Goal: Task Accomplishment & Management: Use online tool/utility

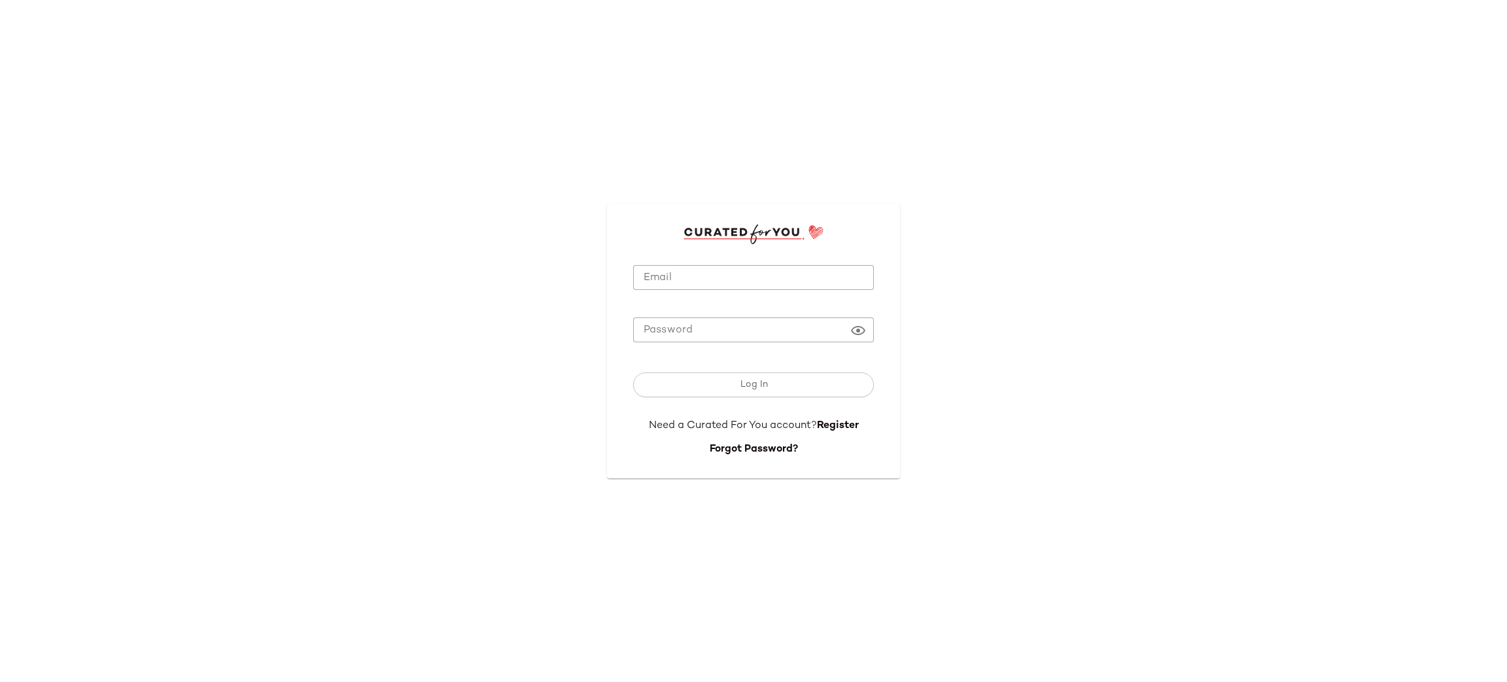
type input "**********"
click at [777, 389] on button "Log In" at bounding box center [753, 384] width 241 height 25
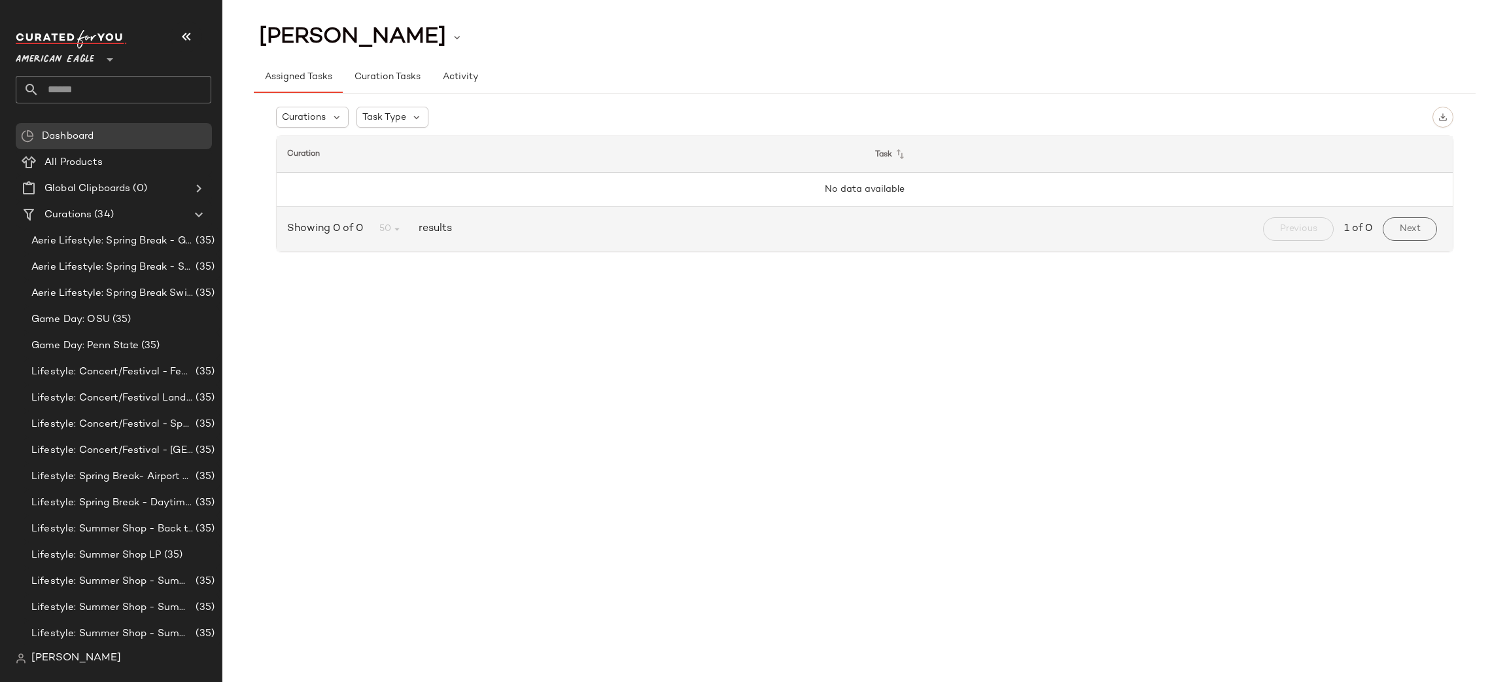
click at [58, 60] on span "American Eagle" at bounding box center [55, 56] width 79 height 24
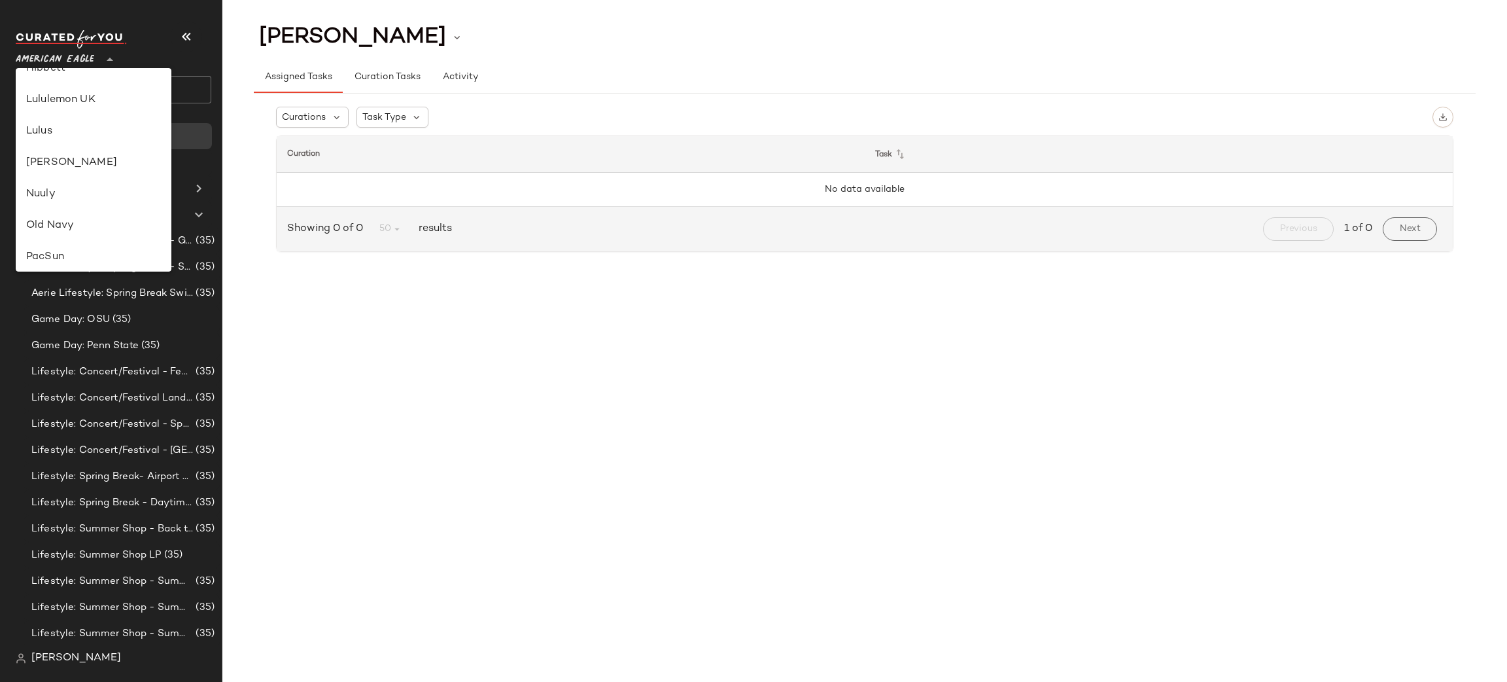
scroll to position [366, 0]
click at [83, 125] on div "Lulus" at bounding box center [93, 132] width 135 height 16
type input "**"
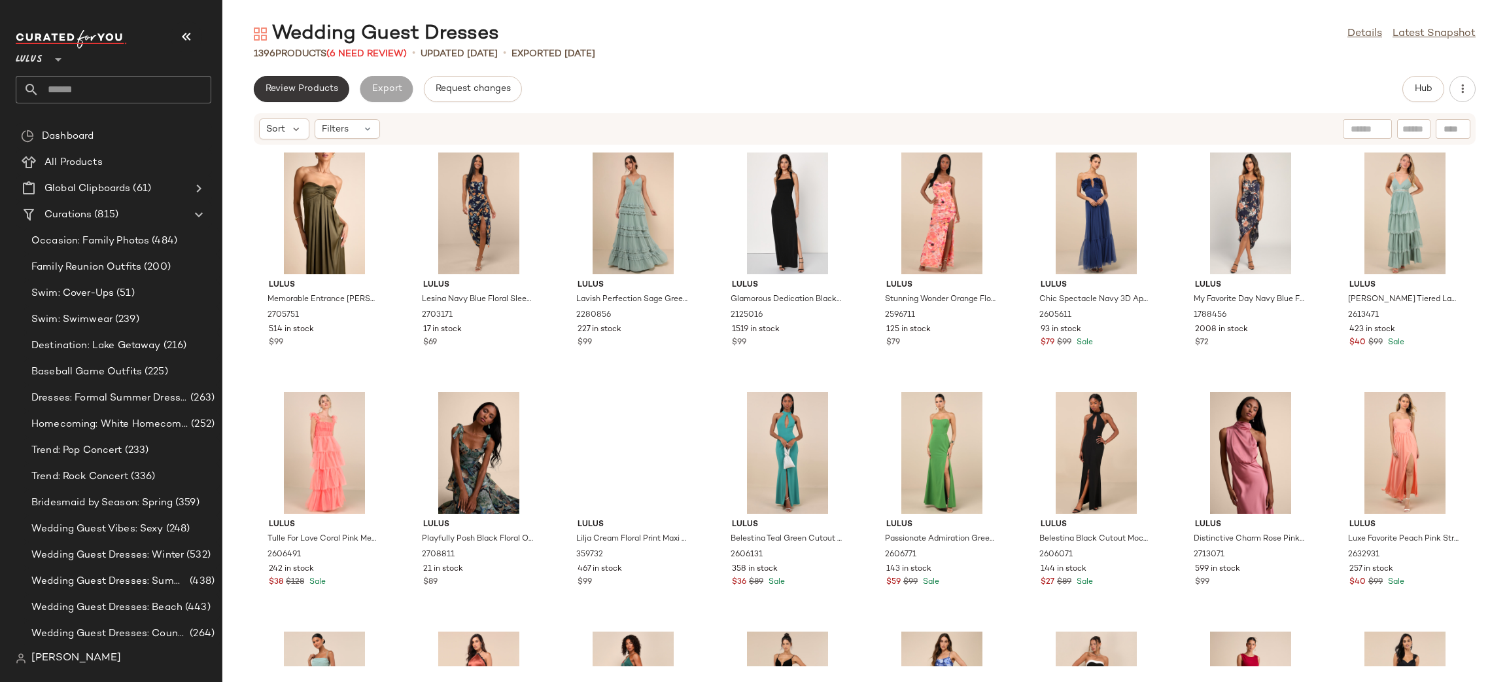
click at [296, 94] on button "Review Products" at bounding box center [302, 89] width 96 height 26
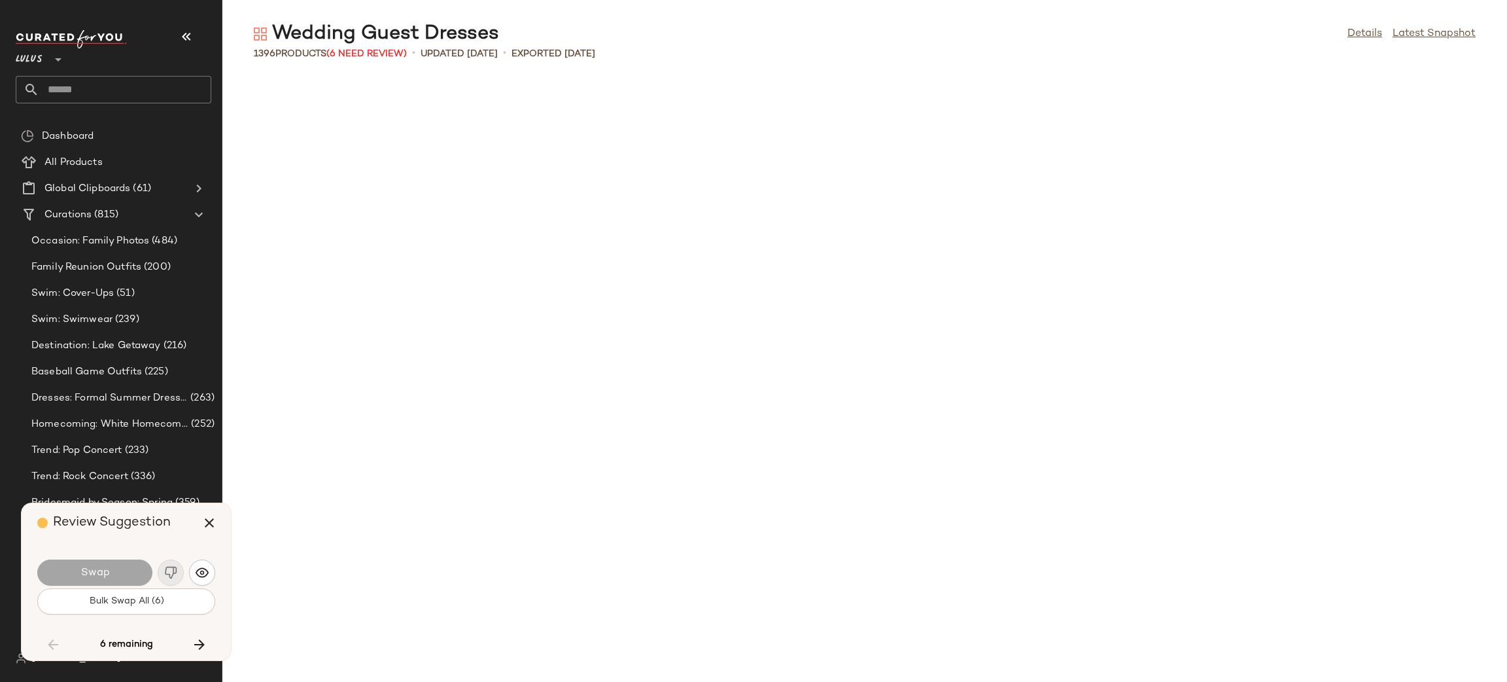
scroll to position [37114, 0]
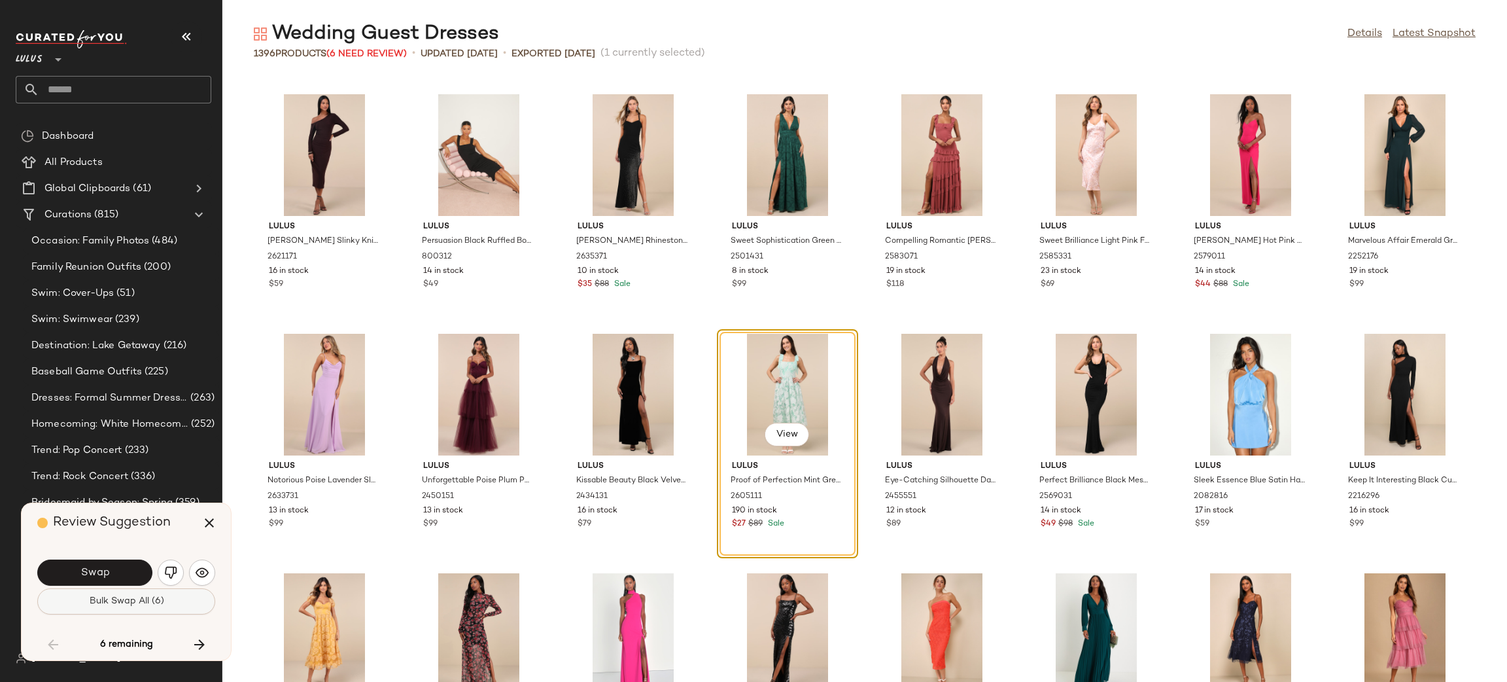
click at [148, 610] on button "Bulk Swap All (6)" at bounding box center [126, 601] width 178 height 26
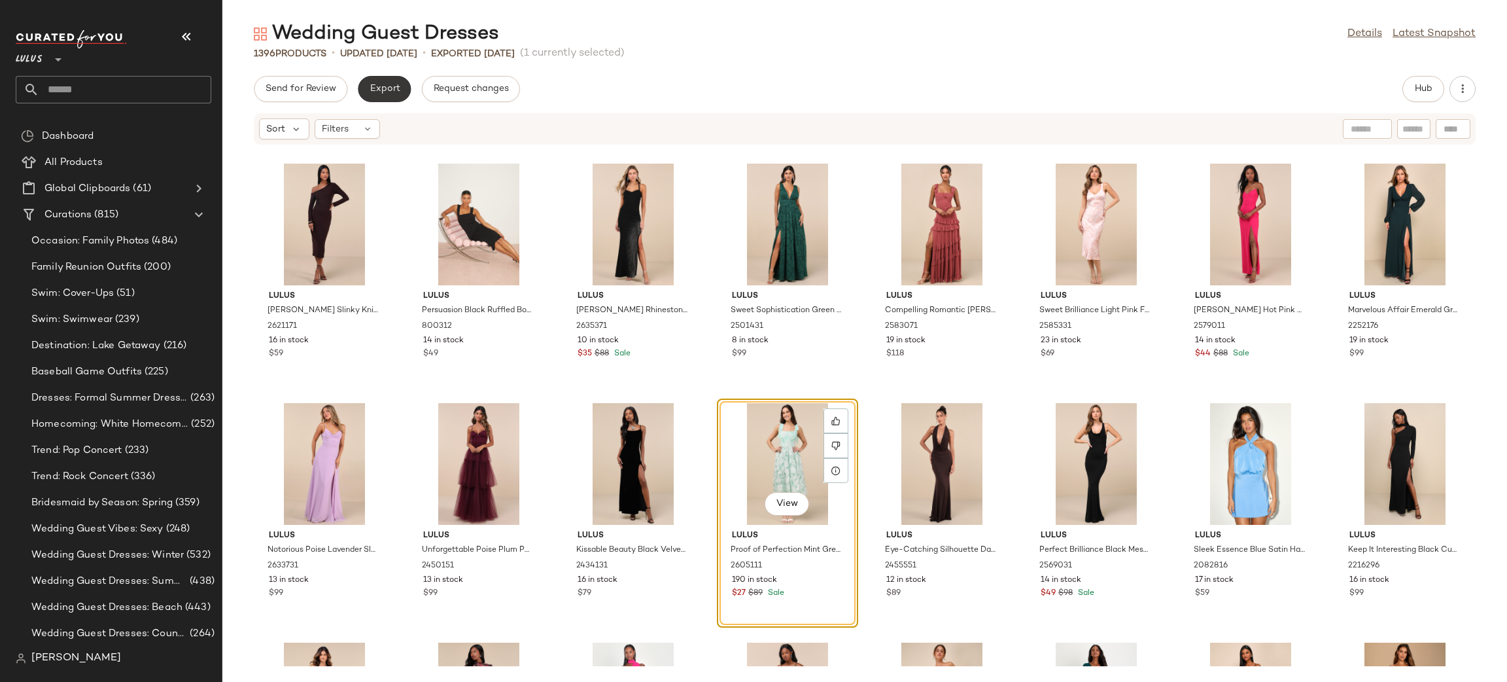
click at [381, 96] on button "Export" at bounding box center [384, 89] width 53 height 26
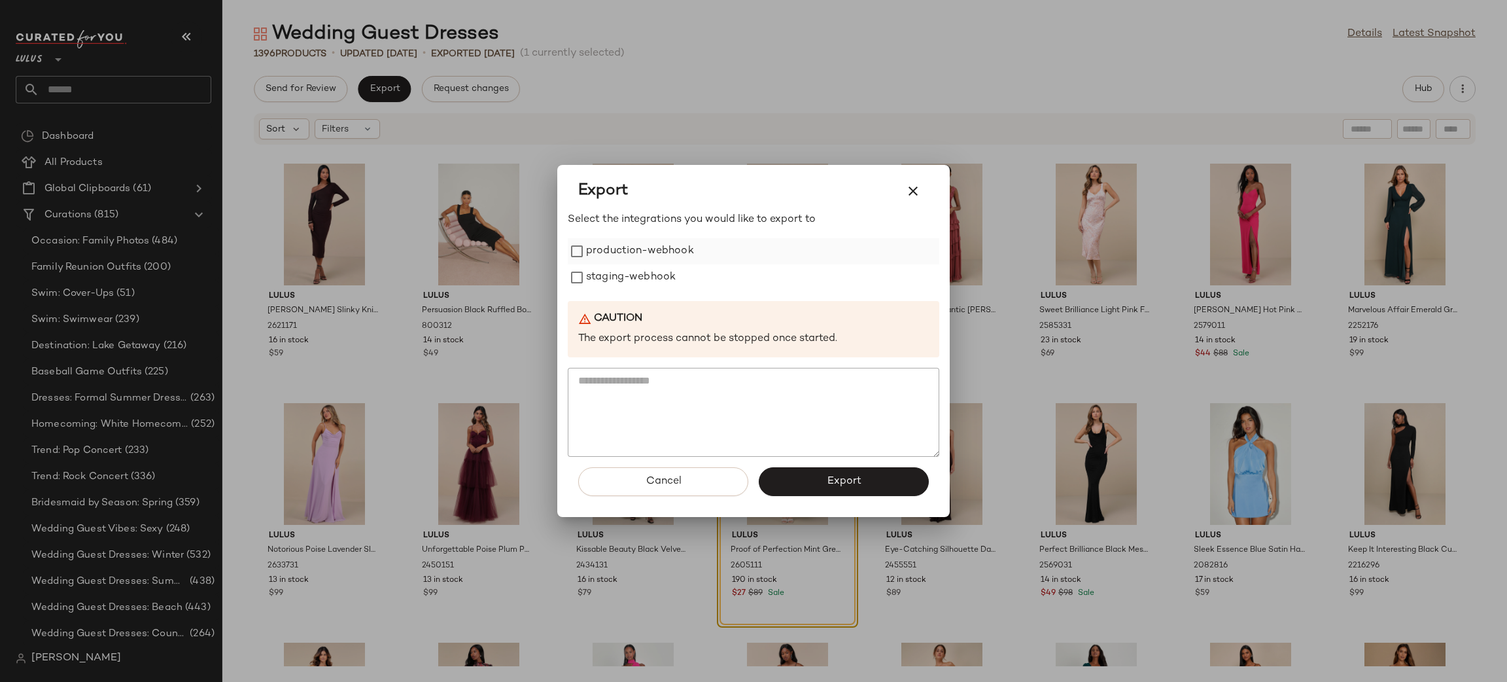
click at [633, 240] on label "production-webhook" at bounding box center [640, 251] width 108 height 26
click at [634, 272] on label "staging-webhook" at bounding box center [631, 277] width 90 height 26
click at [858, 472] on button "Export" at bounding box center [844, 481] width 170 height 29
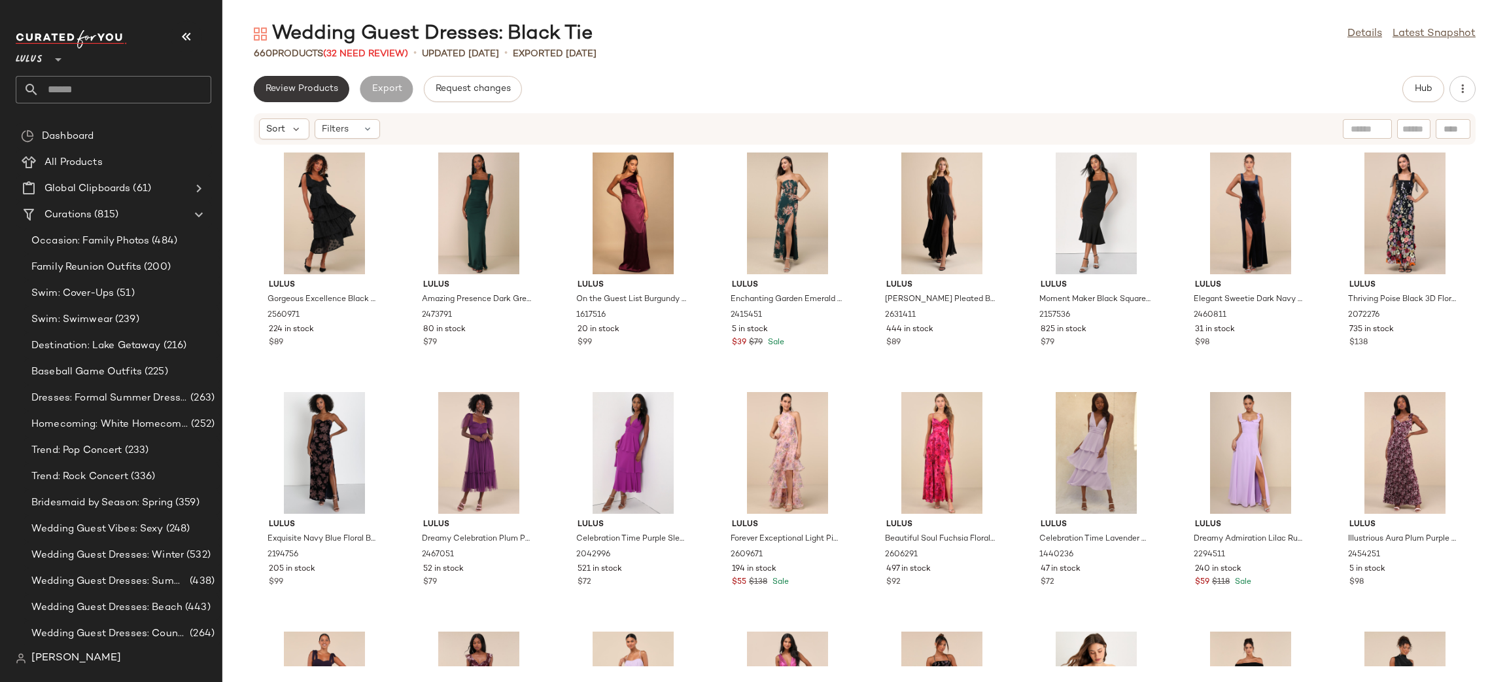
click at [296, 88] on span "Review Products" at bounding box center [301, 89] width 73 height 10
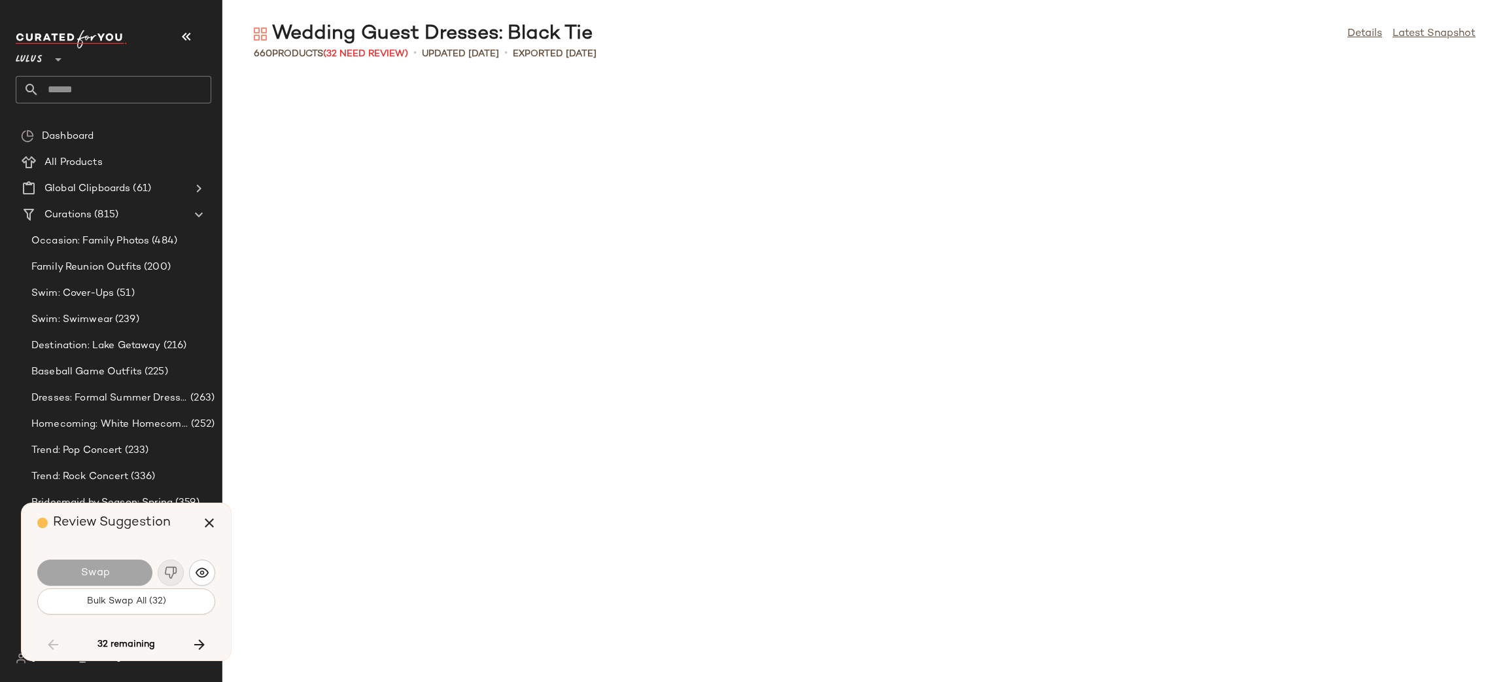
scroll to position [2633, 0]
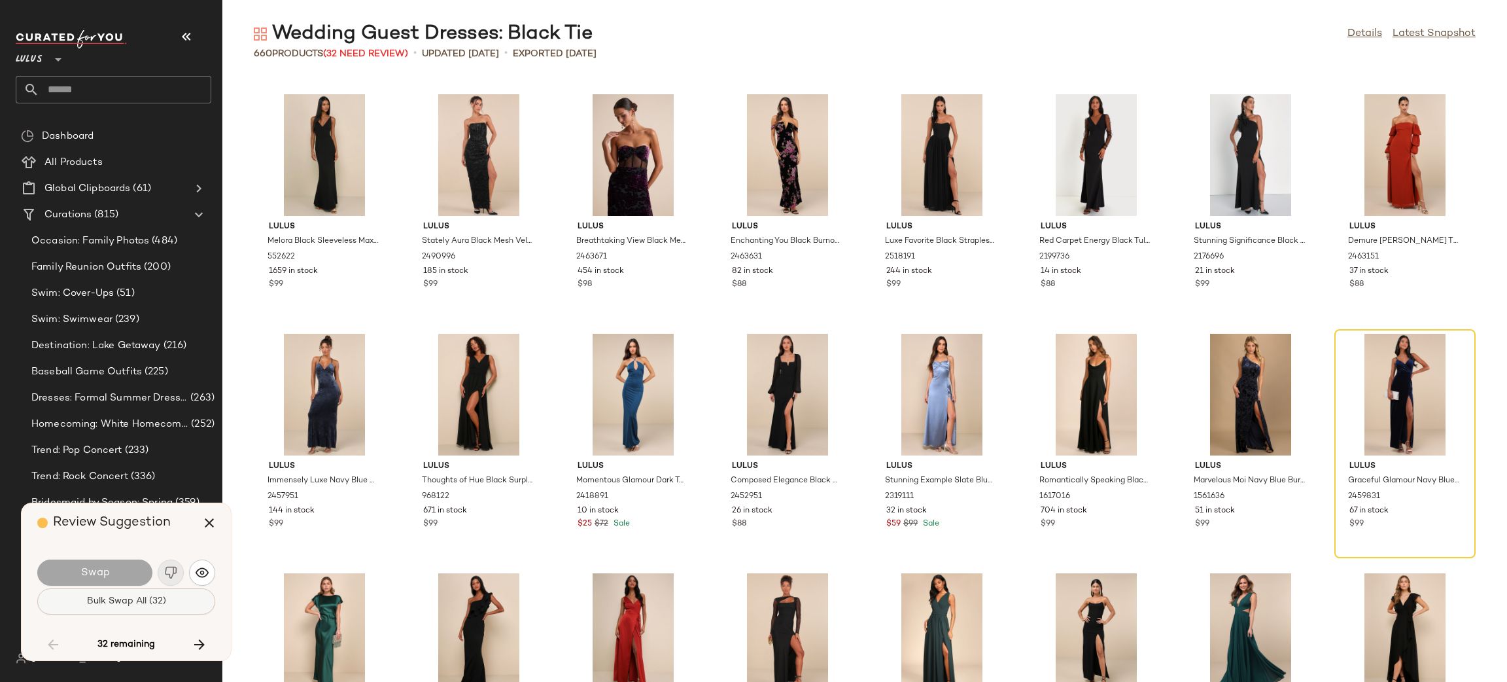
click at [171, 599] on button "Bulk Swap All (32)" at bounding box center [126, 601] width 178 height 26
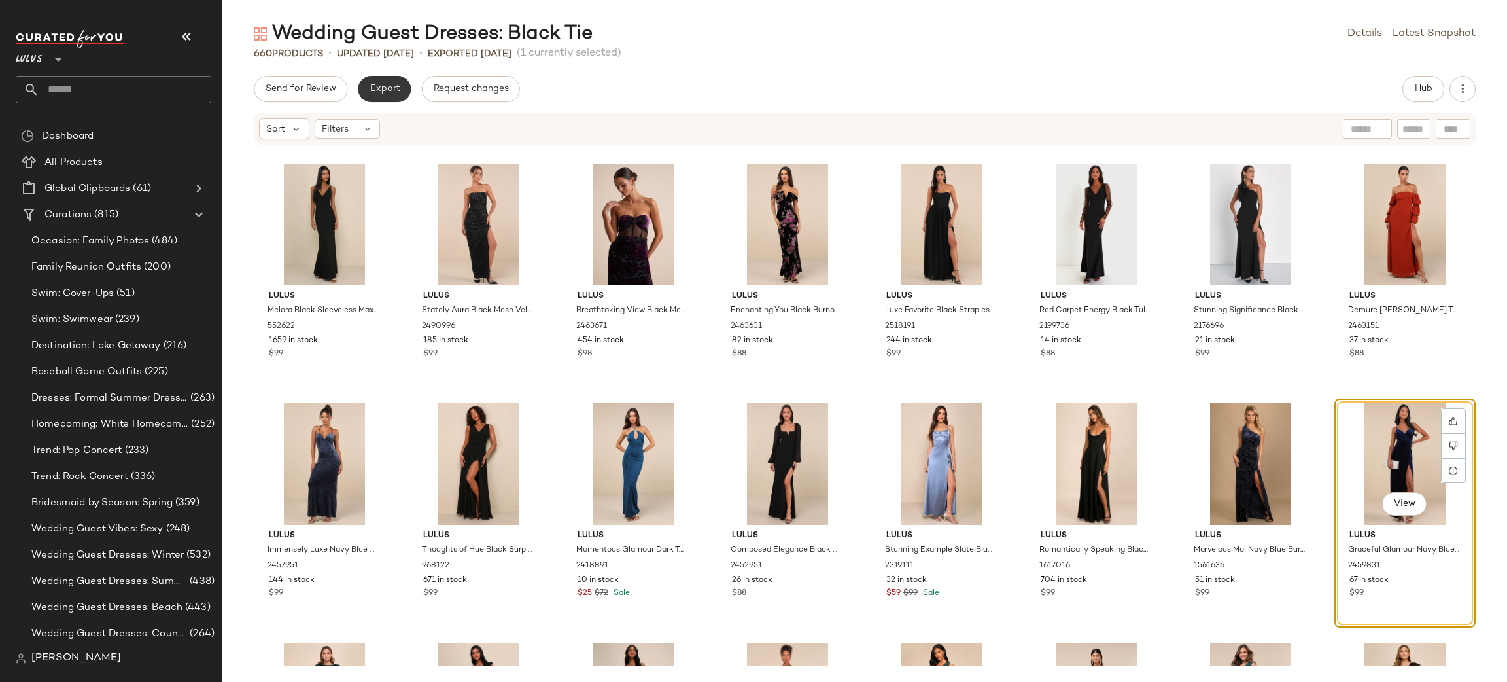
click at [398, 100] on button "Export" at bounding box center [384, 89] width 53 height 26
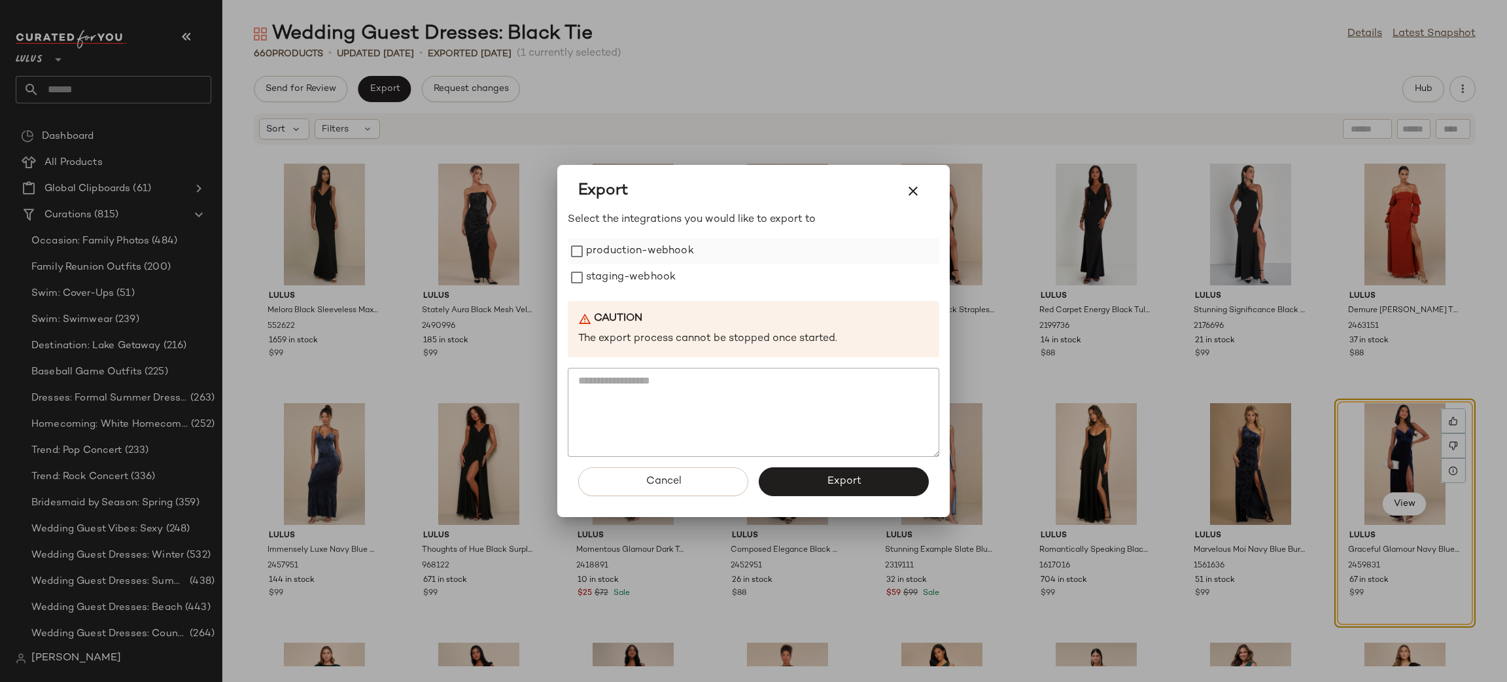
click at [600, 247] on label "production-webhook" at bounding box center [640, 251] width 108 height 26
click at [622, 272] on label "staging-webhook" at bounding box center [631, 277] width 90 height 26
click at [873, 485] on button "Export" at bounding box center [844, 481] width 170 height 29
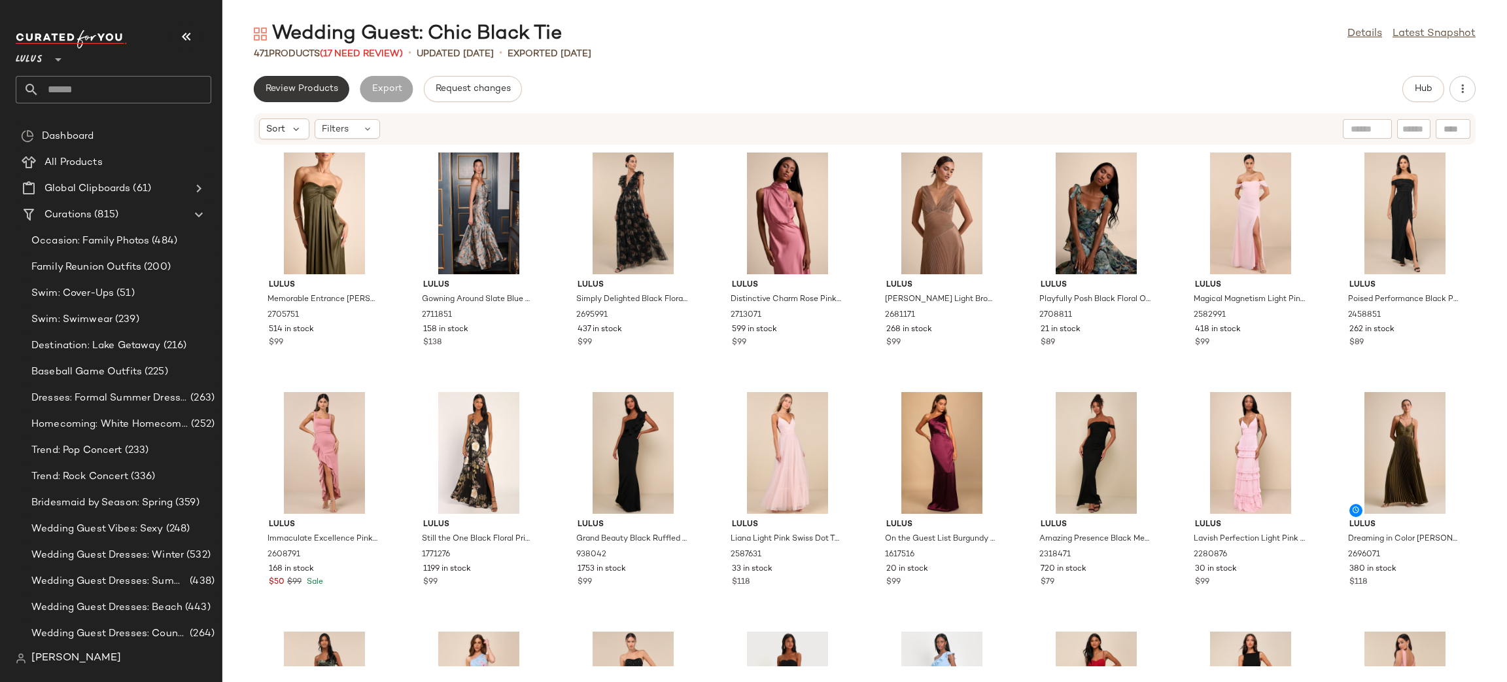
click at [331, 88] on span "Review Products" at bounding box center [301, 89] width 73 height 10
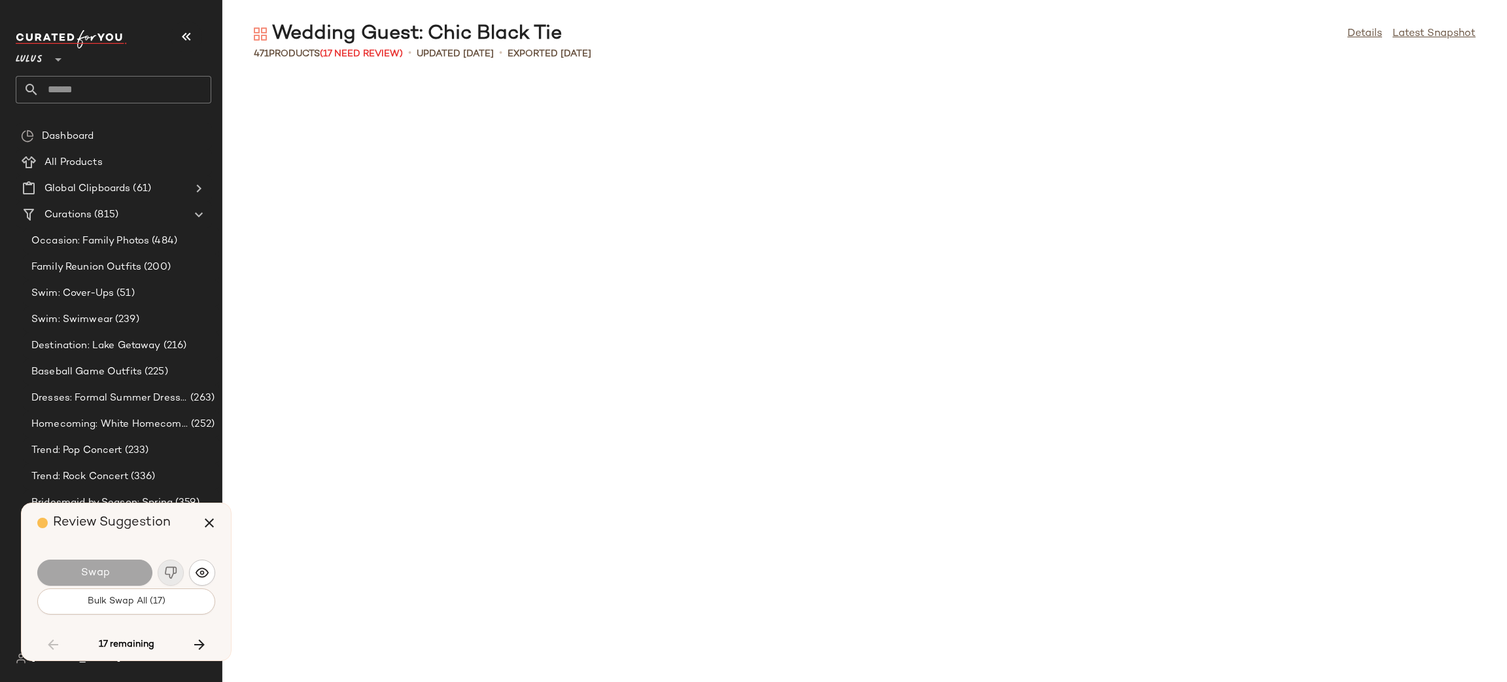
scroll to position [3352, 0]
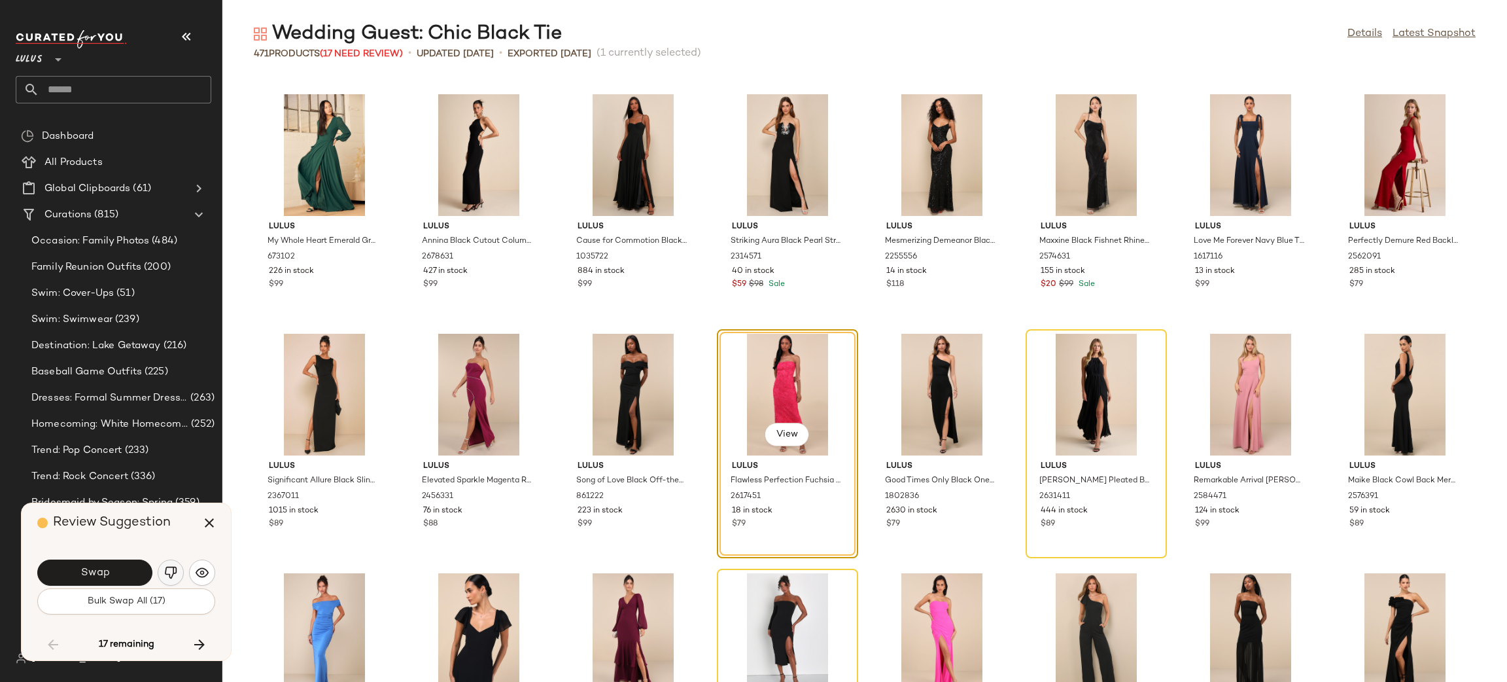
click at [173, 573] on img "button" at bounding box center [170, 572] width 13 height 13
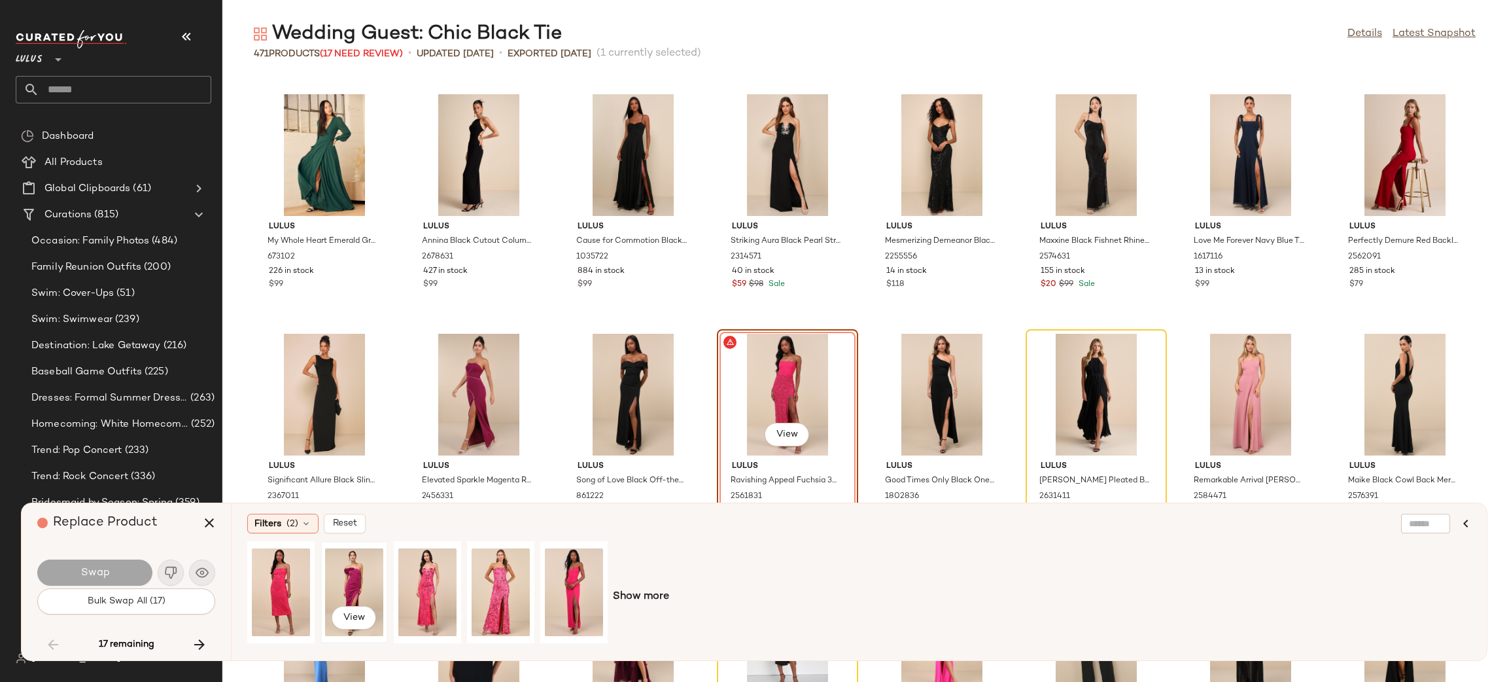
click at [364, 588] on div "View" at bounding box center [354, 592] width 58 height 93
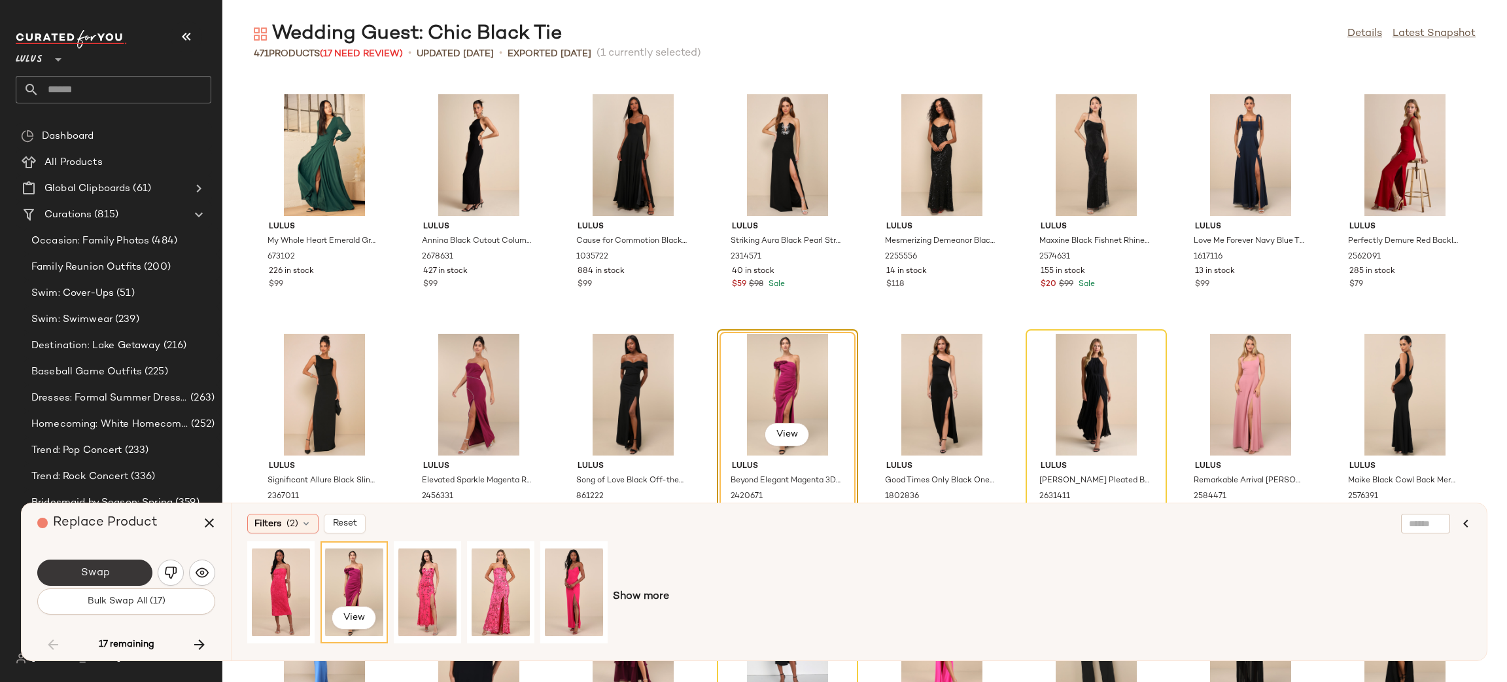
click at [119, 574] on button "Swap" at bounding box center [94, 572] width 115 height 26
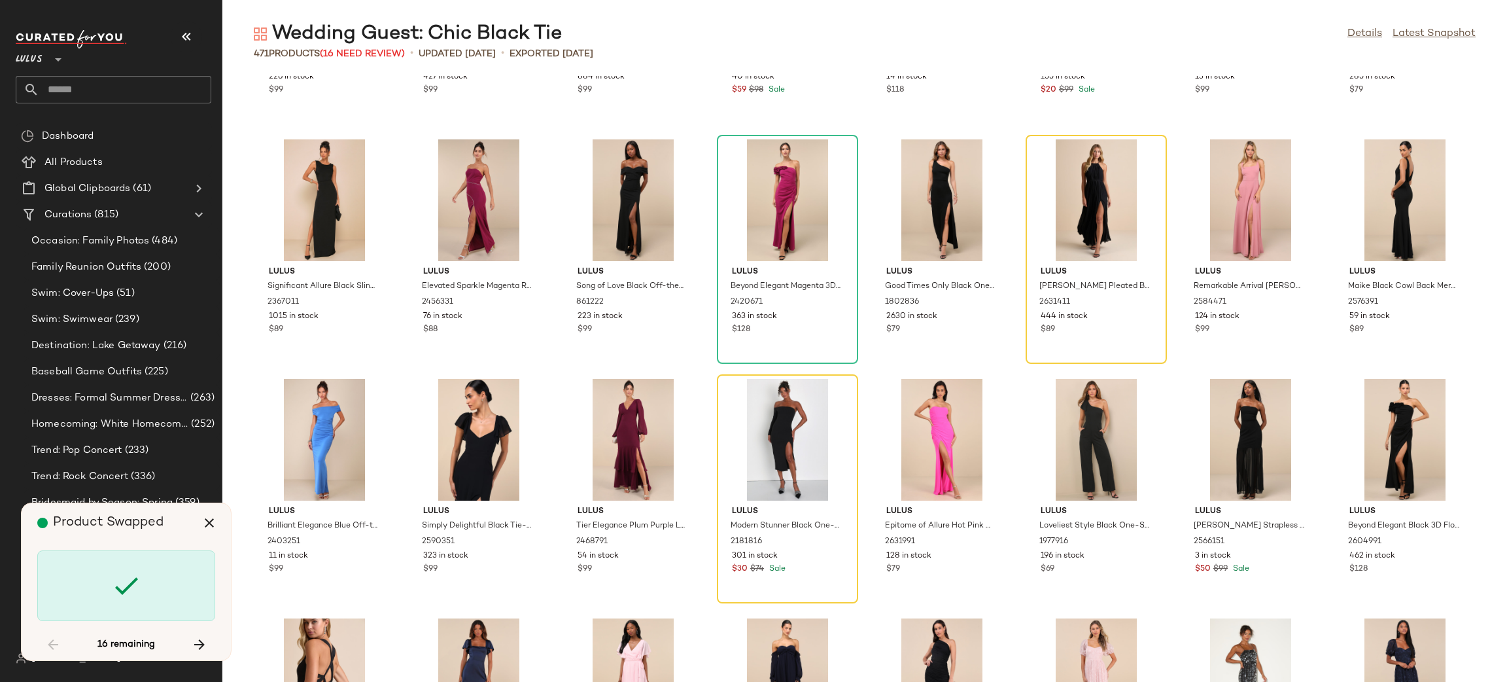
scroll to position [3546, 0]
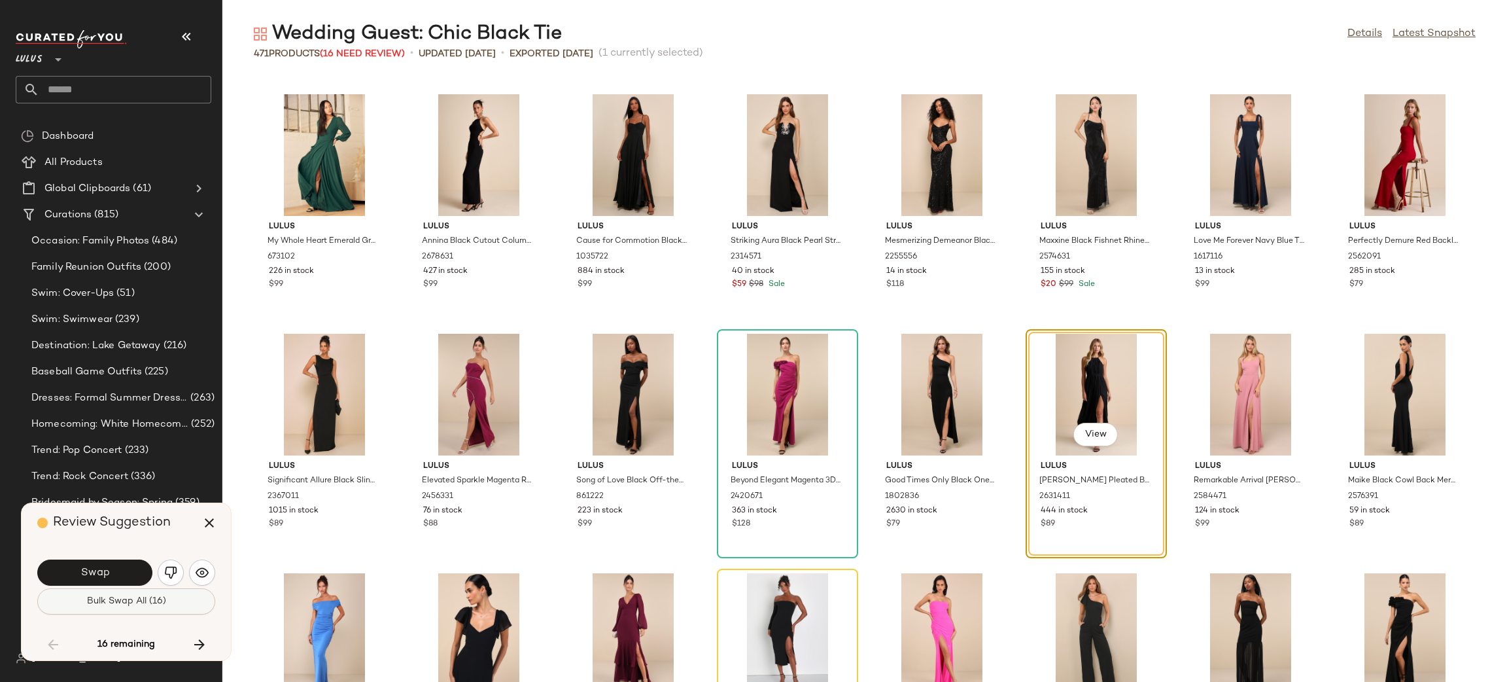
click at [198, 599] on button "Bulk Swap All (16)" at bounding box center [126, 601] width 178 height 26
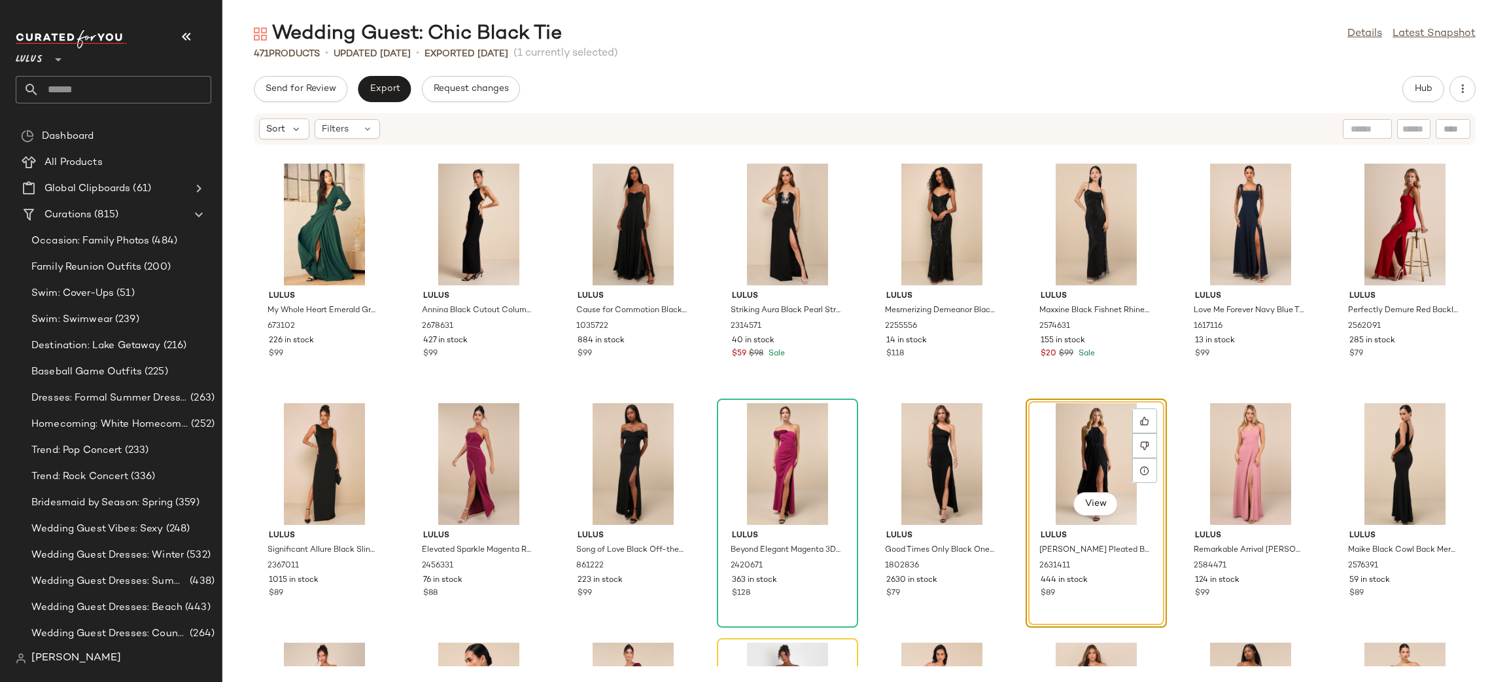
click at [390, 102] on div "Send for Review Export Request changes Hub Sort Filters Lulus My Whole Heart Em…" at bounding box center [864, 379] width 1285 height 606
click at [377, 80] on button "Export" at bounding box center [384, 89] width 53 height 26
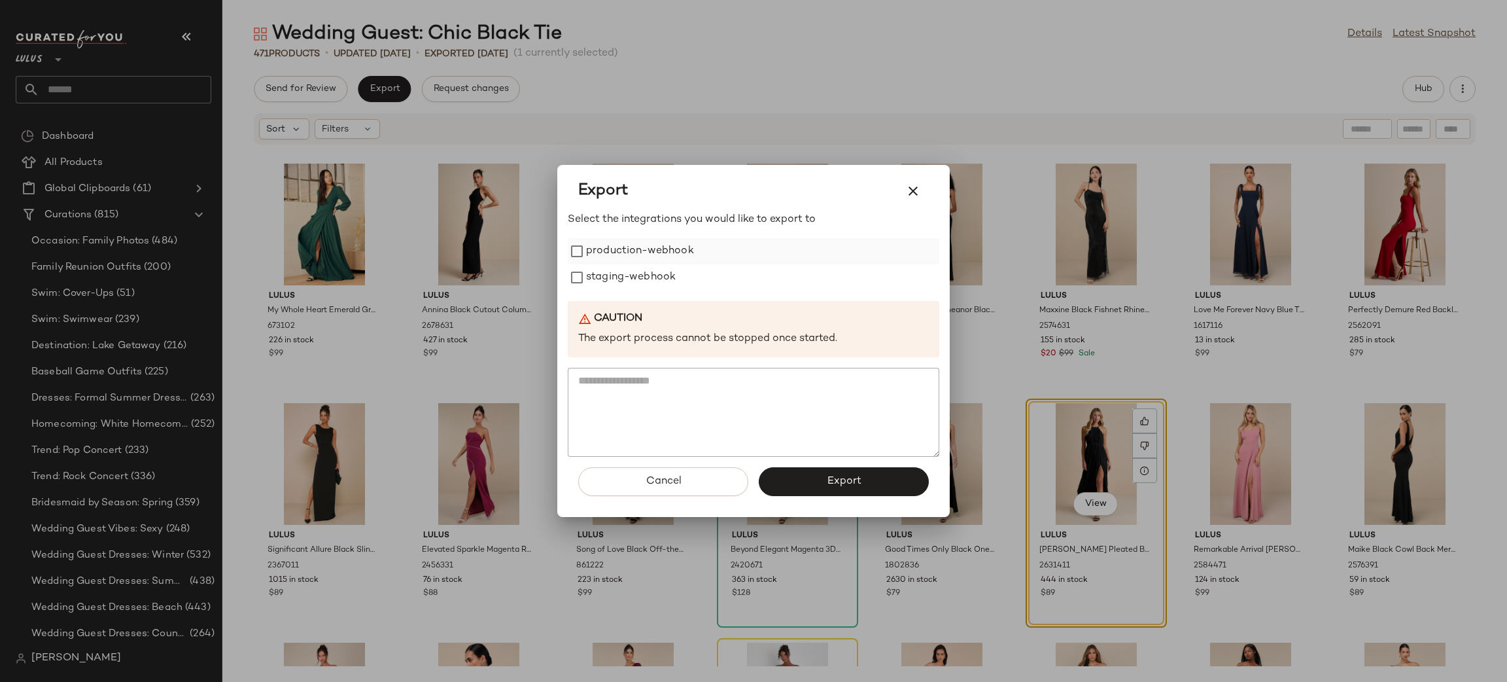
click at [607, 239] on label "production-webhook" at bounding box center [640, 251] width 108 height 26
click at [636, 277] on label "staging-webhook" at bounding box center [631, 277] width 90 height 26
click at [819, 485] on button "Export" at bounding box center [844, 481] width 170 height 29
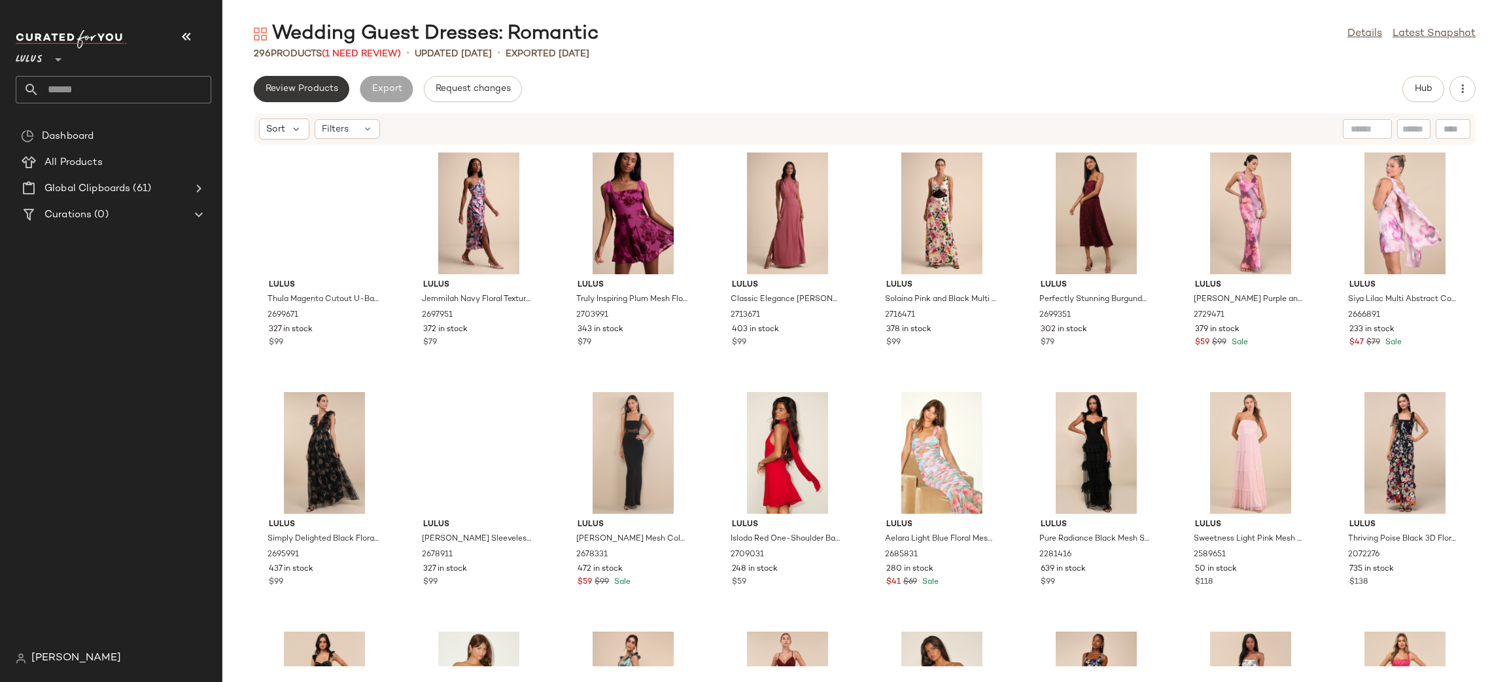
click at [313, 82] on button "Review Products" at bounding box center [302, 89] width 96 height 26
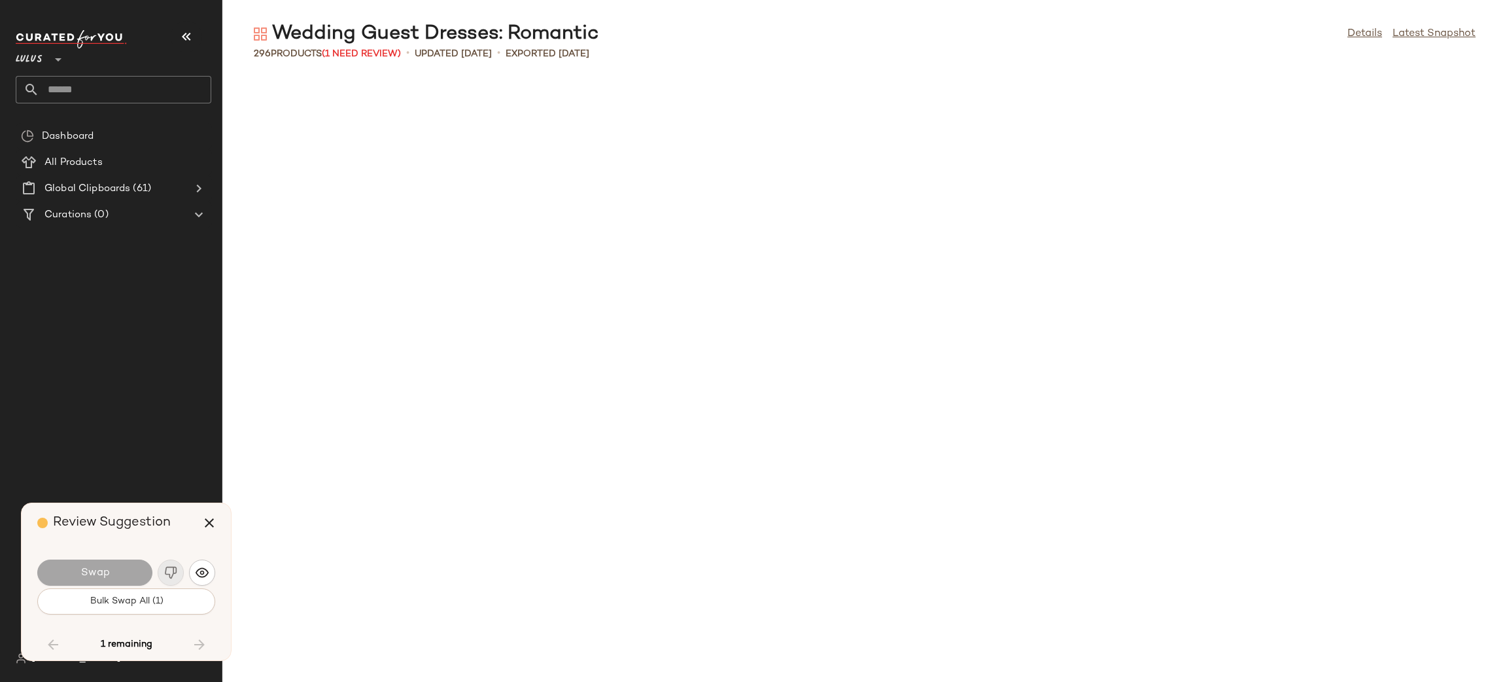
scroll to position [3352, 0]
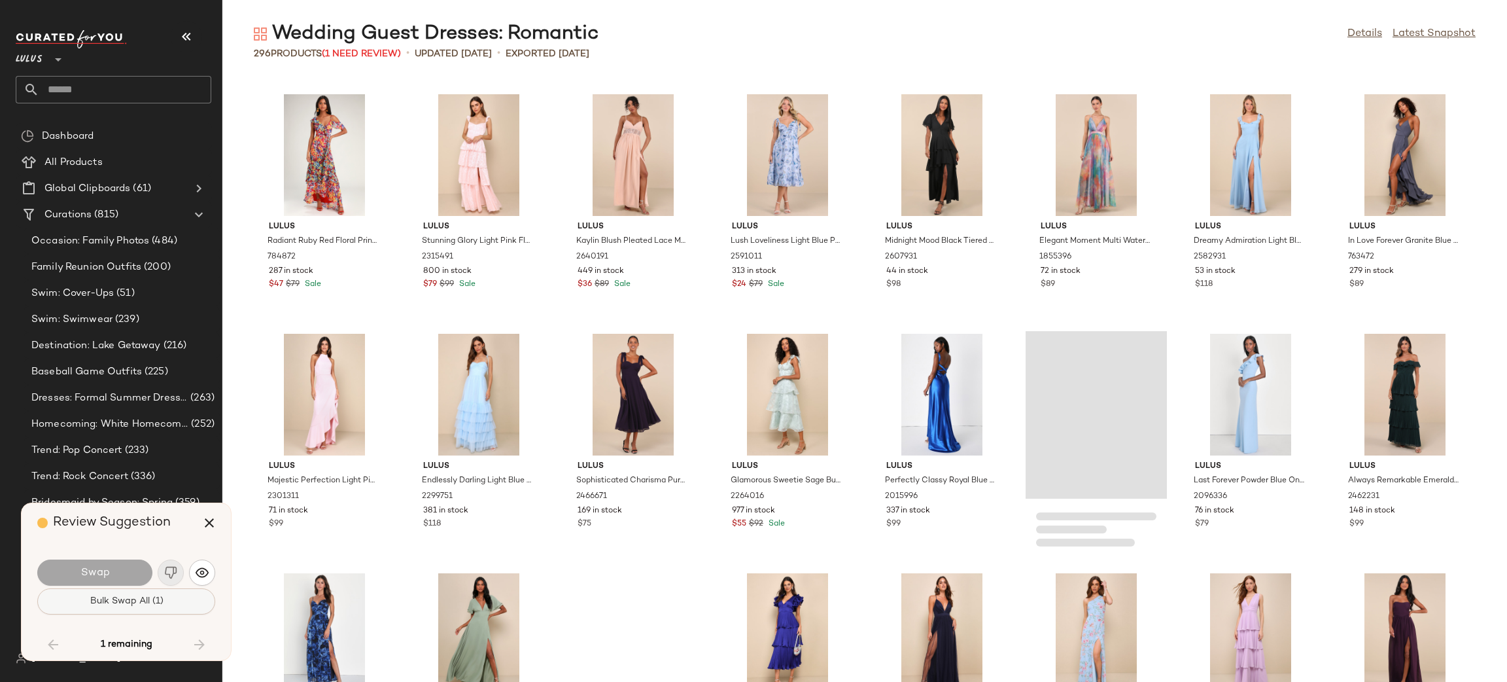
click at [163, 608] on button "Bulk Swap All (1)" at bounding box center [126, 601] width 178 height 26
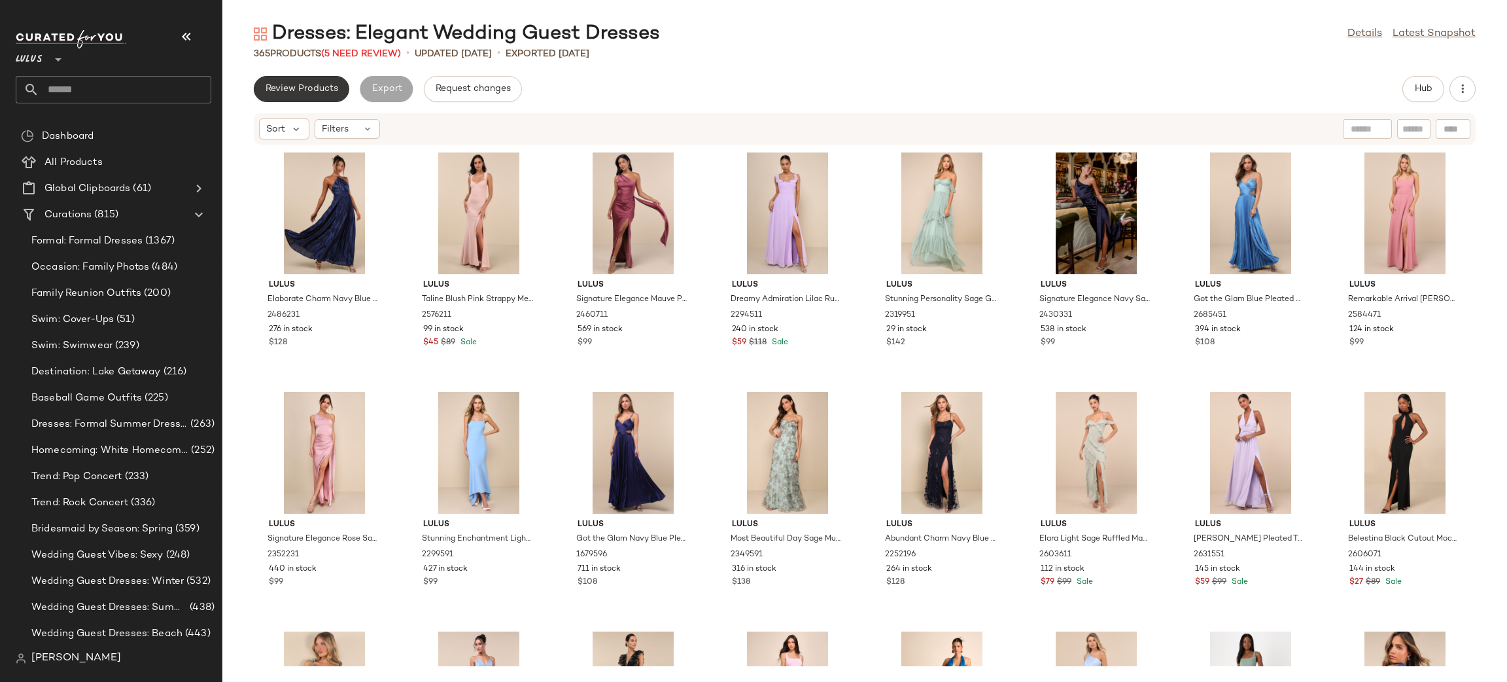
click at [324, 86] on span "Review Products" at bounding box center [301, 89] width 73 height 10
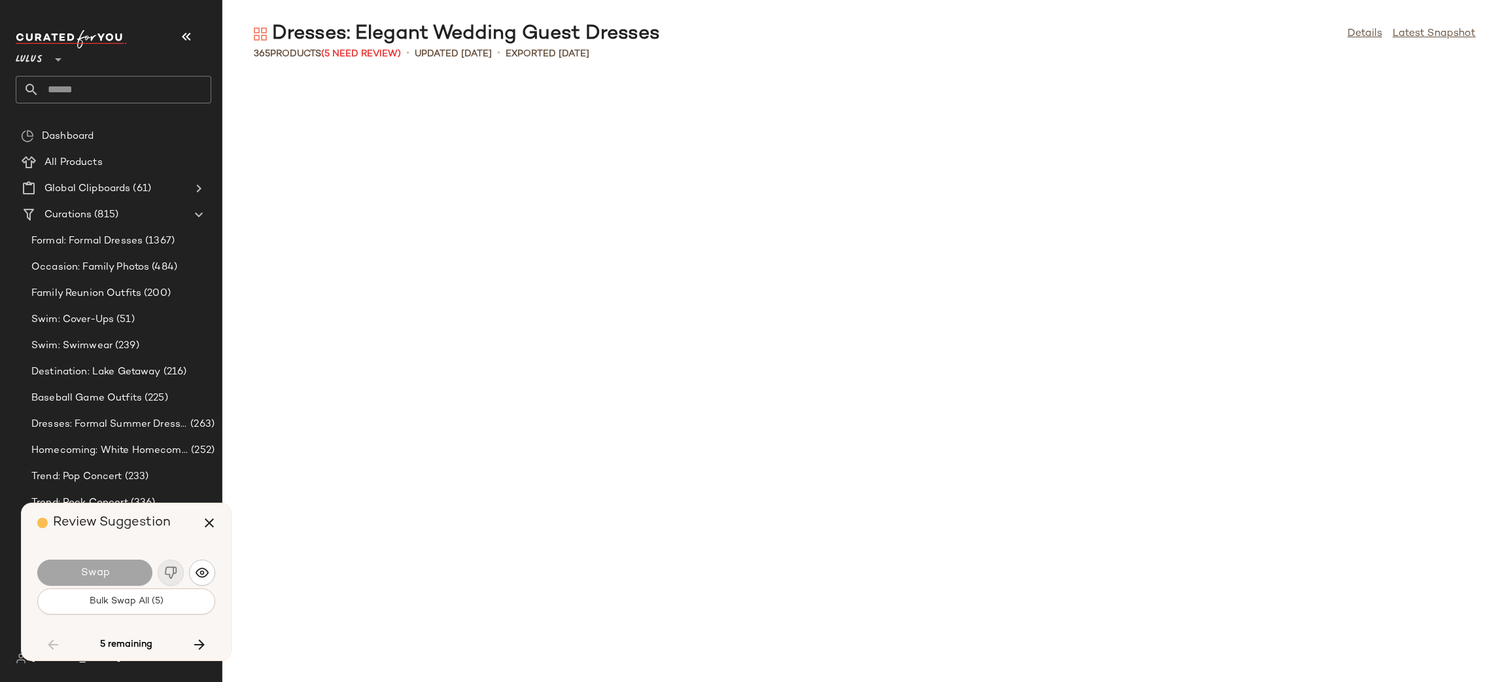
scroll to position [5028, 0]
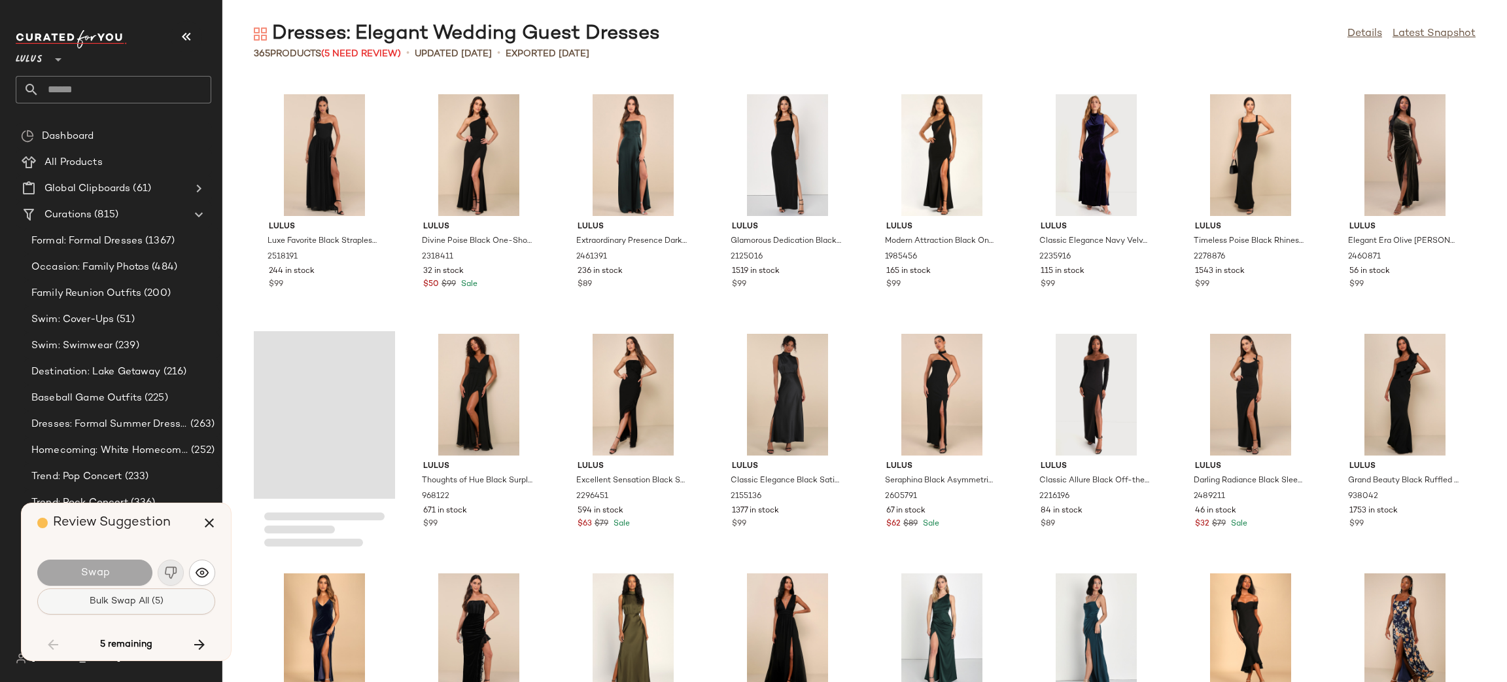
click at [181, 599] on button "Bulk Swap All (5)" at bounding box center [126, 601] width 178 height 26
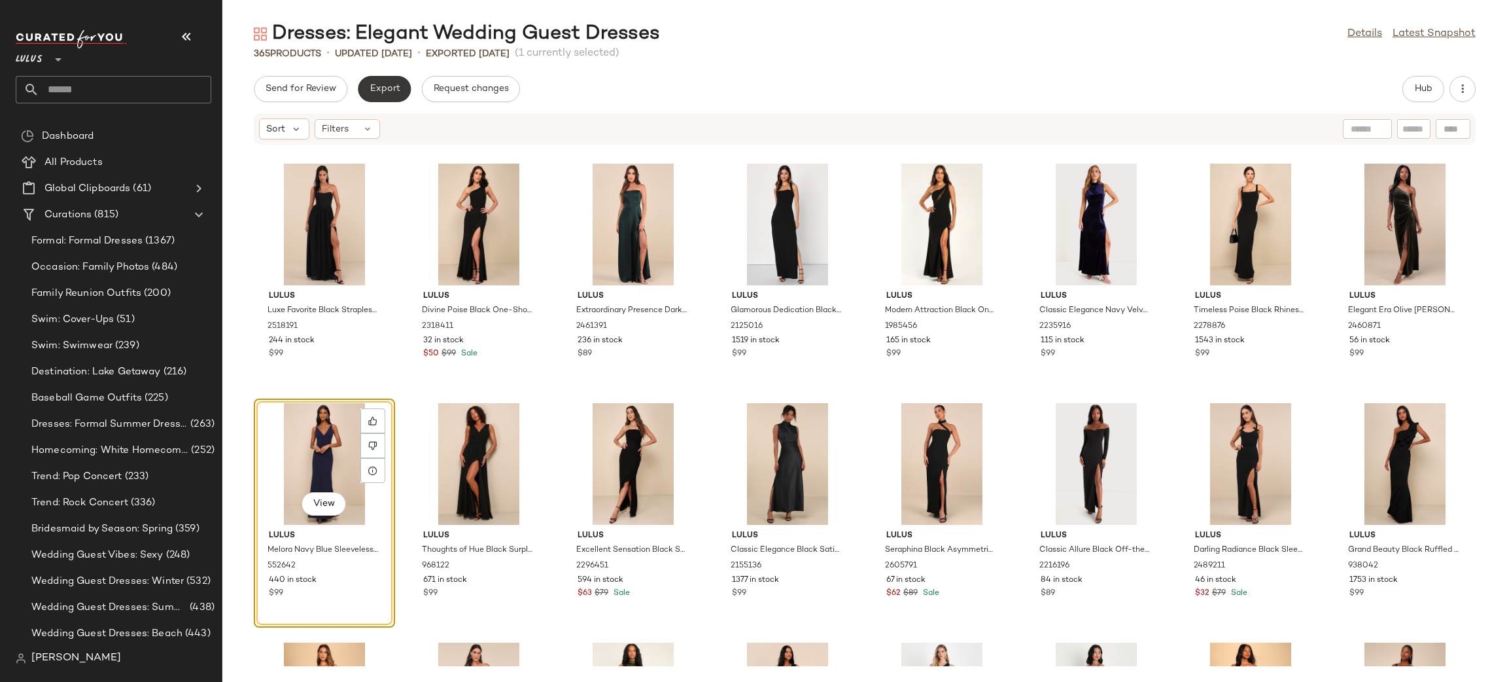
click at [393, 76] on button "Export" at bounding box center [384, 89] width 53 height 26
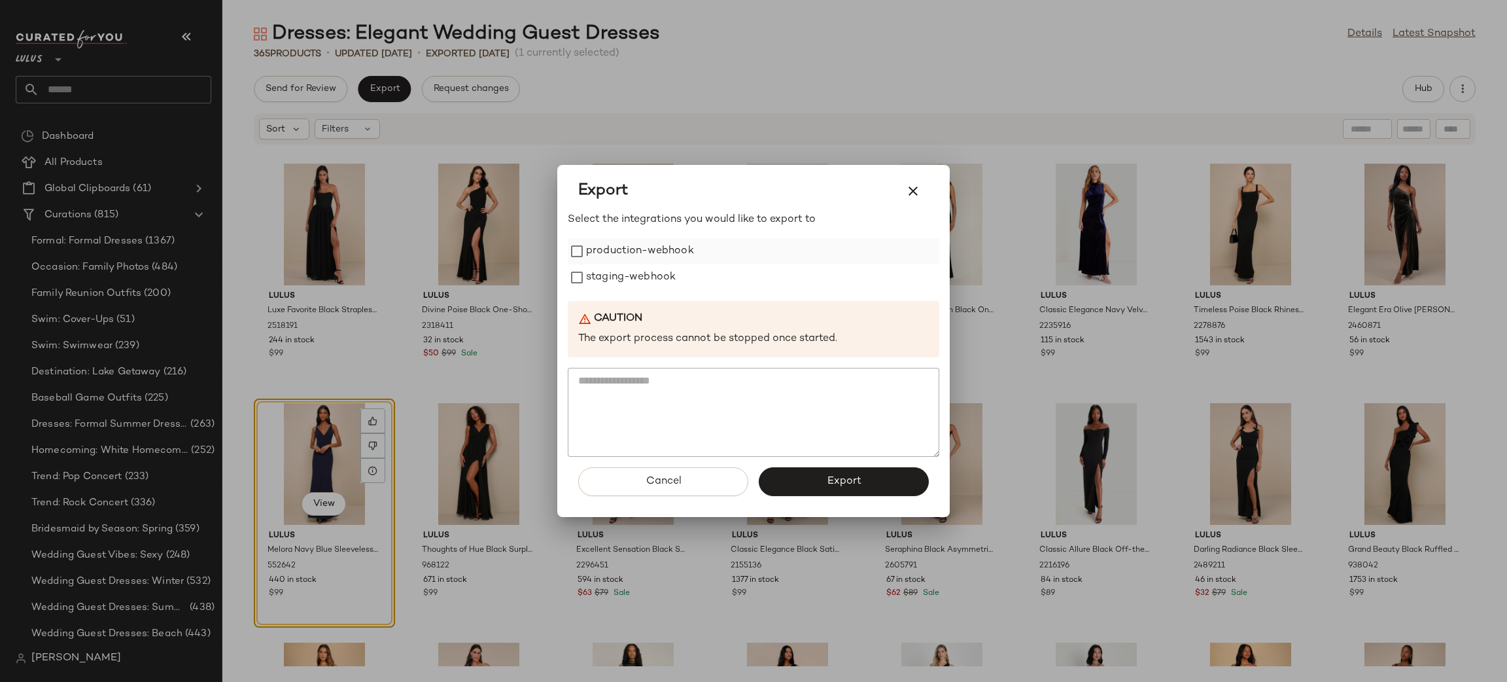
click at [622, 253] on label "production-webhook" at bounding box center [640, 251] width 108 height 26
click at [643, 277] on label "staging-webhook" at bounding box center [631, 277] width 90 height 26
click at [824, 480] on button "Export" at bounding box center [844, 481] width 170 height 29
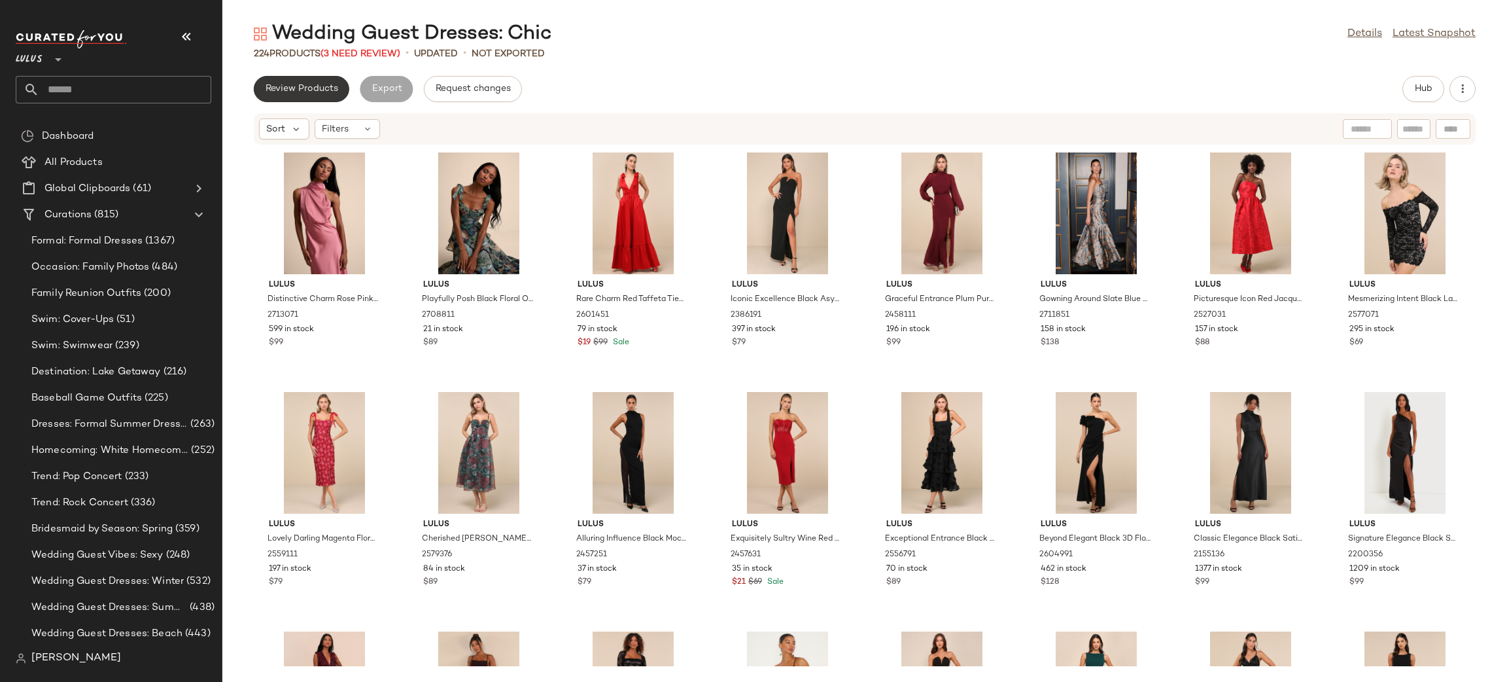
click at [332, 86] on span "Review Products" at bounding box center [301, 89] width 73 height 10
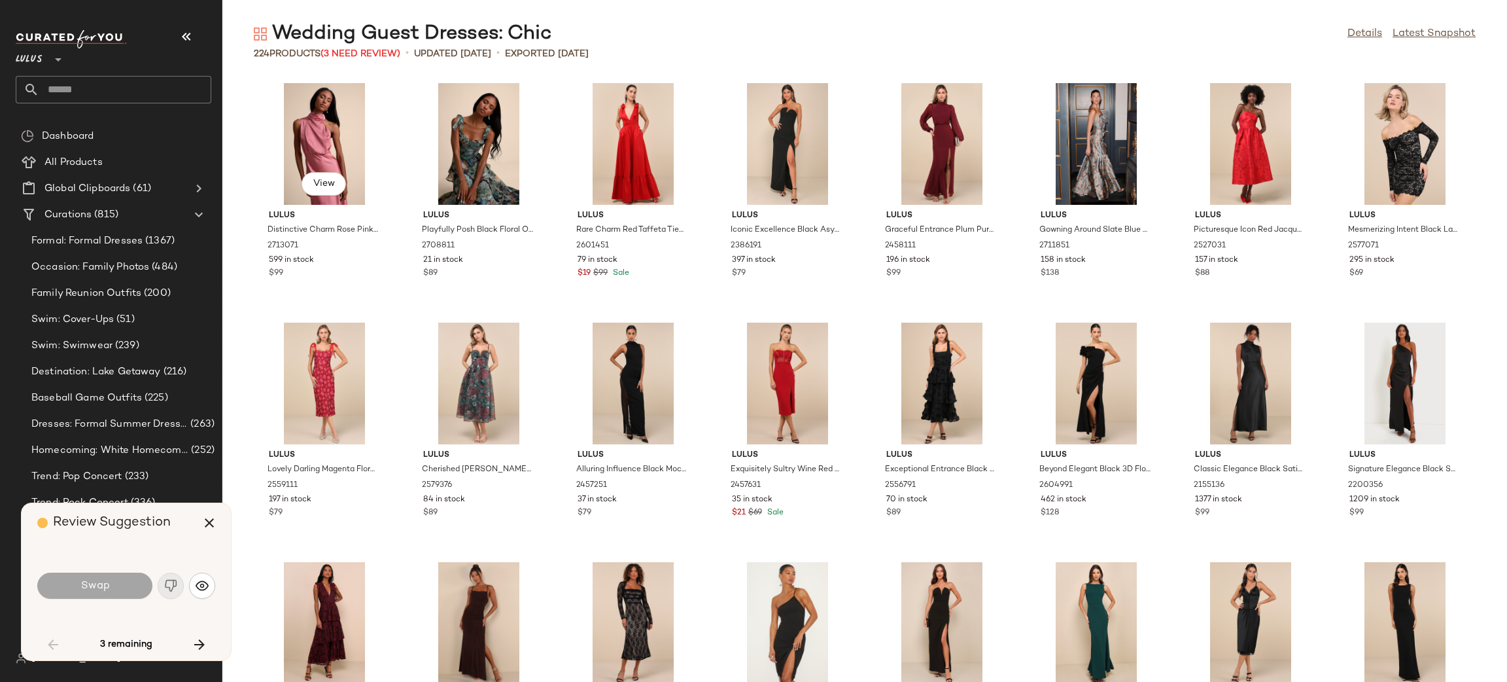
scroll to position [1675, 0]
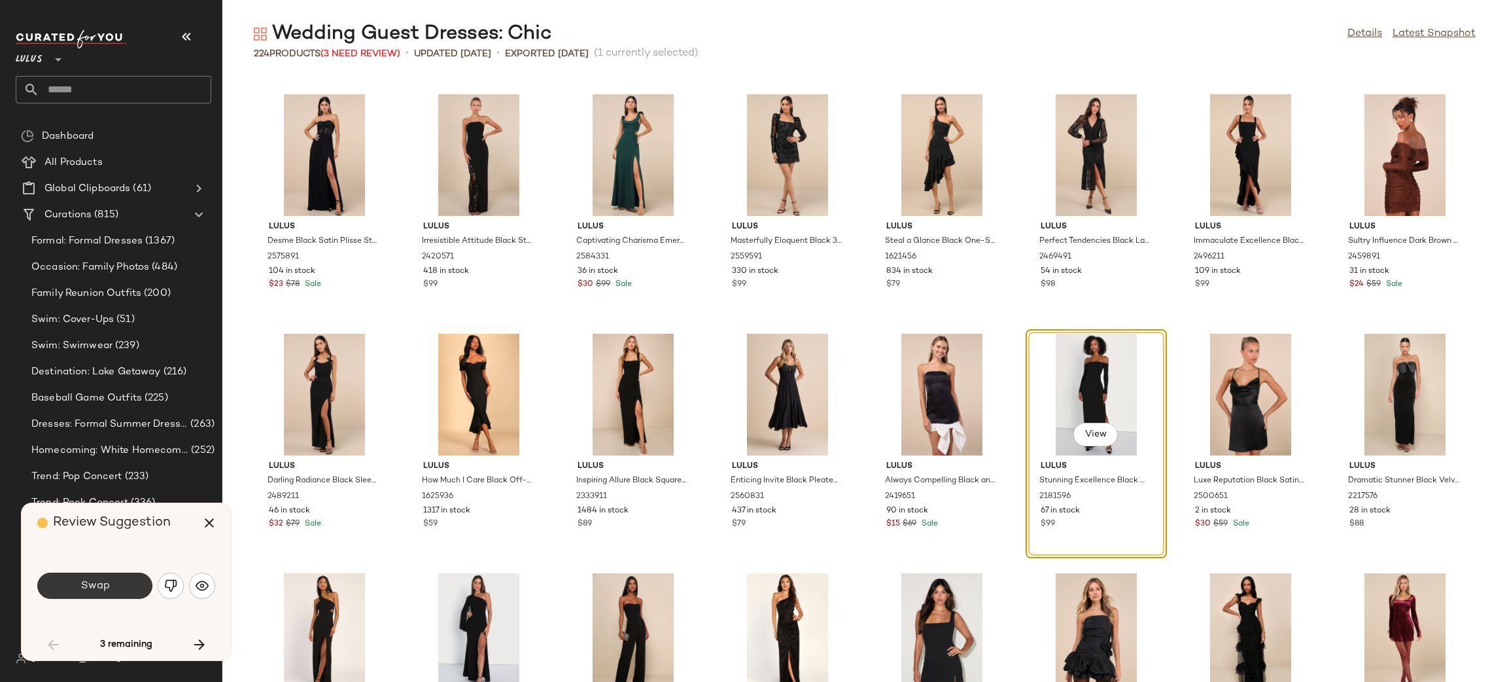
click at [101, 592] on button "Swap" at bounding box center [94, 585] width 115 height 26
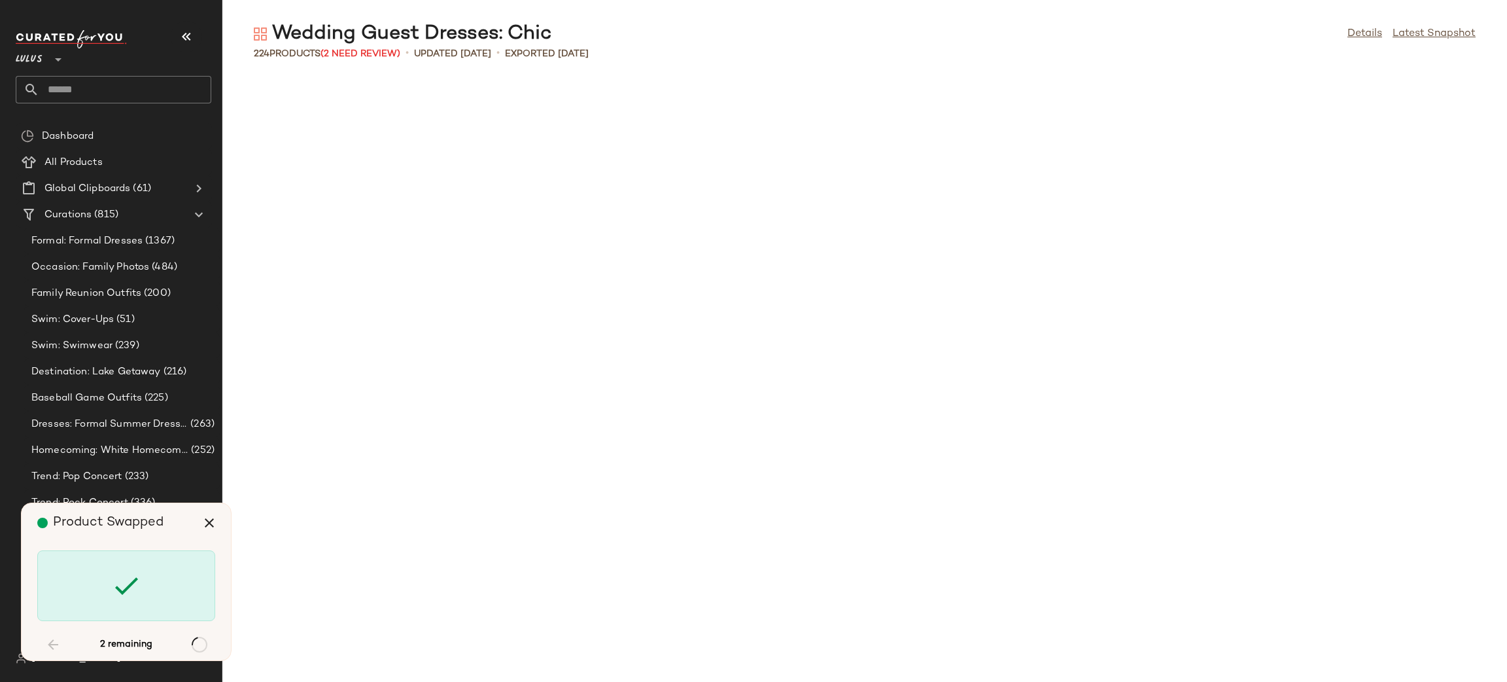
scroll to position [5267, 0]
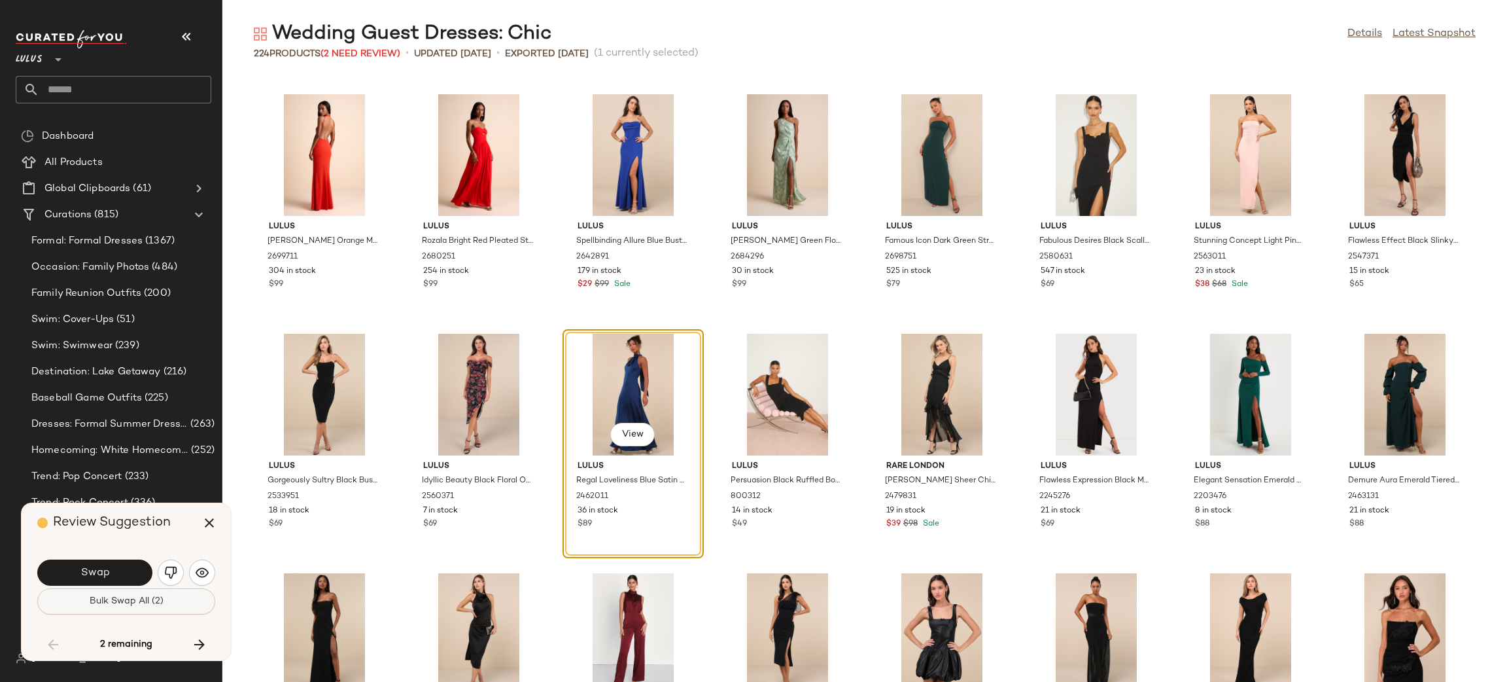
click at [124, 608] on button "Bulk Swap All (2)" at bounding box center [126, 601] width 178 height 26
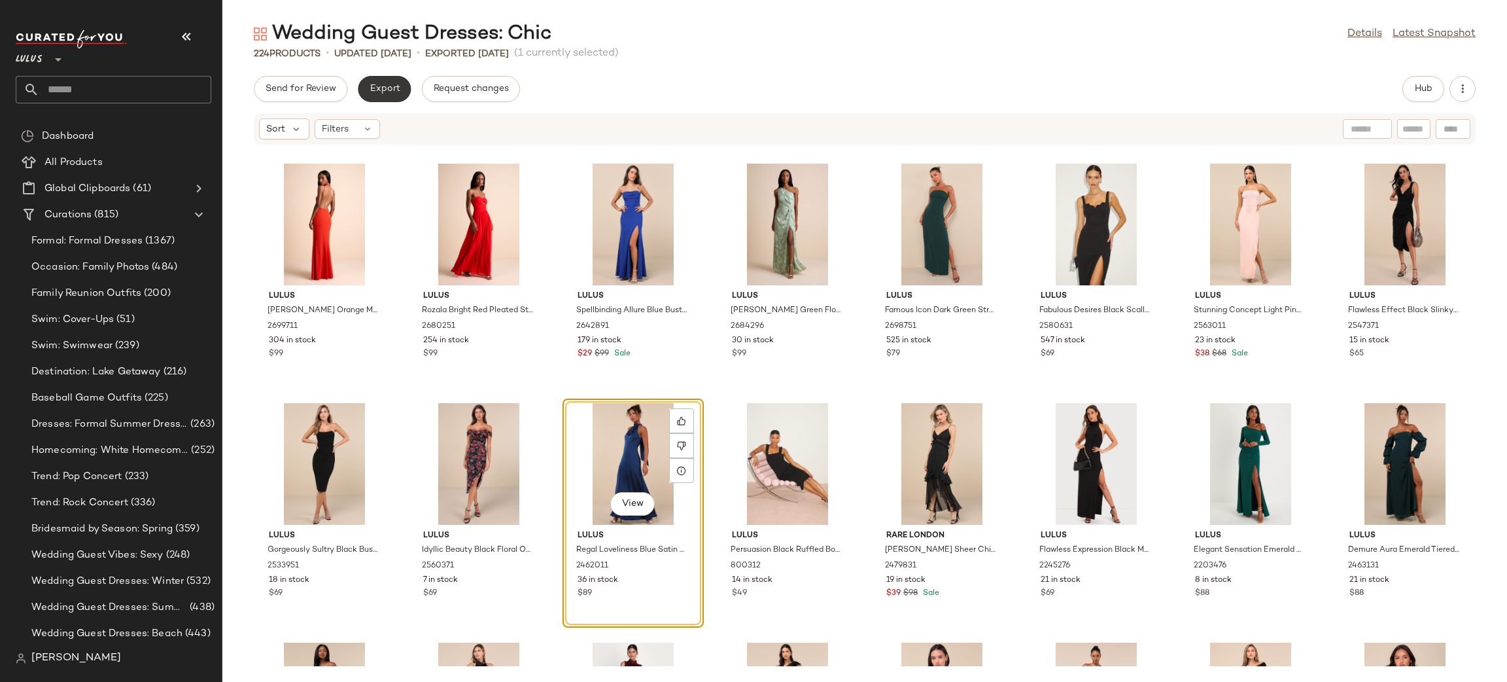
click at [386, 84] on span "Export" at bounding box center [384, 89] width 31 height 10
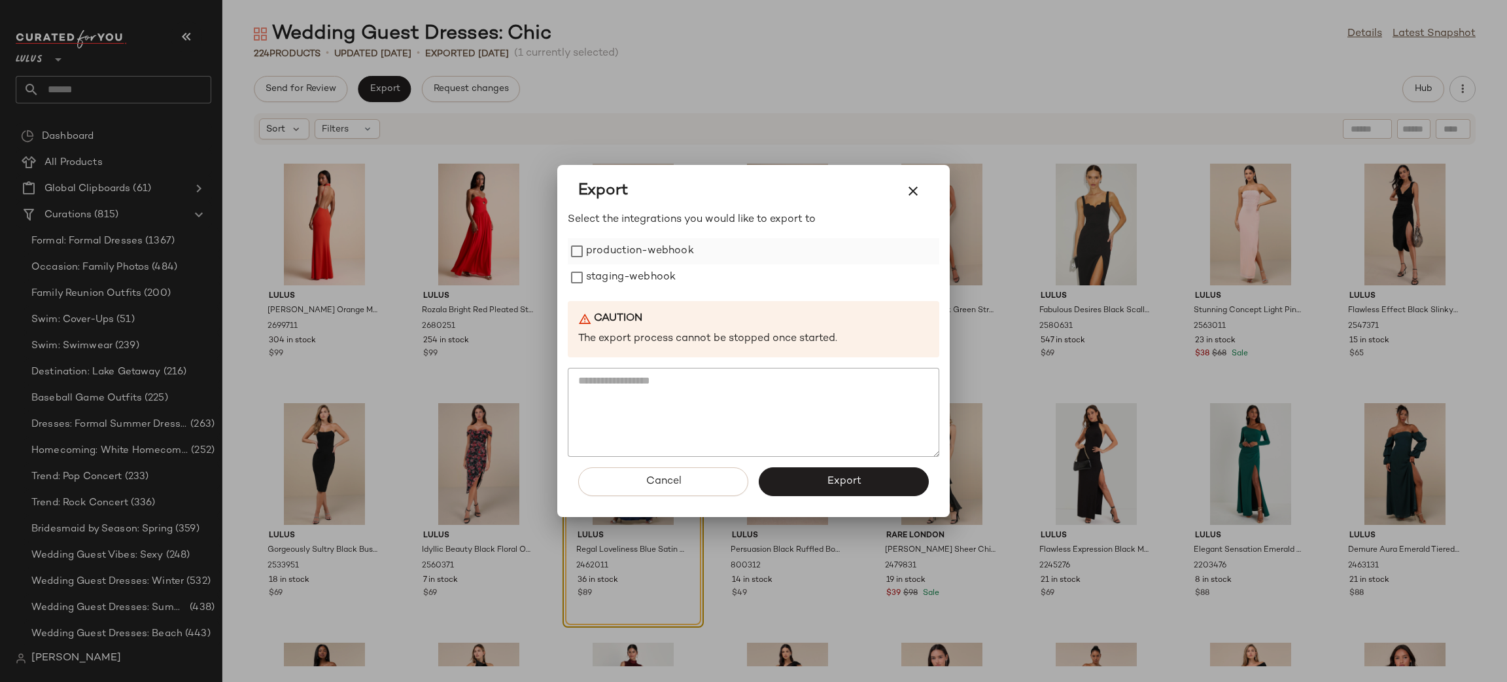
click at [637, 249] on label "production-webhook" at bounding box center [640, 251] width 108 height 26
click at [631, 267] on label "staging-webhook" at bounding box center [631, 277] width 90 height 26
click at [832, 485] on span "Export" at bounding box center [843, 481] width 35 height 12
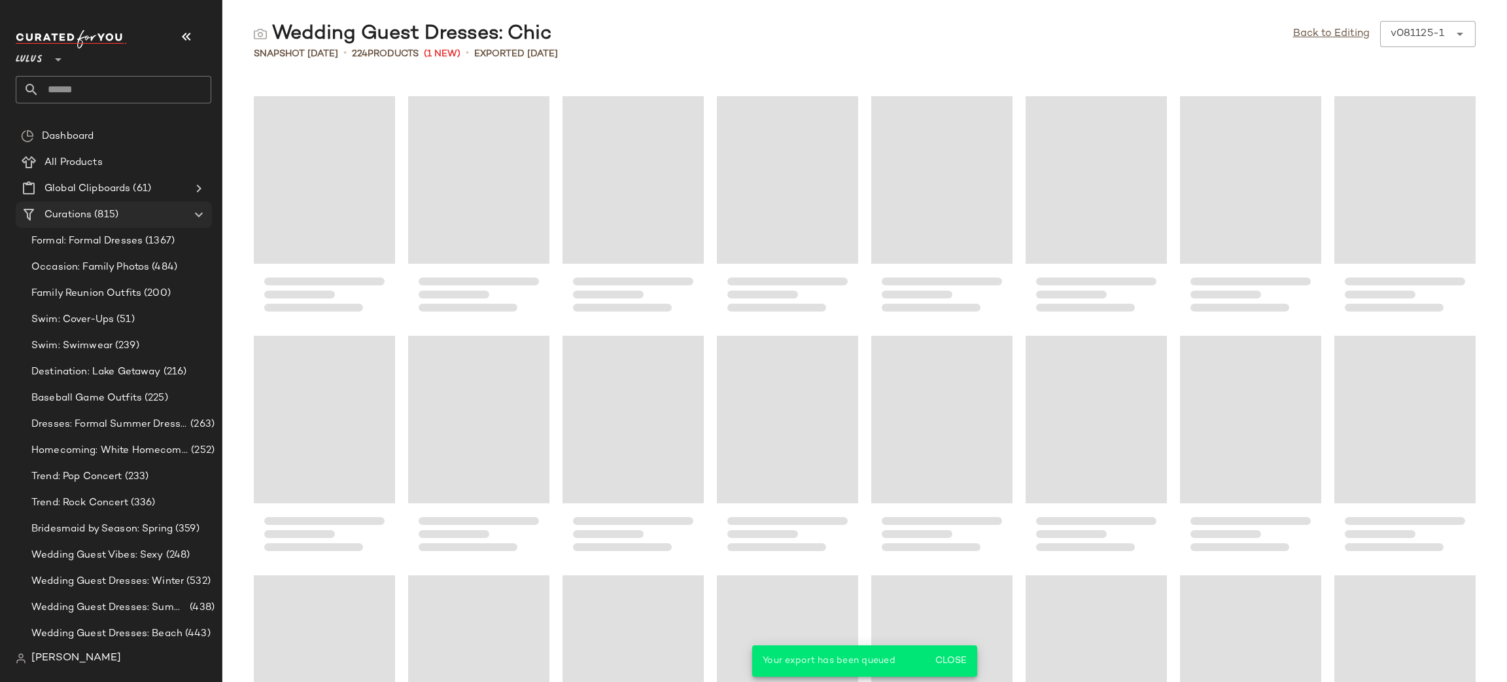
click at [86, 223] on Curations "Curations (815)" at bounding box center [114, 215] width 196 height 26
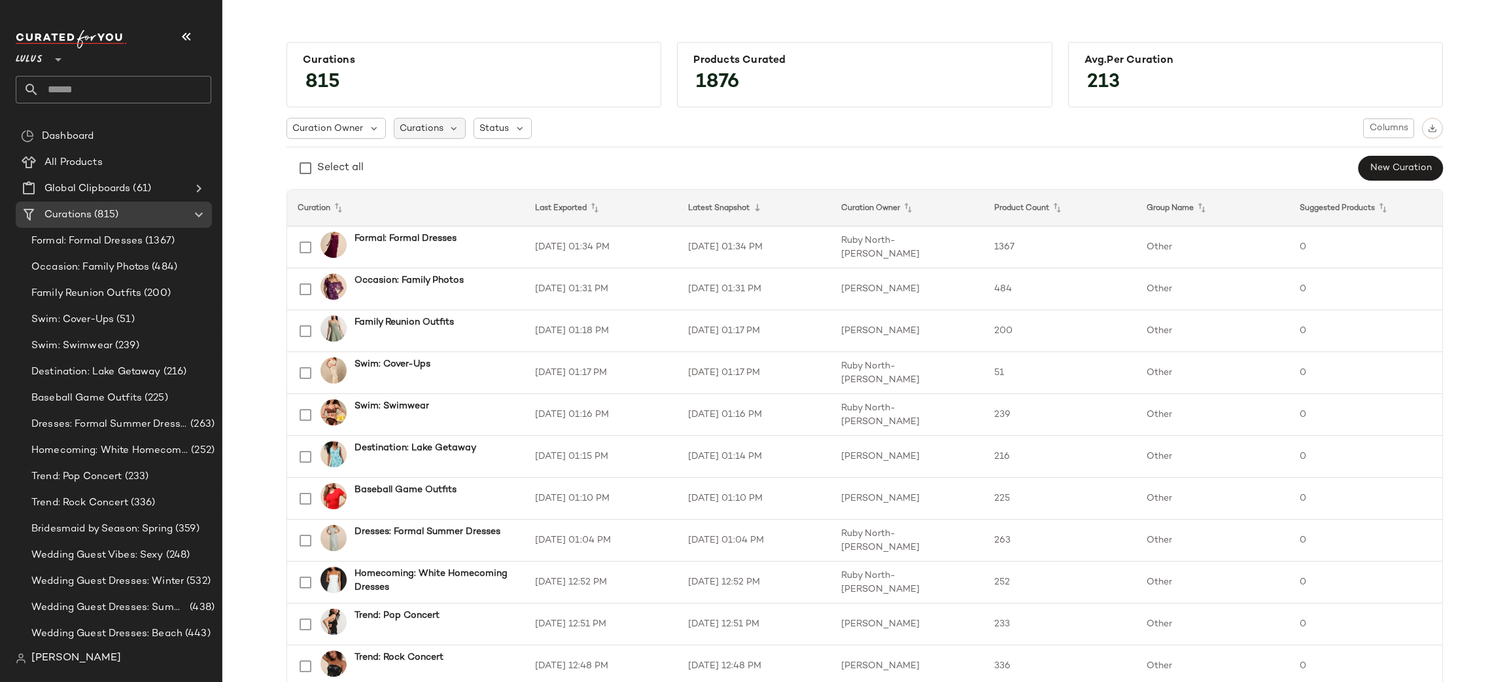
click at [408, 122] on span "Curations" at bounding box center [422, 129] width 44 height 14
click at [434, 160] on input "text" at bounding box center [481, 164] width 164 height 20
type input "*"
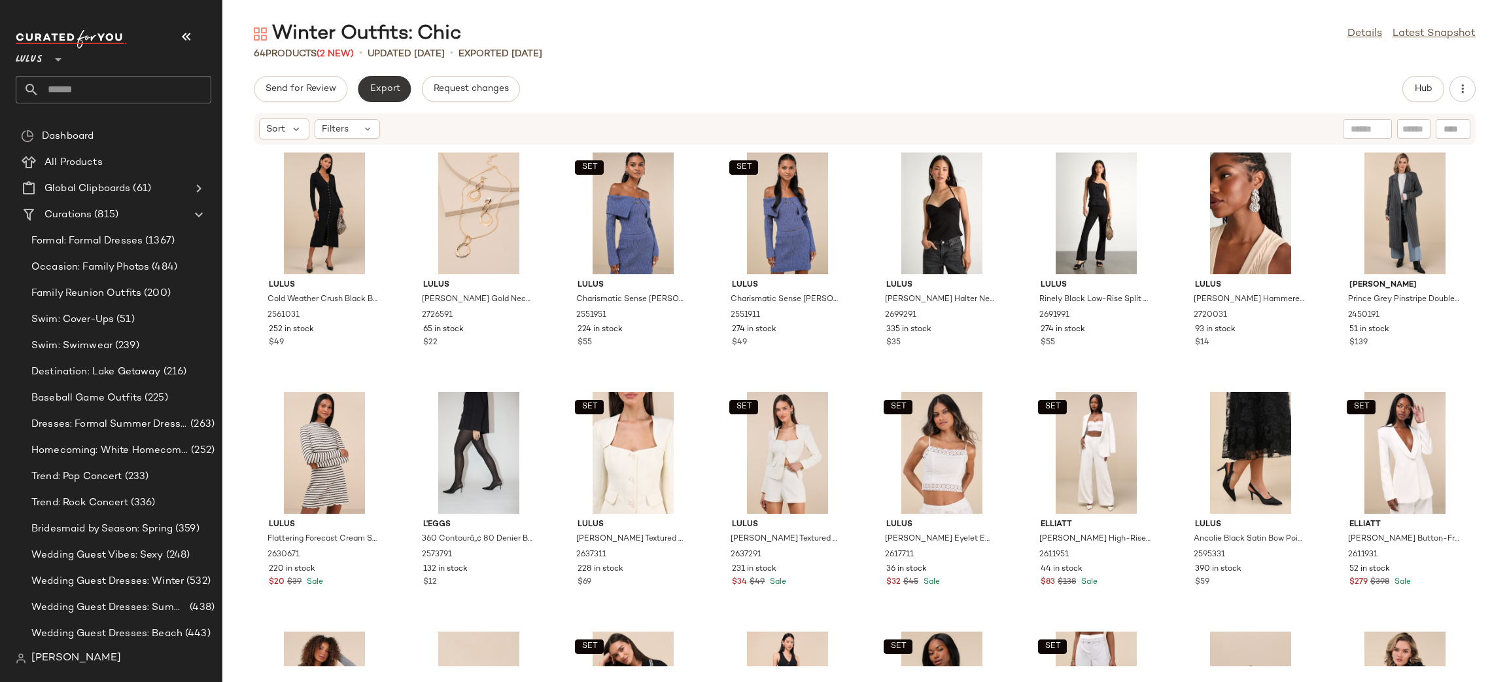
click at [386, 88] on span "Export" at bounding box center [384, 89] width 31 height 10
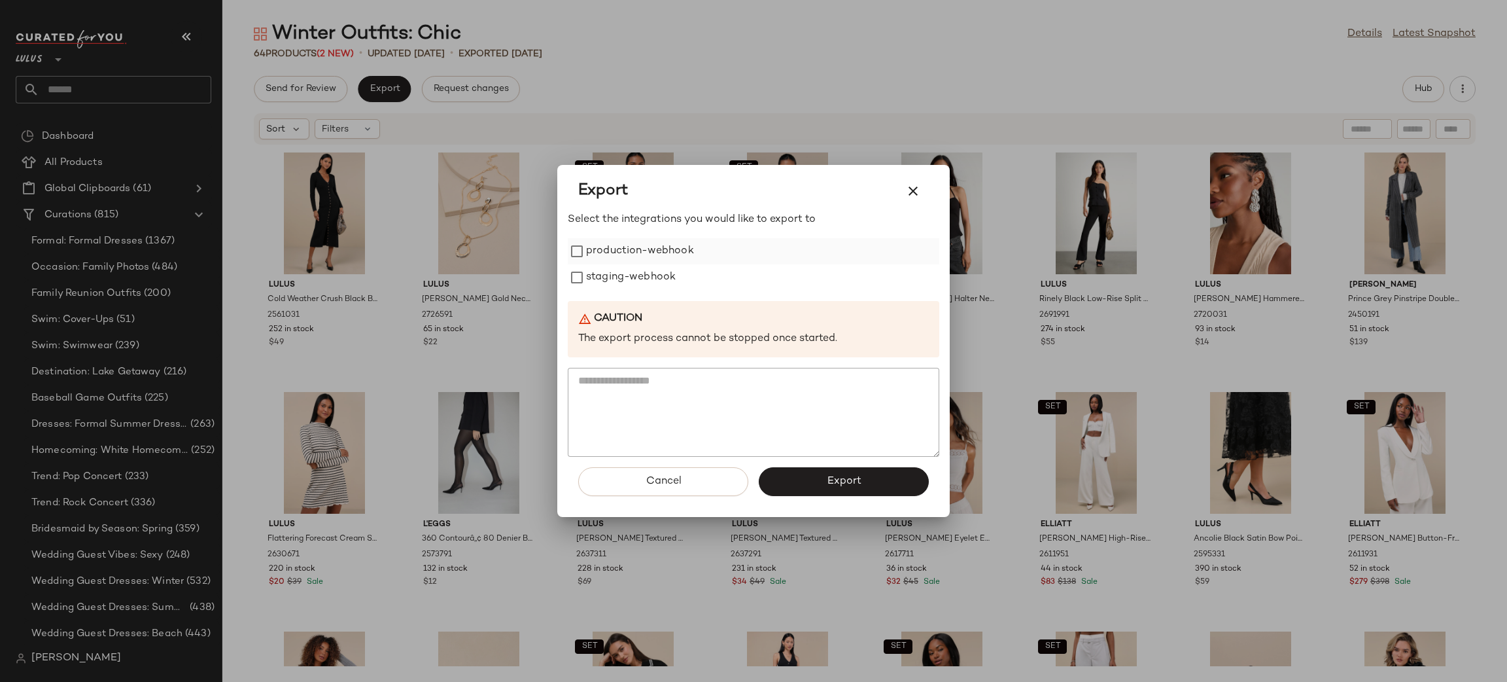
click at [610, 256] on label "production-webhook" at bounding box center [640, 251] width 108 height 26
click at [614, 268] on label "staging-webhook" at bounding box center [631, 277] width 90 height 26
click at [855, 485] on span "Export" at bounding box center [843, 481] width 35 height 12
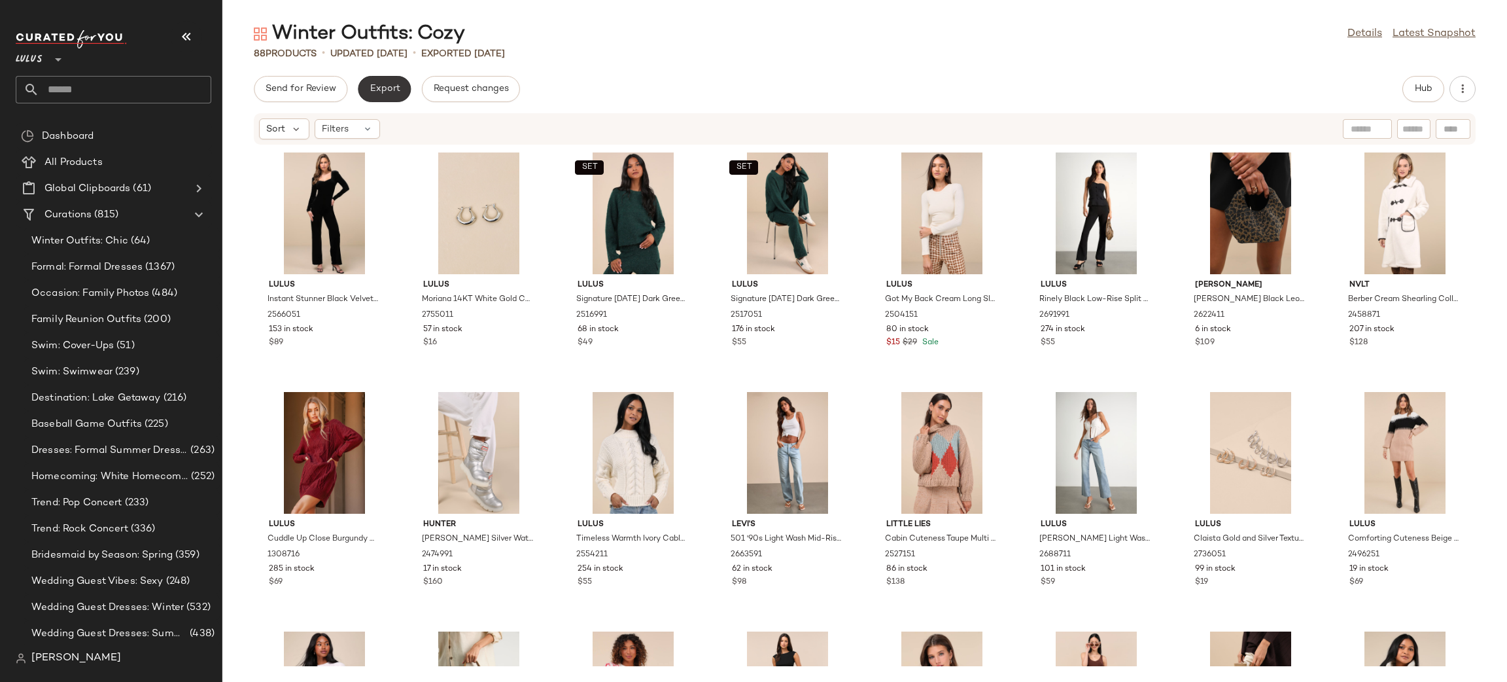
click at [379, 86] on span "Export" at bounding box center [384, 89] width 31 height 10
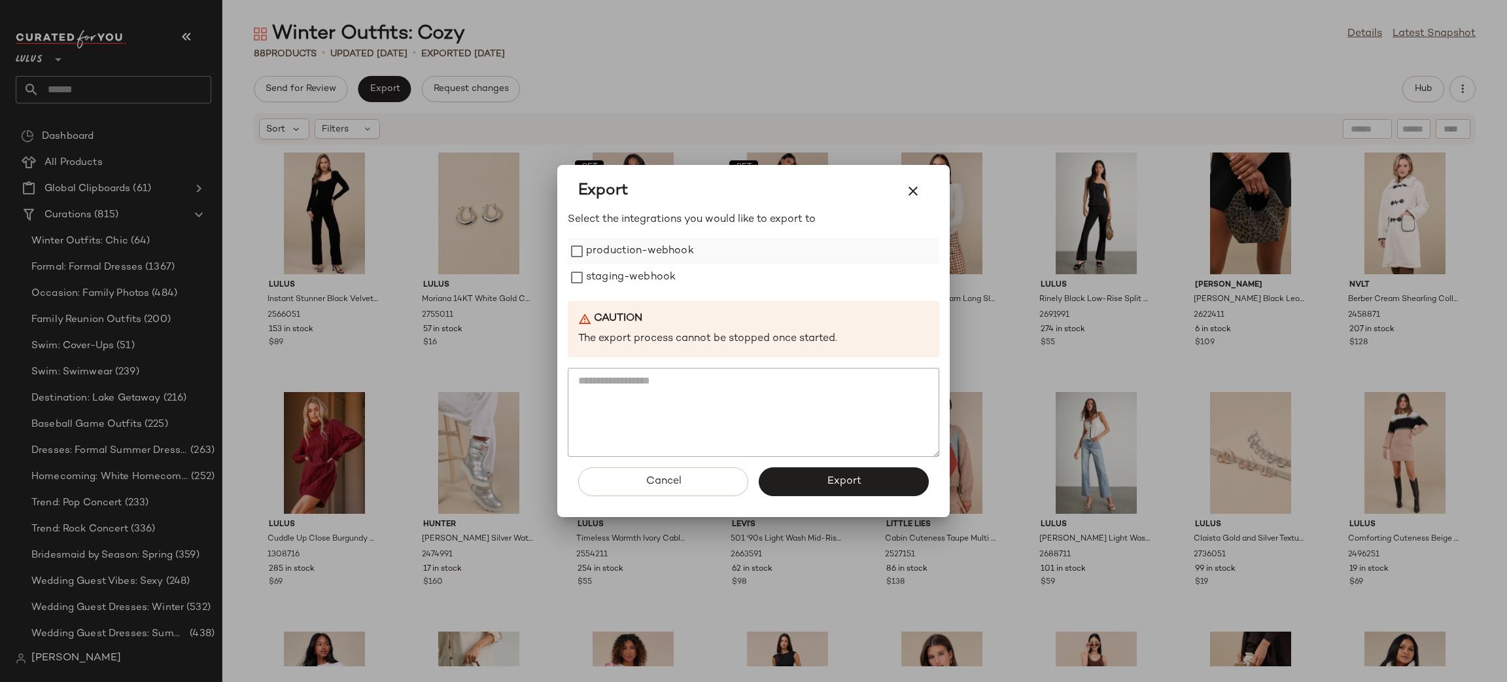
click at [599, 260] on label "production-webhook" at bounding box center [640, 251] width 108 height 26
click at [610, 271] on label "staging-webhook" at bounding box center [631, 277] width 90 height 26
click at [881, 480] on button "Export" at bounding box center [844, 481] width 170 height 29
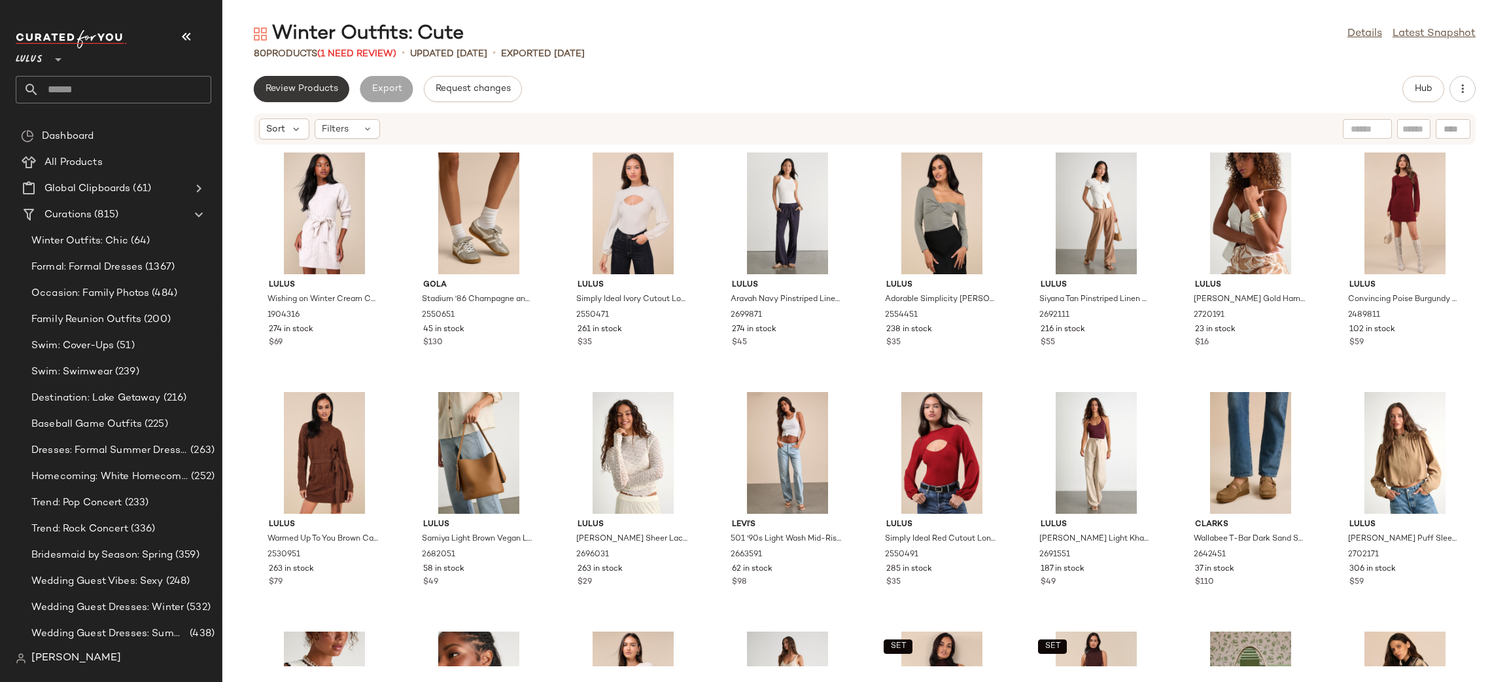
click at [307, 81] on button "Review Products" at bounding box center [302, 89] width 96 height 26
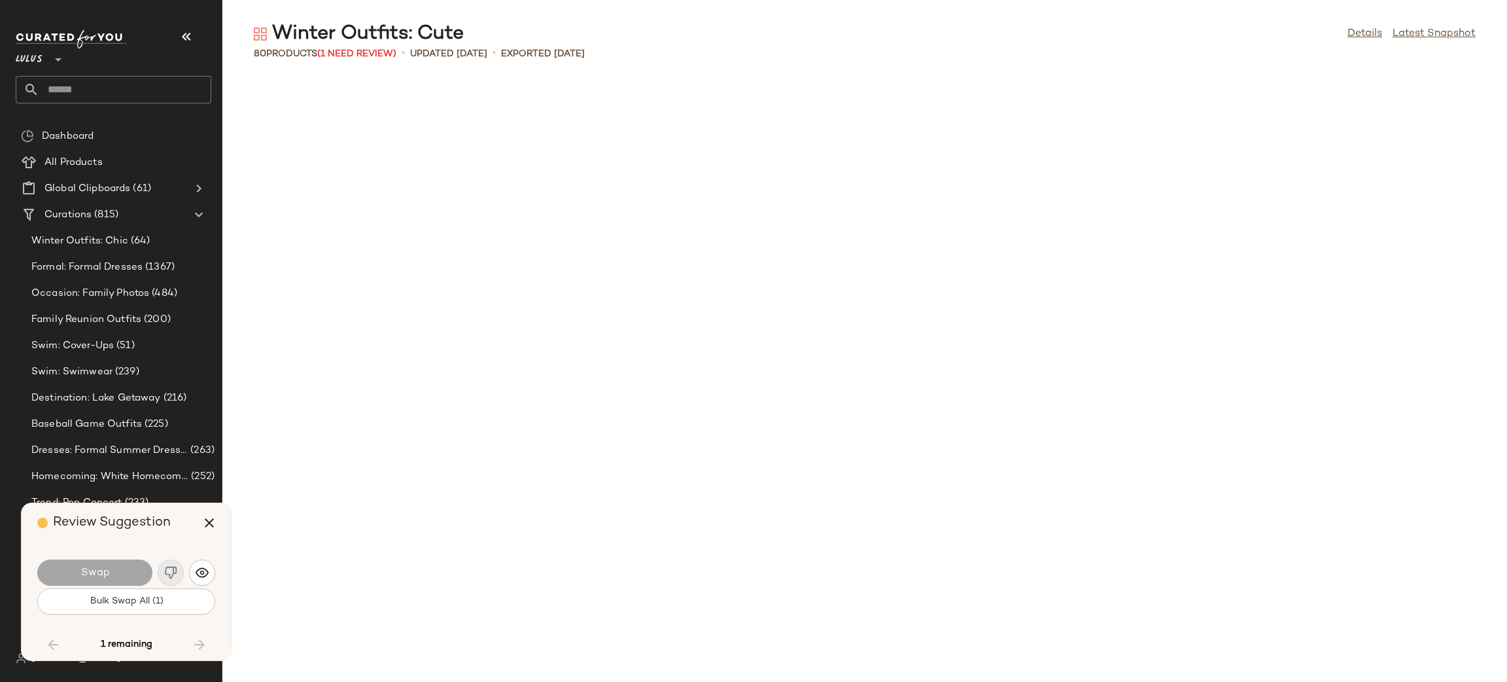
scroll to position [1791, 0]
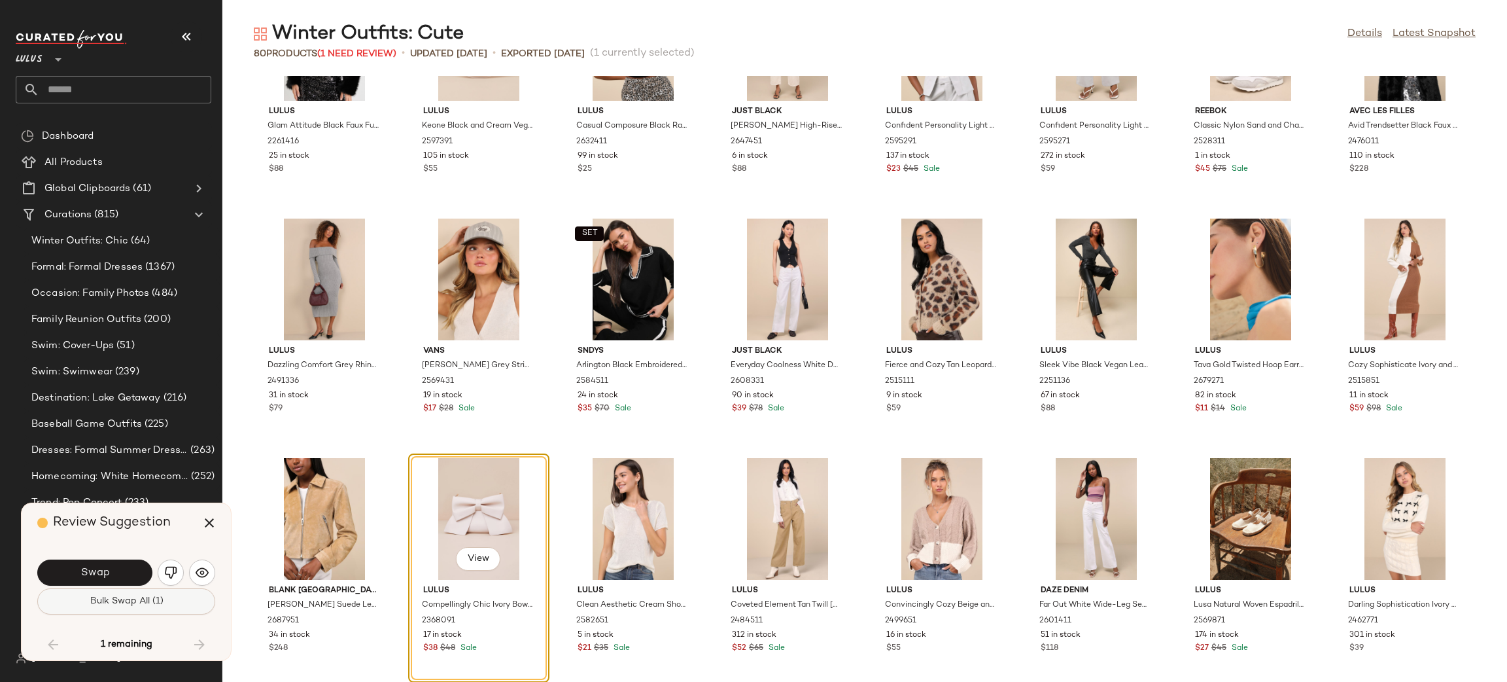
click at [178, 597] on button "Bulk Swap All (1)" at bounding box center [126, 601] width 178 height 26
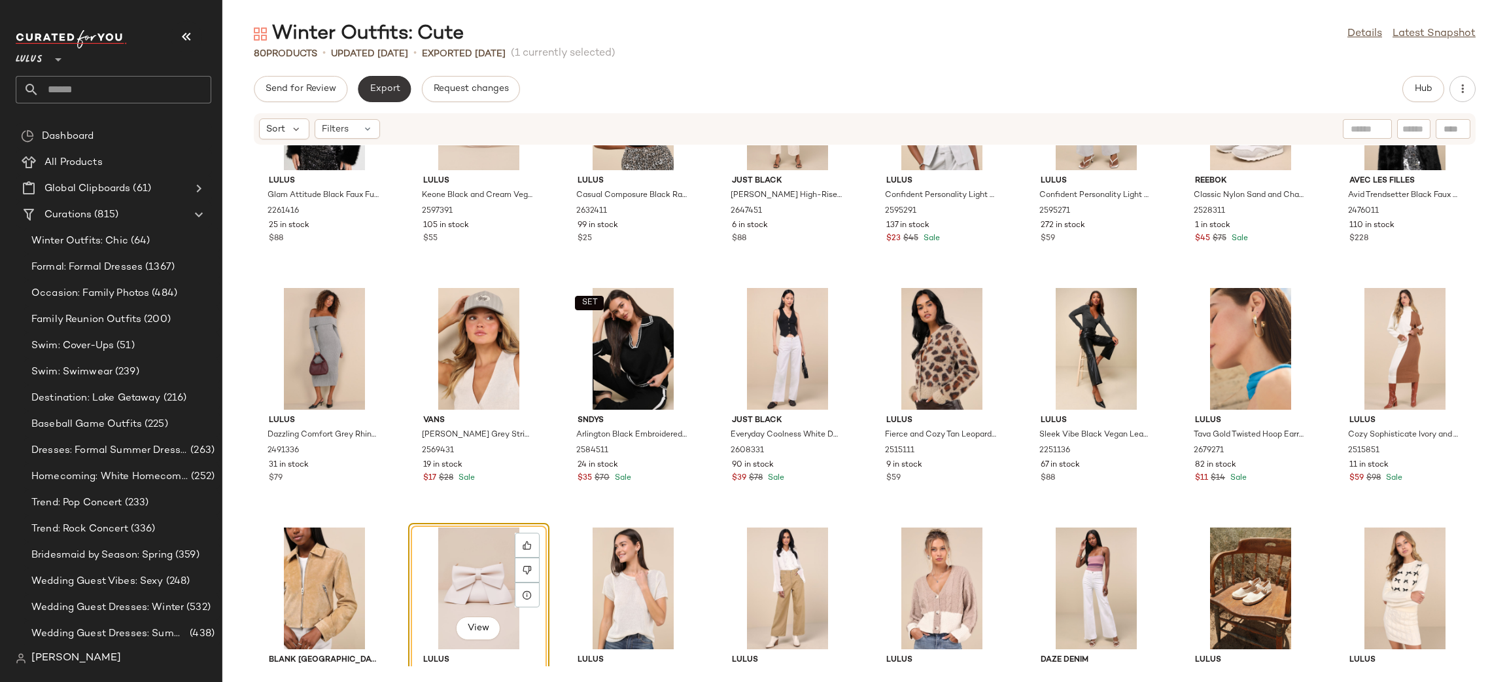
click at [379, 95] on button "Export" at bounding box center [384, 89] width 53 height 26
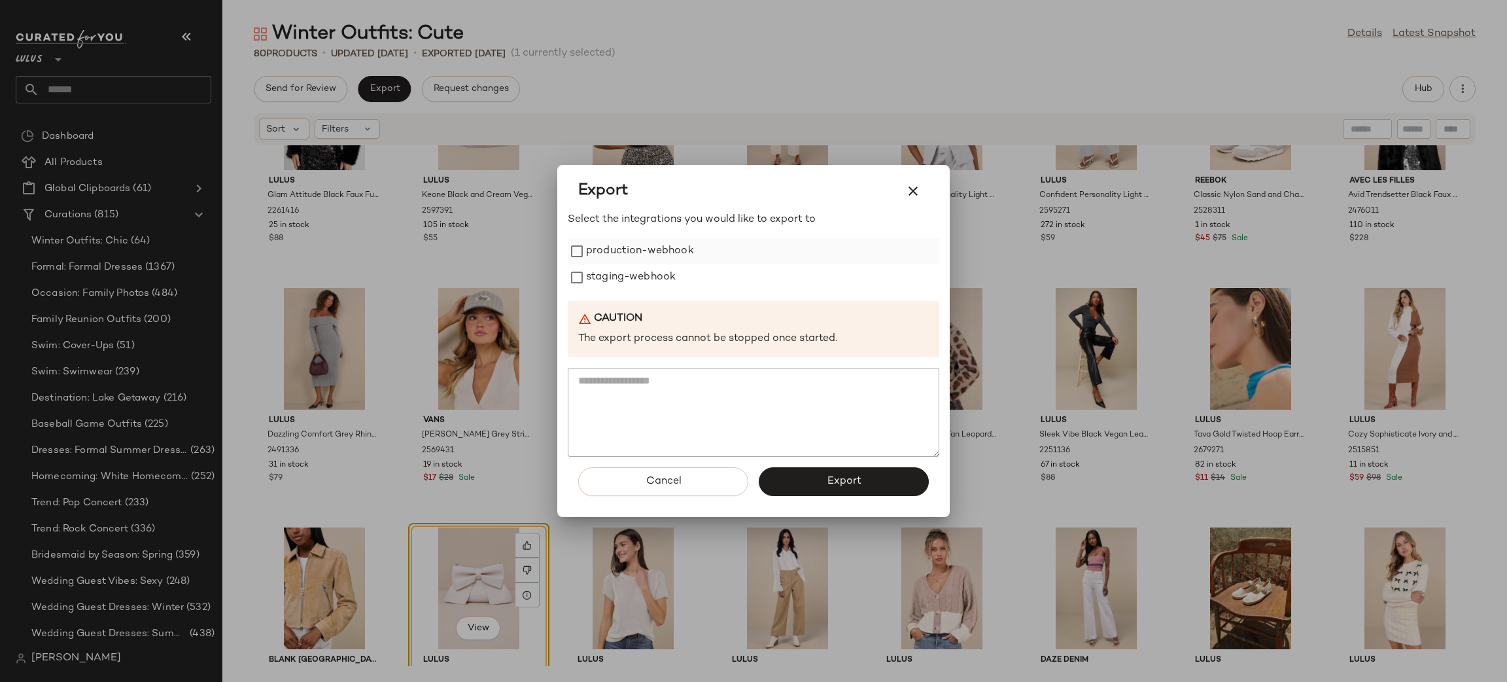
click at [620, 256] on label "production-webhook" at bounding box center [640, 251] width 108 height 26
click at [634, 282] on label "staging-webhook" at bounding box center [631, 277] width 90 height 26
click at [850, 472] on button "Export" at bounding box center [844, 481] width 170 height 29
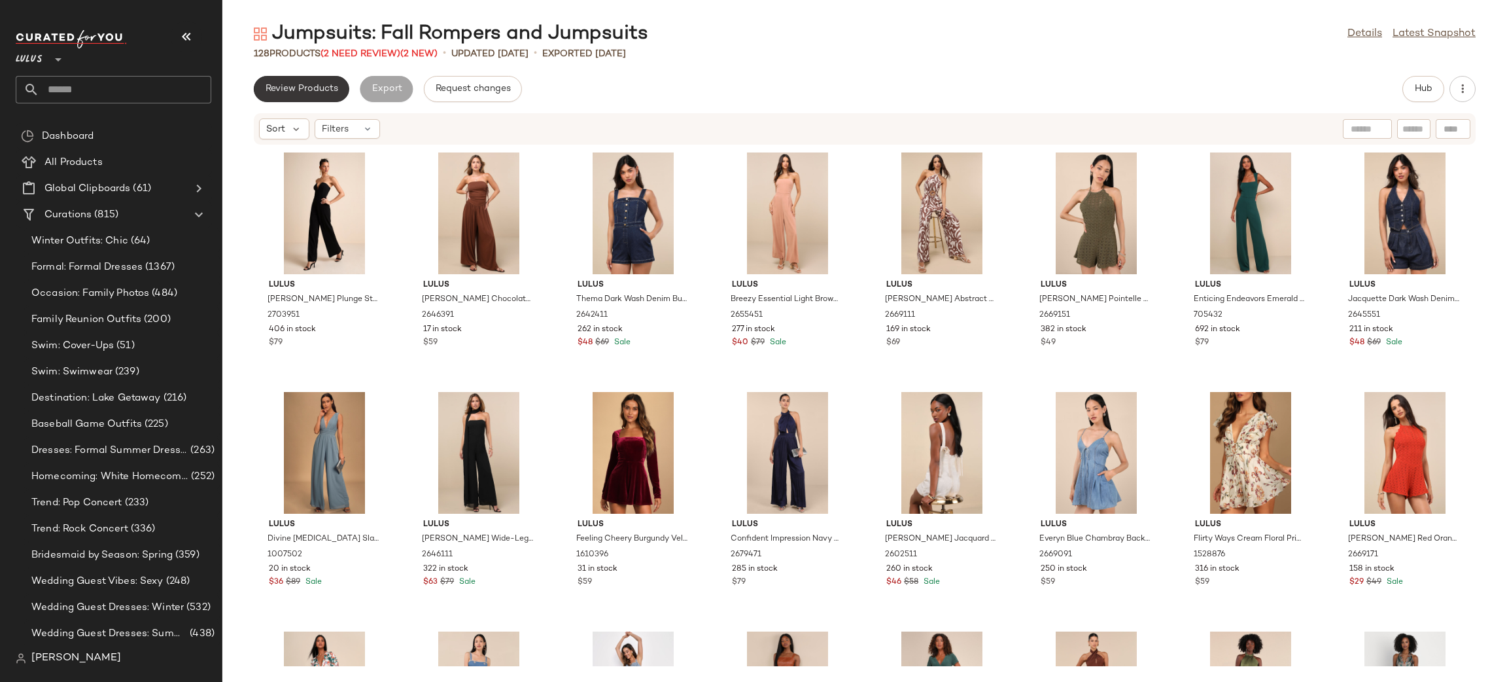
click at [299, 88] on span "Review Products" at bounding box center [301, 89] width 73 height 10
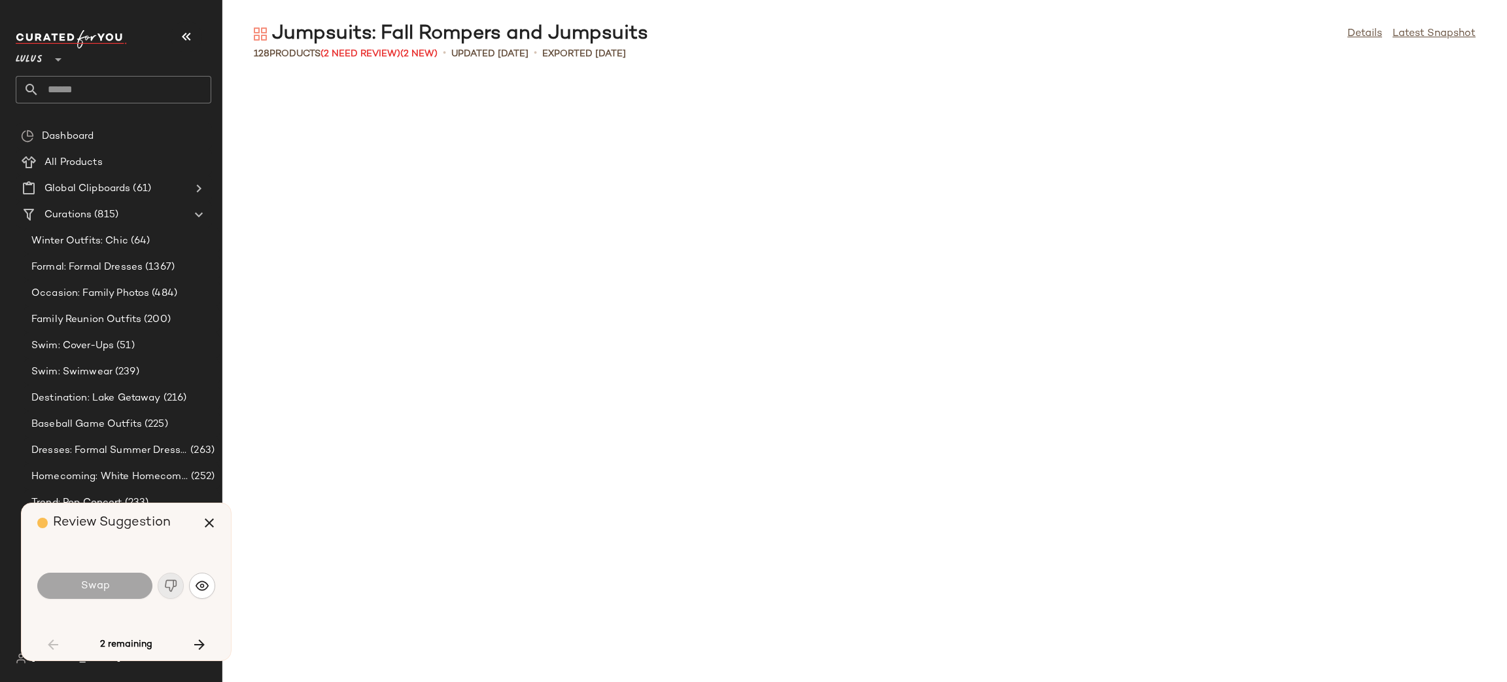
scroll to position [968, 0]
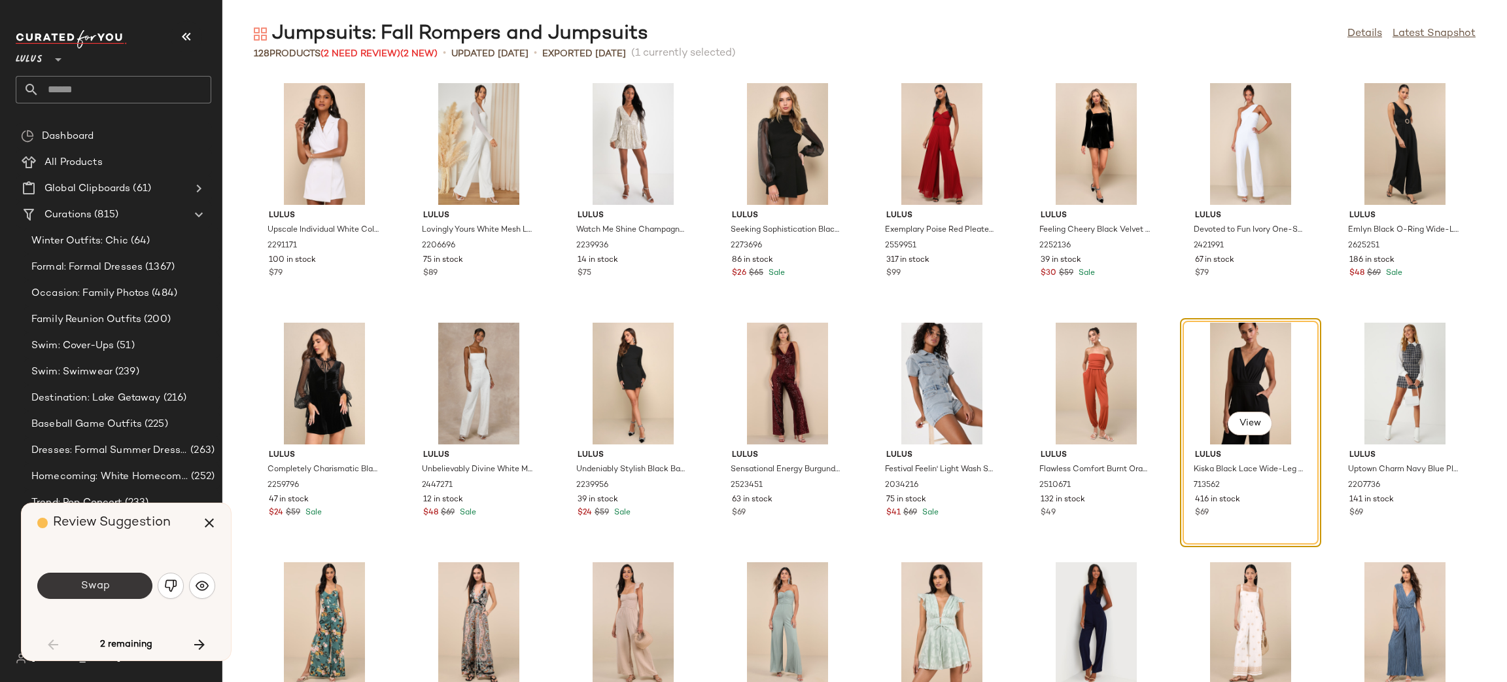
click at [123, 585] on button "Swap" at bounding box center [94, 585] width 115 height 26
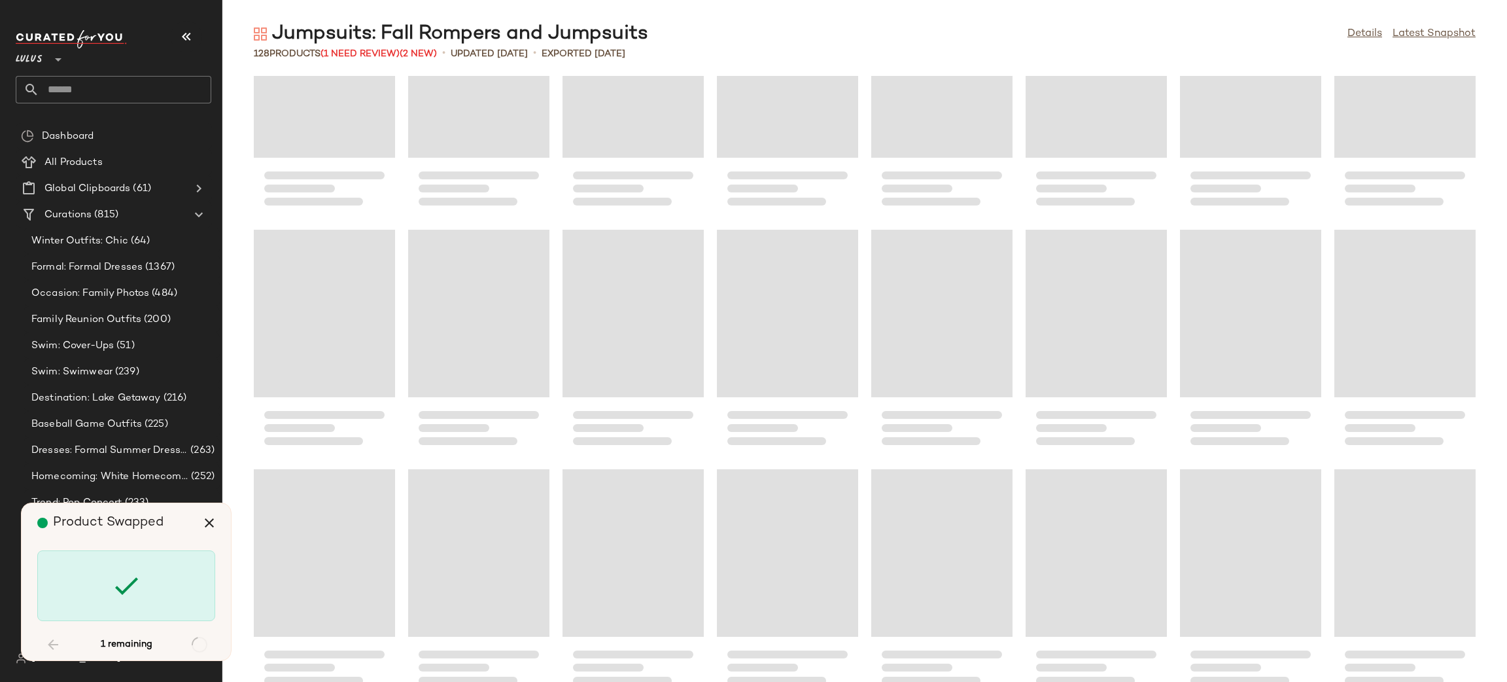
scroll to position [3207, 0]
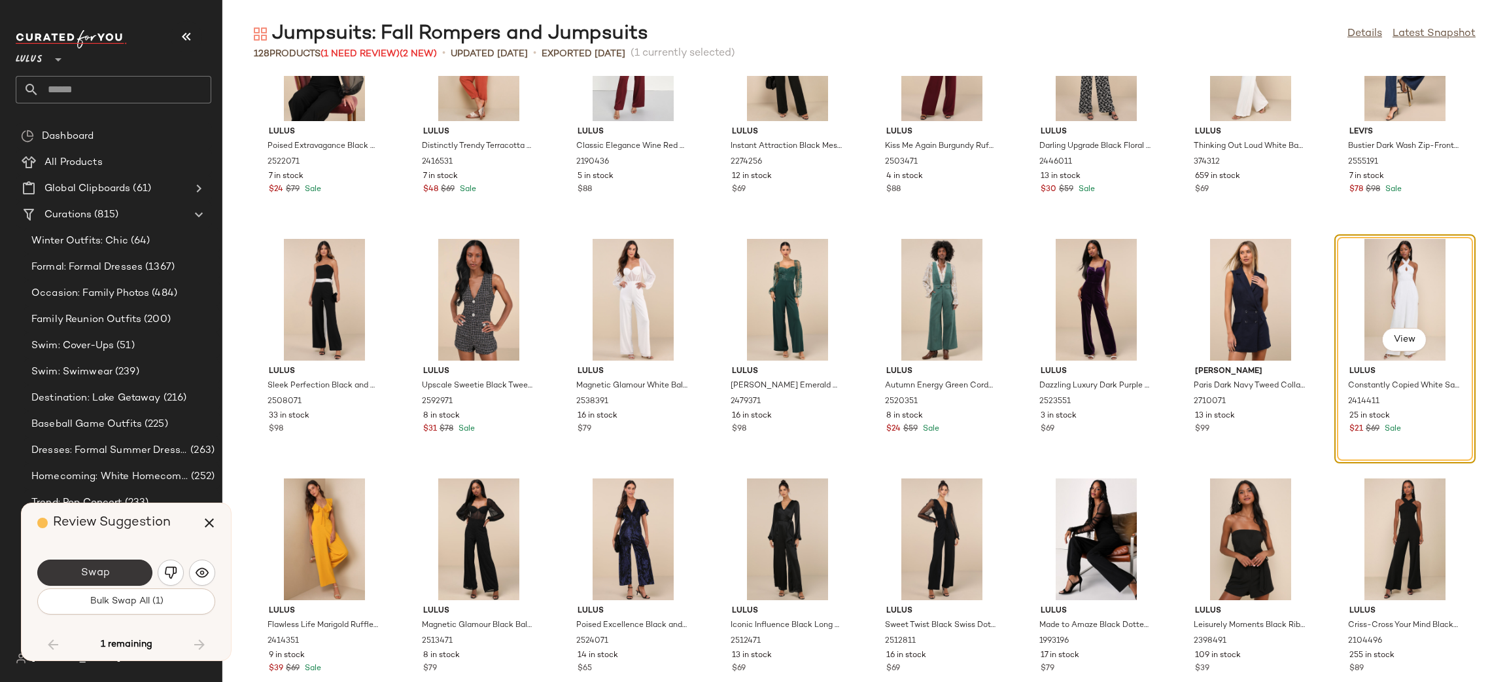
click at [102, 574] on span "Swap" at bounding box center [94, 573] width 29 height 12
click at [160, 603] on span "Bulk Swap All (1)" at bounding box center [126, 601] width 74 height 10
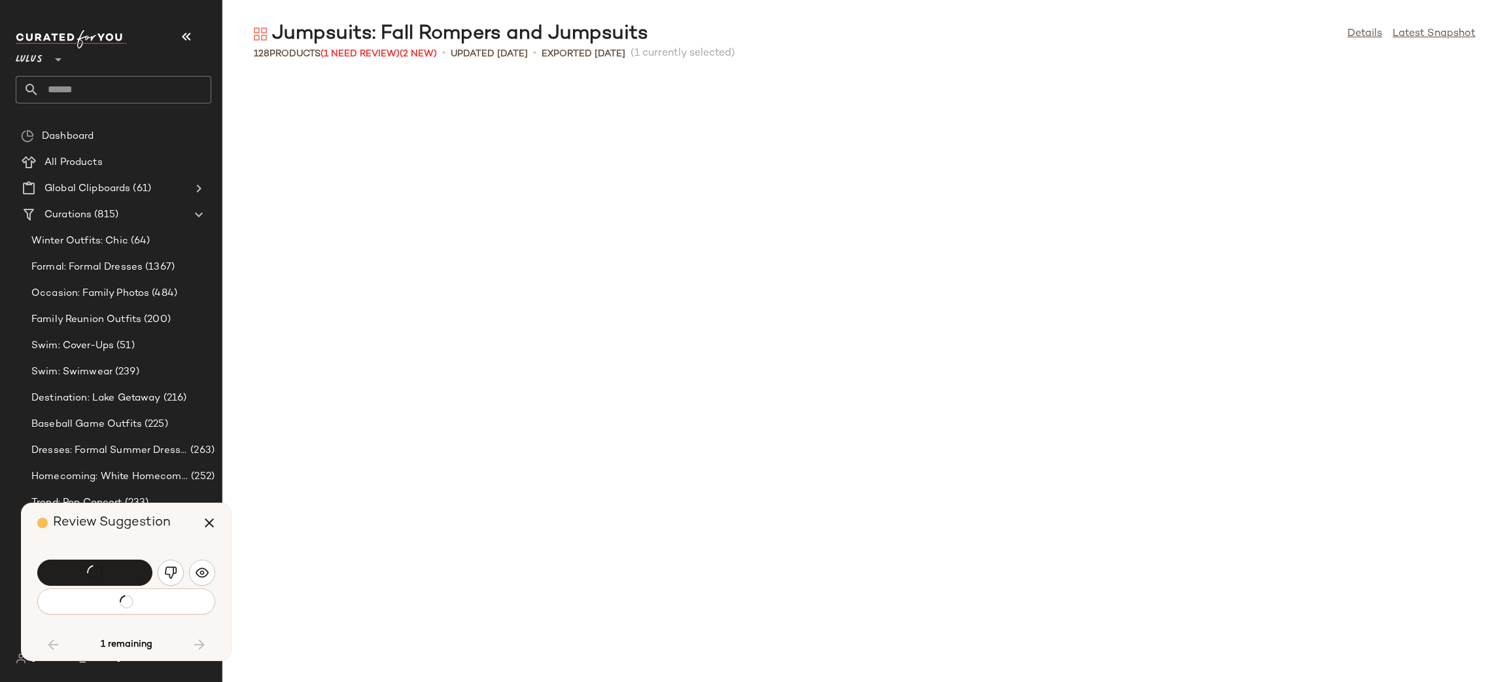
scroll to position [0, 0]
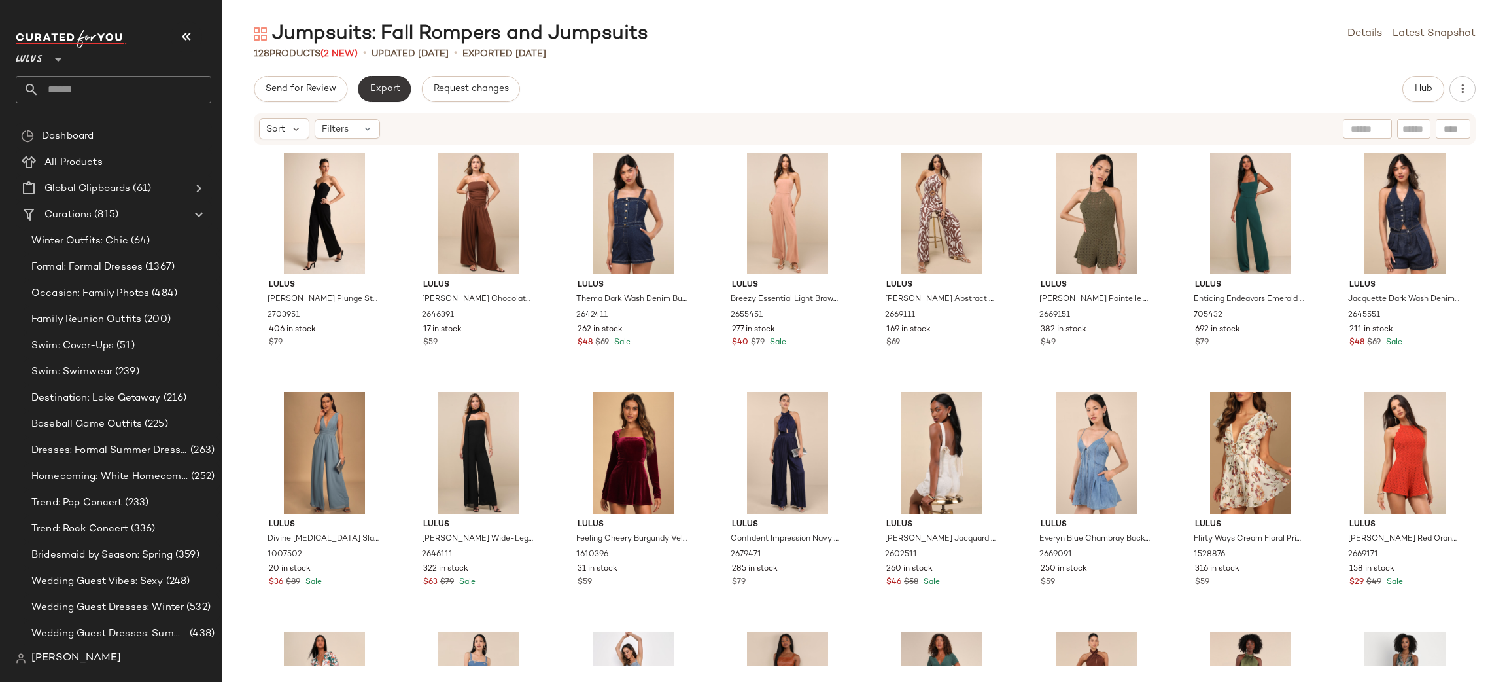
click at [393, 88] on span "Export" at bounding box center [384, 89] width 31 height 10
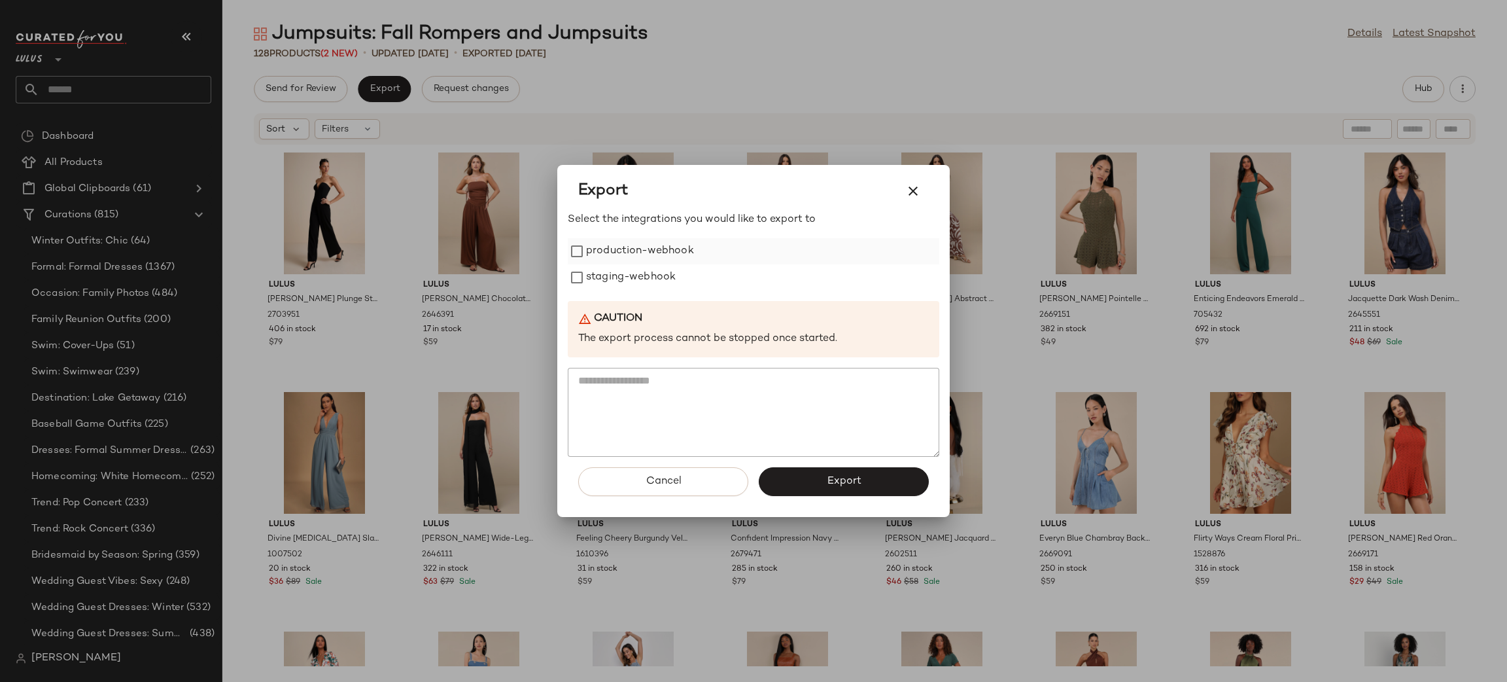
click at [602, 260] on label "production-webhook" at bounding box center [640, 251] width 108 height 26
click at [608, 273] on label "staging-webhook" at bounding box center [631, 277] width 90 height 26
click at [849, 464] on div "Cancel Export" at bounding box center [754, 487] width 372 height 60
click at [858, 474] on button "Export" at bounding box center [844, 481] width 170 height 29
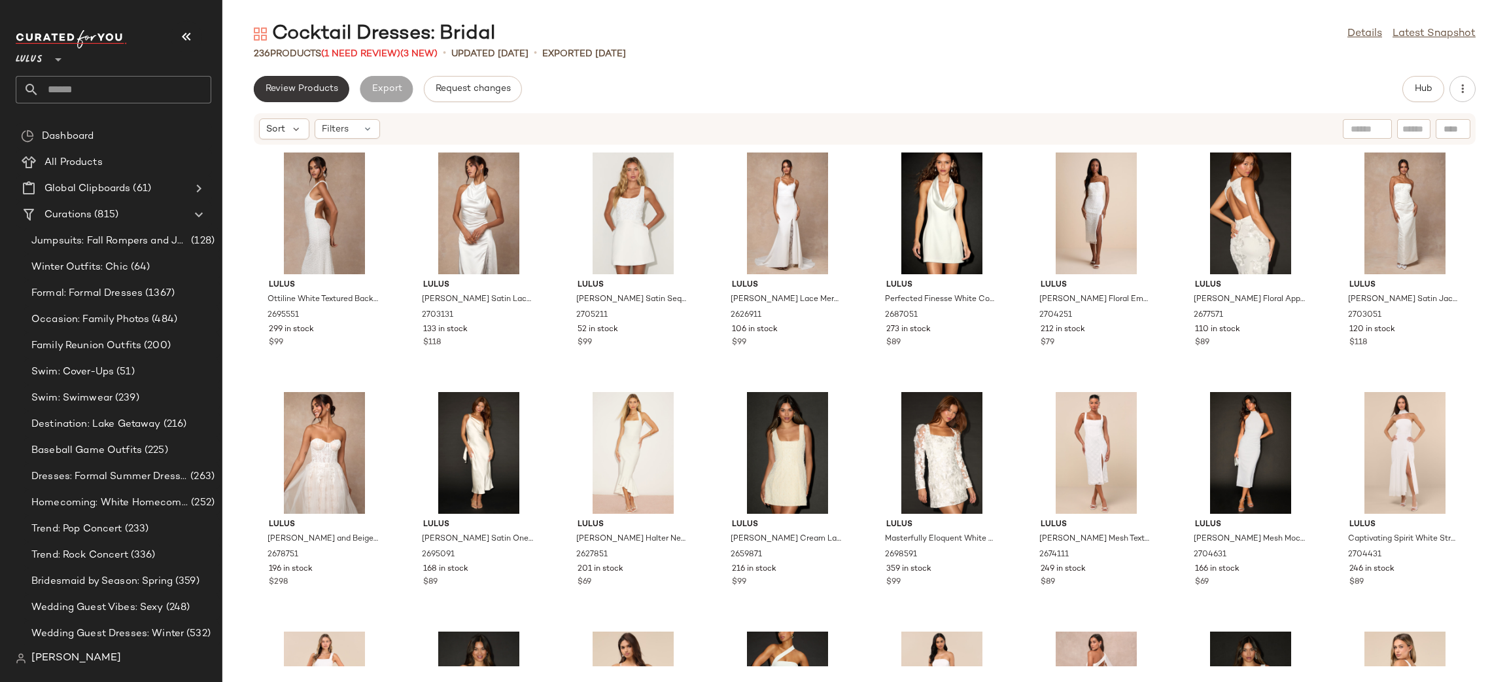
click at [299, 93] on span "Review Products" at bounding box center [301, 89] width 73 height 10
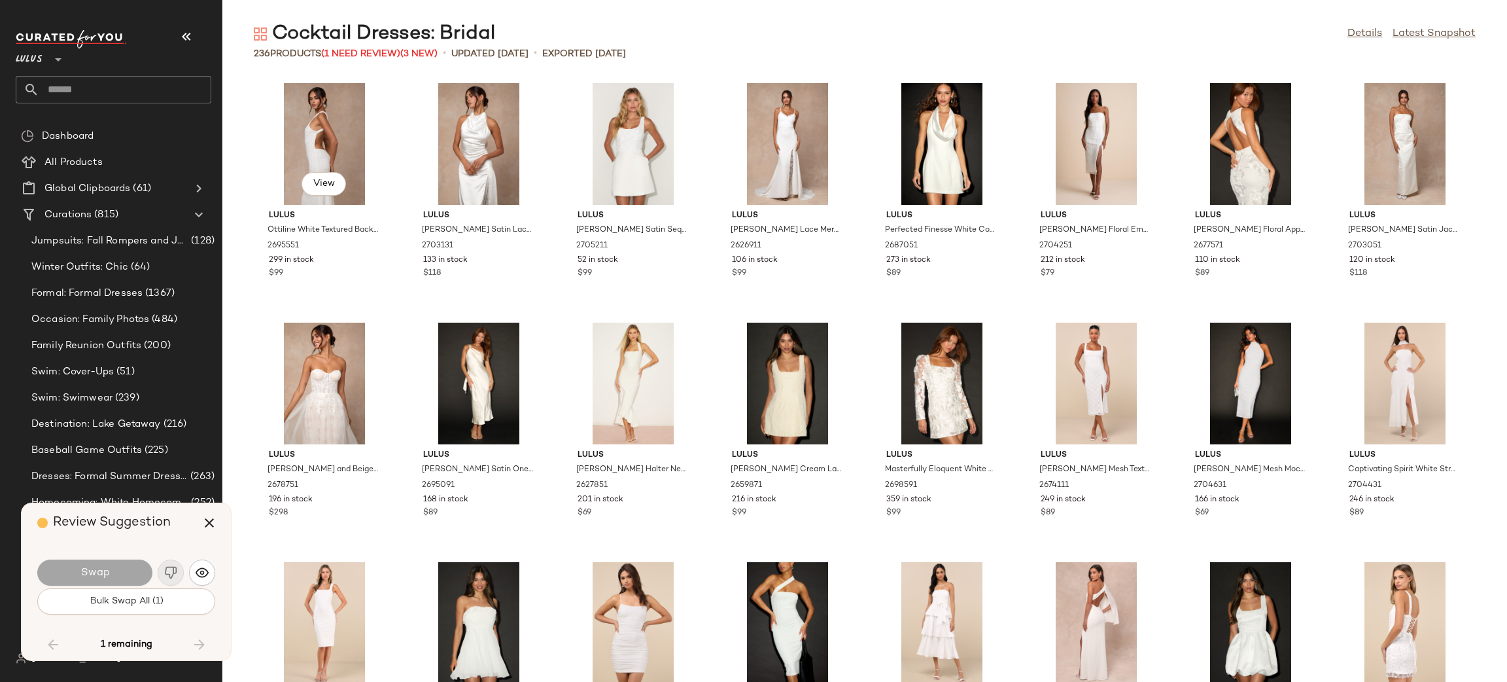
scroll to position [4788, 0]
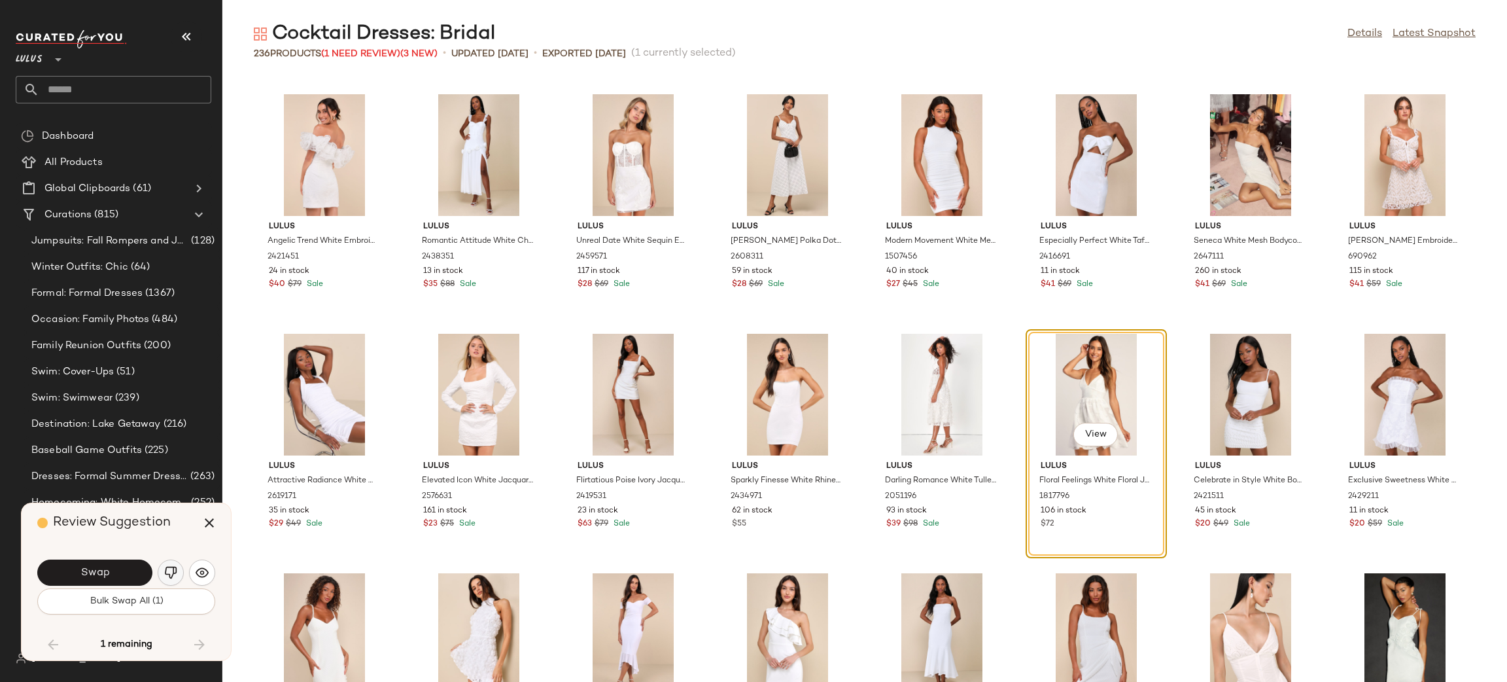
click at [167, 576] on img "button" at bounding box center [170, 572] width 13 height 13
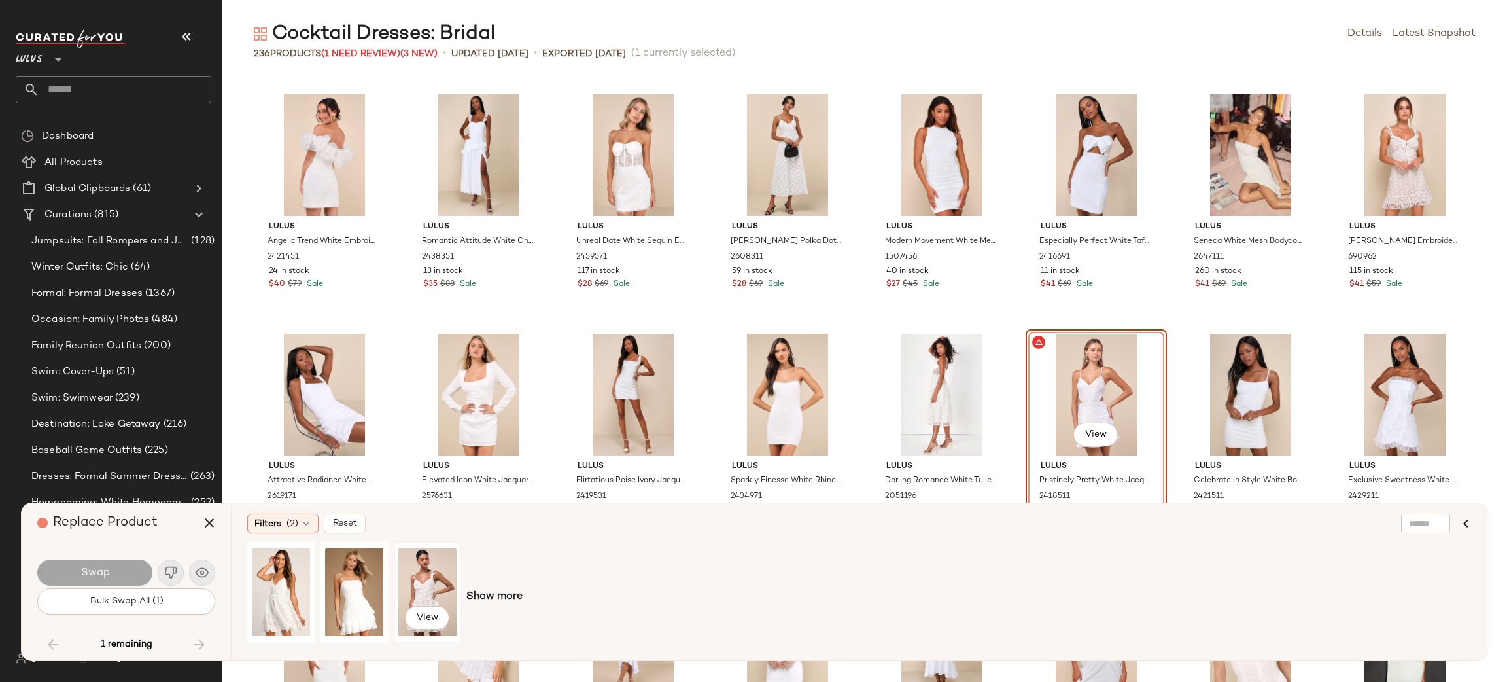
click at [449, 570] on div "View" at bounding box center [427, 592] width 58 height 93
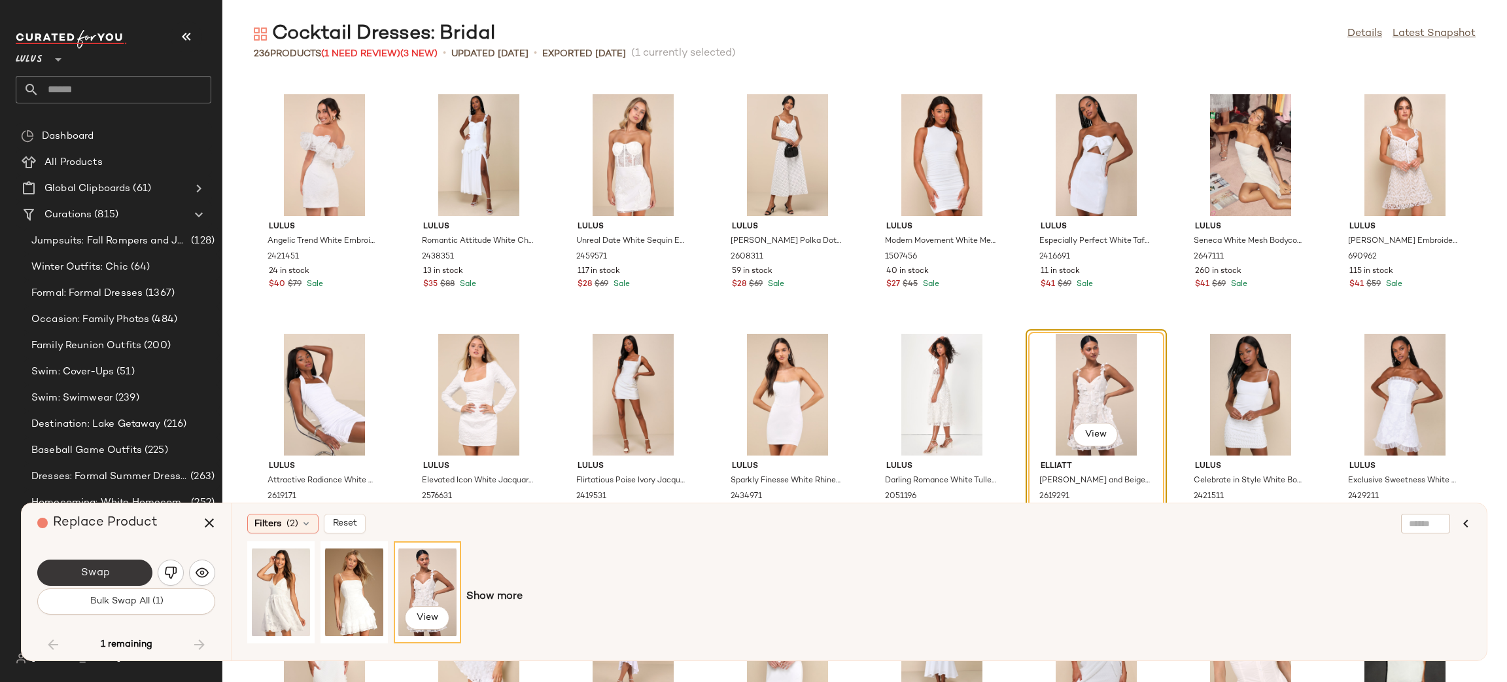
click at [126, 559] on button "Swap" at bounding box center [94, 572] width 115 height 26
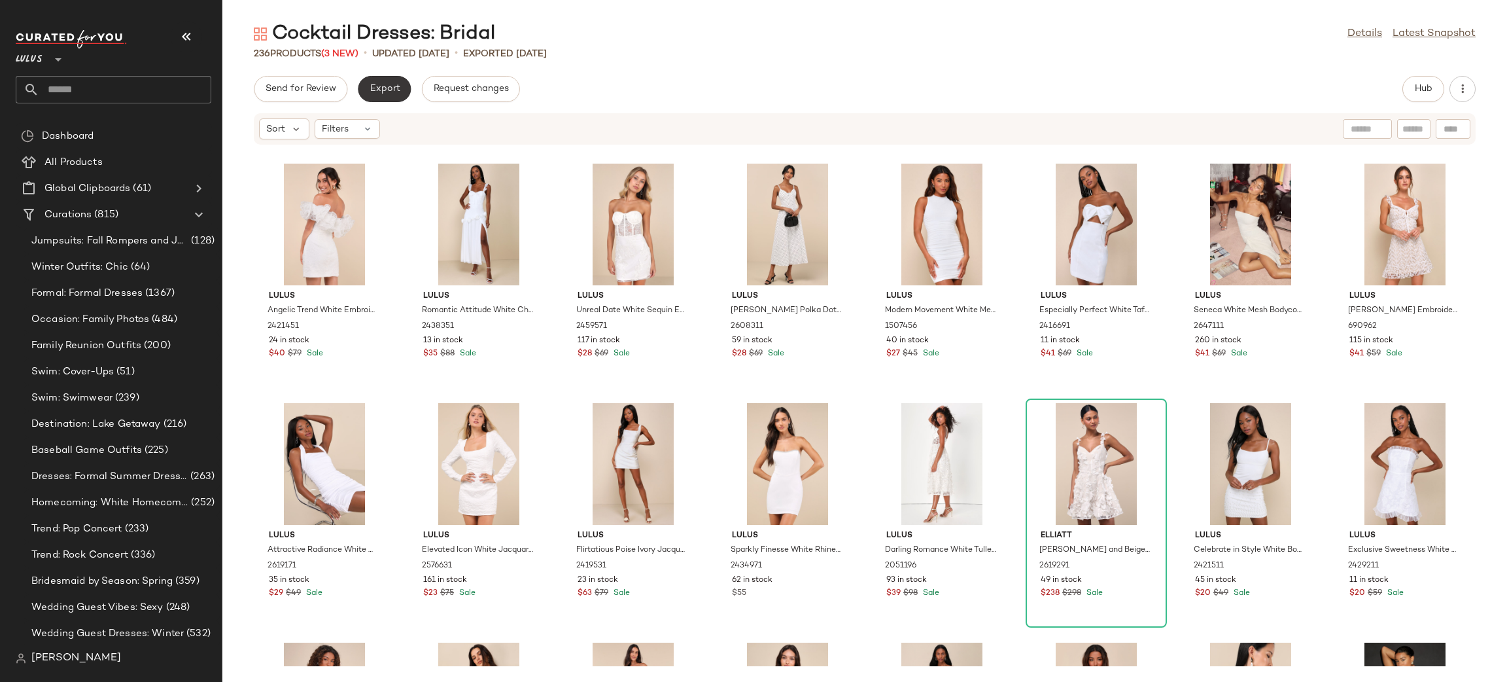
click at [379, 91] on span "Export" at bounding box center [384, 89] width 31 height 10
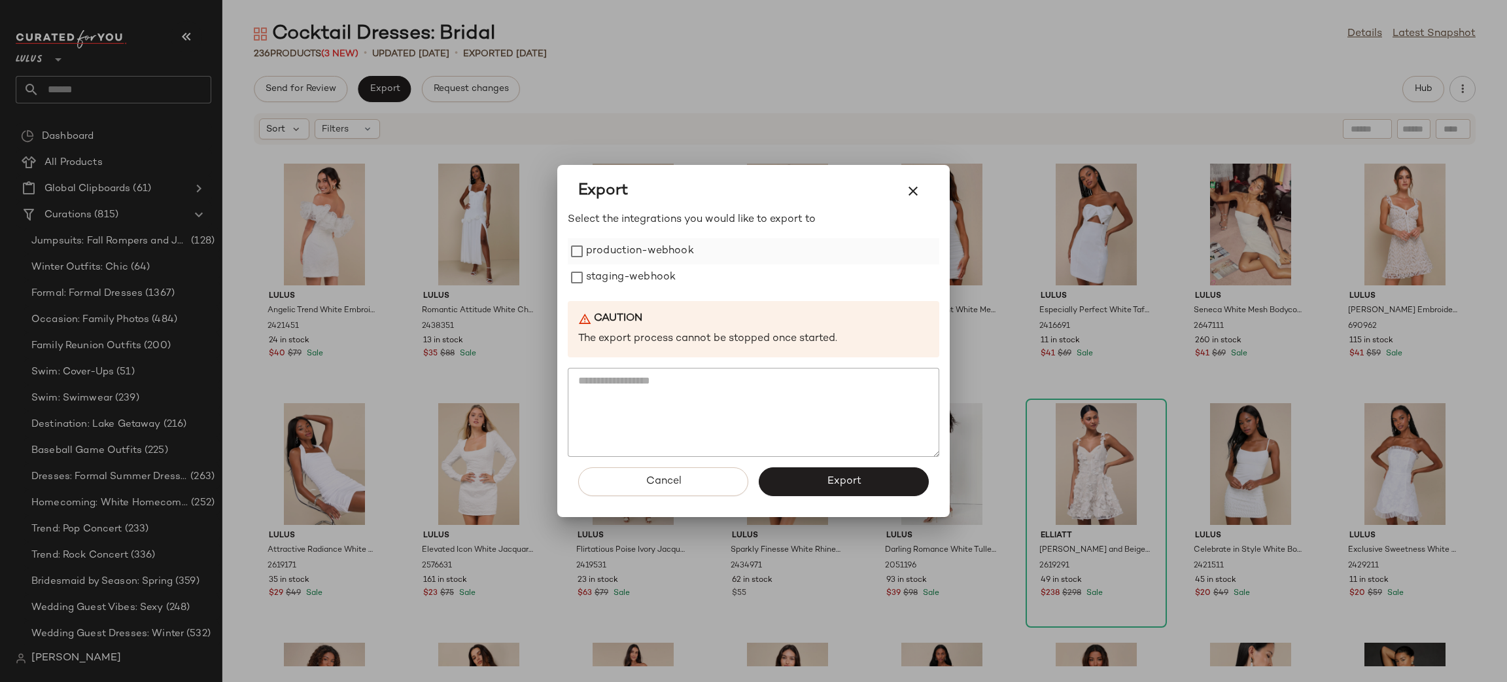
click at [620, 254] on label "production-webhook" at bounding box center [640, 251] width 108 height 26
click at [623, 270] on label "staging-webhook" at bounding box center [631, 277] width 90 height 26
click at [840, 472] on button "Export" at bounding box center [844, 481] width 170 height 29
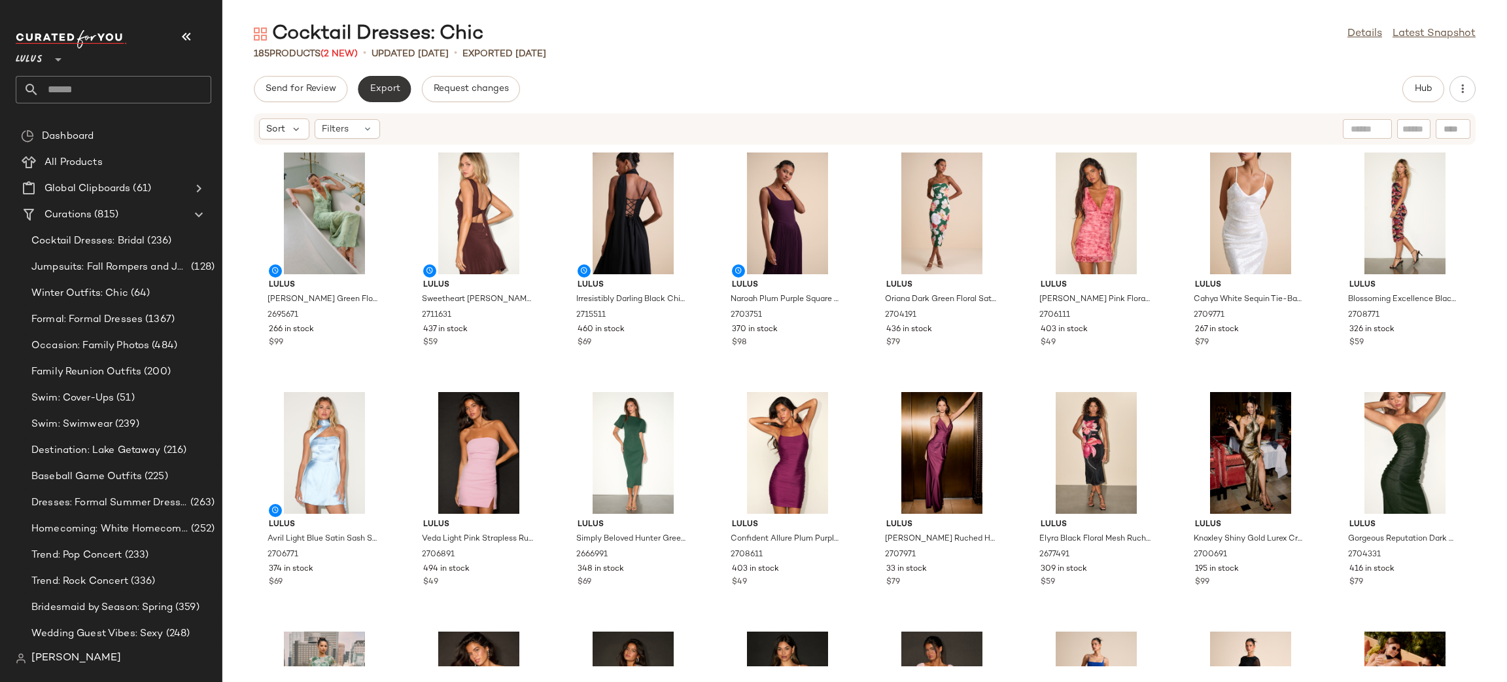
click at [389, 97] on button "Export" at bounding box center [384, 89] width 53 height 26
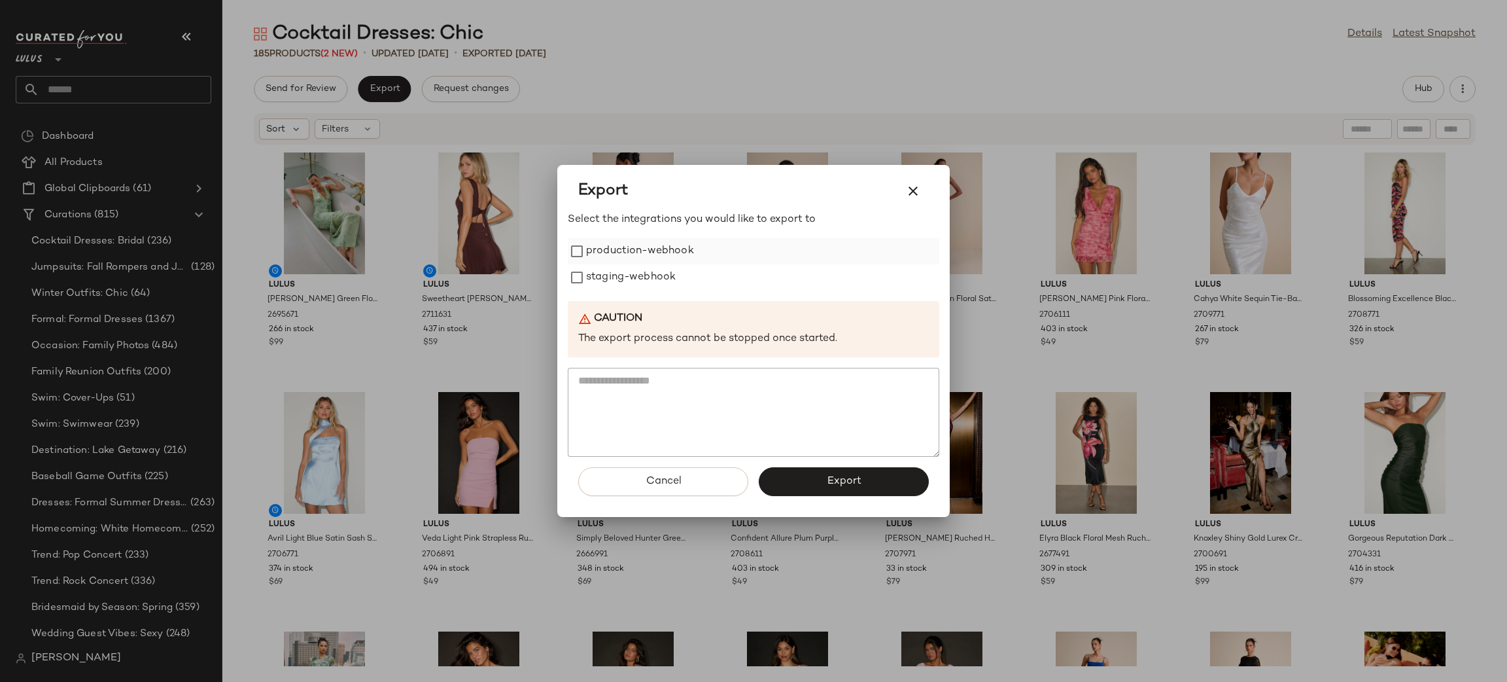
click at [618, 246] on label "production-webhook" at bounding box center [640, 251] width 108 height 26
click at [650, 275] on label "staging-webhook" at bounding box center [631, 277] width 90 height 26
click at [828, 475] on span "Export" at bounding box center [843, 481] width 35 height 12
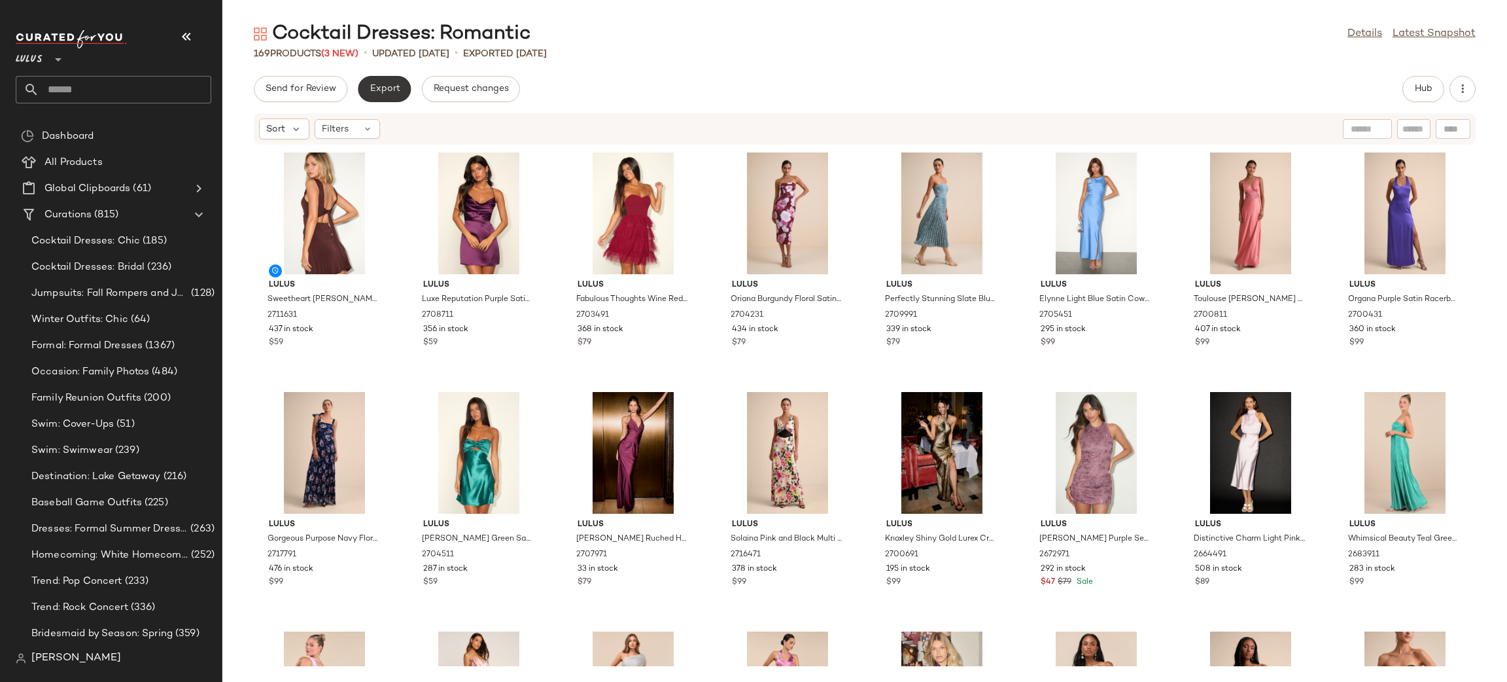
click at [385, 86] on span "Export" at bounding box center [384, 89] width 31 height 10
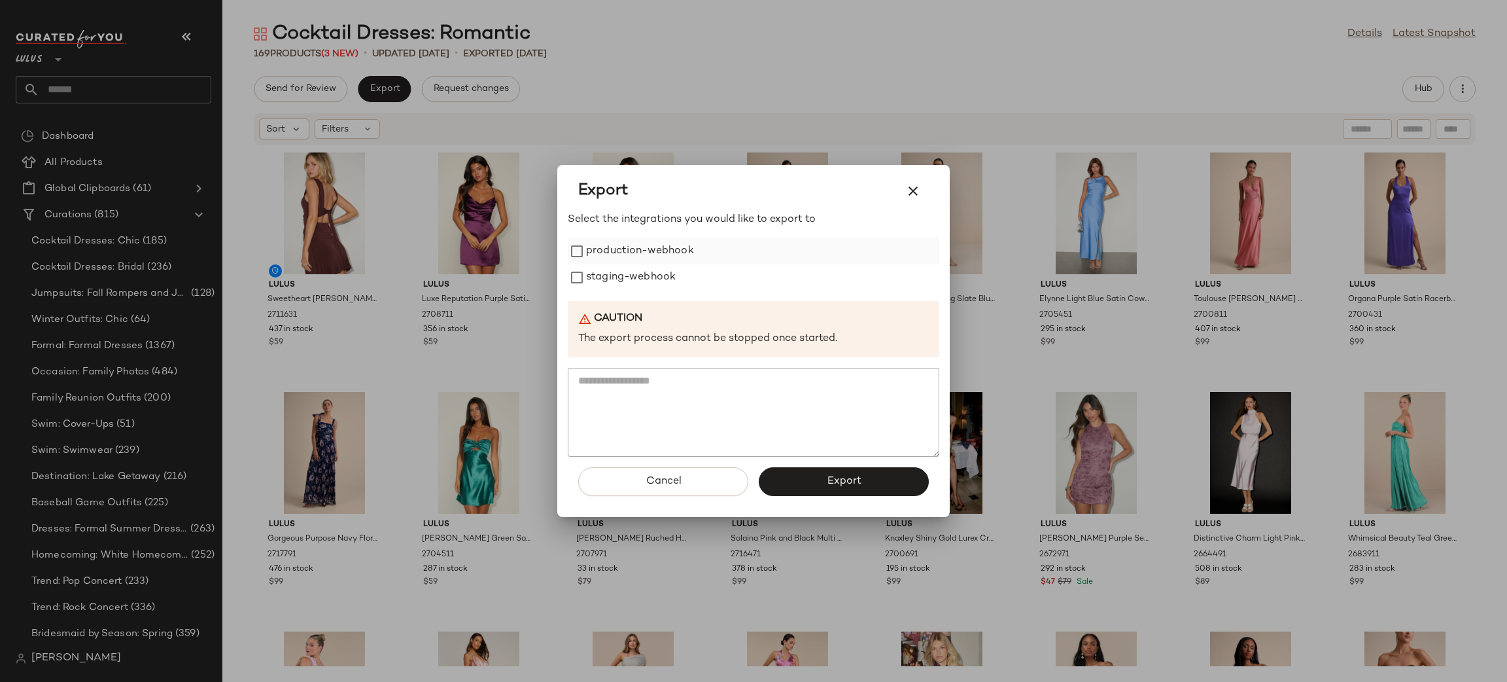
click at [616, 245] on label "production-webhook" at bounding box center [640, 251] width 108 height 26
click at [631, 266] on label "staging-webhook" at bounding box center [631, 277] width 90 height 26
click at [851, 467] on button "Export" at bounding box center [844, 481] width 170 height 29
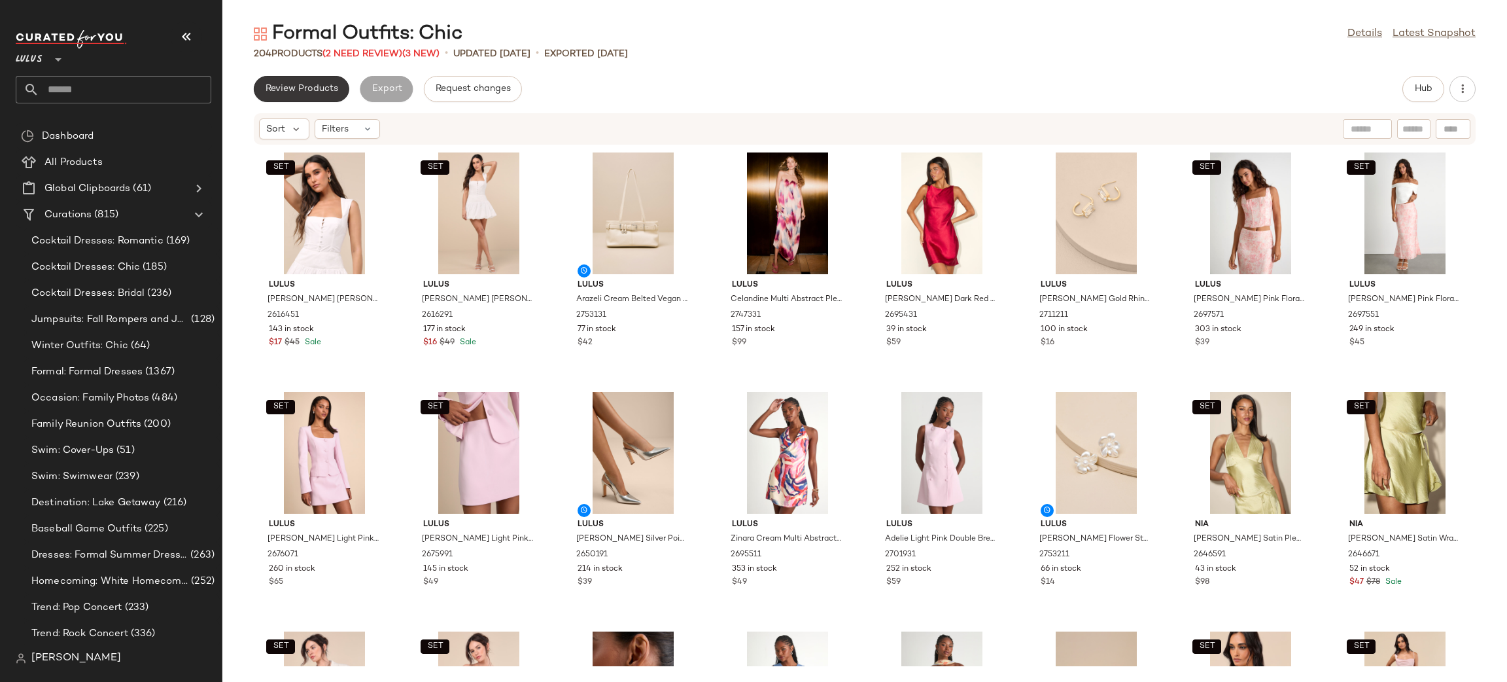
click at [308, 94] on button "Review Products" at bounding box center [302, 89] width 96 height 26
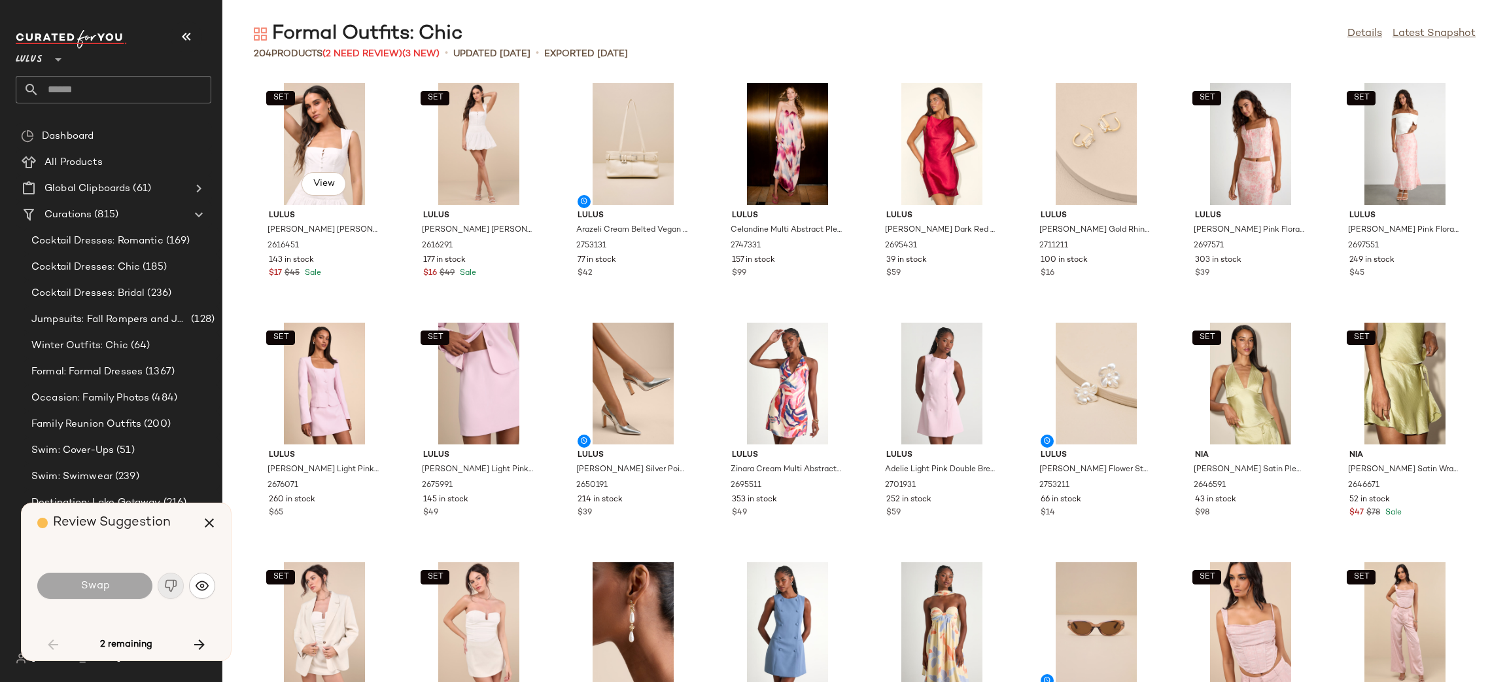
scroll to position [1197, 0]
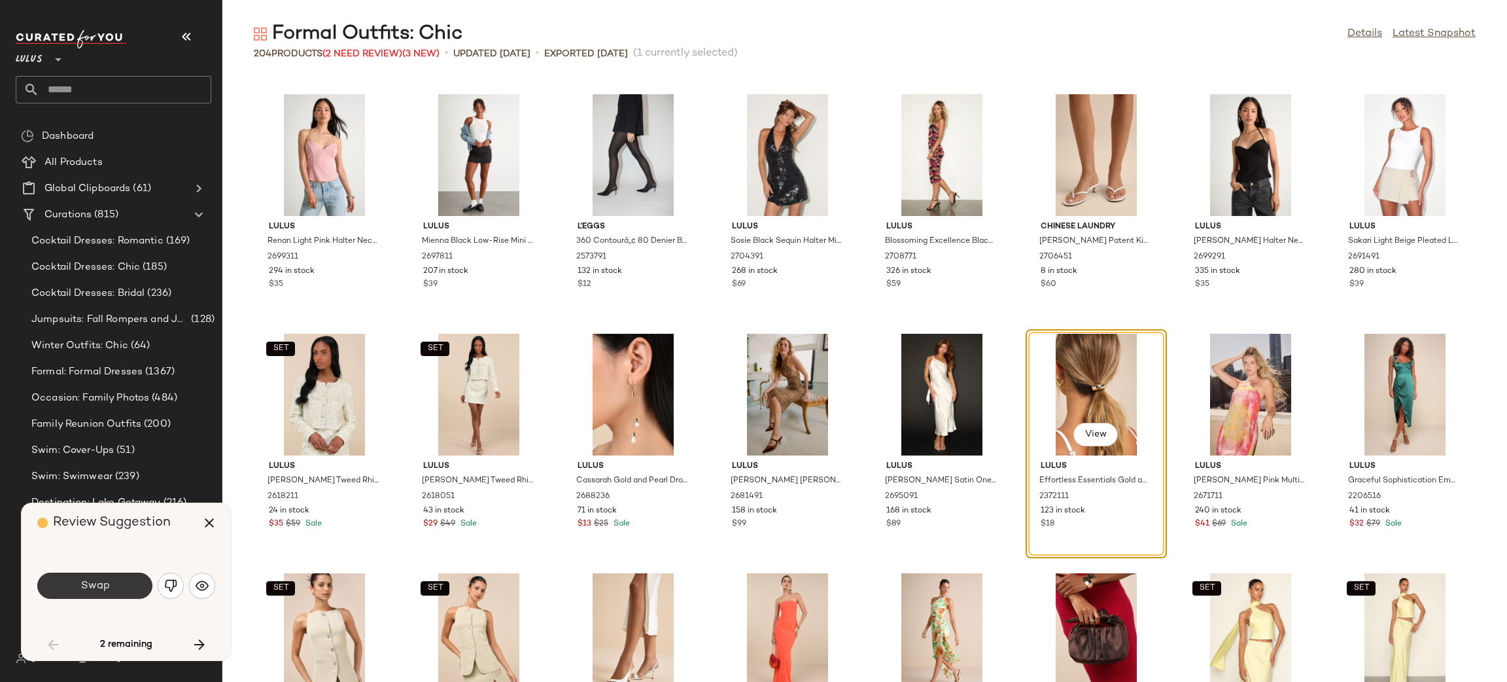
click at [87, 593] on button "Swap" at bounding box center [94, 585] width 115 height 26
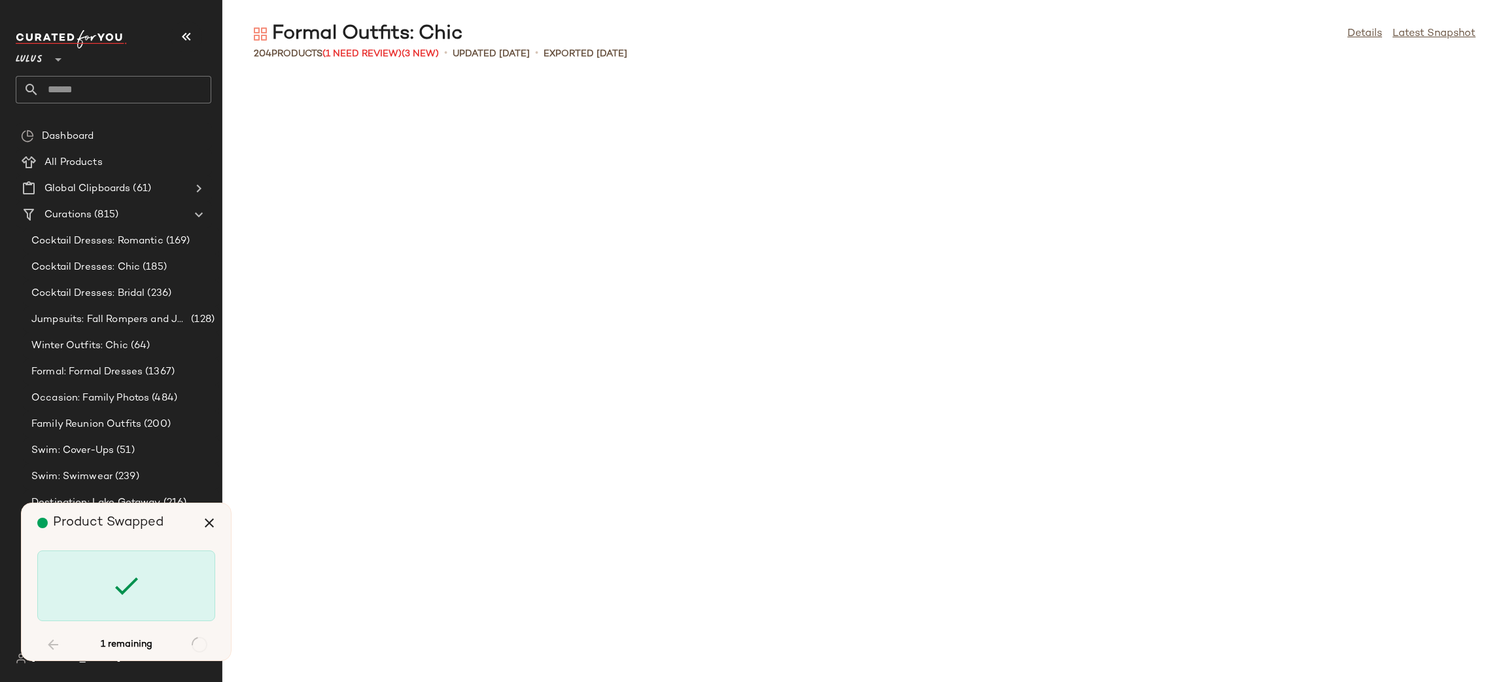
scroll to position [2633, 0]
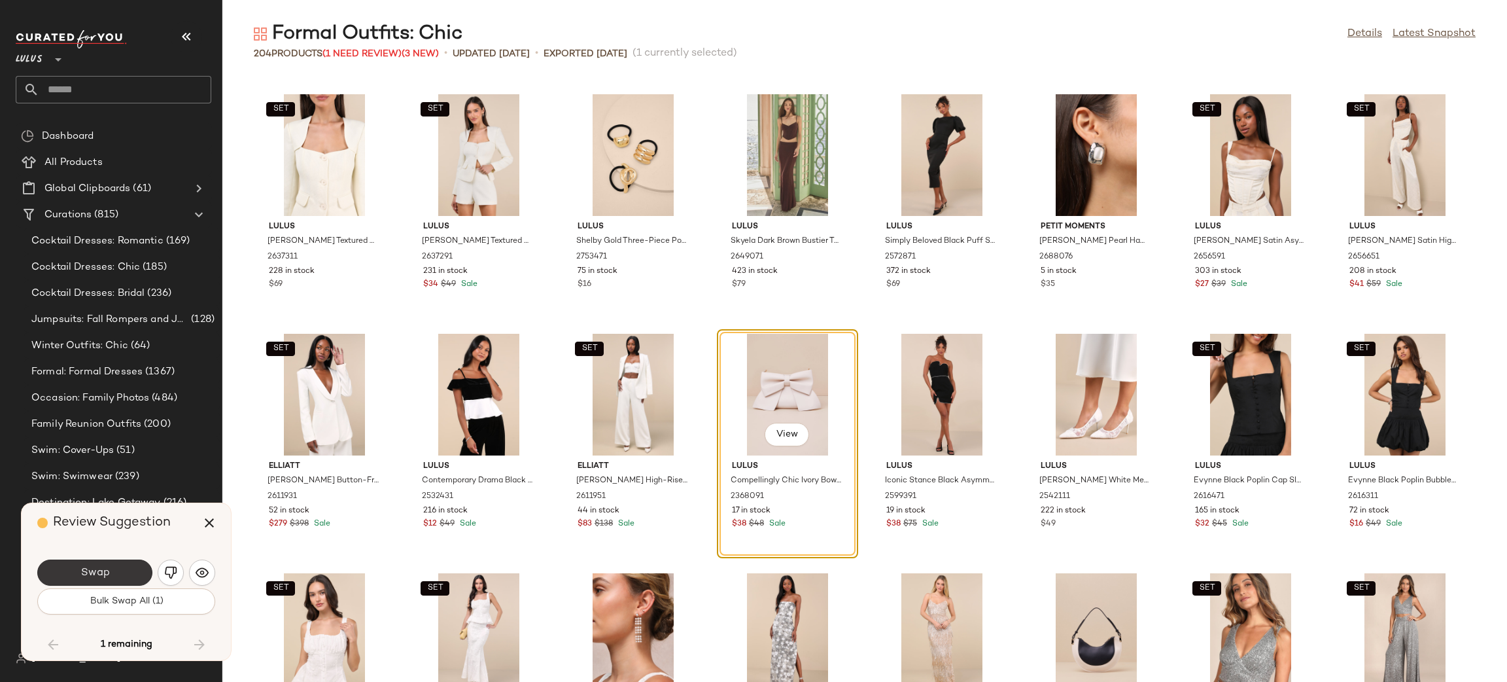
click at [114, 568] on button "Swap" at bounding box center [94, 572] width 115 height 26
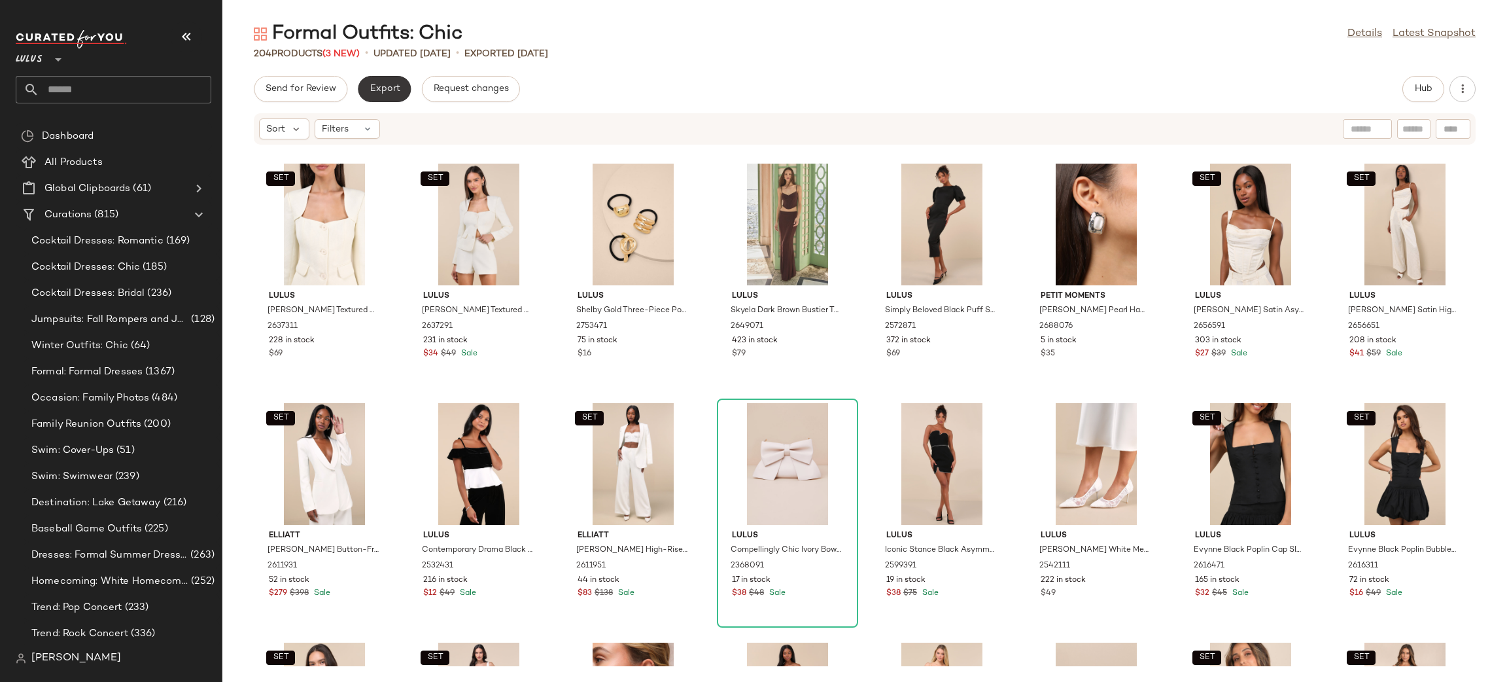
click at [388, 89] on span "Export" at bounding box center [384, 89] width 31 height 10
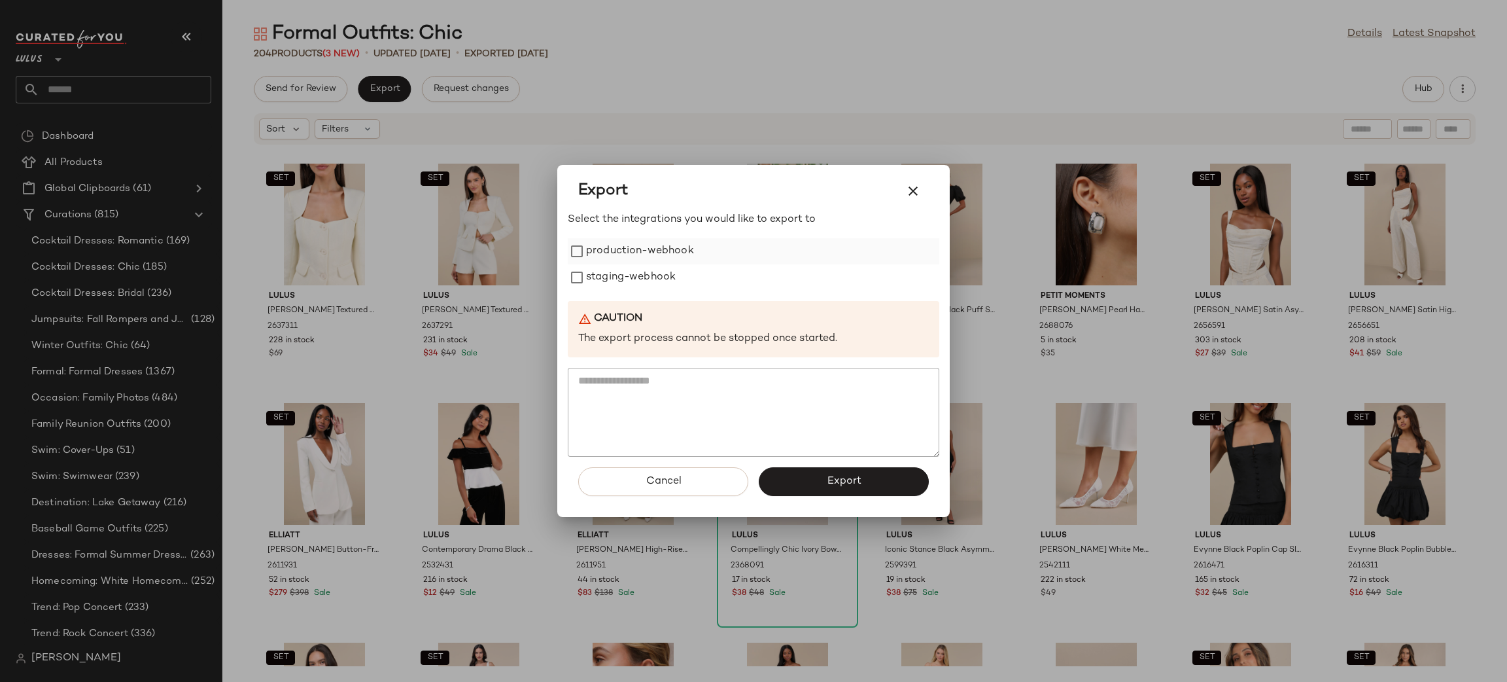
click at [653, 262] on label "production-webhook" at bounding box center [640, 251] width 108 height 26
click at [644, 268] on label "staging-webhook" at bounding box center [631, 277] width 90 height 26
click at [832, 476] on span "Export" at bounding box center [843, 481] width 35 height 12
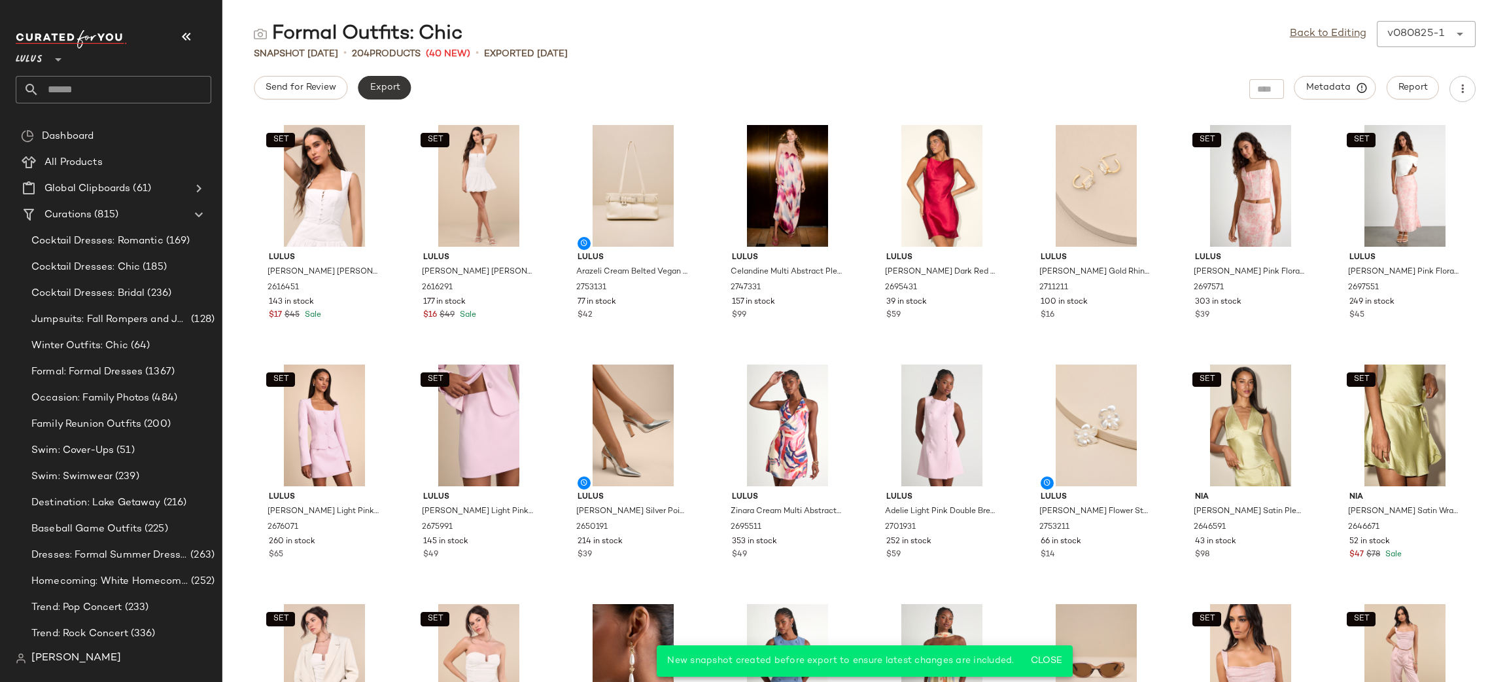
click at [379, 96] on button "Export" at bounding box center [384, 88] width 53 height 24
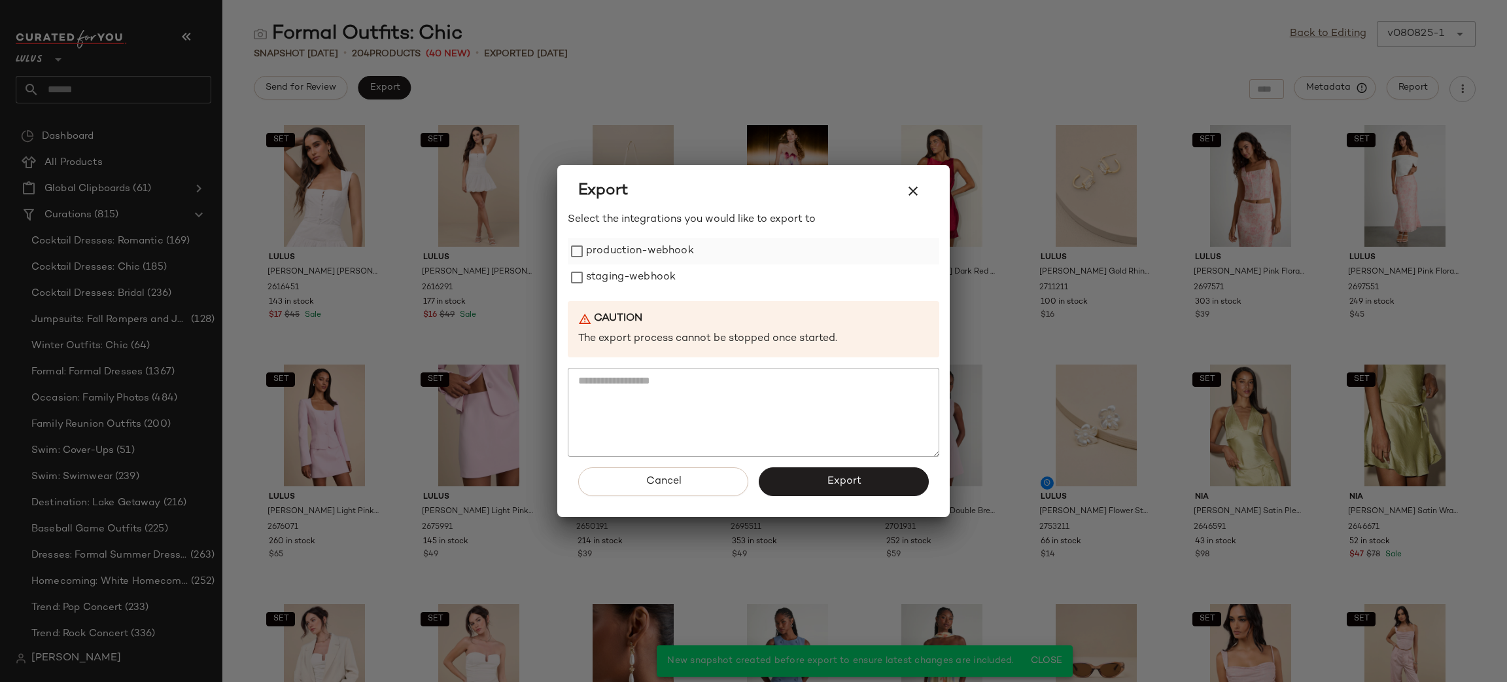
click at [605, 245] on label "production-webhook" at bounding box center [640, 251] width 108 height 26
click at [643, 286] on label "staging-webhook" at bounding box center [631, 277] width 90 height 26
click at [832, 497] on div "Cancel Export" at bounding box center [754, 487] width 372 height 60
click at [813, 485] on button "Export" at bounding box center [844, 481] width 170 height 29
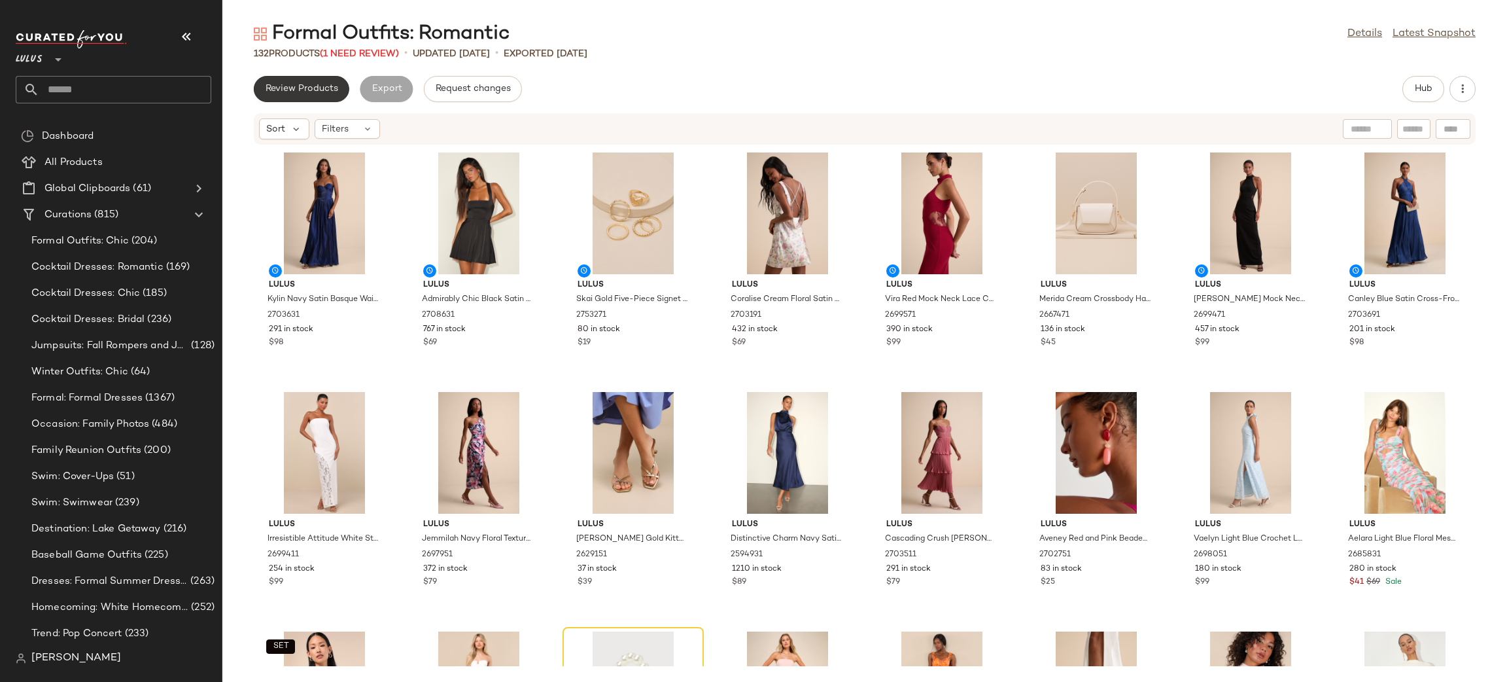
click at [296, 88] on span "Review Products" at bounding box center [301, 89] width 73 height 10
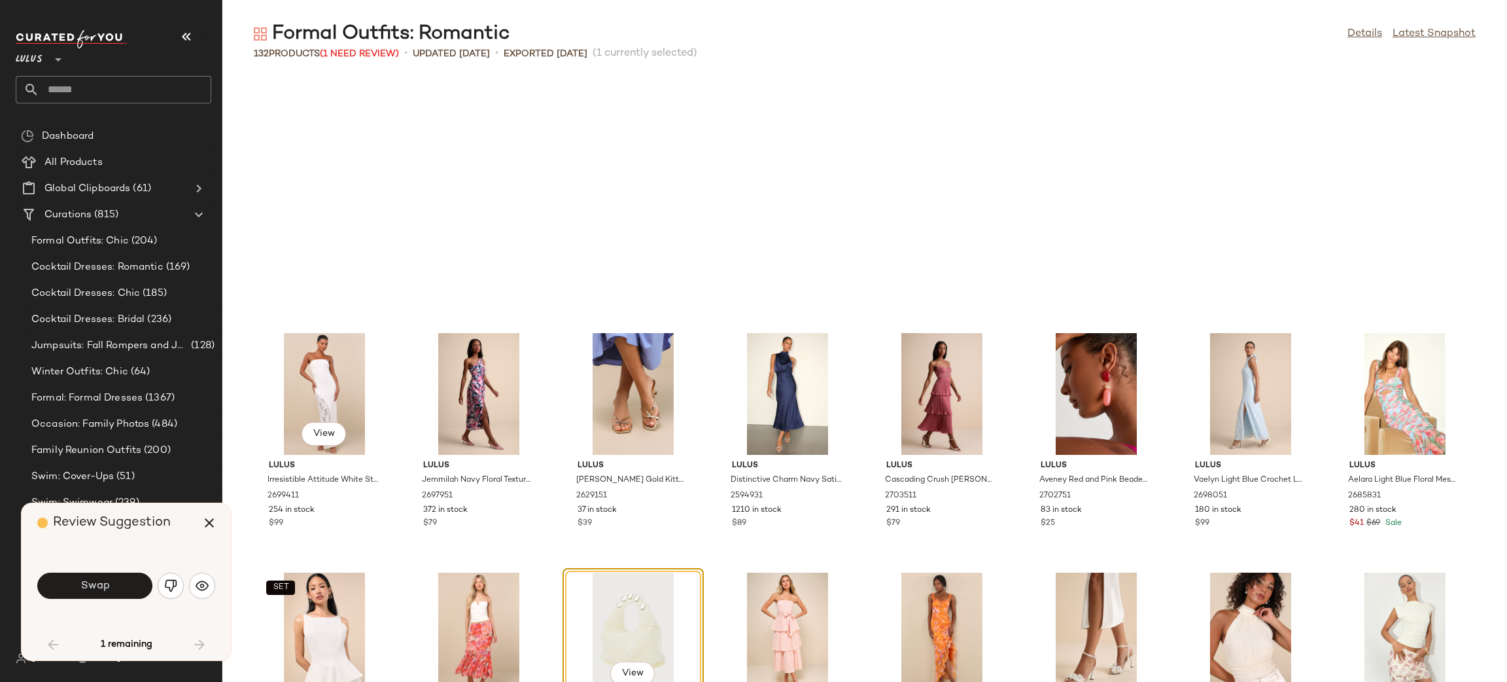
scroll to position [250, 0]
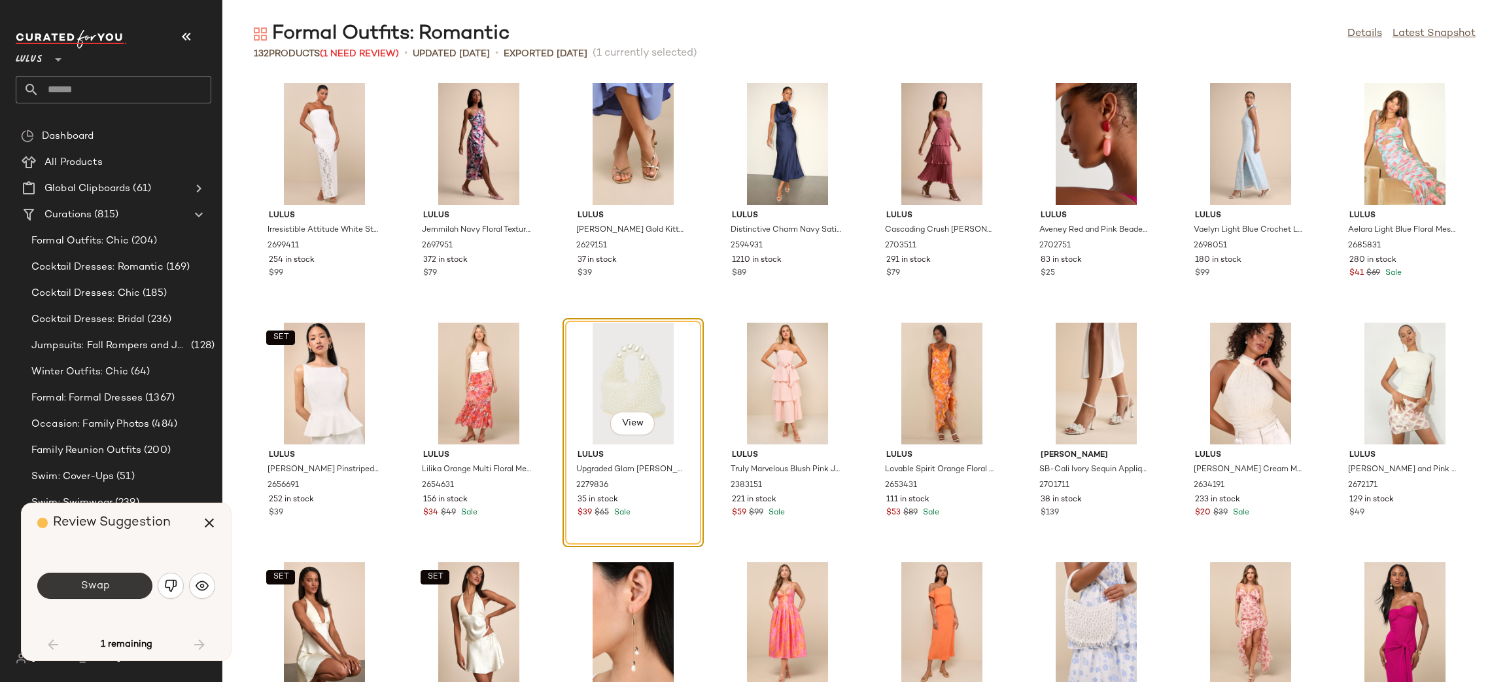
click at [130, 574] on button "Swap" at bounding box center [94, 585] width 115 height 26
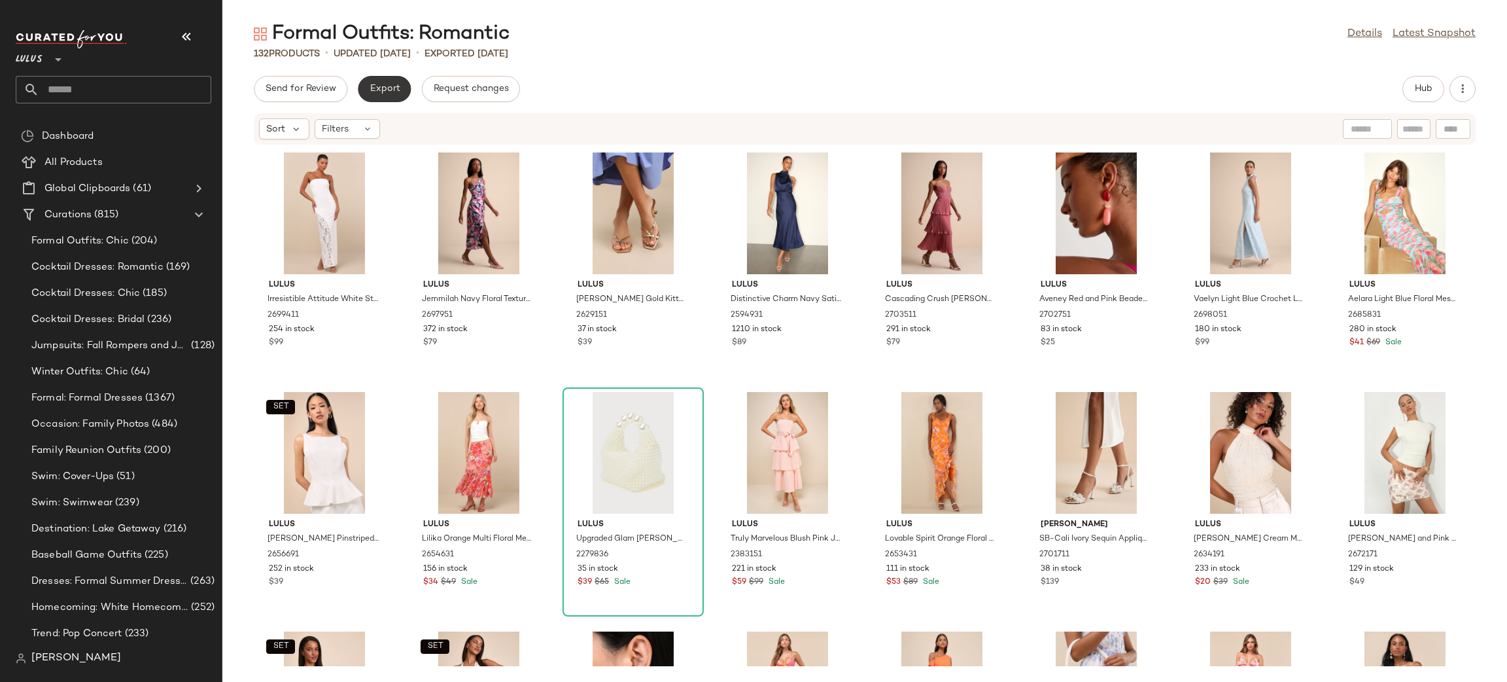
click at [397, 90] on span "Export" at bounding box center [384, 89] width 31 height 10
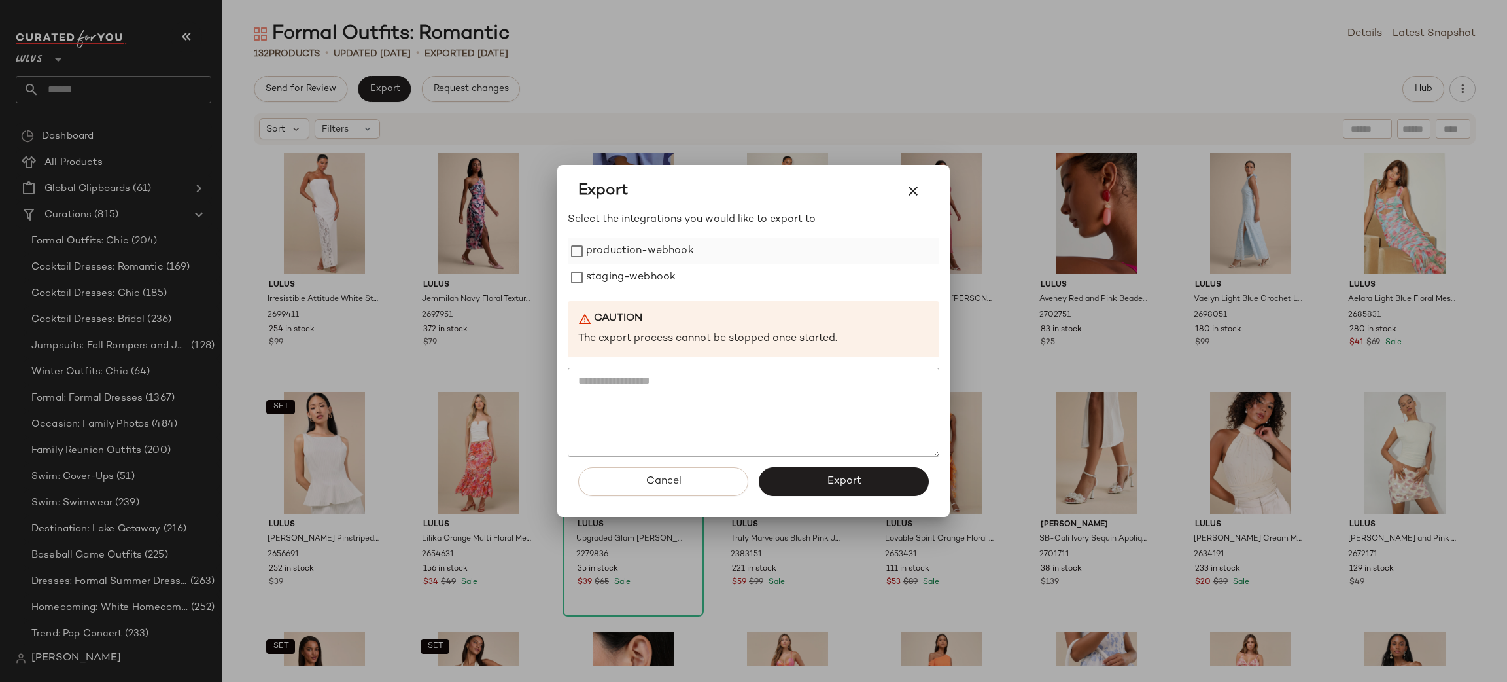
click at [633, 254] on label "production-webhook" at bounding box center [640, 251] width 108 height 26
click at [630, 267] on label "staging-webhook" at bounding box center [631, 277] width 90 height 26
click at [850, 468] on button "Export" at bounding box center [844, 481] width 170 height 29
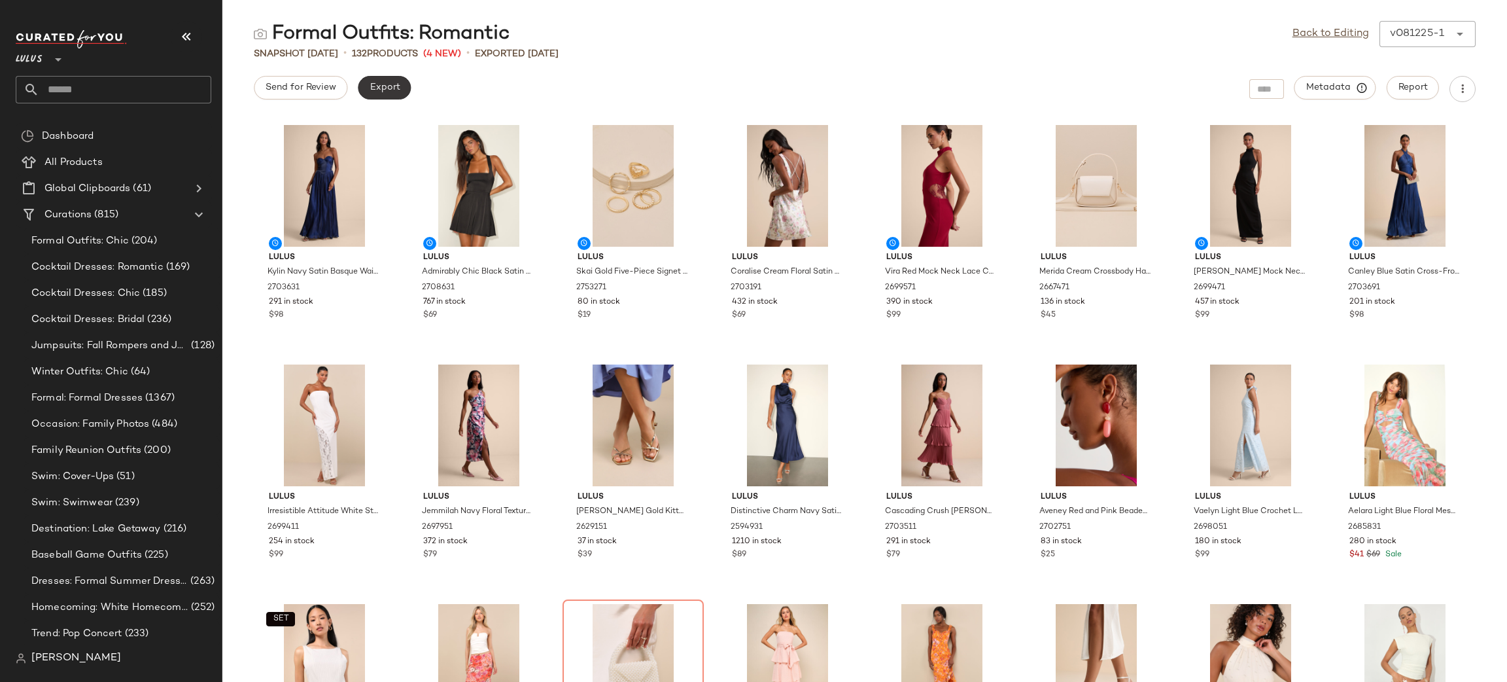
click at [396, 88] on span "Export" at bounding box center [384, 87] width 31 height 10
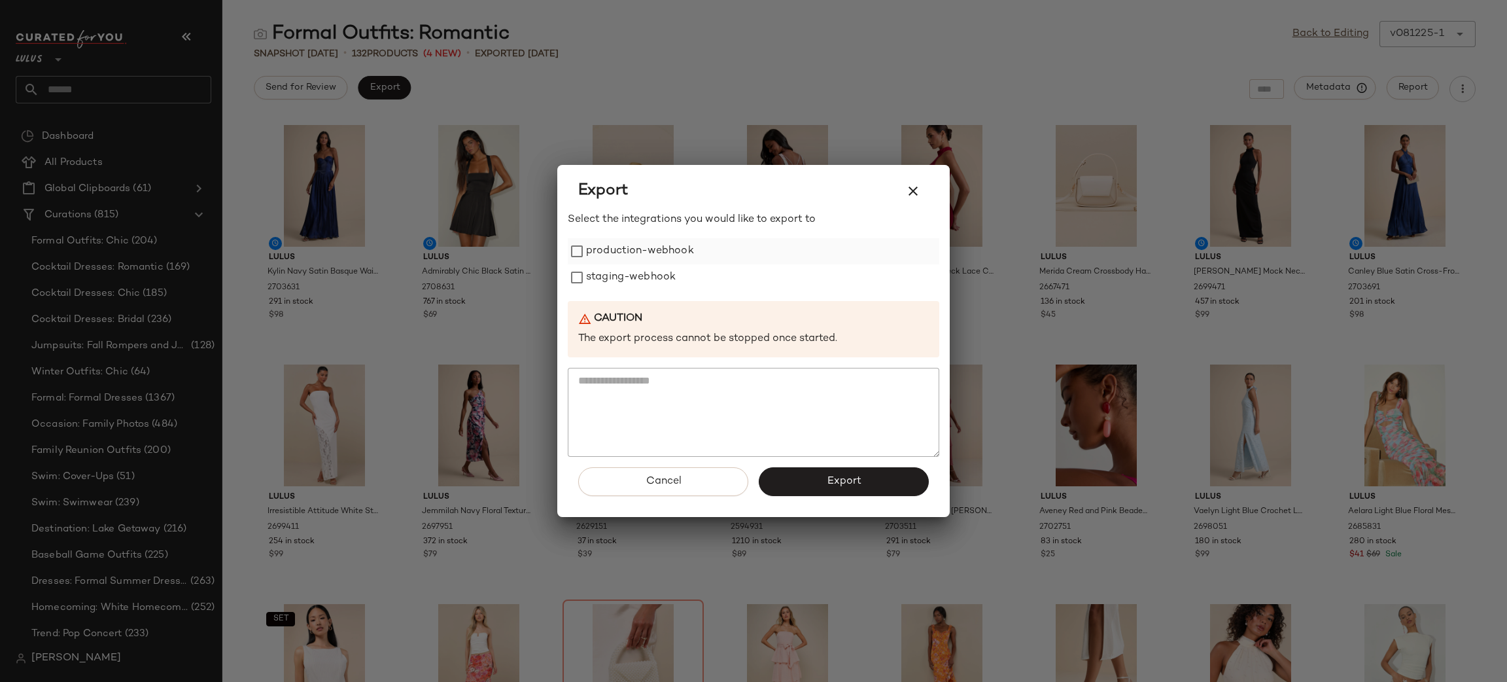
click at [656, 257] on label "production-webhook" at bounding box center [640, 251] width 108 height 26
click at [640, 278] on label "staging-webhook" at bounding box center [631, 277] width 90 height 26
click at [835, 467] on button "Export" at bounding box center [844, 481] width 170 height 29
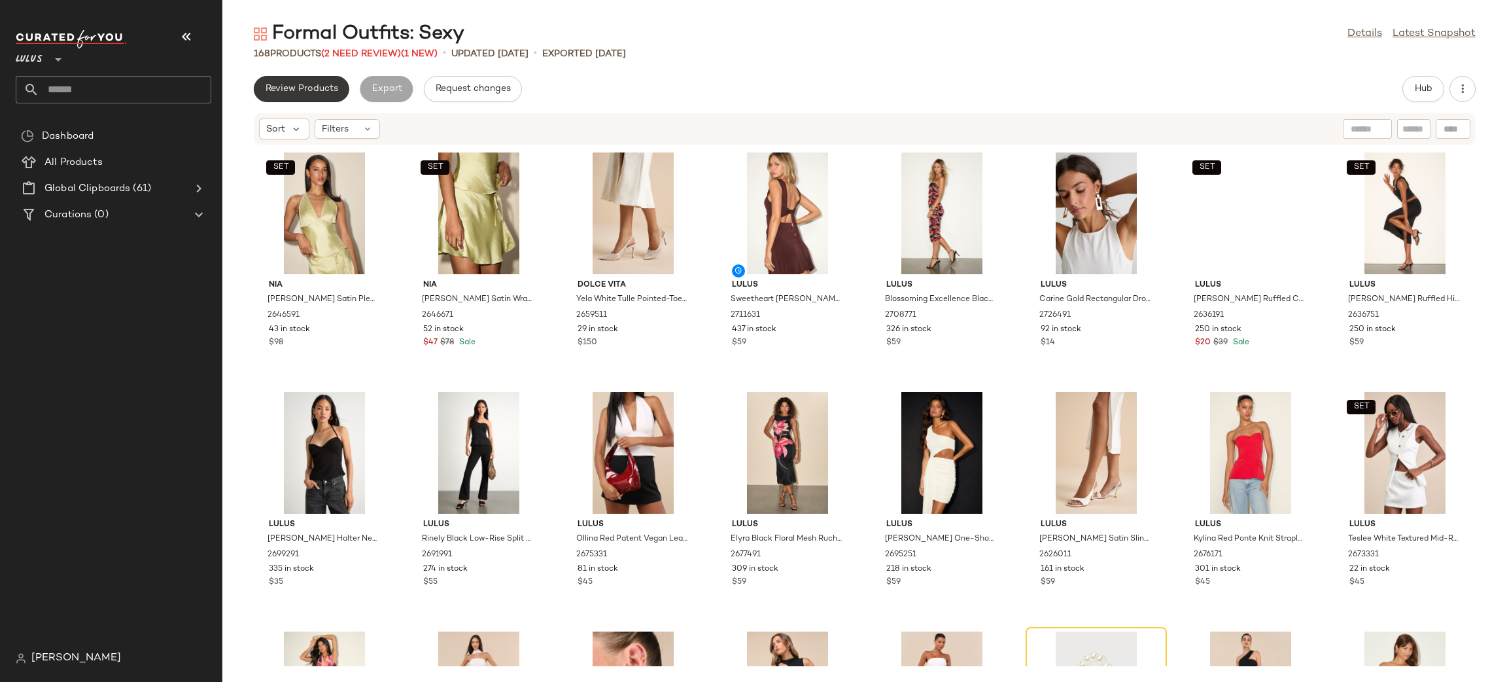
click at [324, 86] on span "Review Products" at bounding box center [301, 89] width 73 height 10
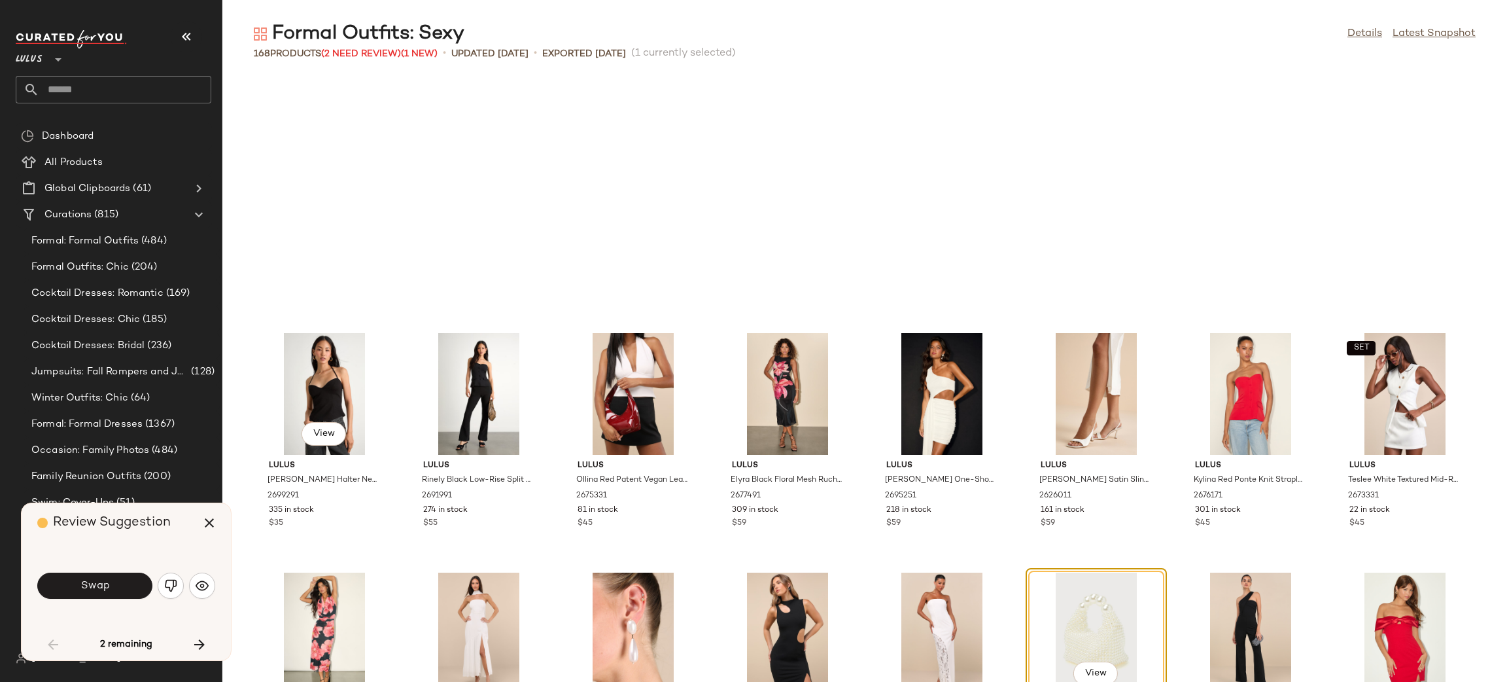
scroll to position [250, 0]
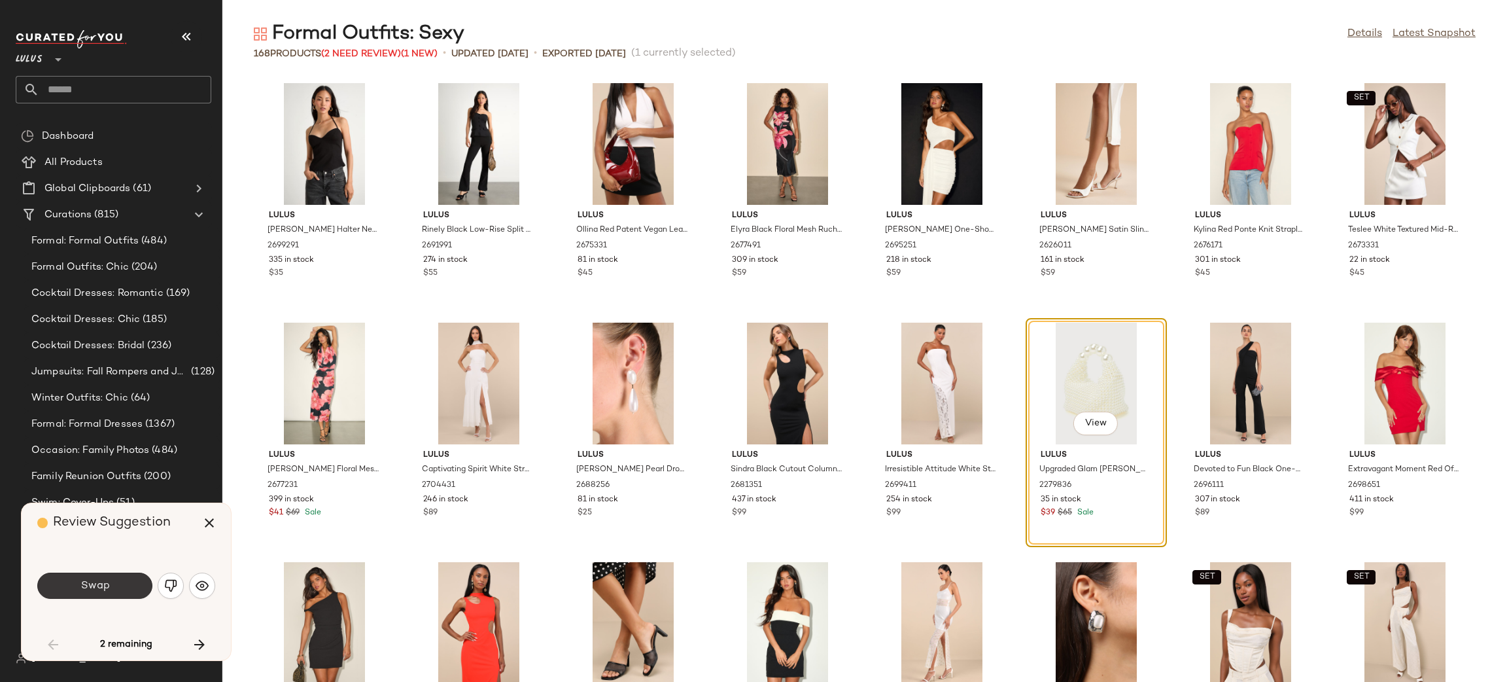
click at [98, 576] on button "Swap" at bounding box center [94, 585] width 115 height 26
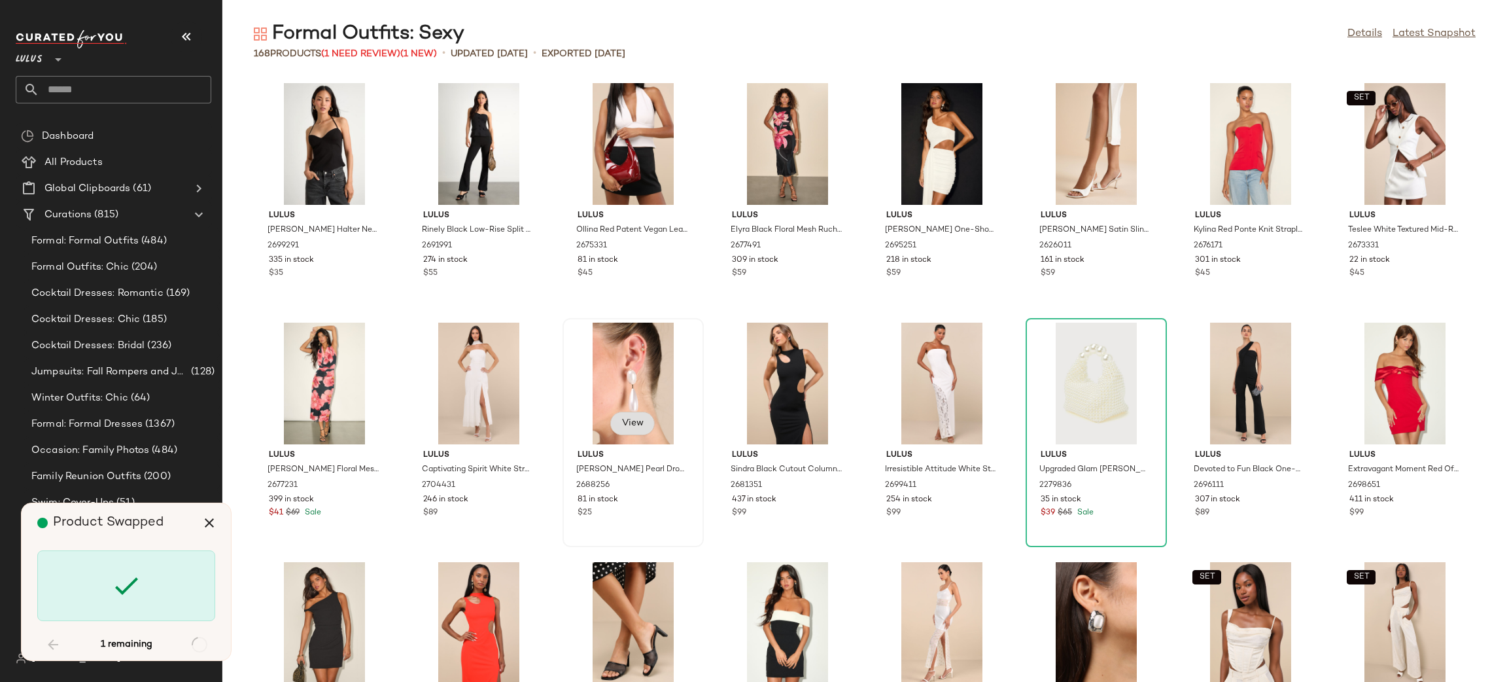
scroll to position [4309, 0]
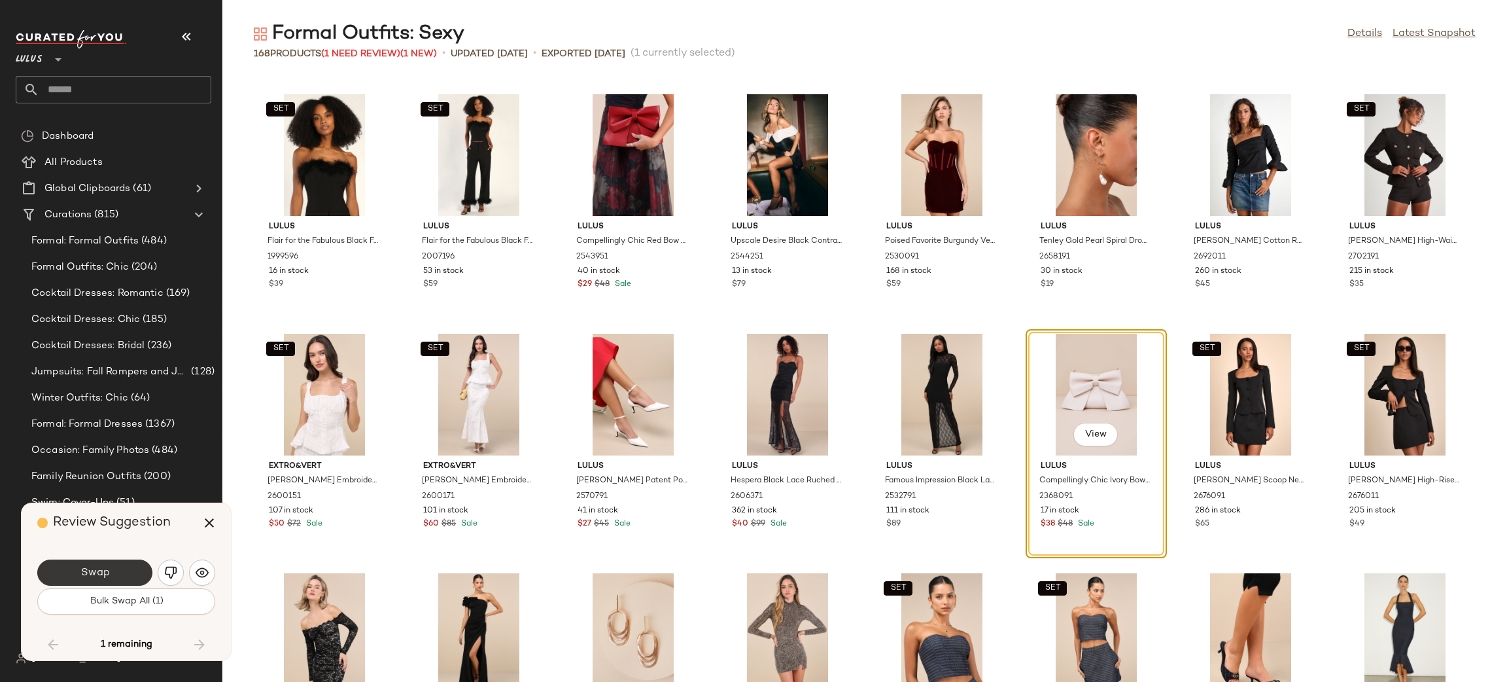
click at [111, 572] on button "Swap" at bounding box center [94, 572] width 115 height 26
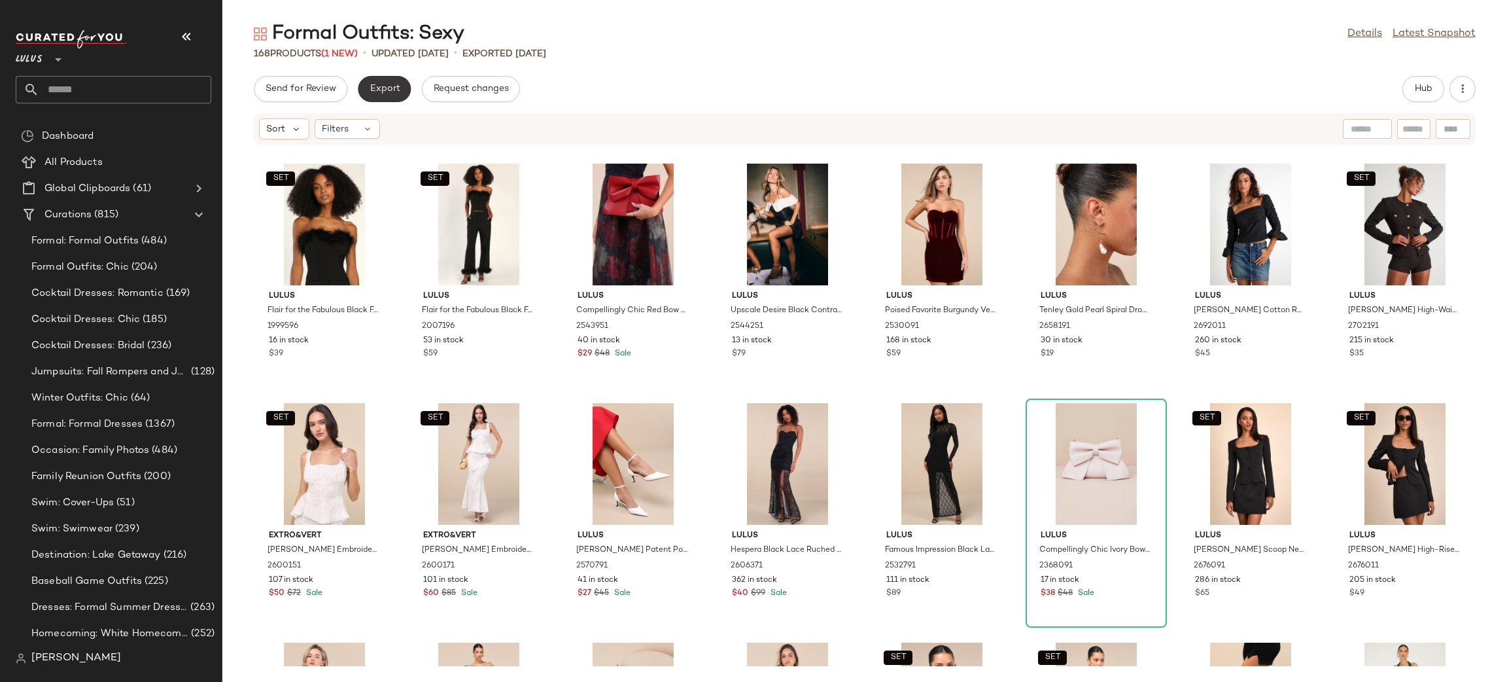
click at [393, 84] on span "Export" at bounding box center [384, 89] width 31 height 10
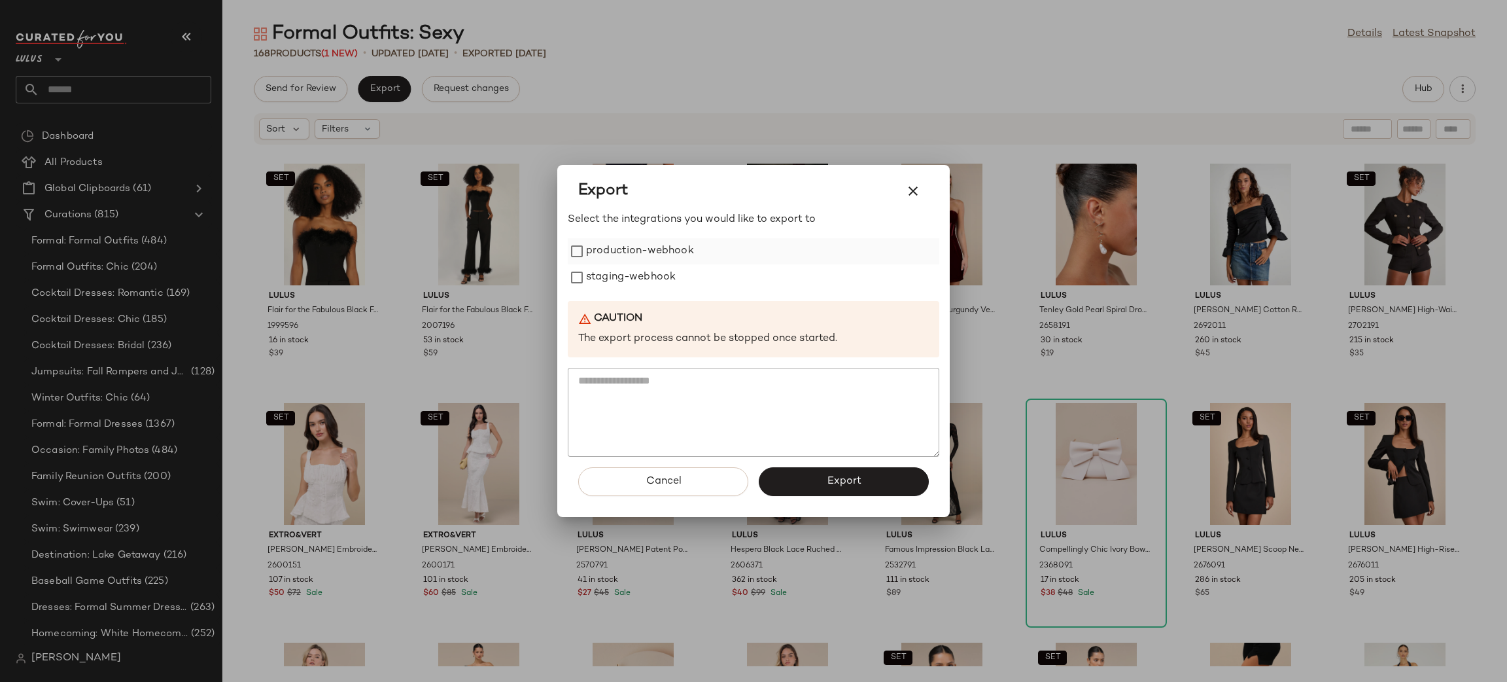
click at [587, 247] on label "production-webhook" at bounding box center [640, 251] width 108 height 26
click at [634, 285] on label "staging-webhook" at bounding box center [631, 277] width 90 height 26
click at [822, 480] on button "Export" at bounding box center [844, 481] width 170 height 29
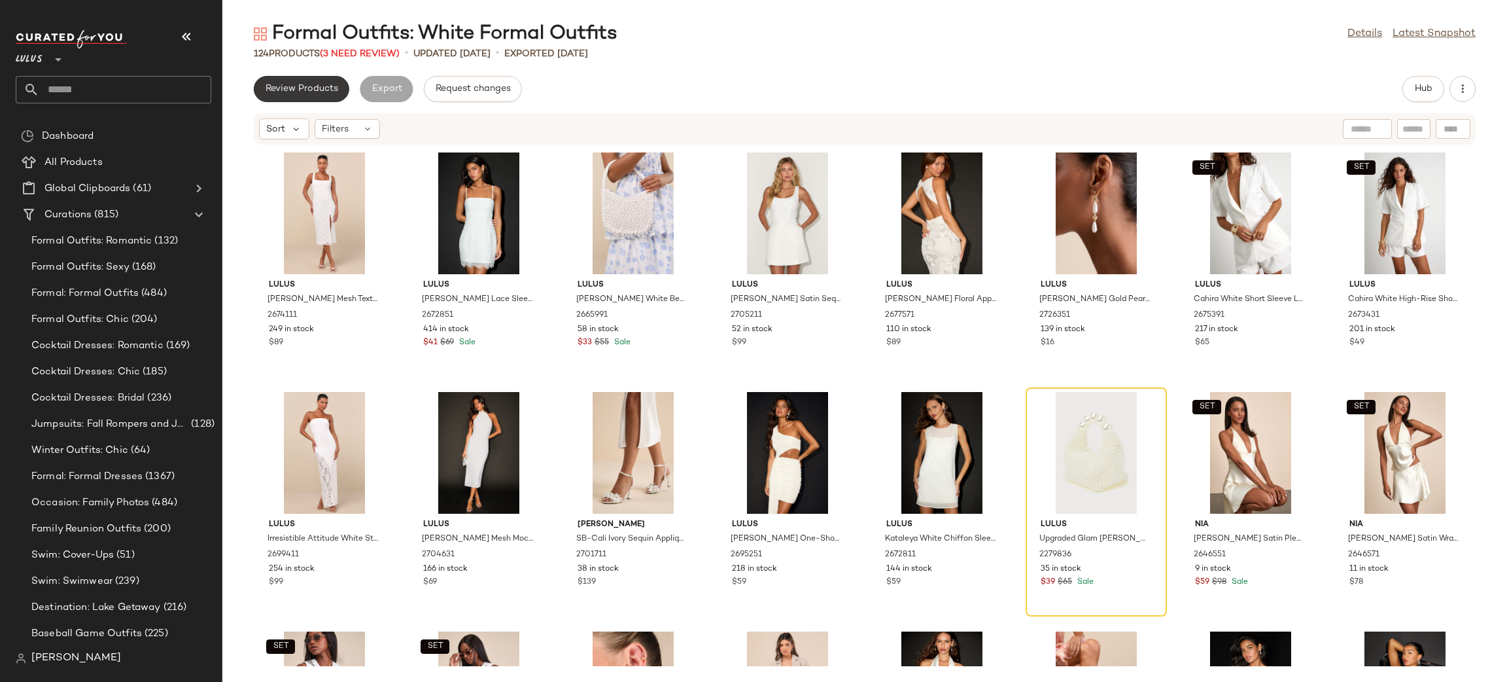
click at [289, 85] on span "Review Products" at bounding box center [301, 89] width 73 height 10
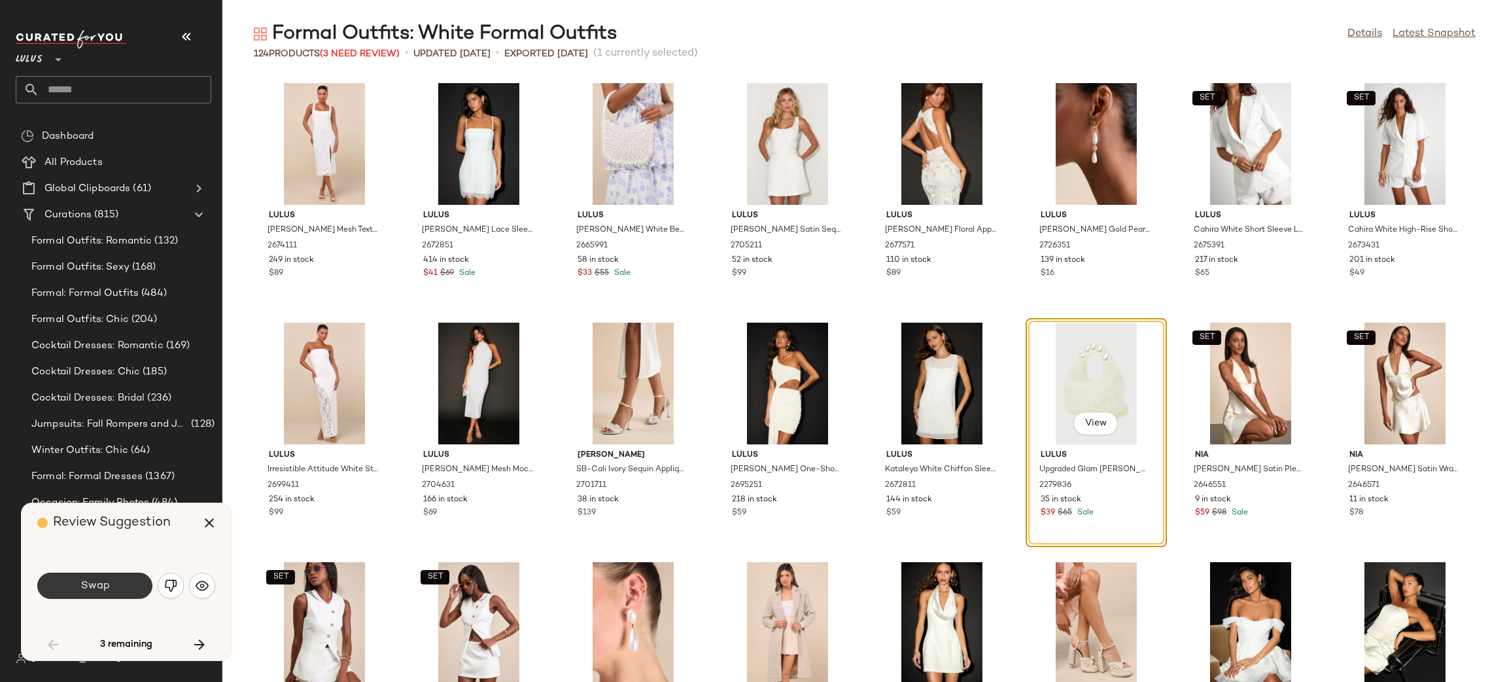
click at [102, 586] on span "Swap" at bounding box center [94, 586] width 29 height 12
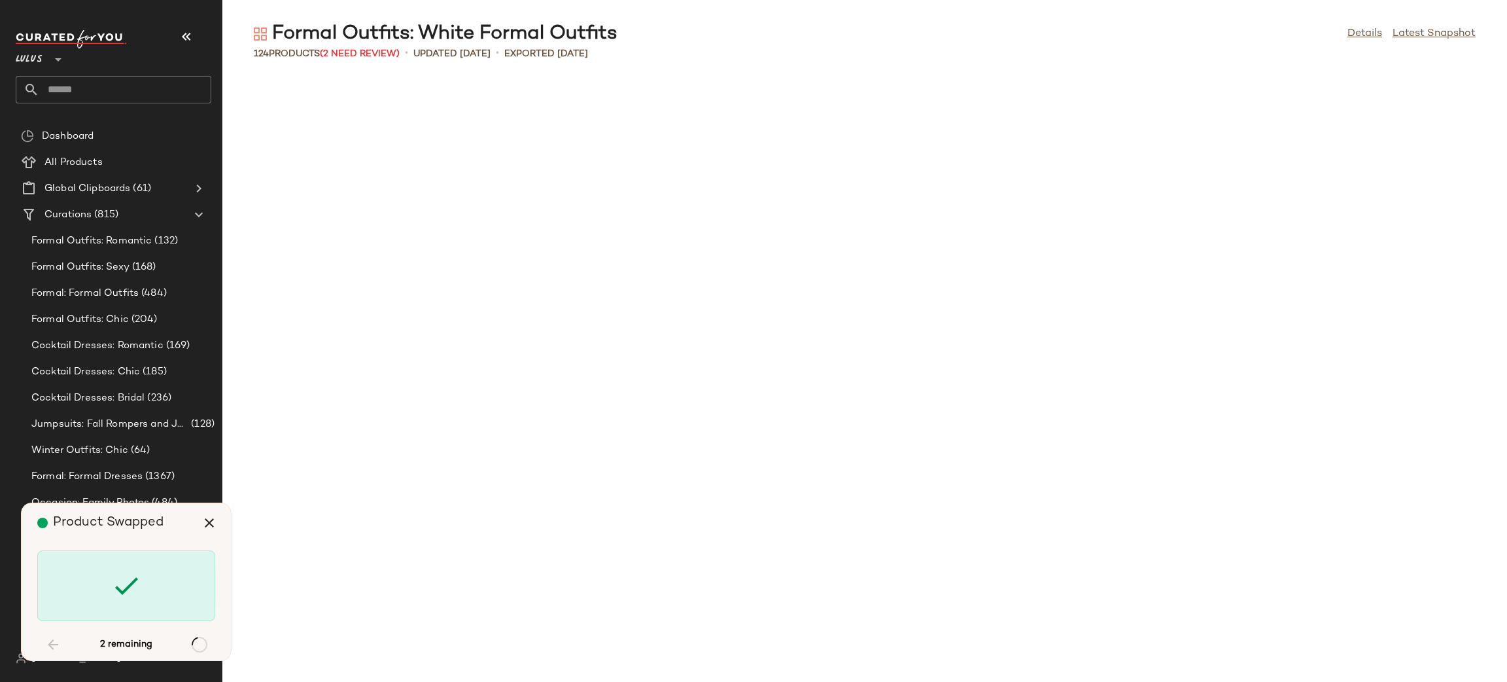
scroll to position [1197, 0]
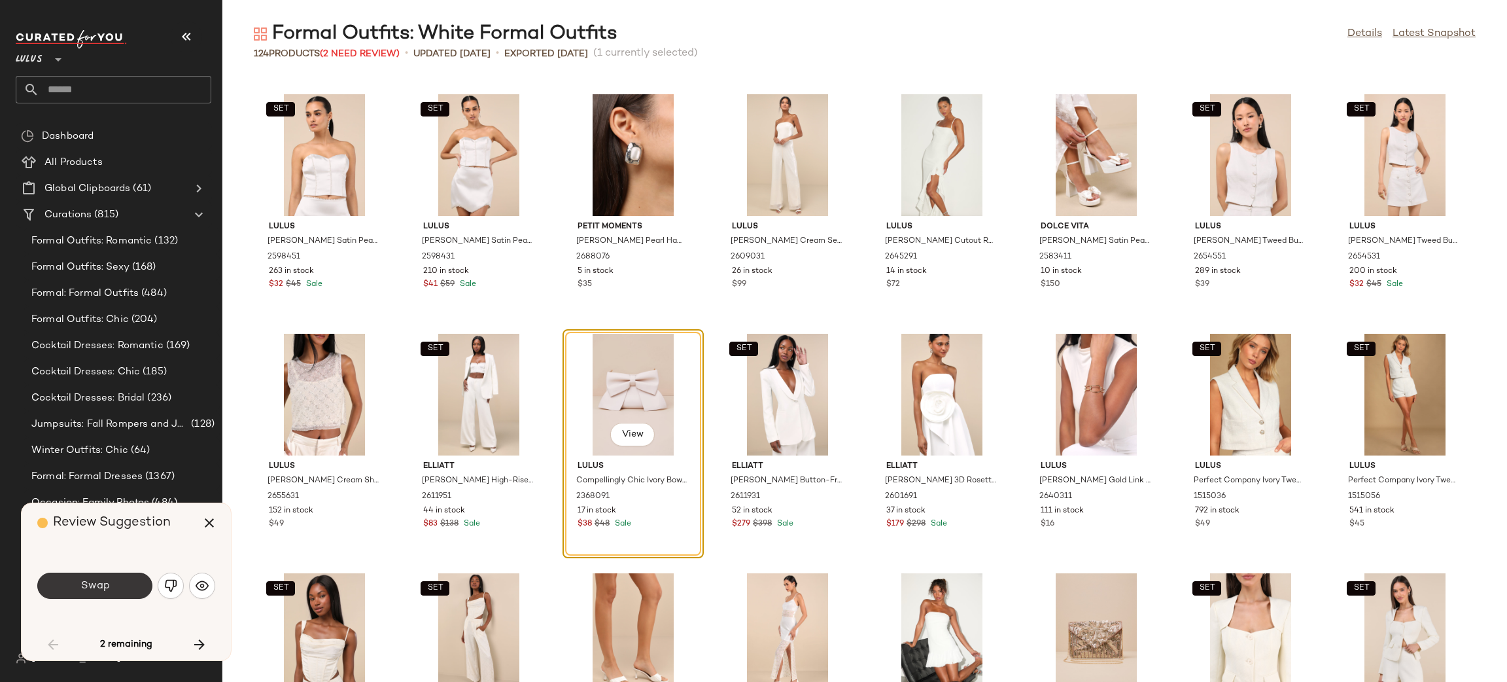
click at [133, 582] on button "Swap" at bounding box center [94, 585] width 115 height 26
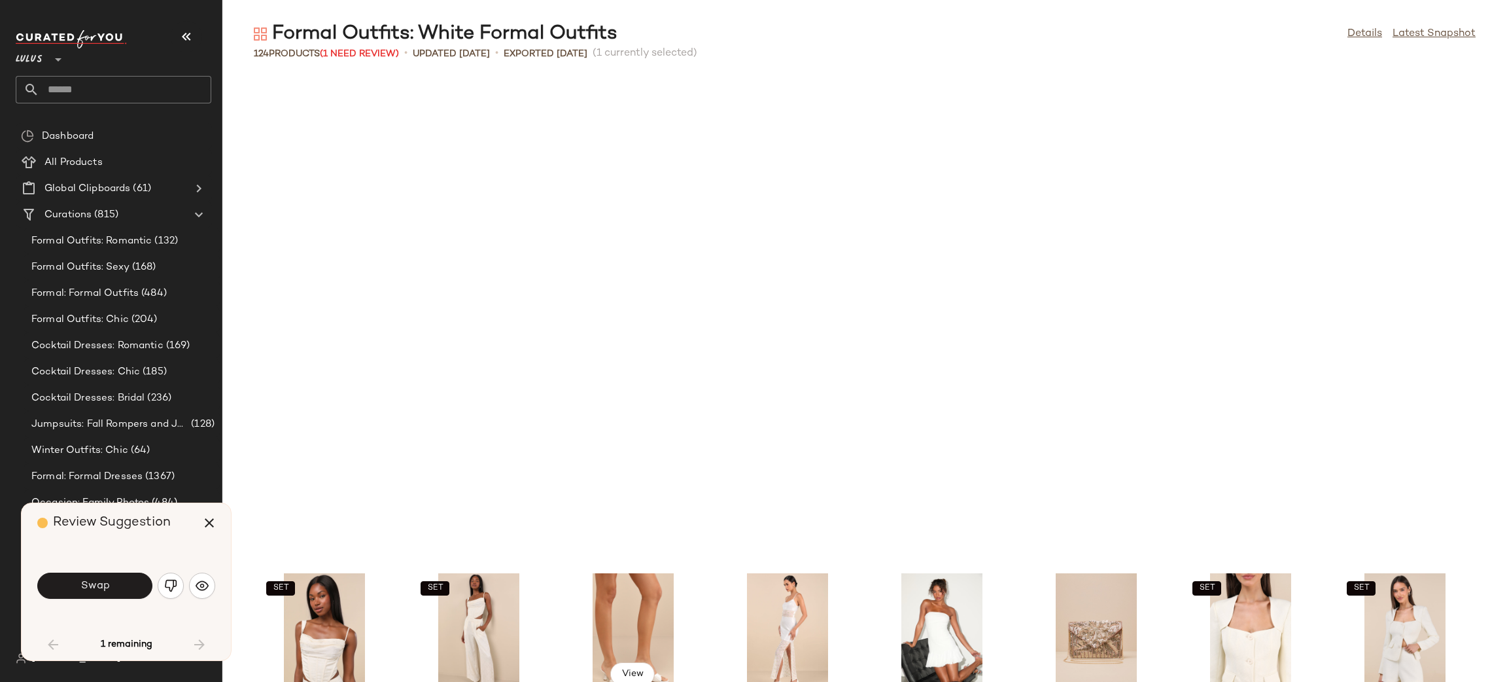
scroll to position [1675, 0]
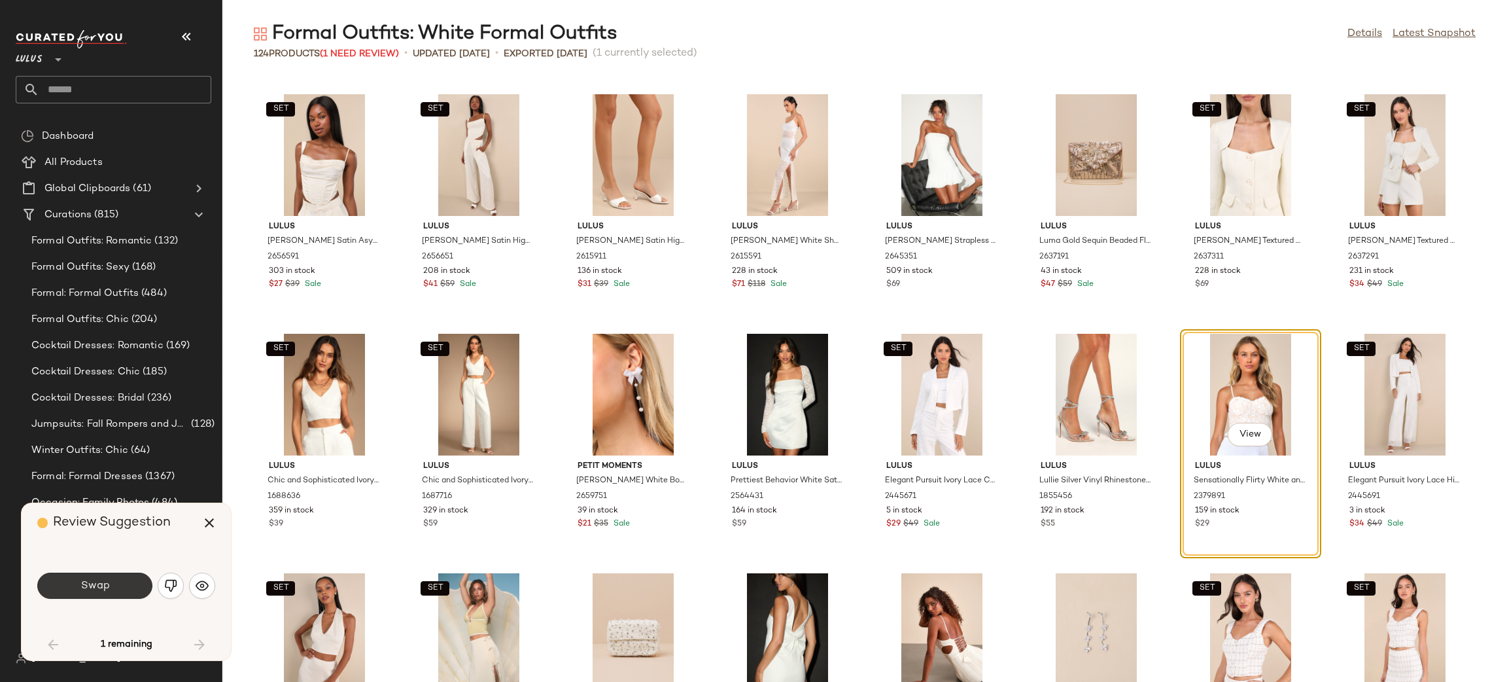
click at [98, 587] on span "Swap" at bounding box center [94, 586] width 29 height 12
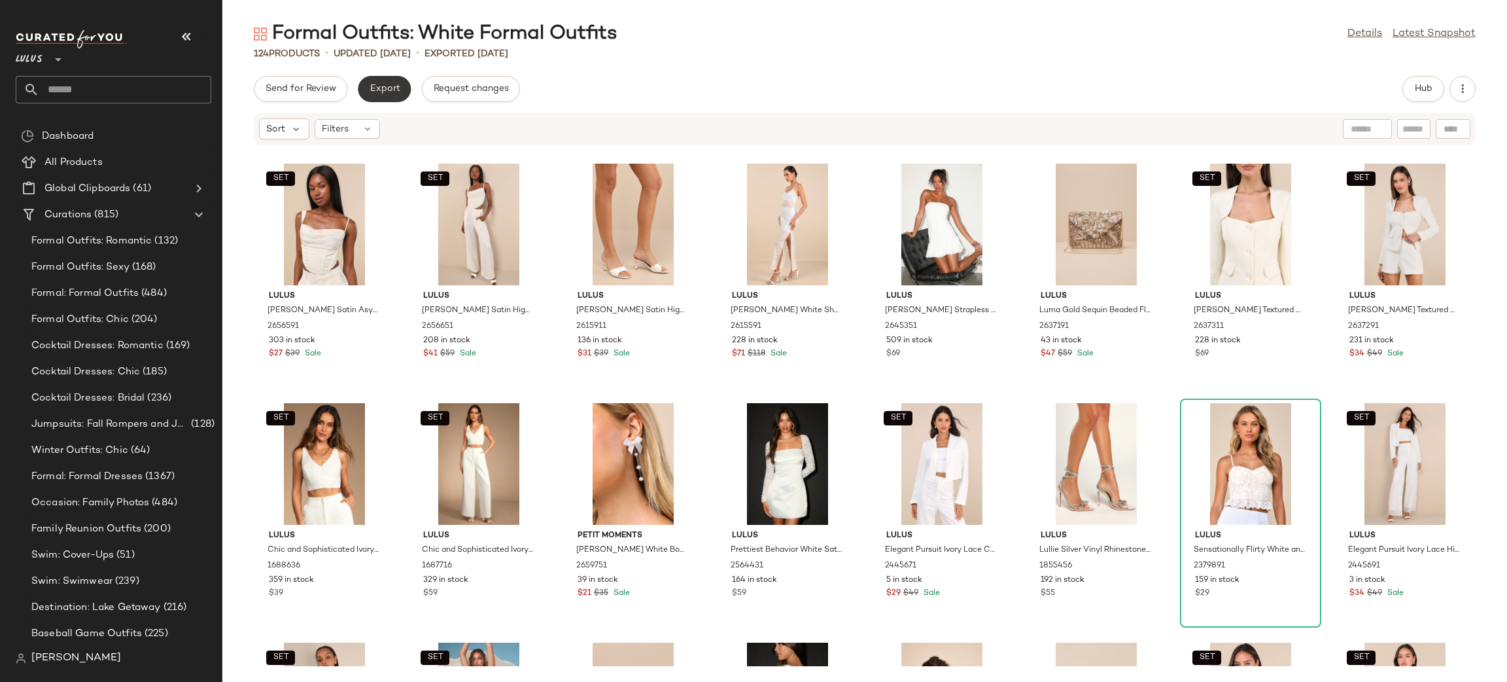
click at [390, 93] on span "Export" at bounding box center [384, 89] width 31 height 10
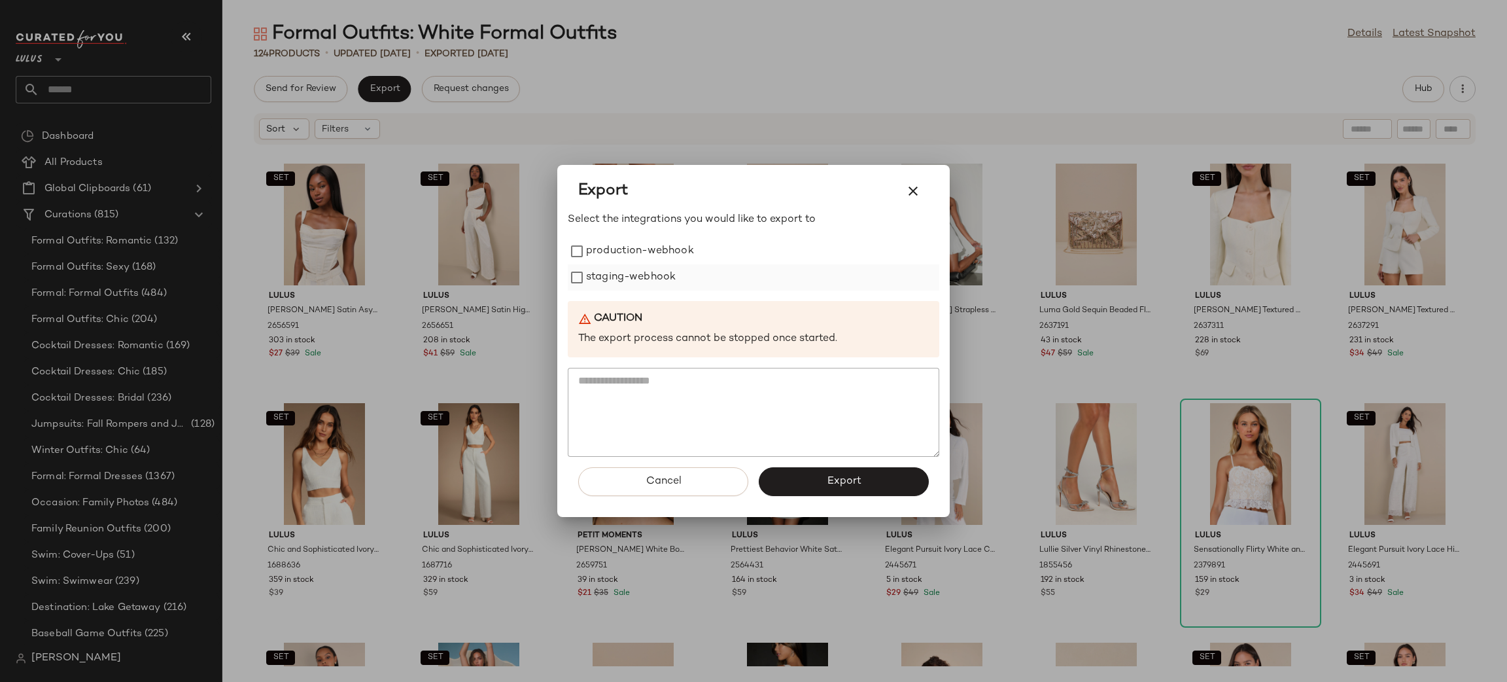
click at [669, 266] on label "staging-webhook" at bounding box center [631, 277] width 90 height 26
click at [646, 253] on label "production-webhook" at bounding box center [640, 251] width 108 height 26
click at [850, 471] on button "Export" at bounding box center [844, 481] width 170 height 29
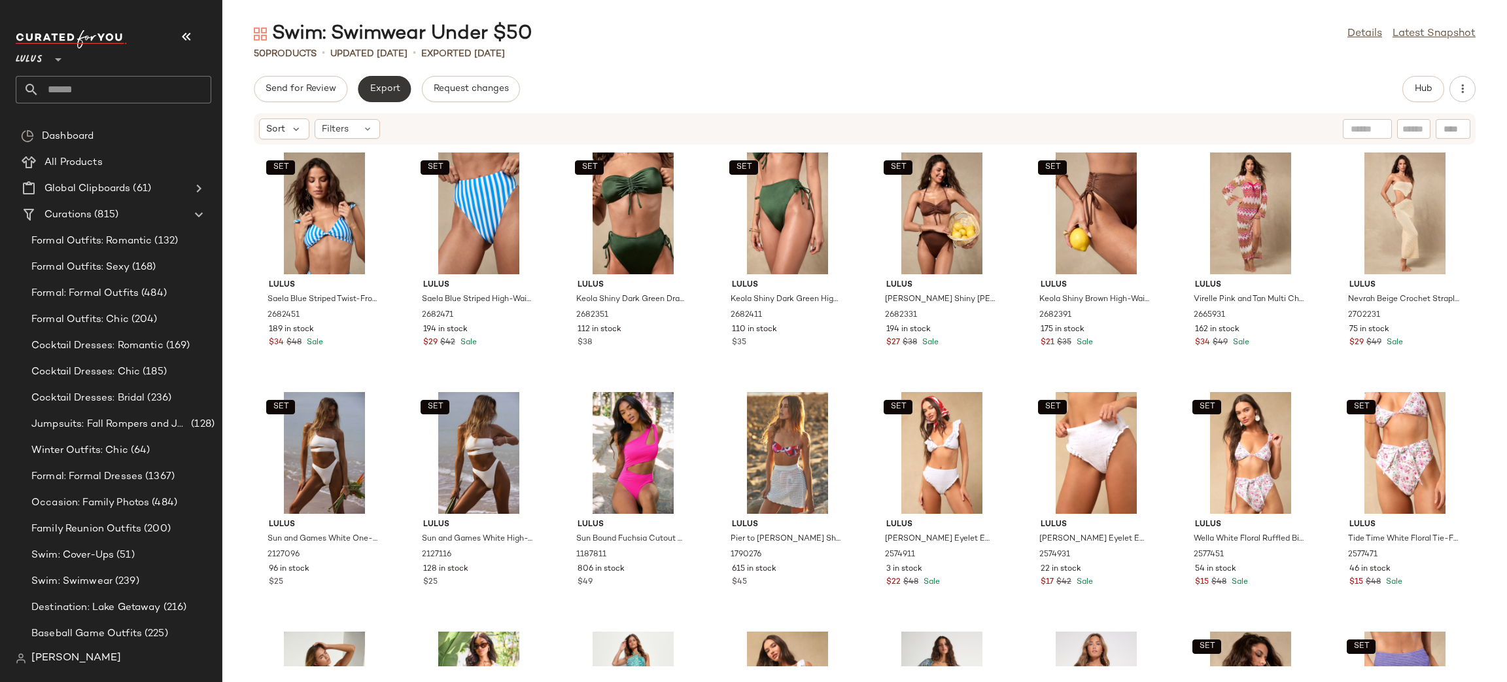
click at [404, 97] on button "Export" at bounding box center [384, 89] width 53 height 26
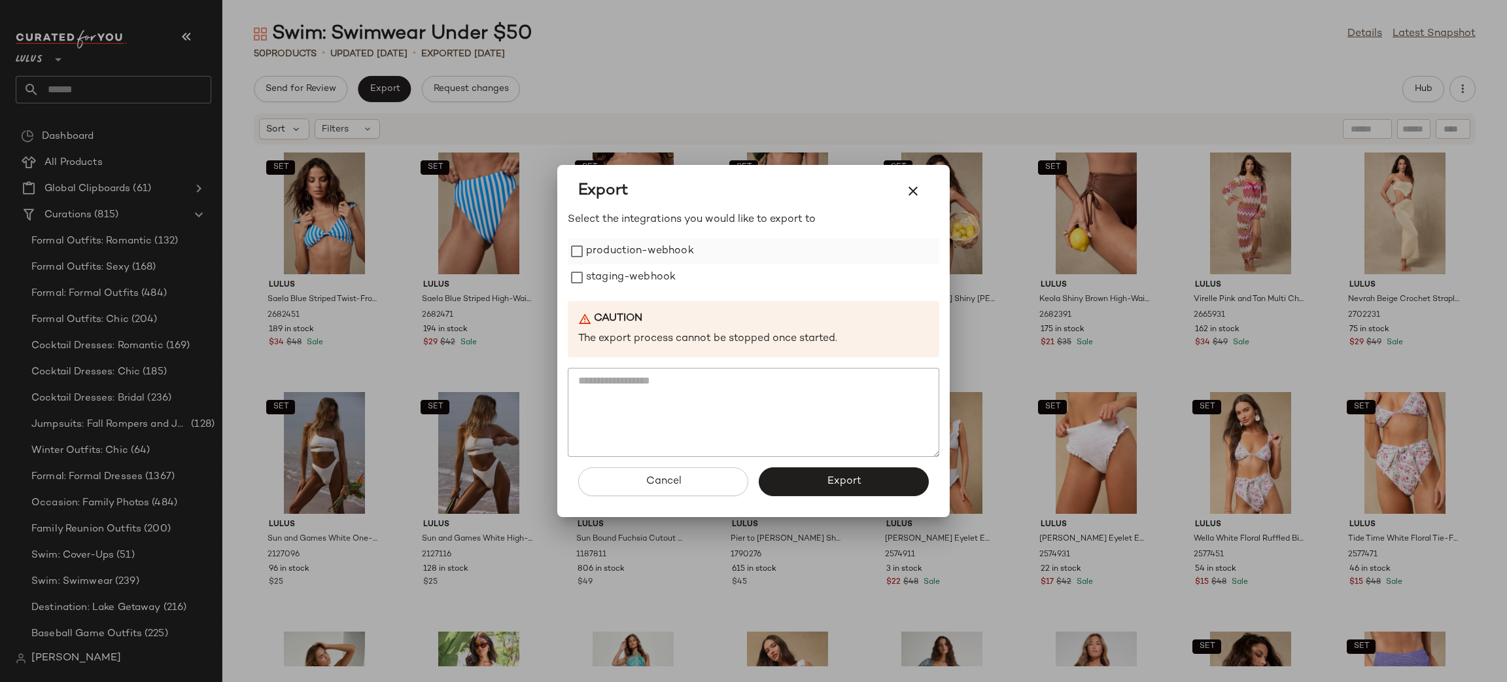
click at [631, 244] on label "production-webhook" at bounding box center [640, 251] width 108 height 26
click at [633, 258] on label "production-webhook" at bounding box center [640, 251] width 108 height 26
click at [650, 256] on label "production-webhook" at bounding box center [640, 251] width 108 height 26
click at [637, 276] on label "staging-webhook" at bounding box center [631, 277] width 90 height 26
click at [826, 461] on div "Cancel Export" at bounding box center [754, 487] width 372 height 60
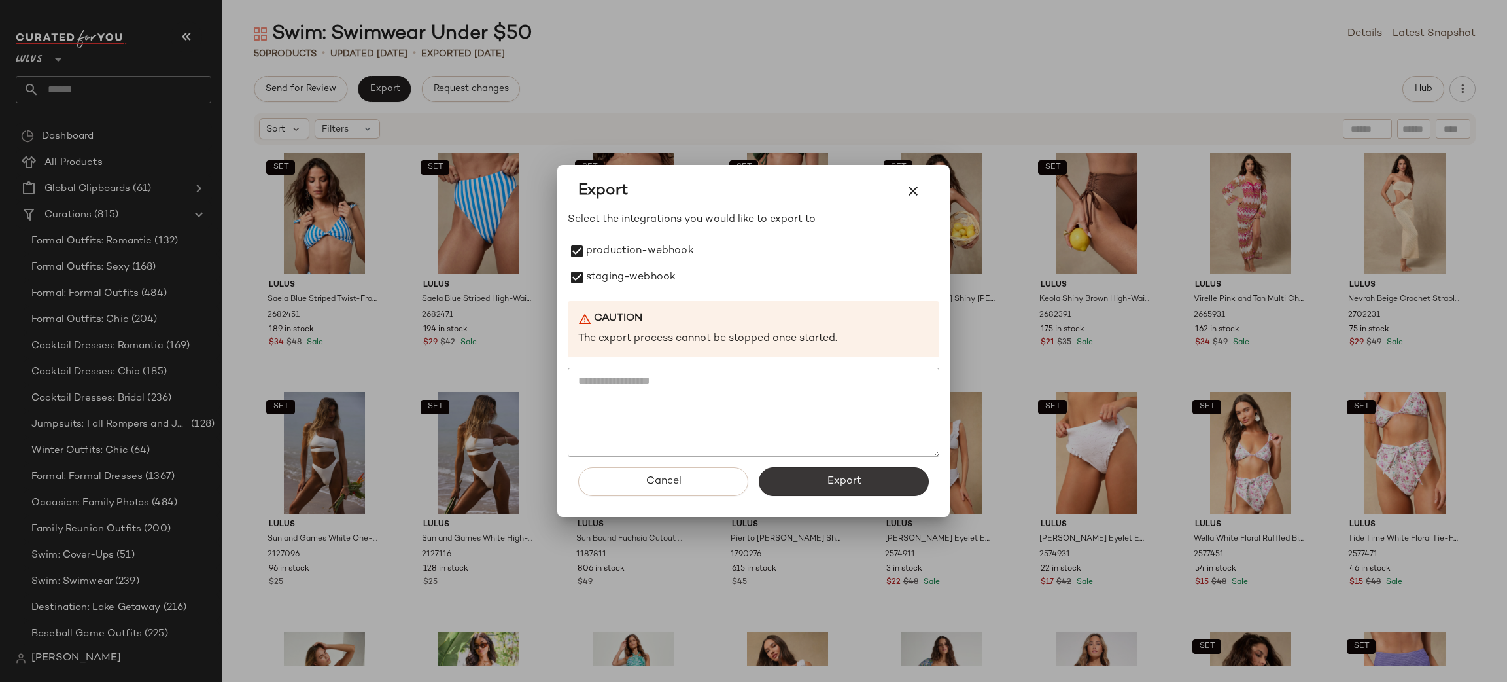
click at [826, 477] on button "Export" at bounding box center [844, 481] width 170 height 29
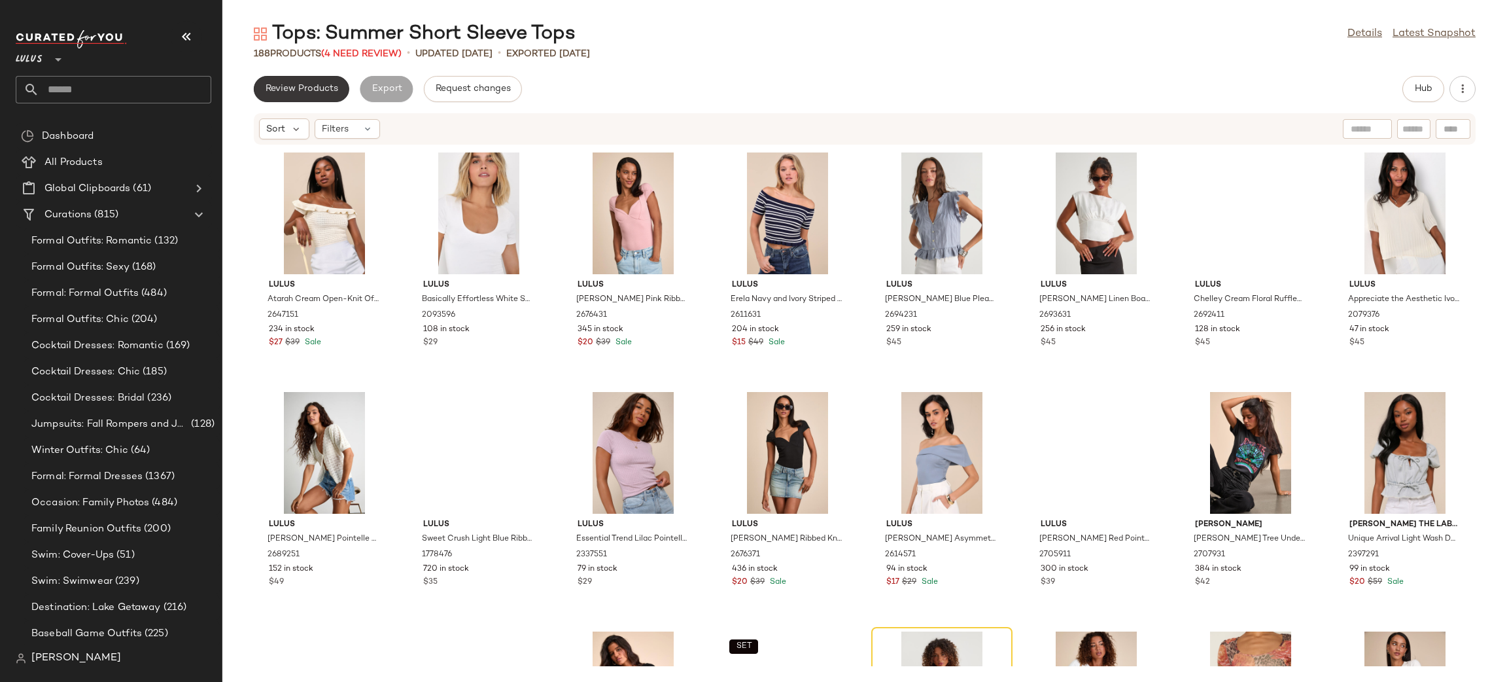
click at [326, 93] on span "Review Products" at bounding box center [301, 89] width 73 height 10
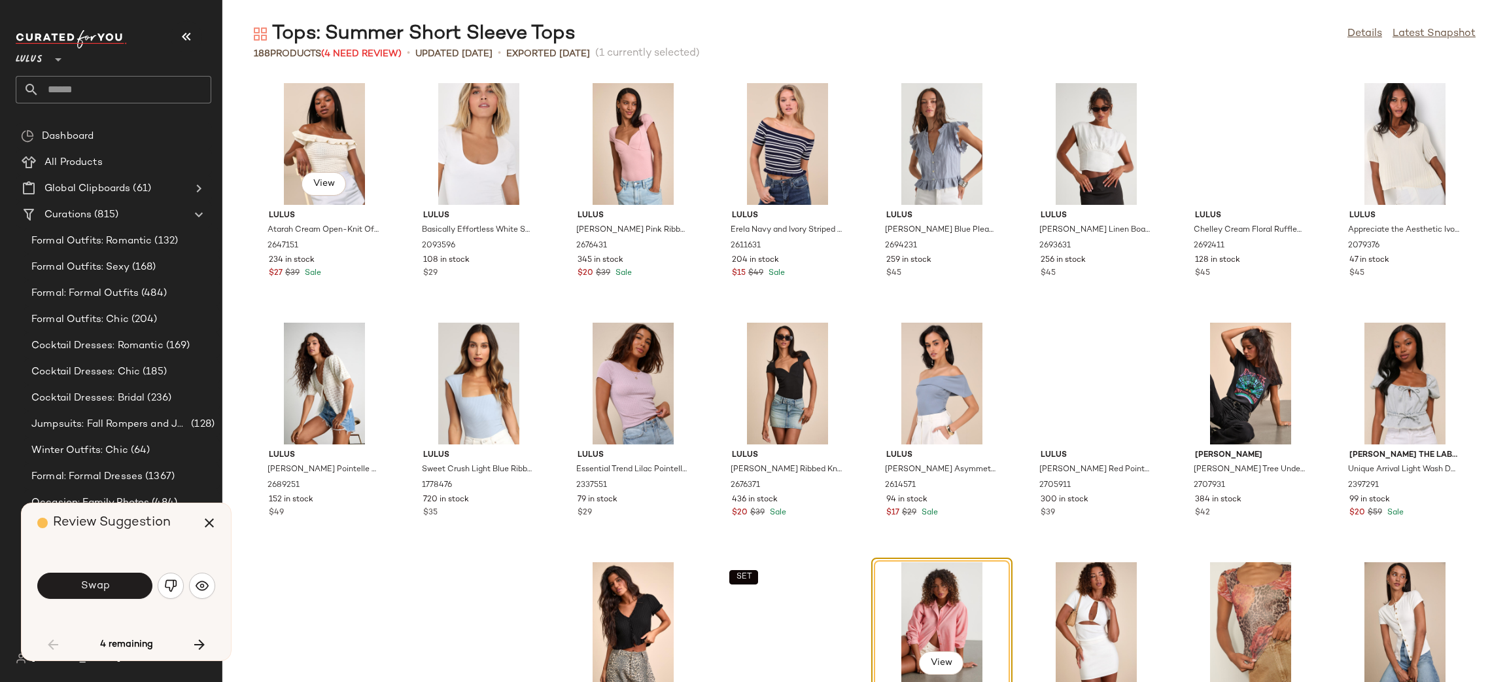
scroll to position [250, 0]
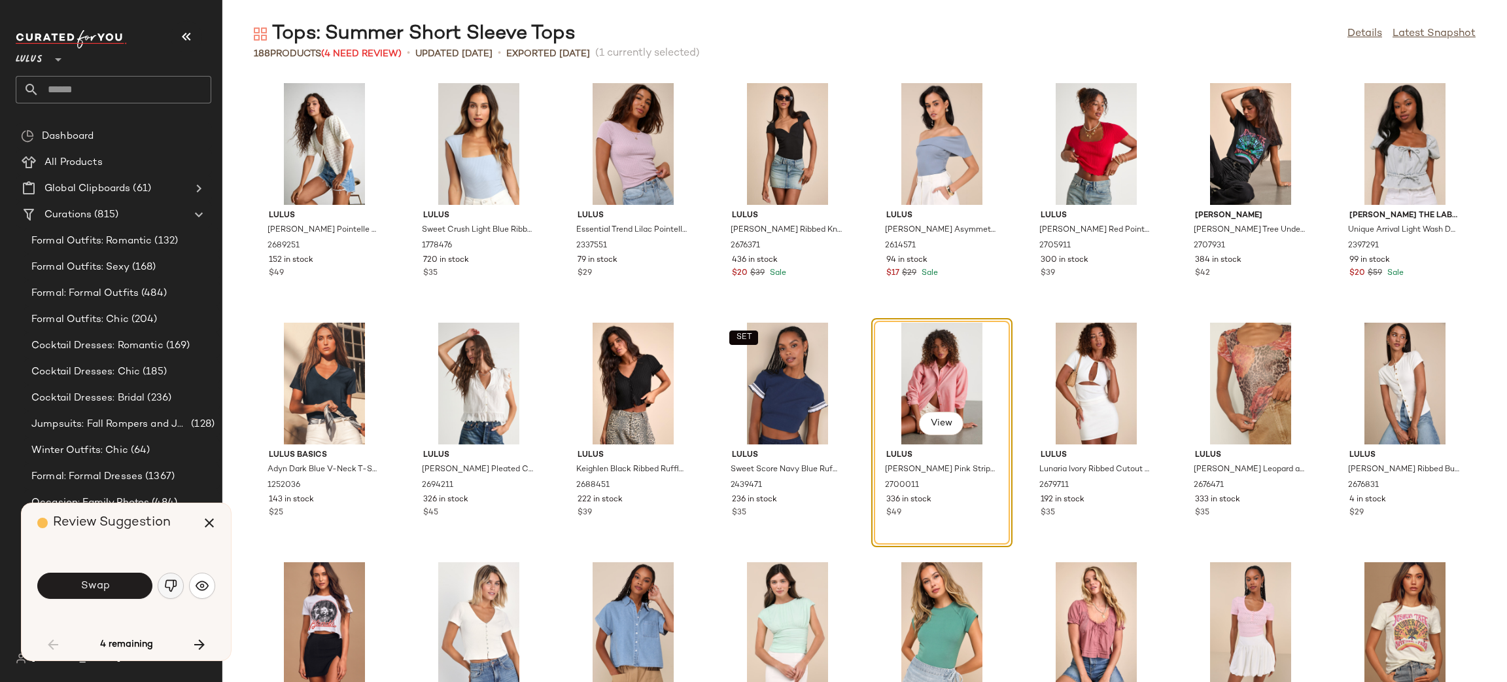
click at [178, 583] on button "button" at bounding box center [171, 585] width 26 height 26
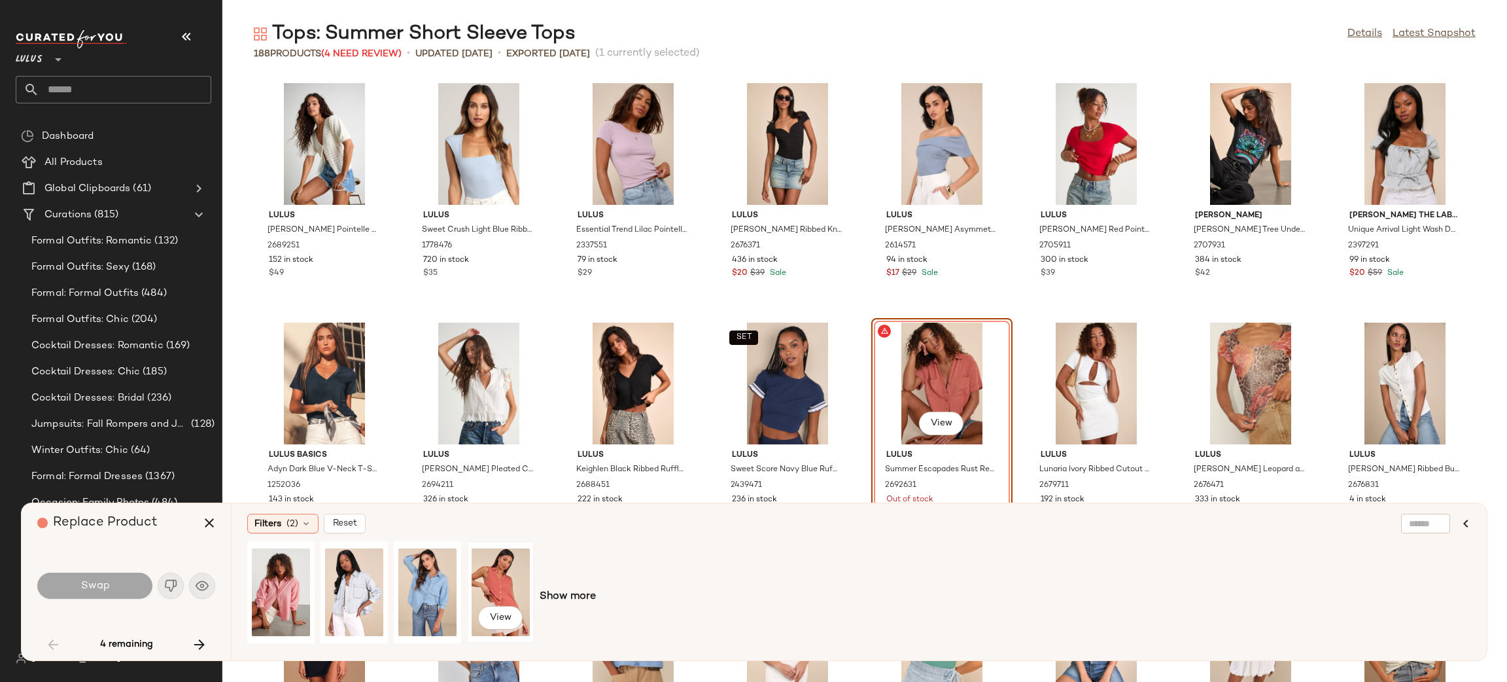
click at [502, 572] on div "View" at bounding box center [501, 592] width 58 height 93
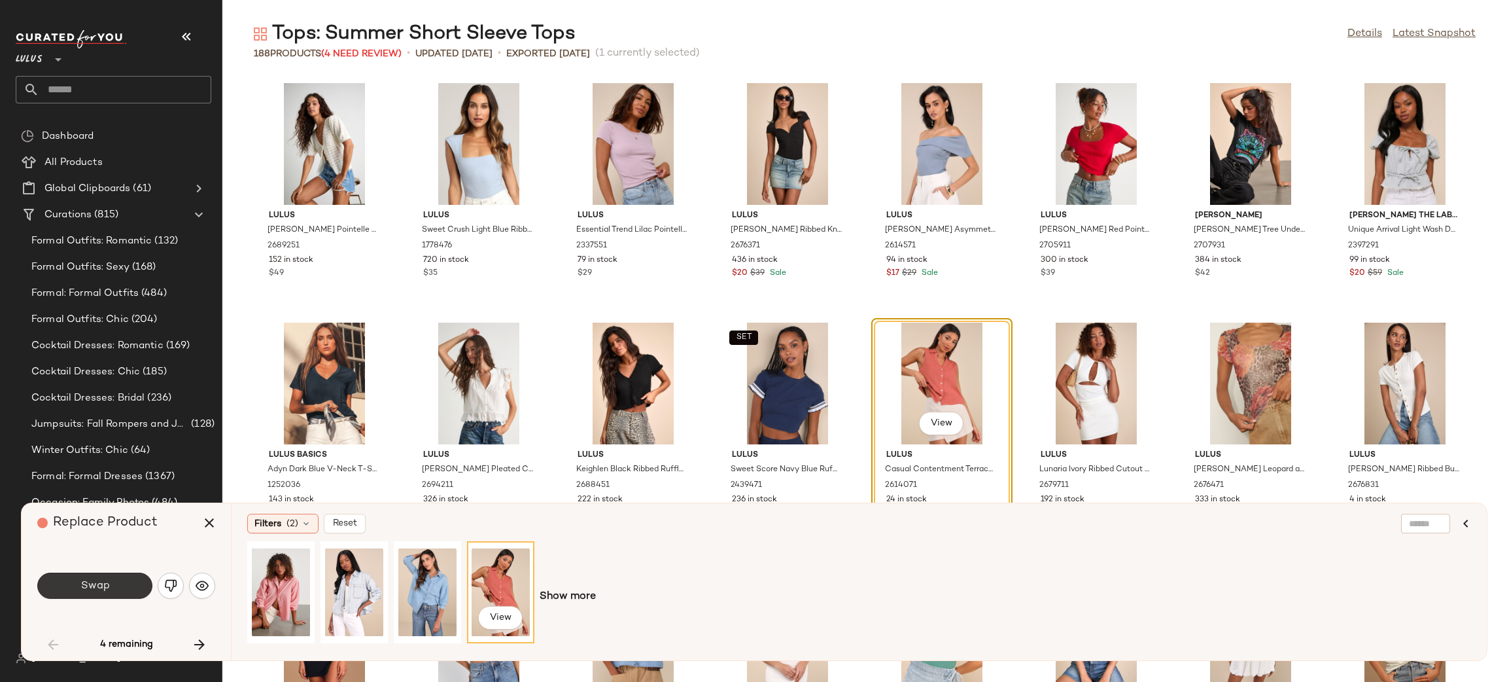
click at [88, 577] on button "Swap" at bounding box center [94, 585] width 115 height 26
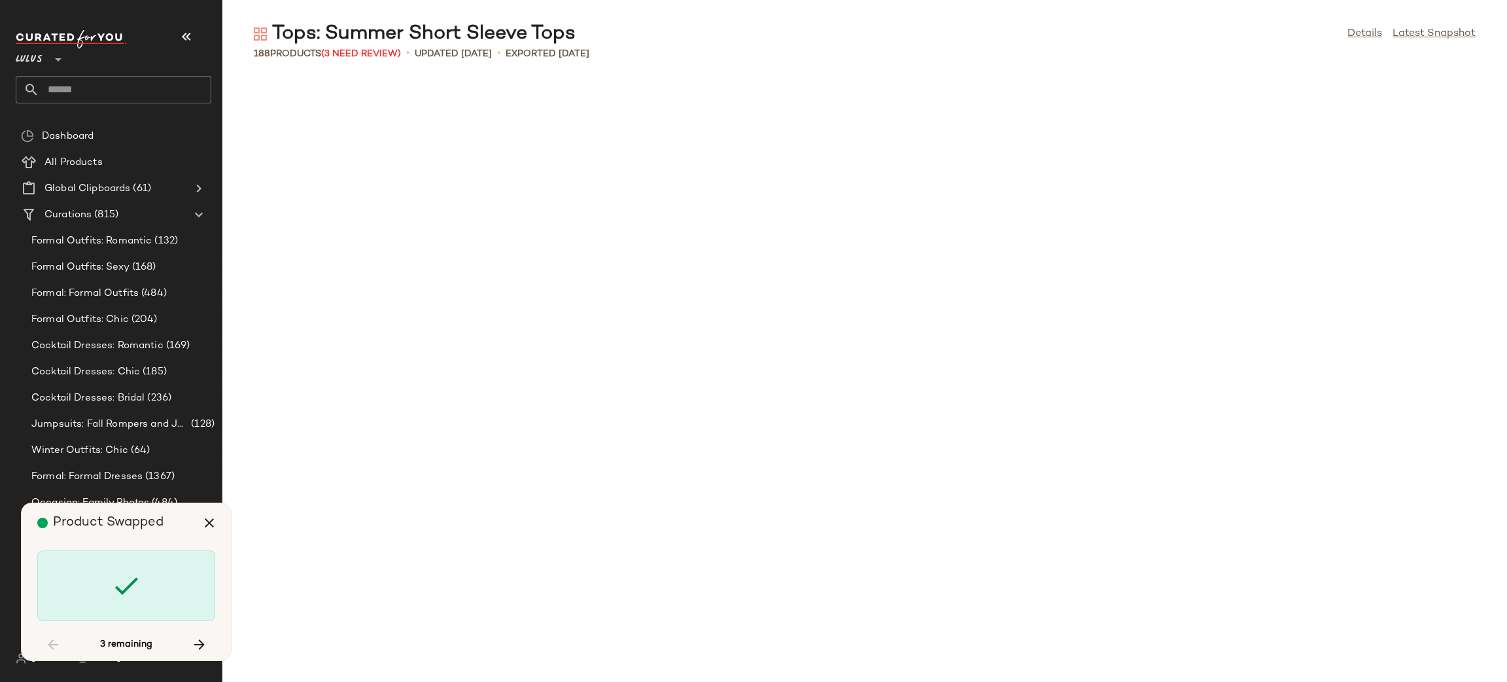
scroll to position [2394, 0]
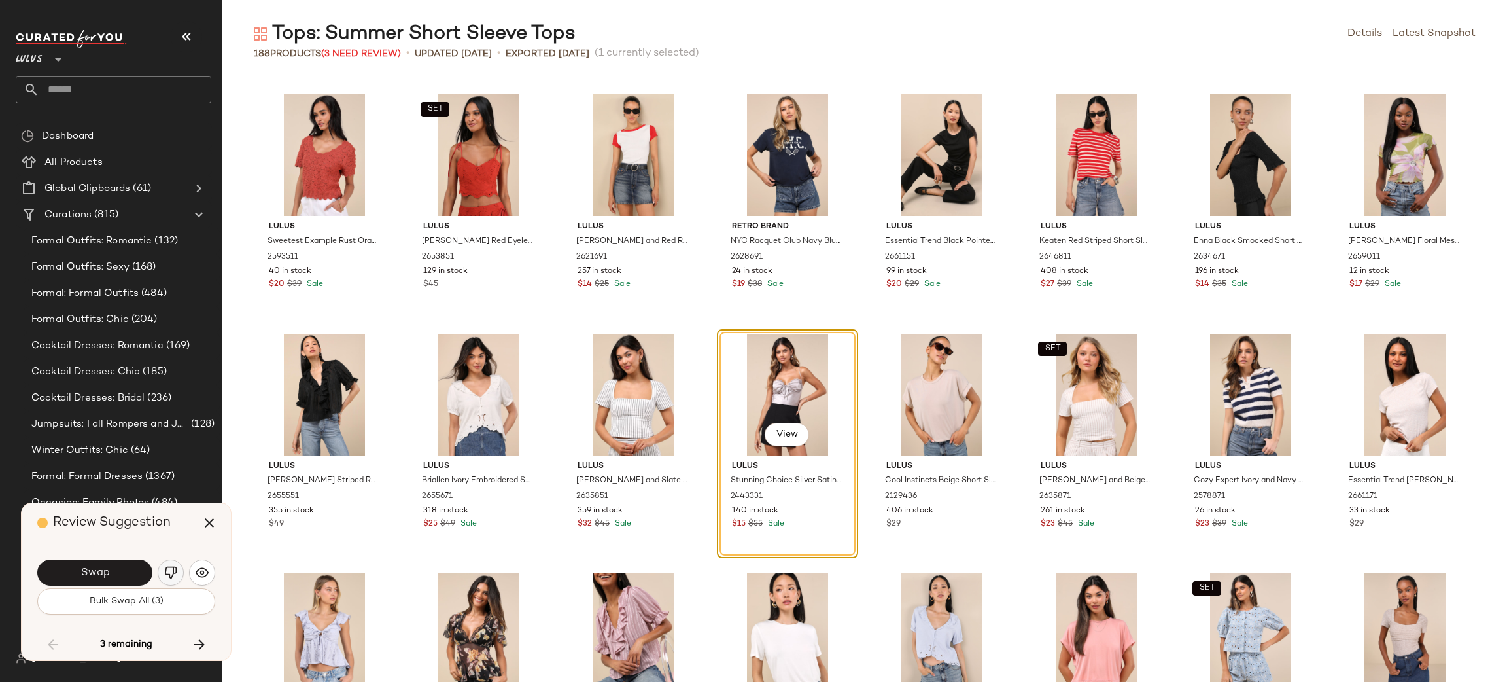
click at [182, 573] on button "button" at bounding box center [171, 572] width 26 height 26
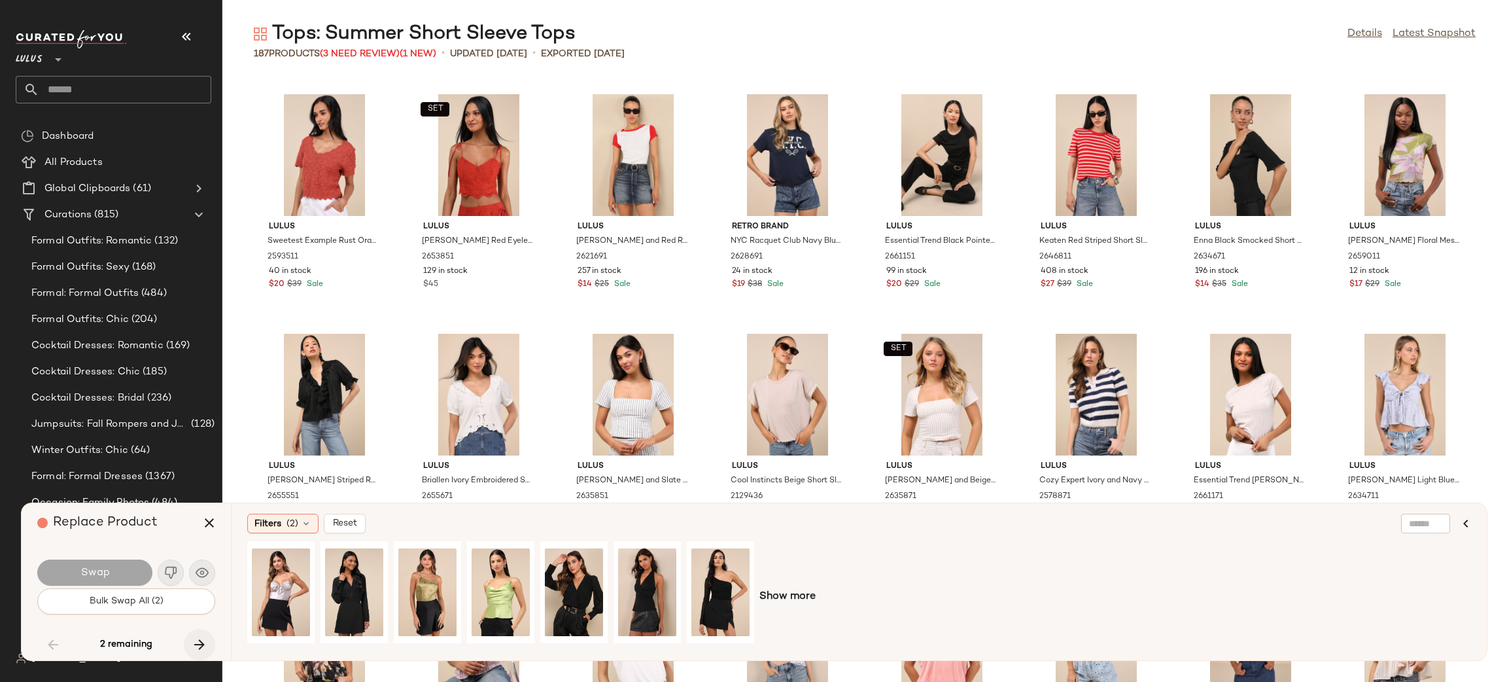
click at [190, 642] on button "button" at bounding box center [199, 644] width 31 height 31
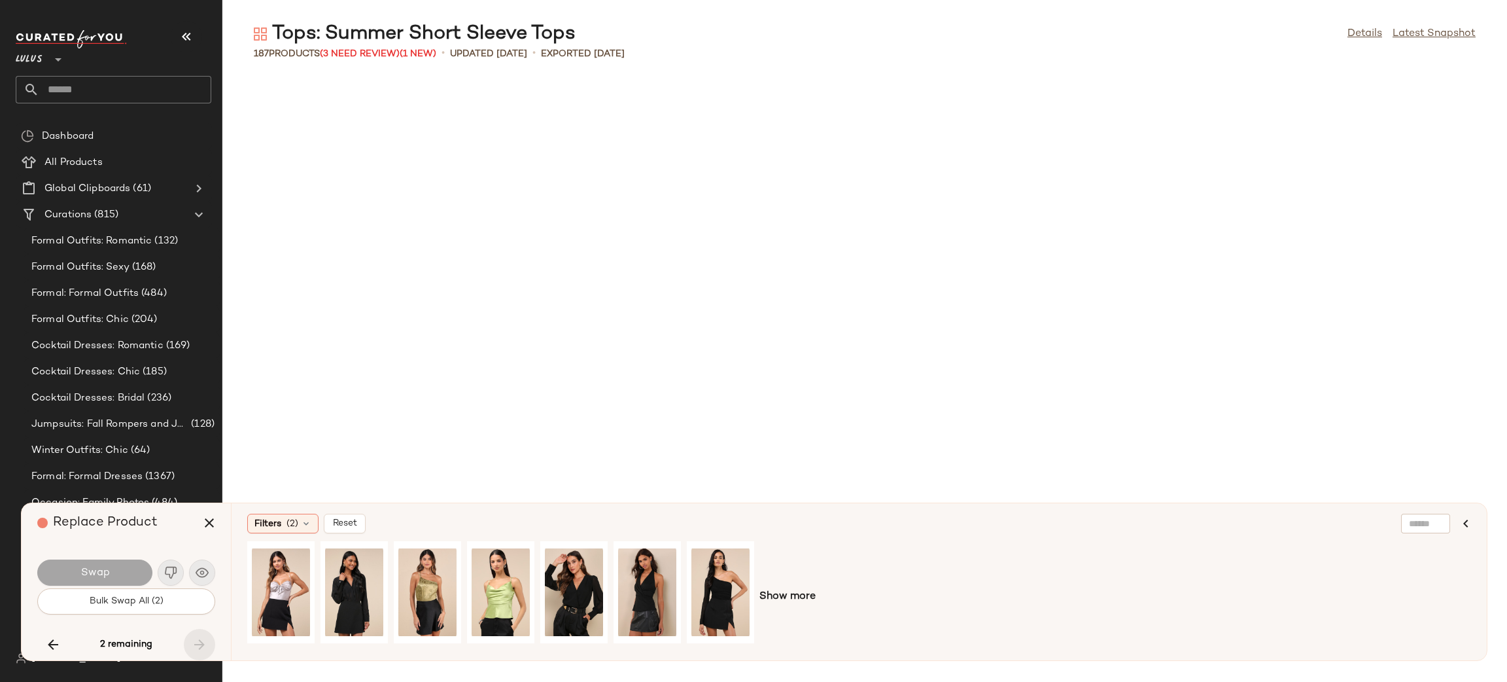
scroll to position [4309, 0]
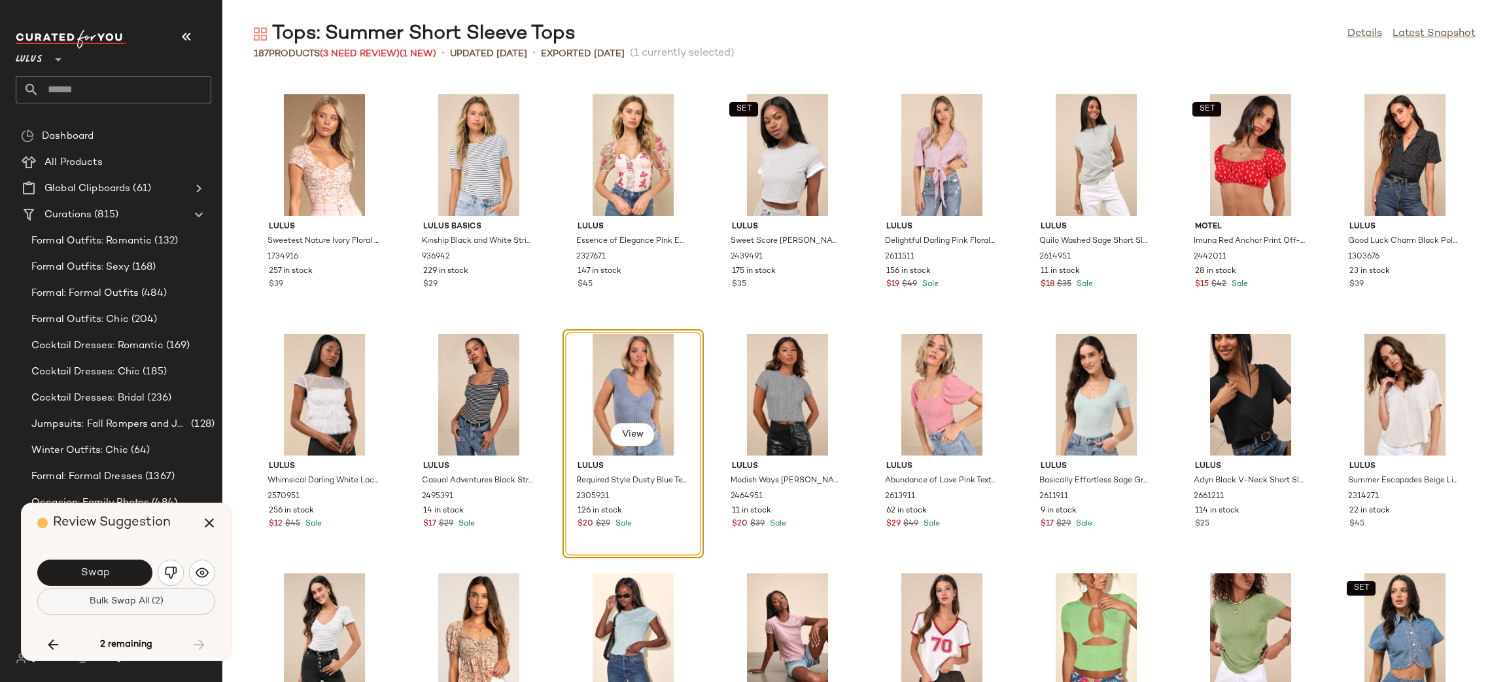
click at [124, 599] on span "Bulk Swap All (2)" at bounding box center [126, 601] width 75 height 10
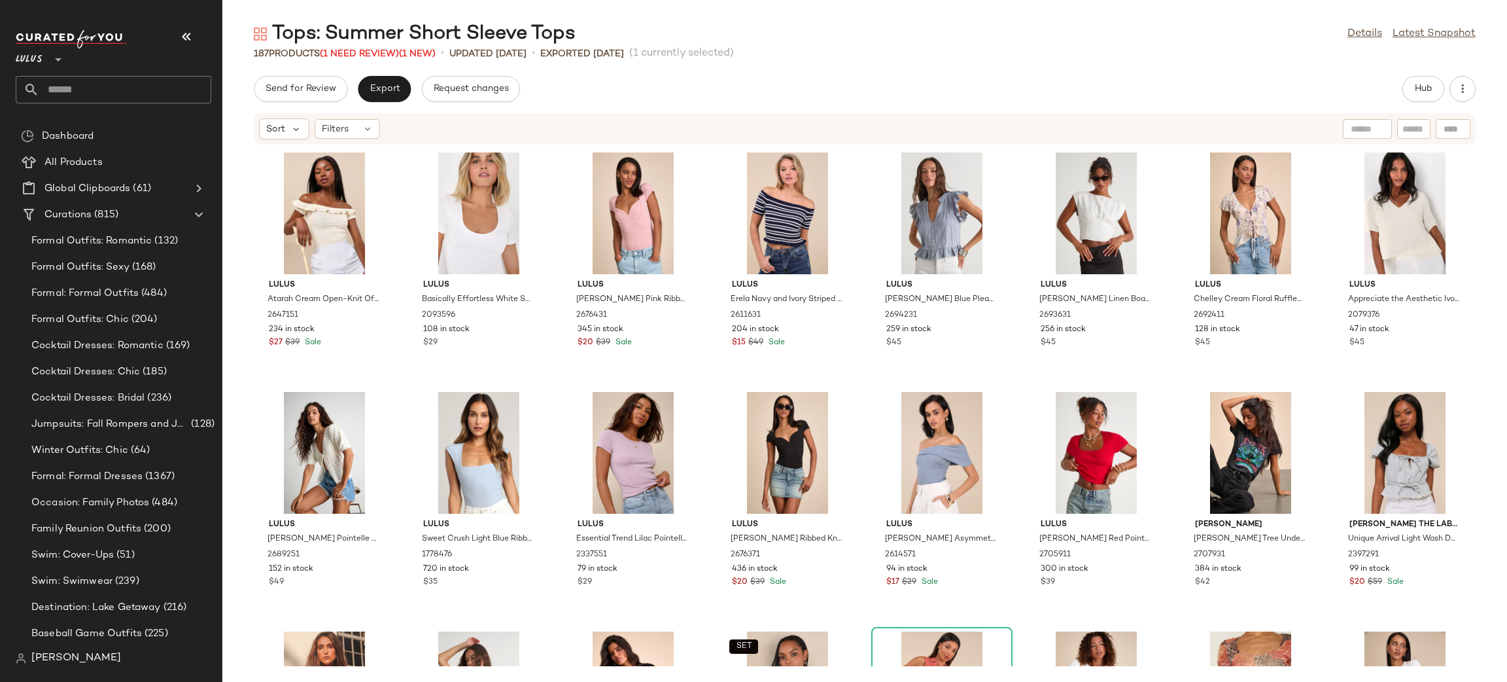
click at [379, 105] on div "Send for Review Export Request changes Hub Sort Filters Lulus Atarah Cream Open…" at bounding box center [864, 379] width 1285 height 606
click at [379, 103] on div "Send for Review Export Request changes Hub Sort Filters Lulus Atarah Cream Open…" at bounding box center [864, 379] width 1285 height 606
click at [370, 95] on button "Export" at bounding box center [384, 89] width 53 height 26
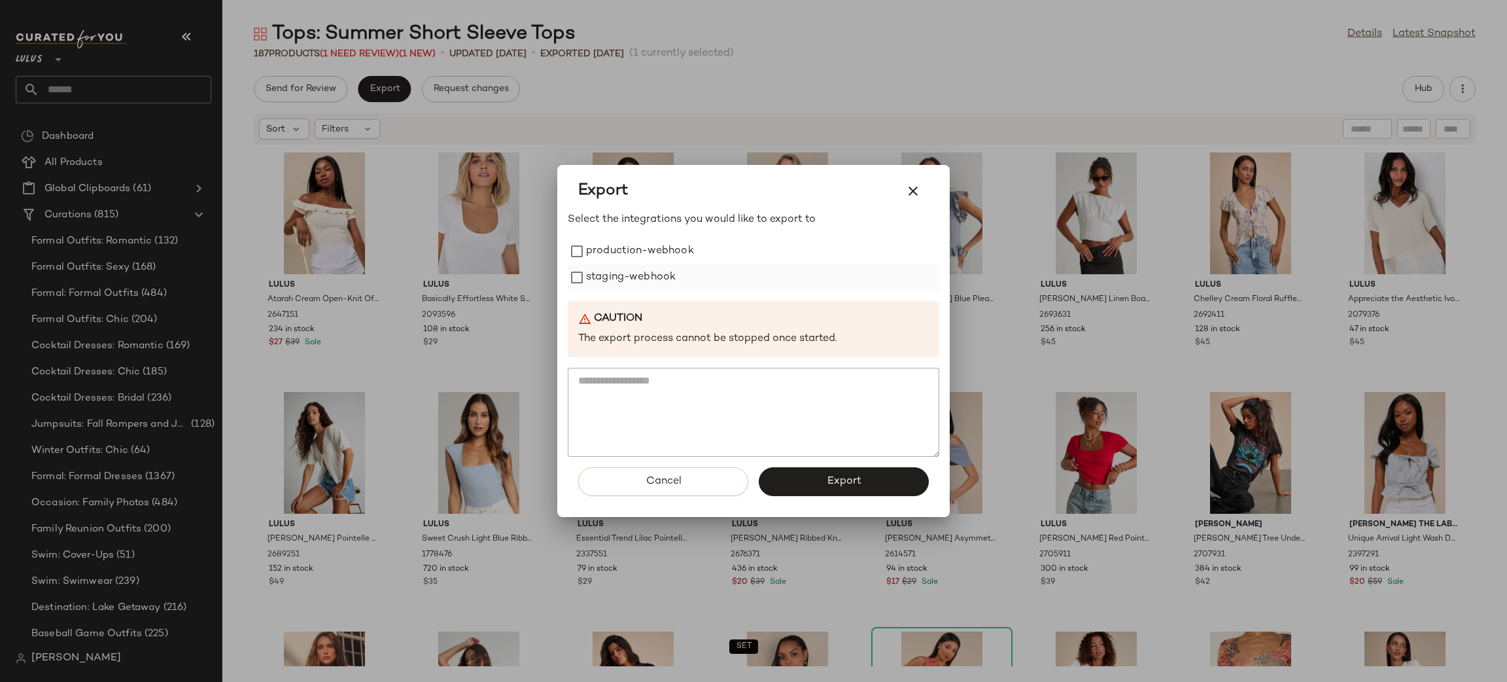
click at [663, 283] on label "staging-webhook" at bounding box center [631, 277] width 90 height 26
click at [639, 268] on label "staging-webhook" at bounding box center [631, 277] width 90 height 26
click at [615, 256] on label "production-webhook" at bounding box center [640, 251] width 108 height 26
click at [832, 470] on button "Export" at bounding box center [844, 481] width 170 height 29
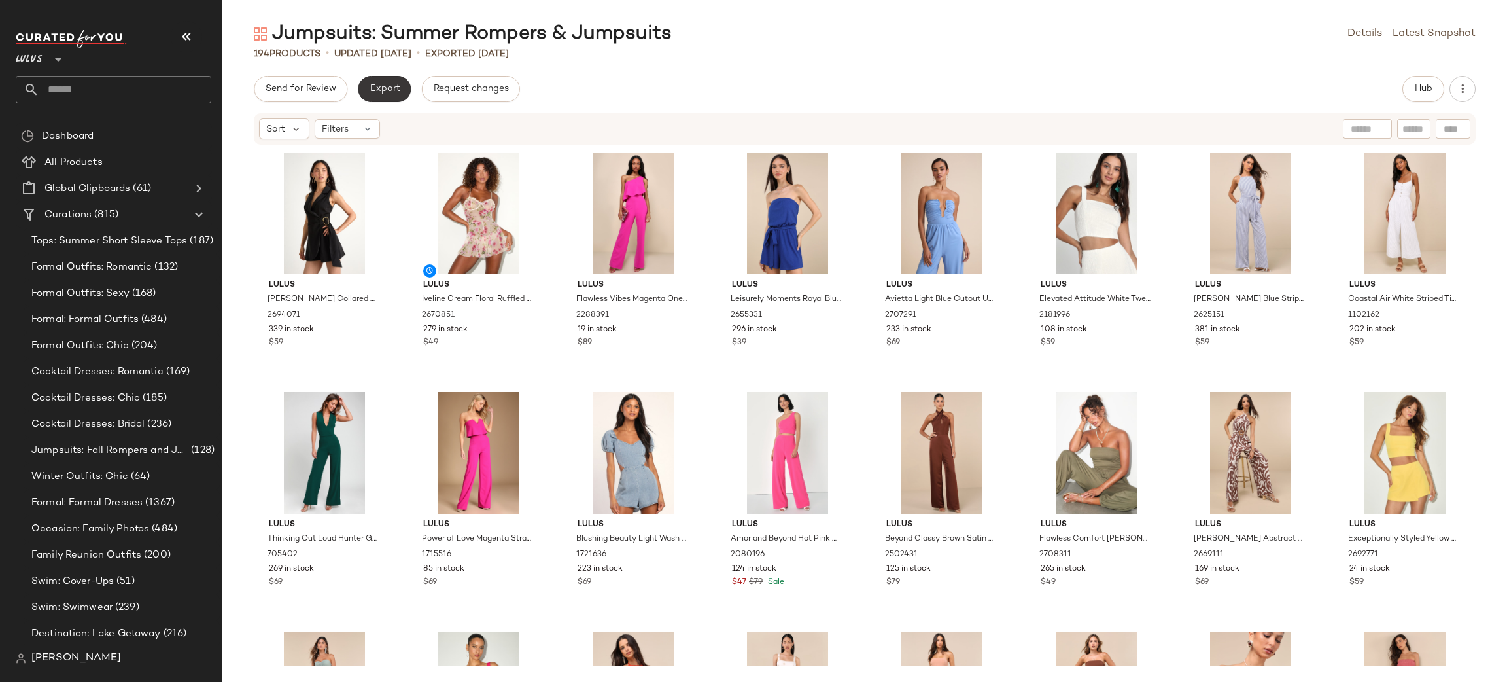
click at [380, 82] on button "Export" at bounding box center [384, 89] width 53 height 26
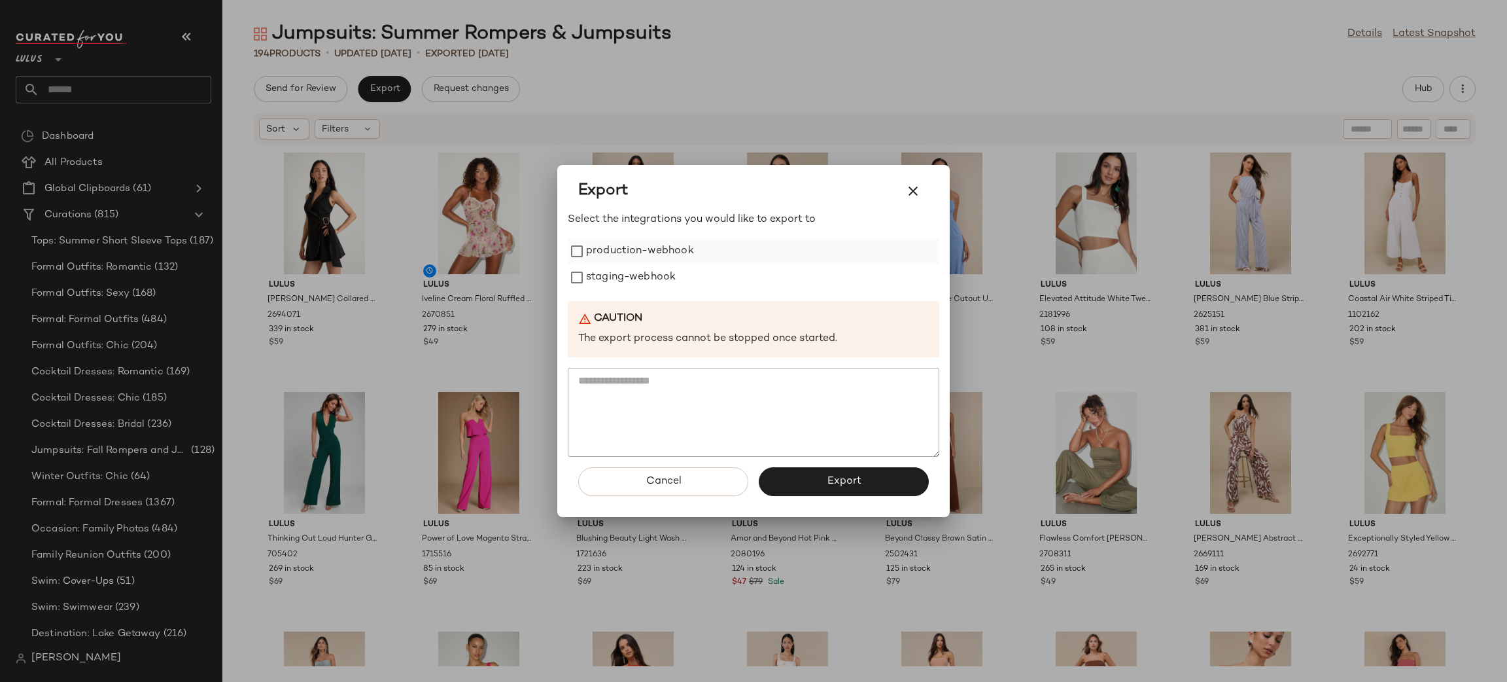
click at [676, 261] on label "production-webhook" at bounding box center [640, 251] width 108 height 26
click at [659, 270] on label "staging-webhook" at bounding box center [631, 277] width 90 height 26
click at [834, 465] on div "Cancel Export" at bounding box center [754, 487] width 372 height 60
click at [837, 472] on button "Export" at bounding box center [844, 481] width 170 height 29
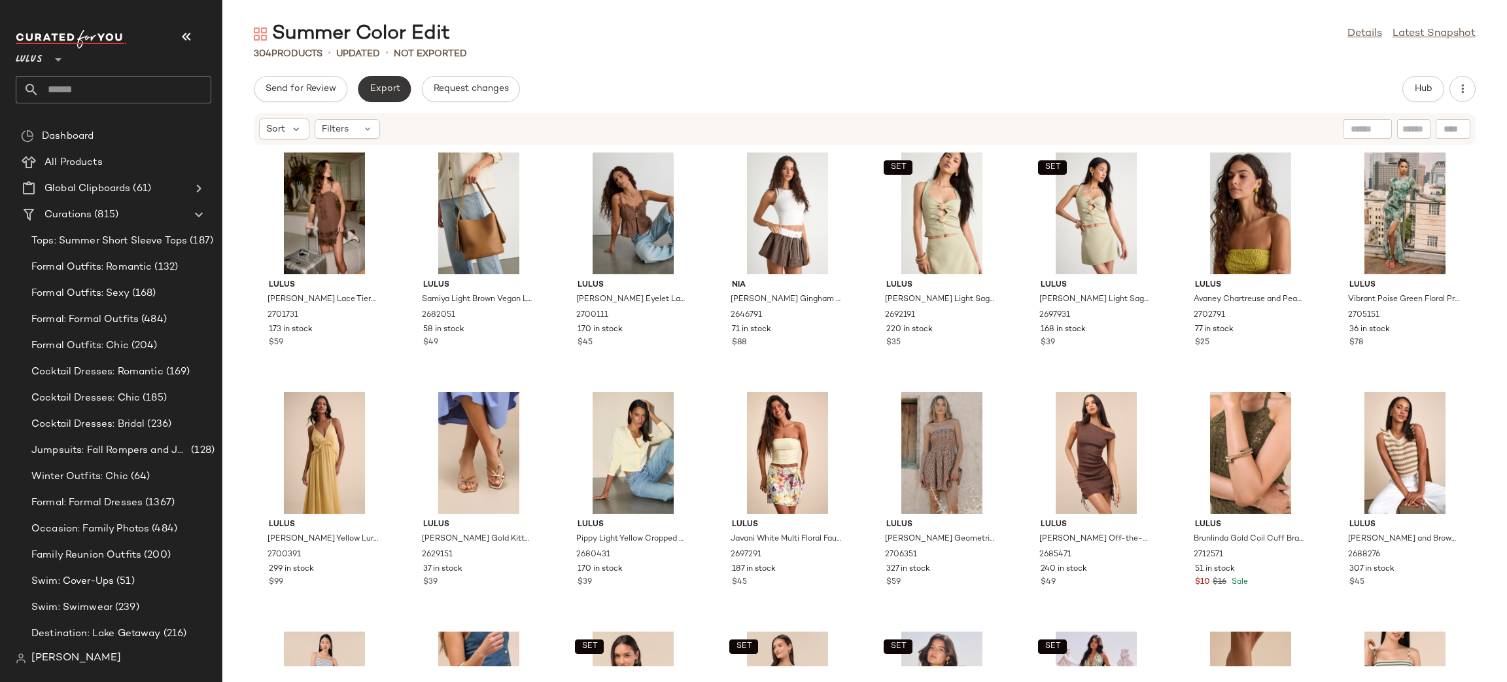
click at [387, 90] on span "Export" at bounding box center [384, 89] width 31 height 10
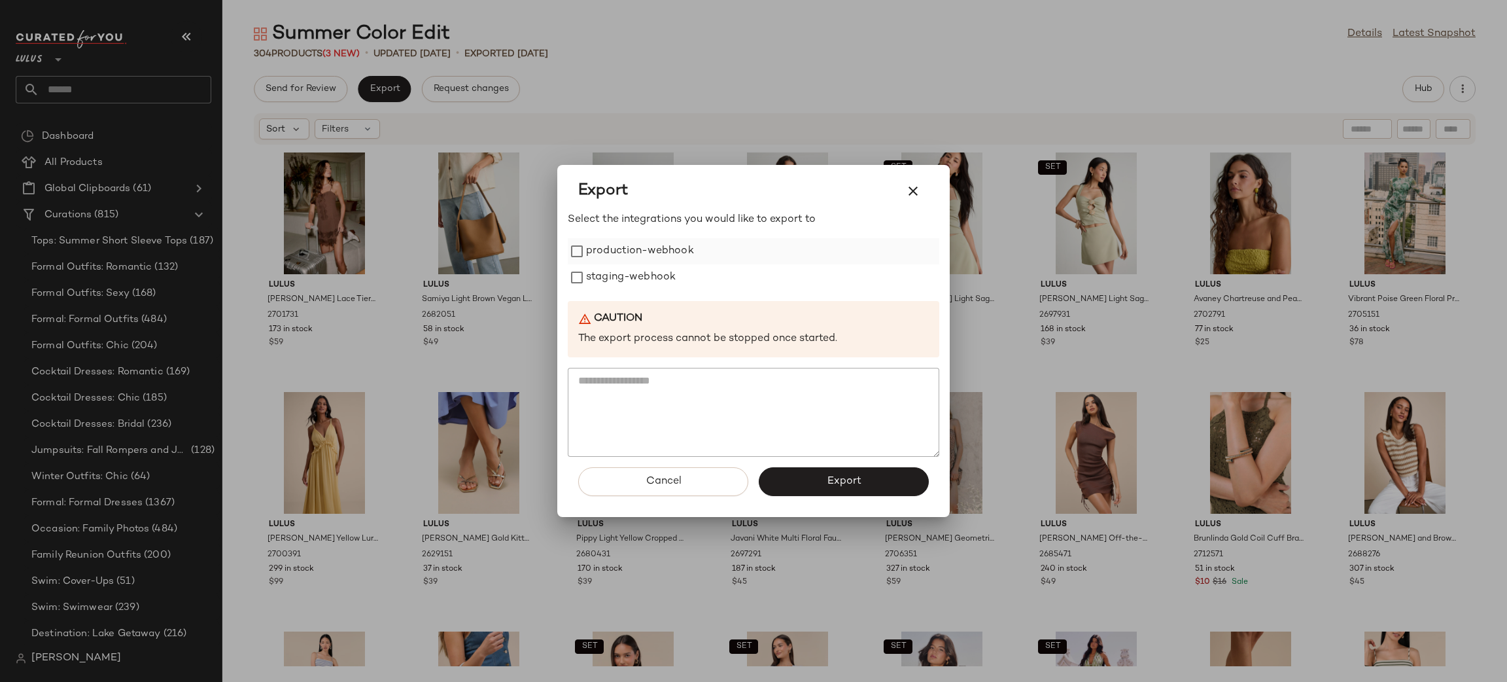
click at [618, 257] on label "production-webhook" at bounding box center [640, 251] width 108 height 26
click at [620, 268] on label "staging-webhook" at bounding box center [631, 277] width 90 height 26
click at [837, 465] on div "Cancel Export" at bounding box center [754, 487] width 372 height 60
click at [839, 468] on button "Export" at bounding box center [844, 481] width 170 height 29
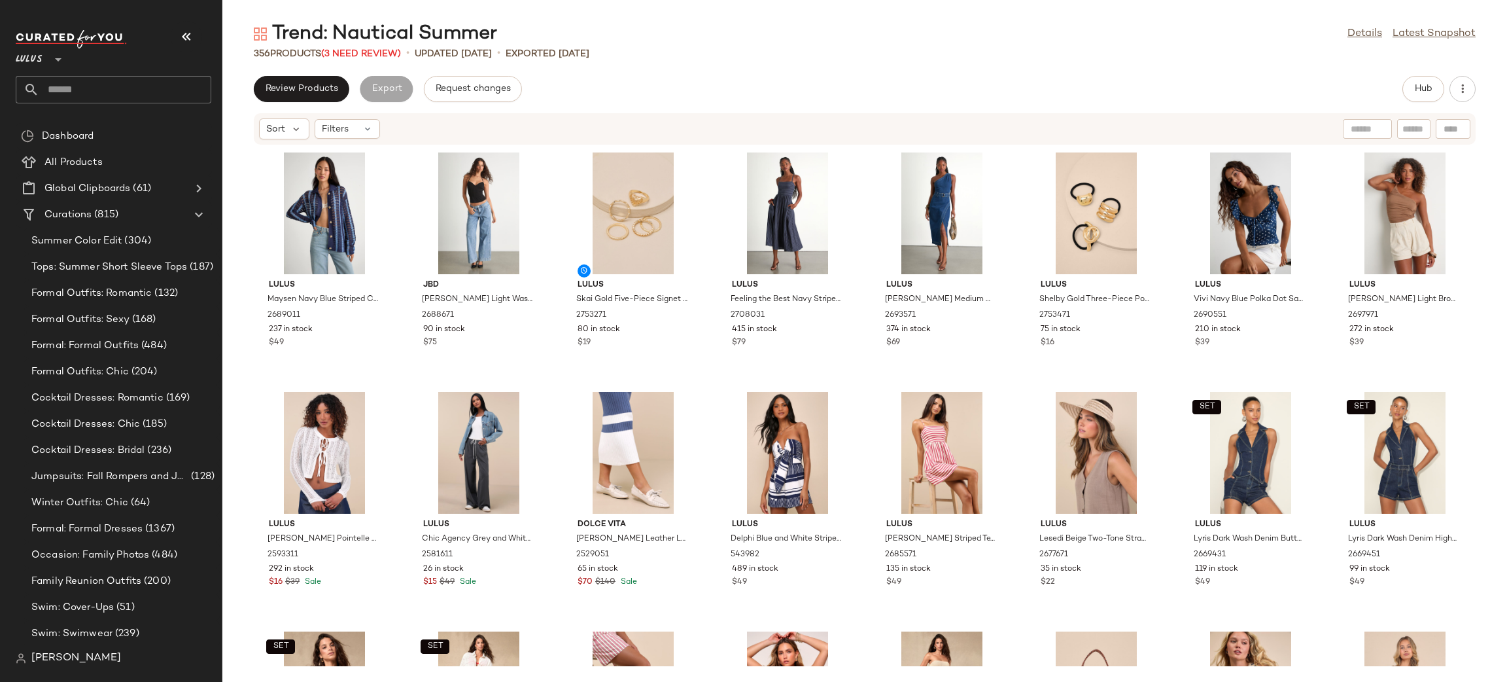
click at [339, 109] on div "Review Products Export Request changes Hub Sort Filters Lulus Maysen Navy Blue …" at bounding box center [864, 379] width 1285 height 606
click at [315, 82] on button "Review Products" at bounding box center [302, 89] width 96 height 26
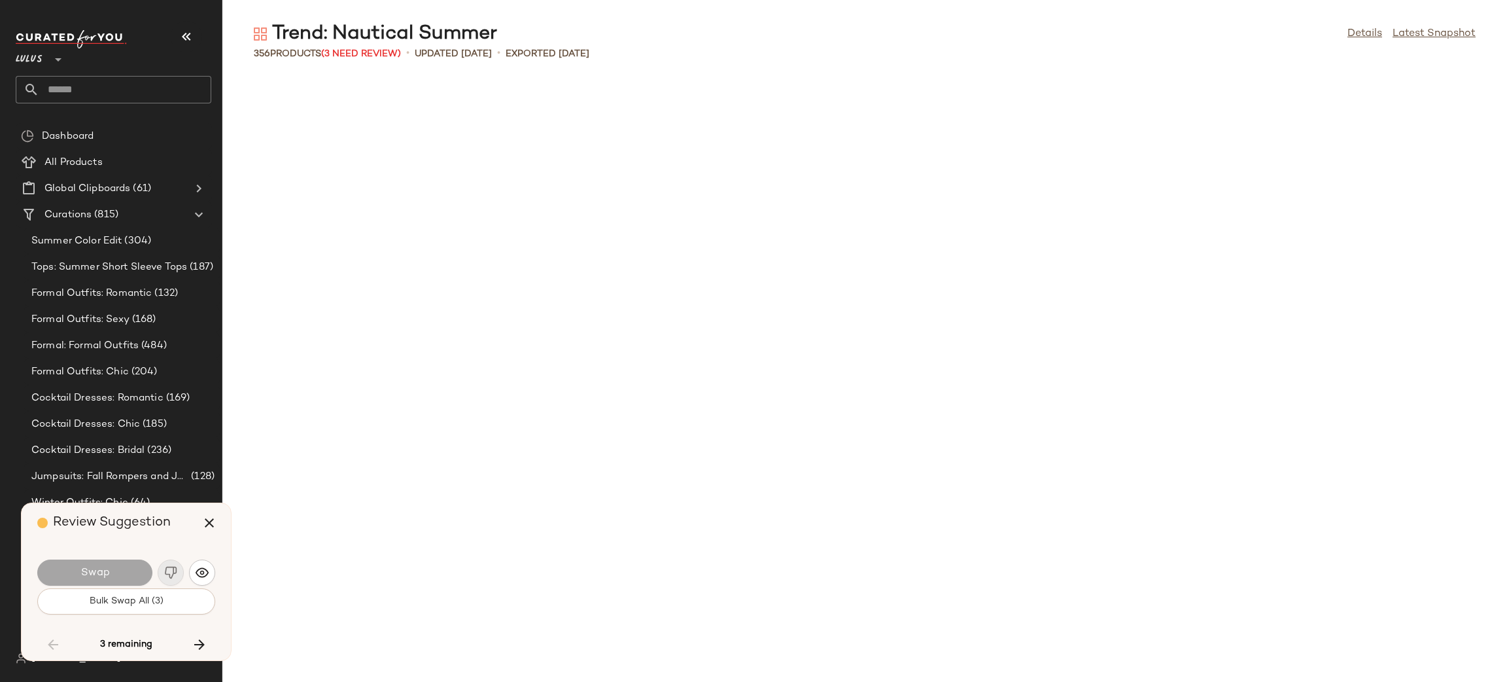
scroll to position [4549, 0]
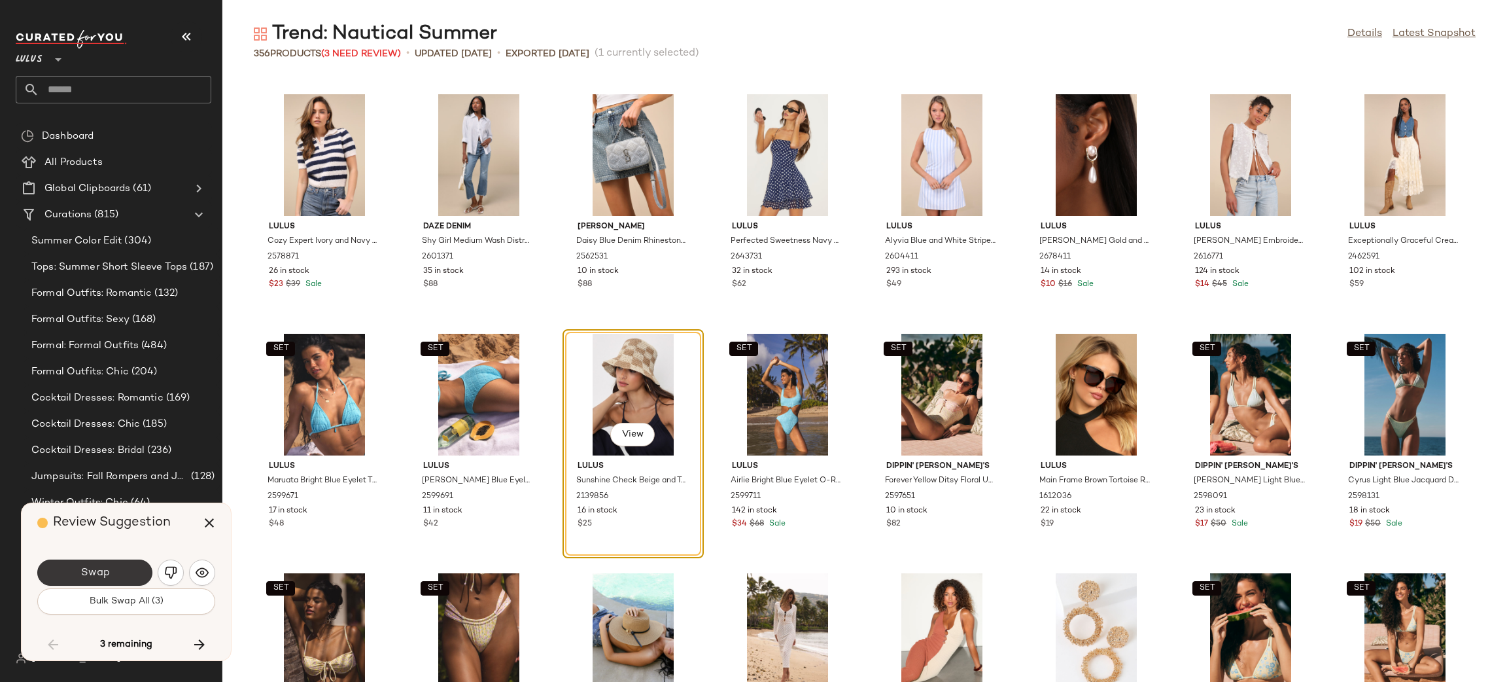
click at [102, 576] on span "Swap" at bounding box center [94, 573] width 29 height 12
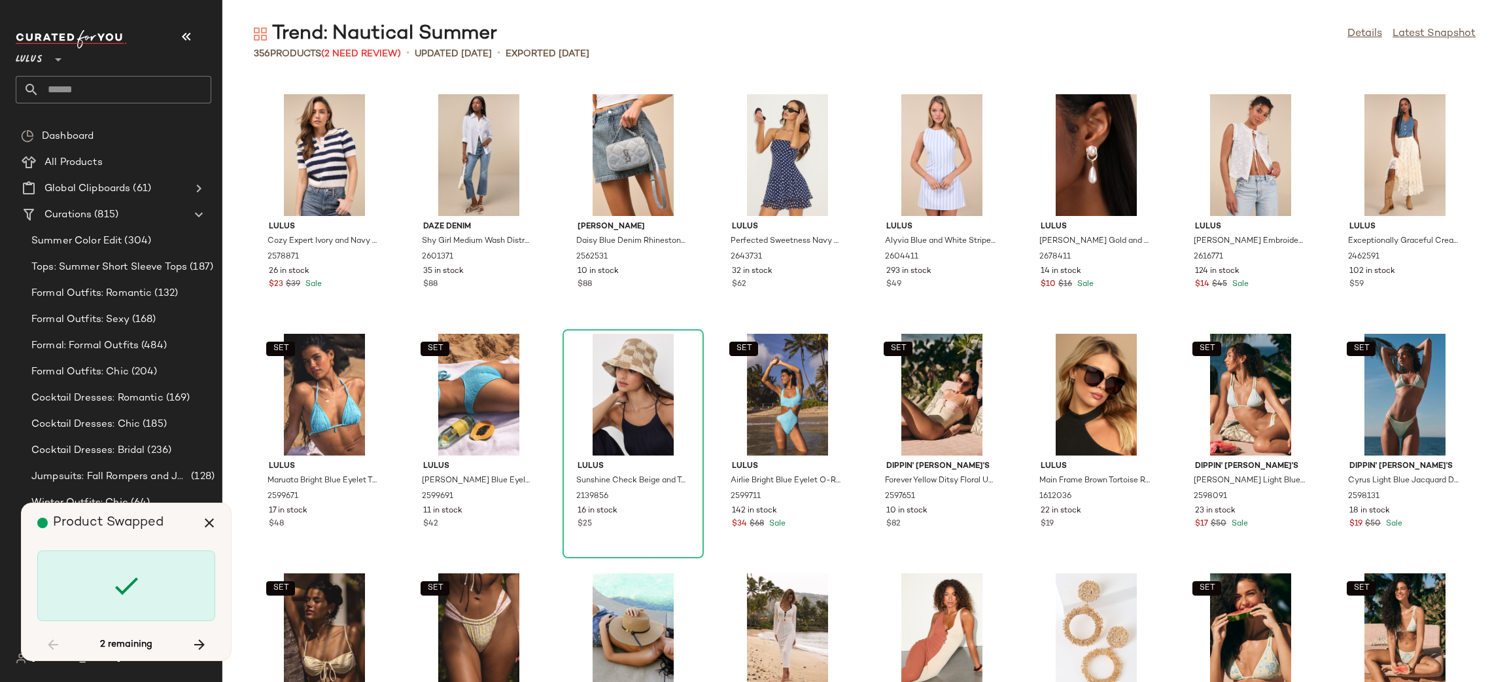
click at [102, 576] on div at bounding box center [126, 585] width 178 height 71
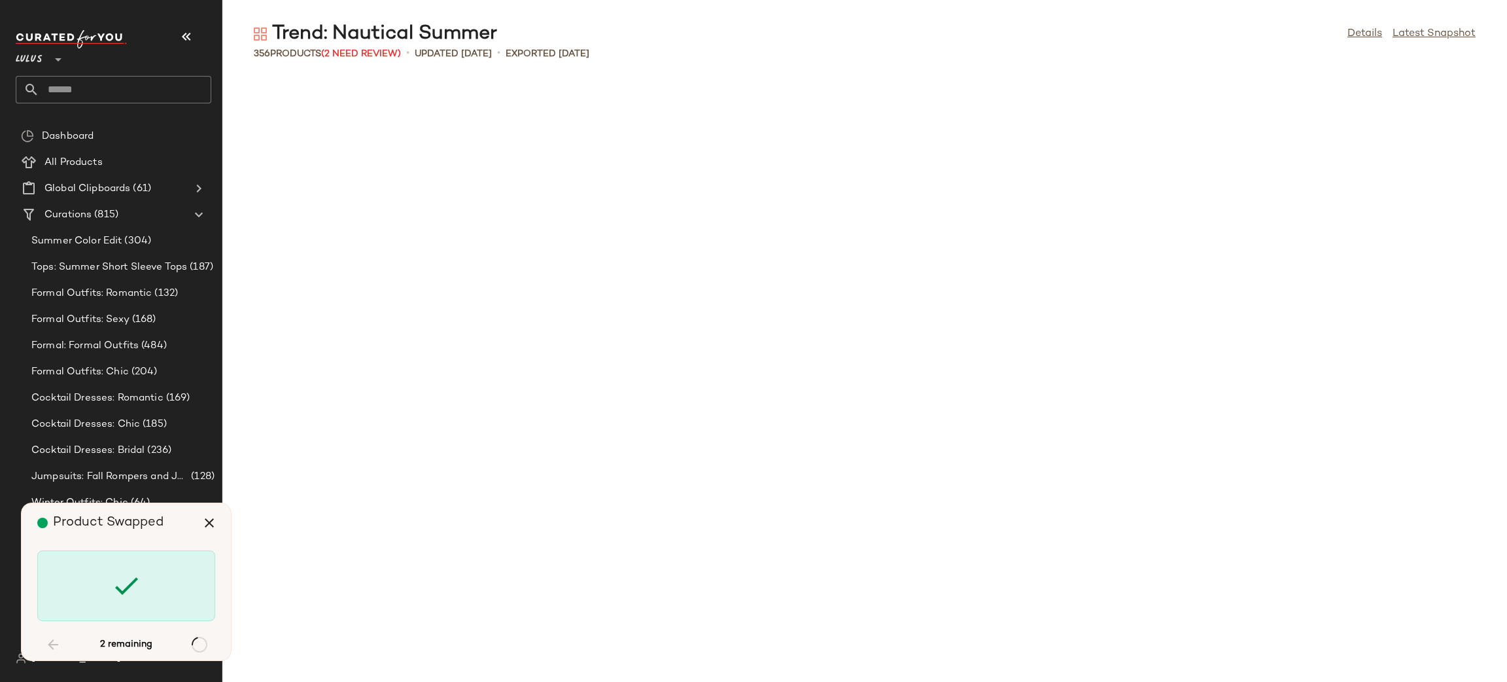
scroll to position [7901, 0]
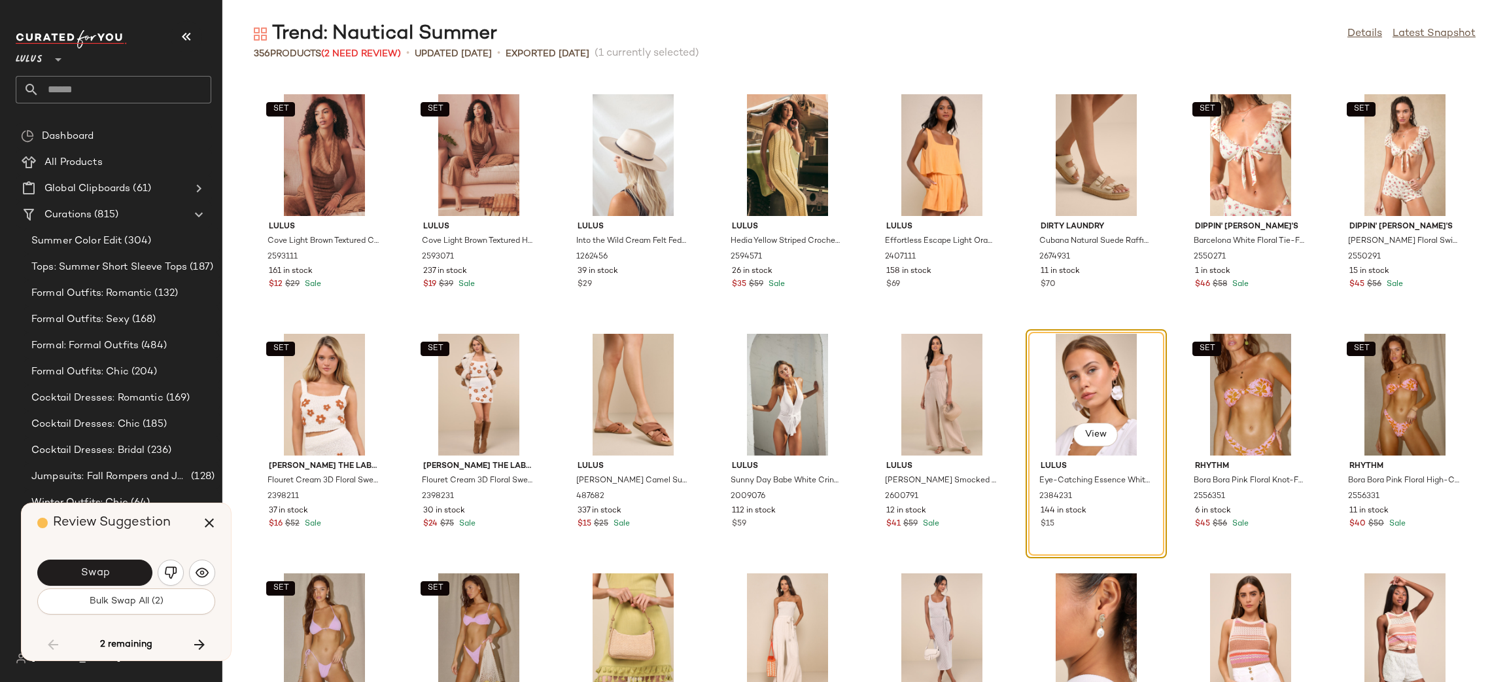
click at [102, 576] on span "Swap" at bounding box center [94, 573] width 29 height 12
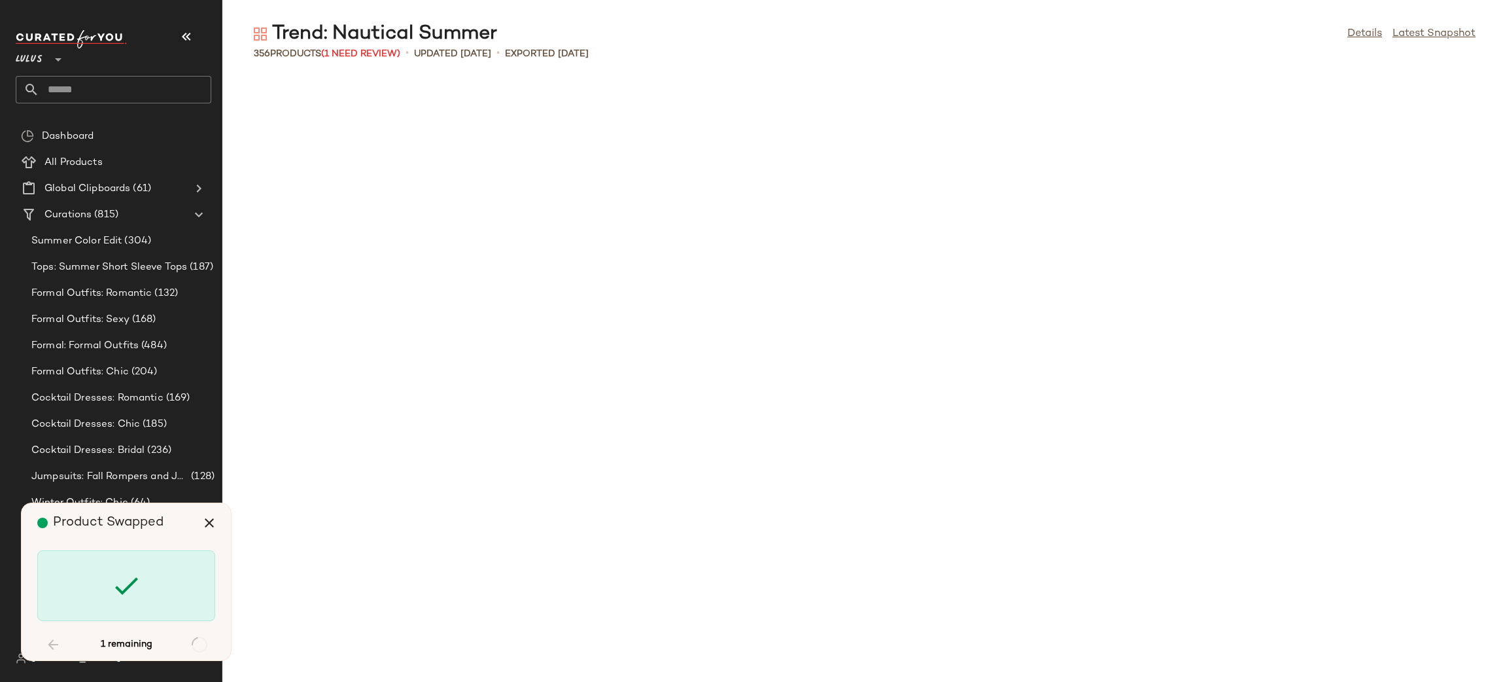
scroll to position [9098, 0]
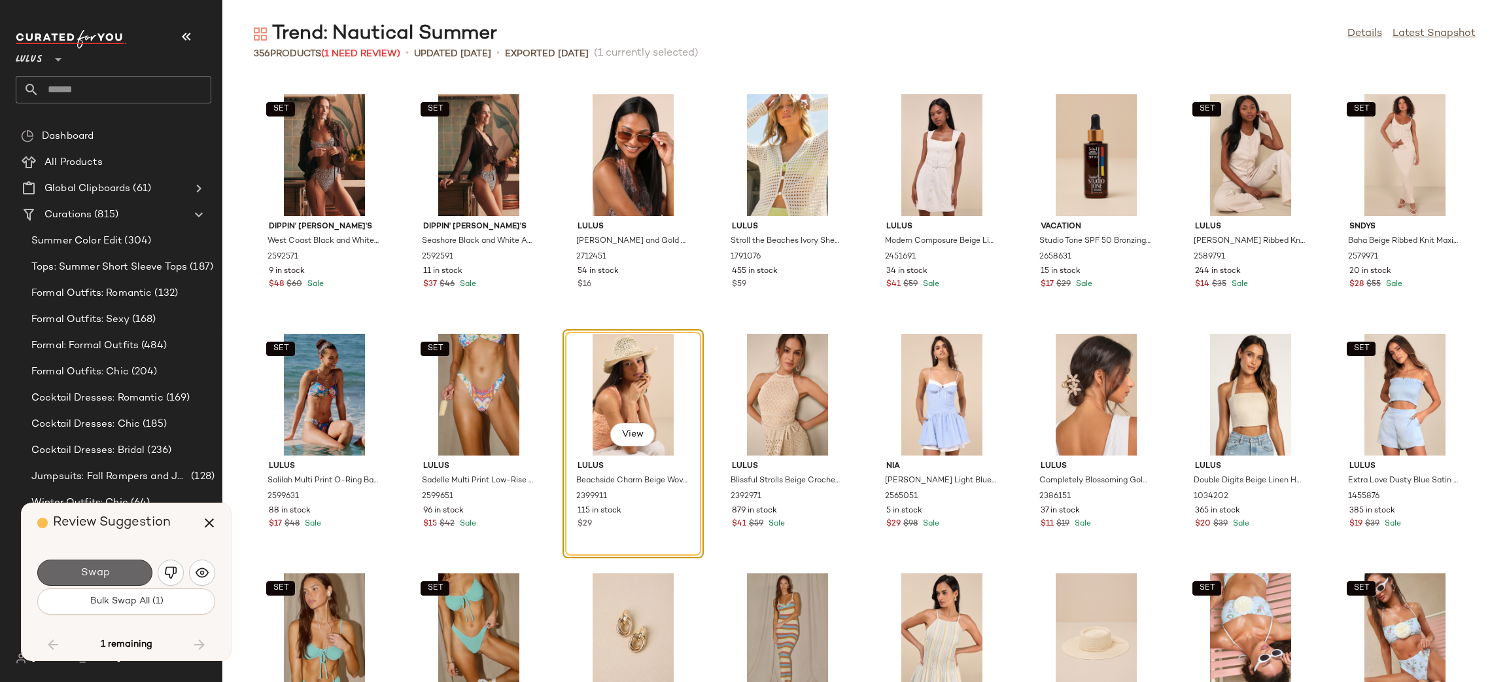
click at [101, 577] on span "Swap" at bounding box center [94, 573] width 29 height 12
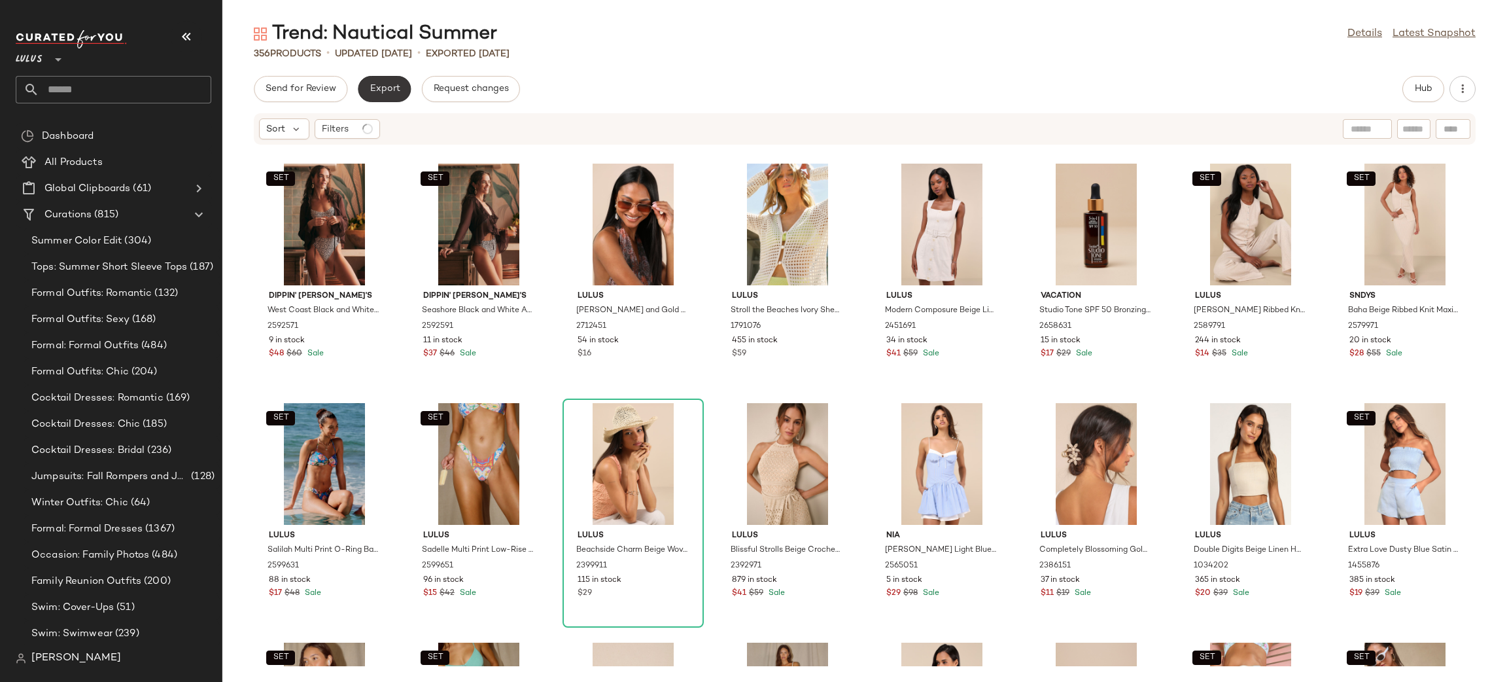
click at [372, 86] on span "Export" at bounding box center [384, 89] width 31 height 10
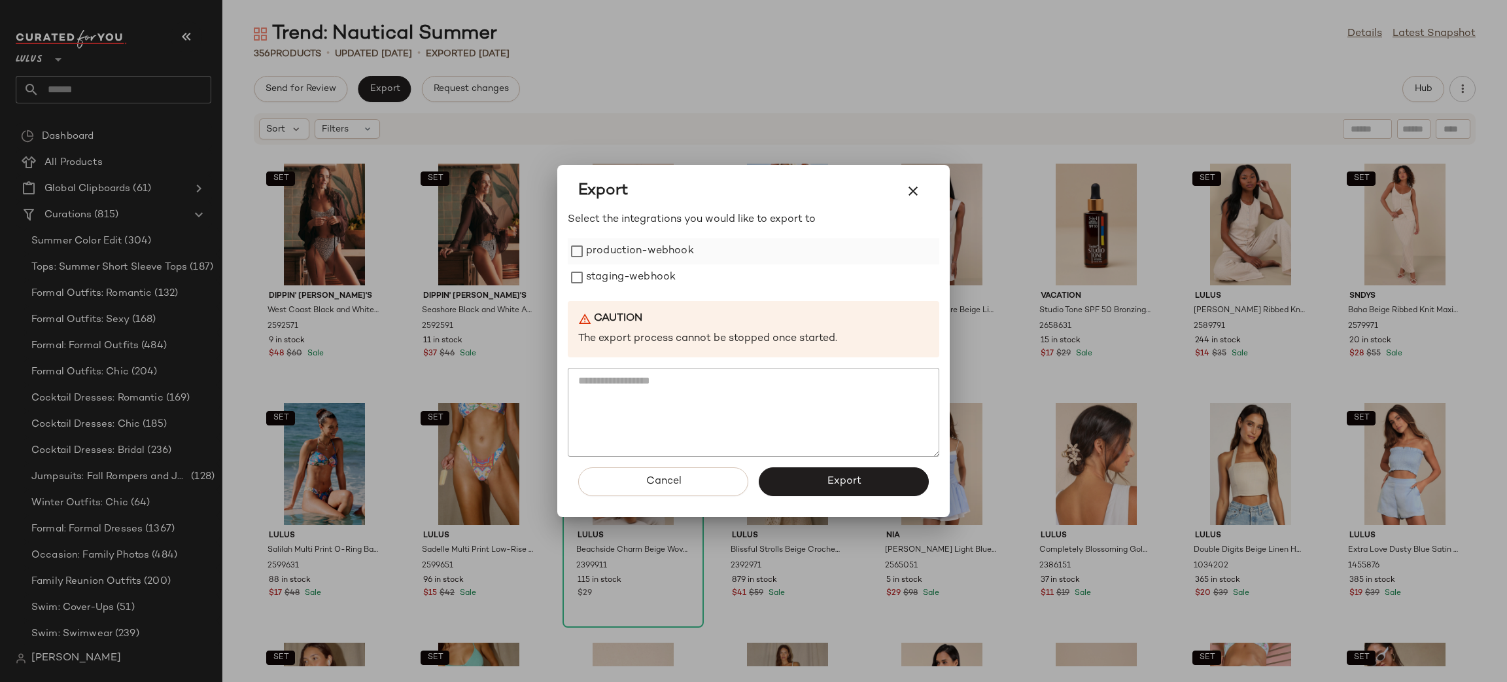
click at [640, 256] on label "production-webhook" at bounding box center [640, 251] width 108 height 26
click at [641, 273] on label "staging-webhook" at bounding box center [631, 277] width 90 height 26
click at [839, 486] on span "Export" at bounding box center [843, 481] width 35 height 12
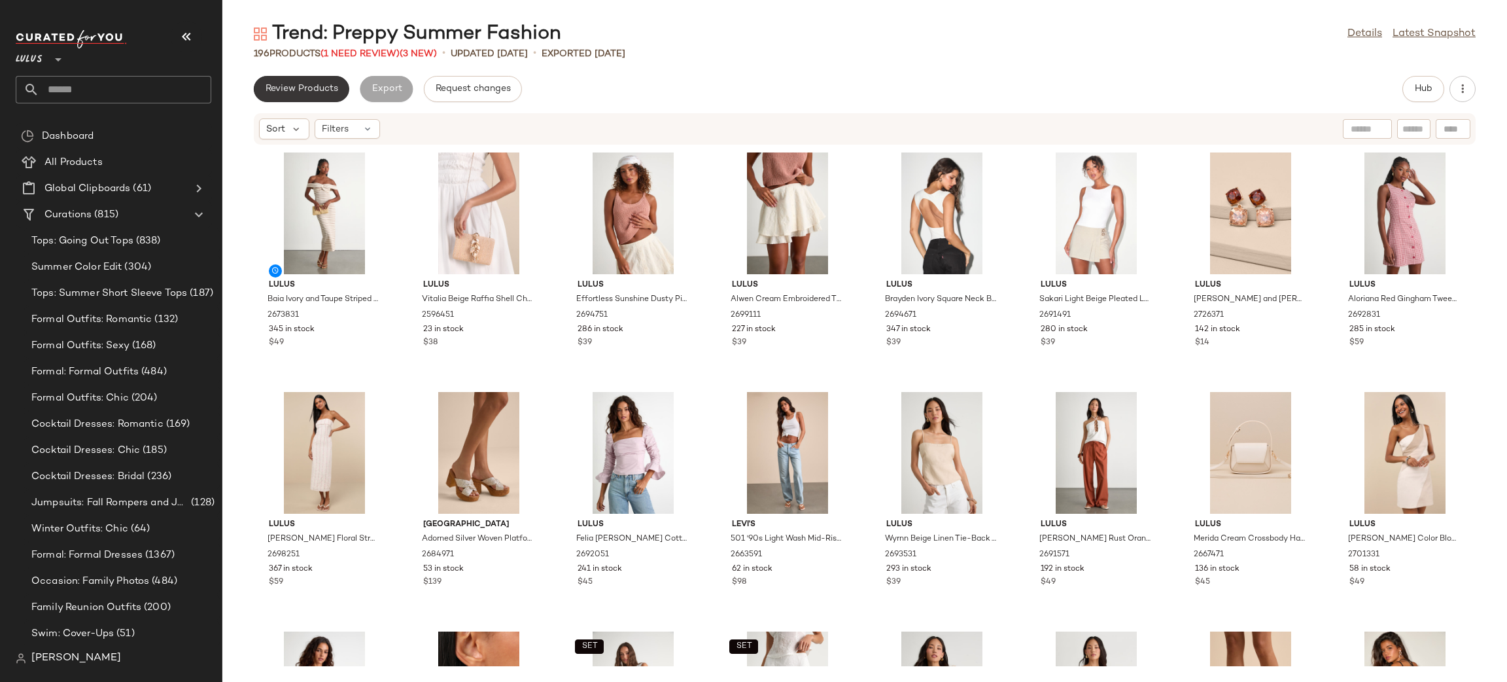
click at [307, 96] on button "Review Products" at bounding box center [302, 89] width 96 height 26
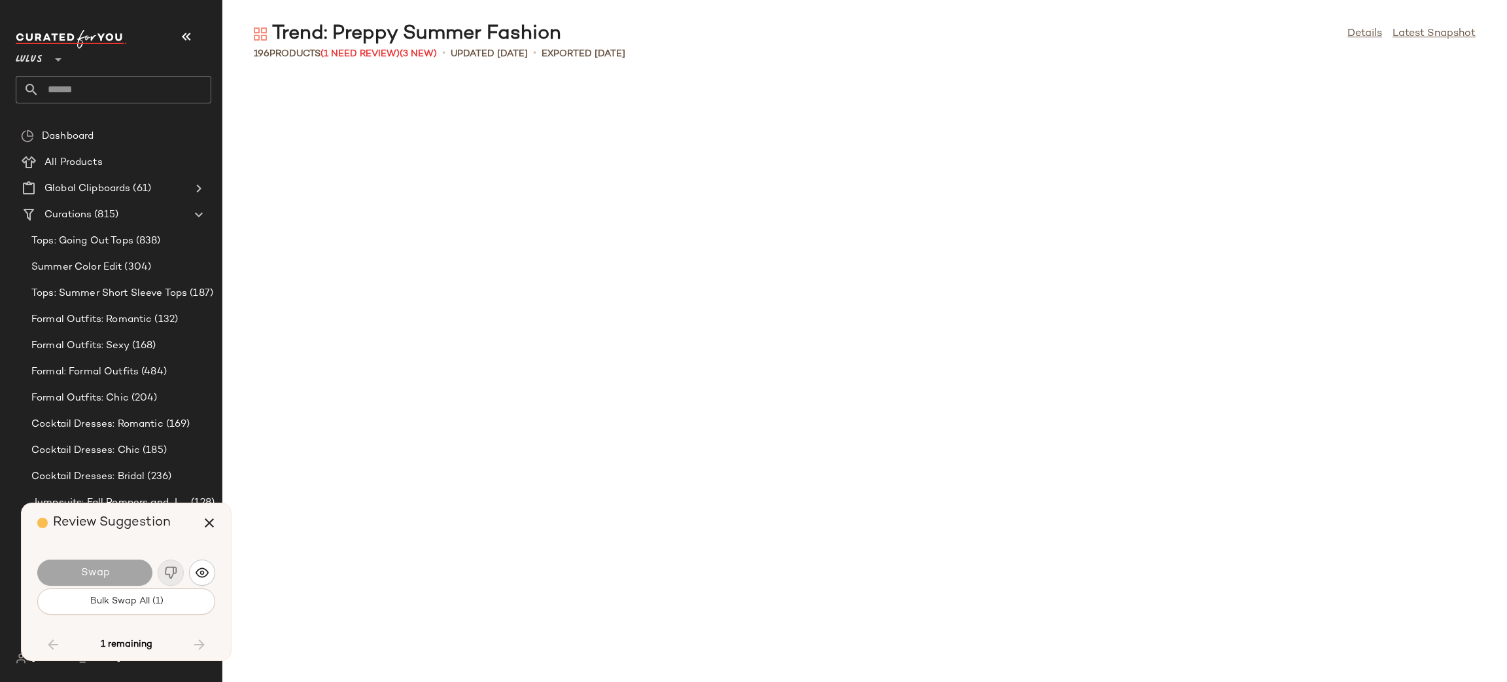
scroll to position [1915, 0]
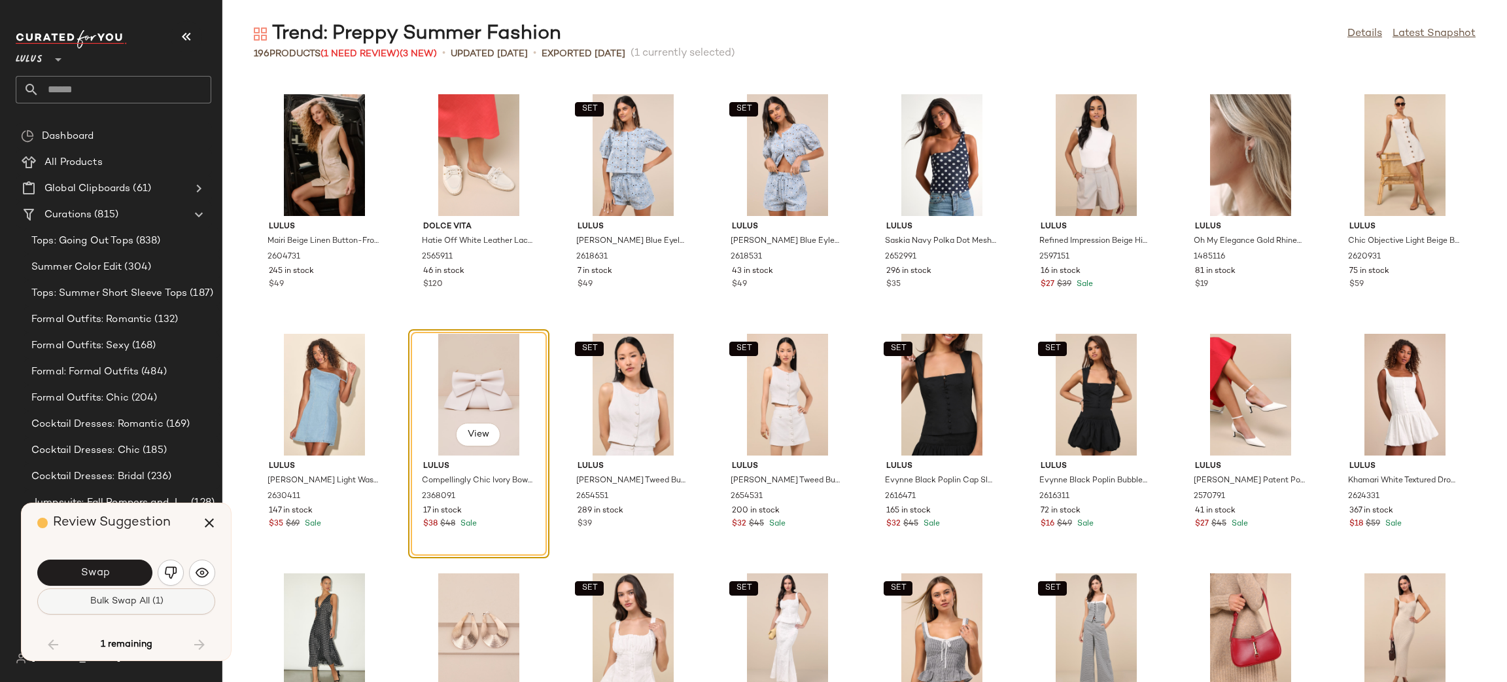
click at [187, 598] on button "Bulk Swap All (1)" at bounding box center [126, 601] width 178 height 26
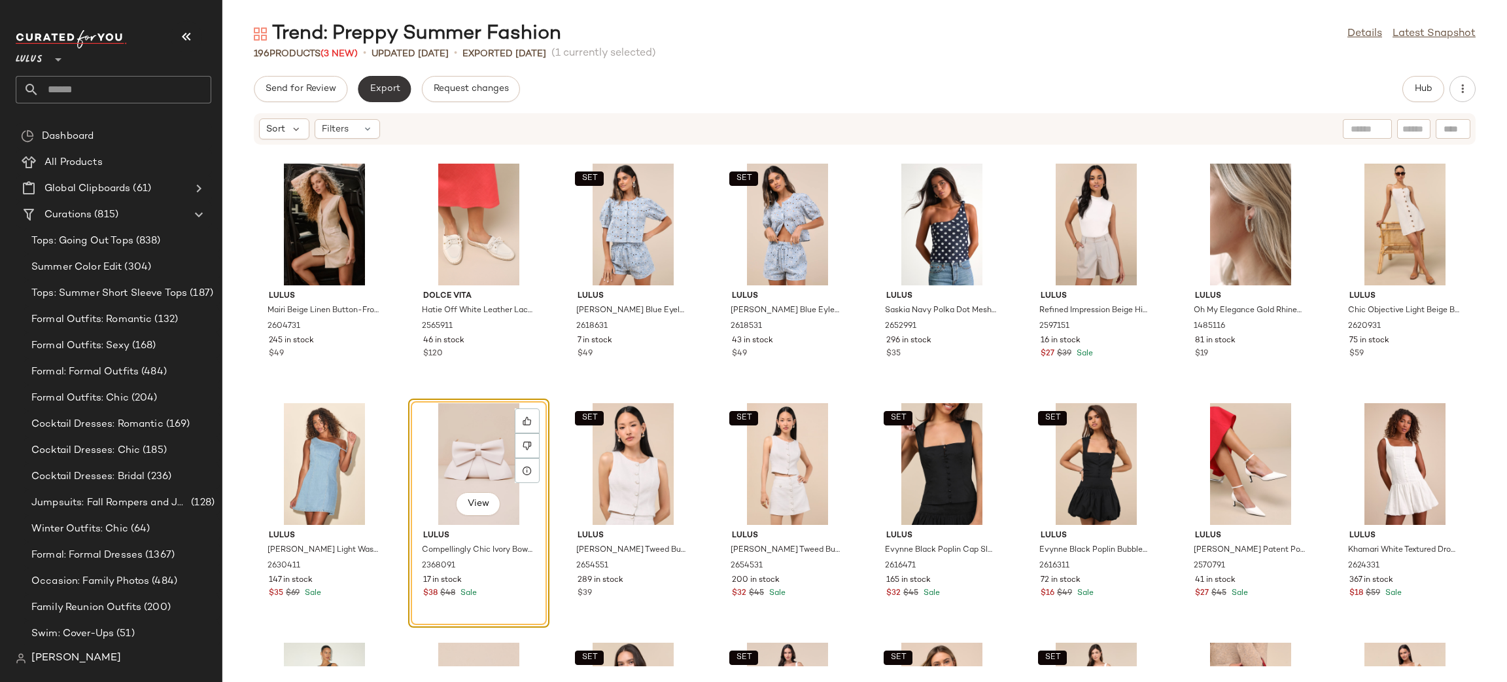
click at [383, 97] on button "Export" at bounding box center [384, 89] width 53 height 26
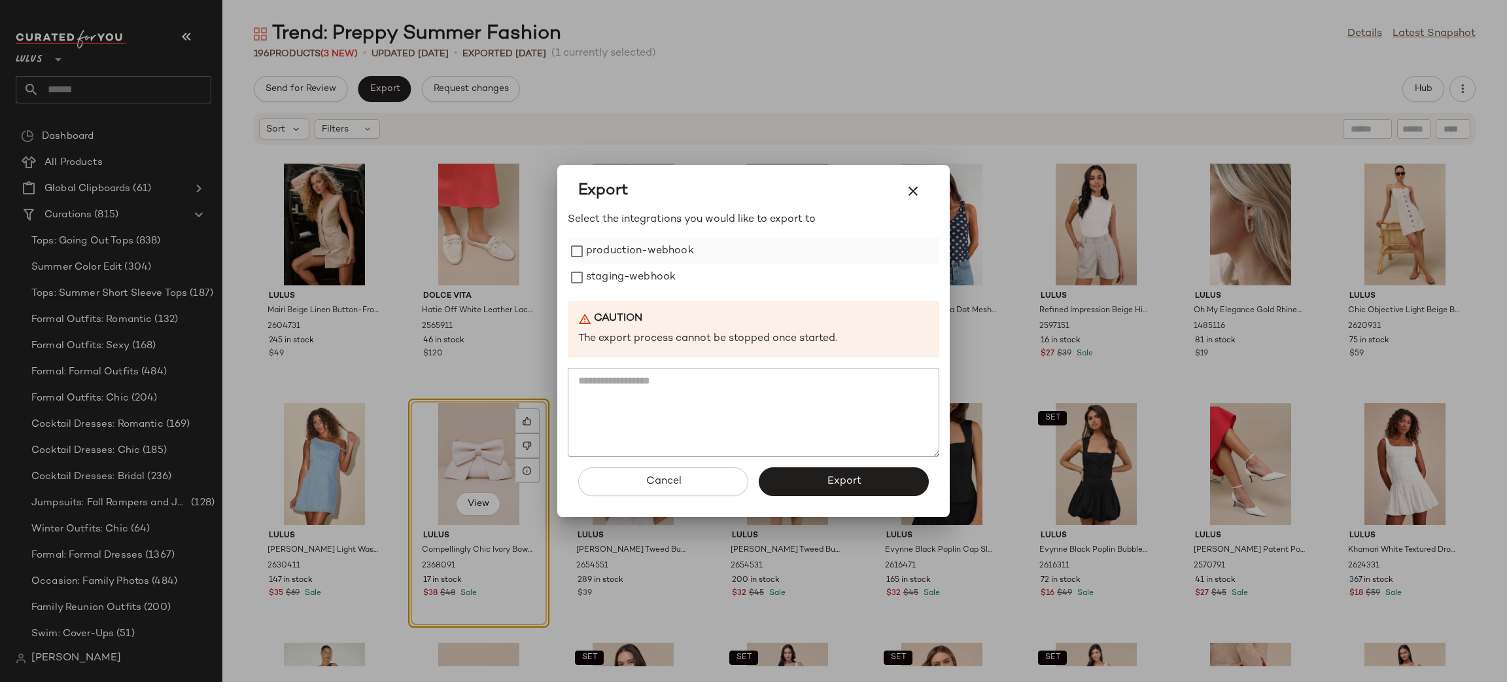
click at [617, 246] on label "production-webhook" at bounding box center [640, 251] width 108 height 26
click at [626, 275] on label "staging-webhook" at bounding box center [631, 277] width 90 height 26
click at [824, 472] on button "Export" at bounding box center [844, 481] width 170 height 29
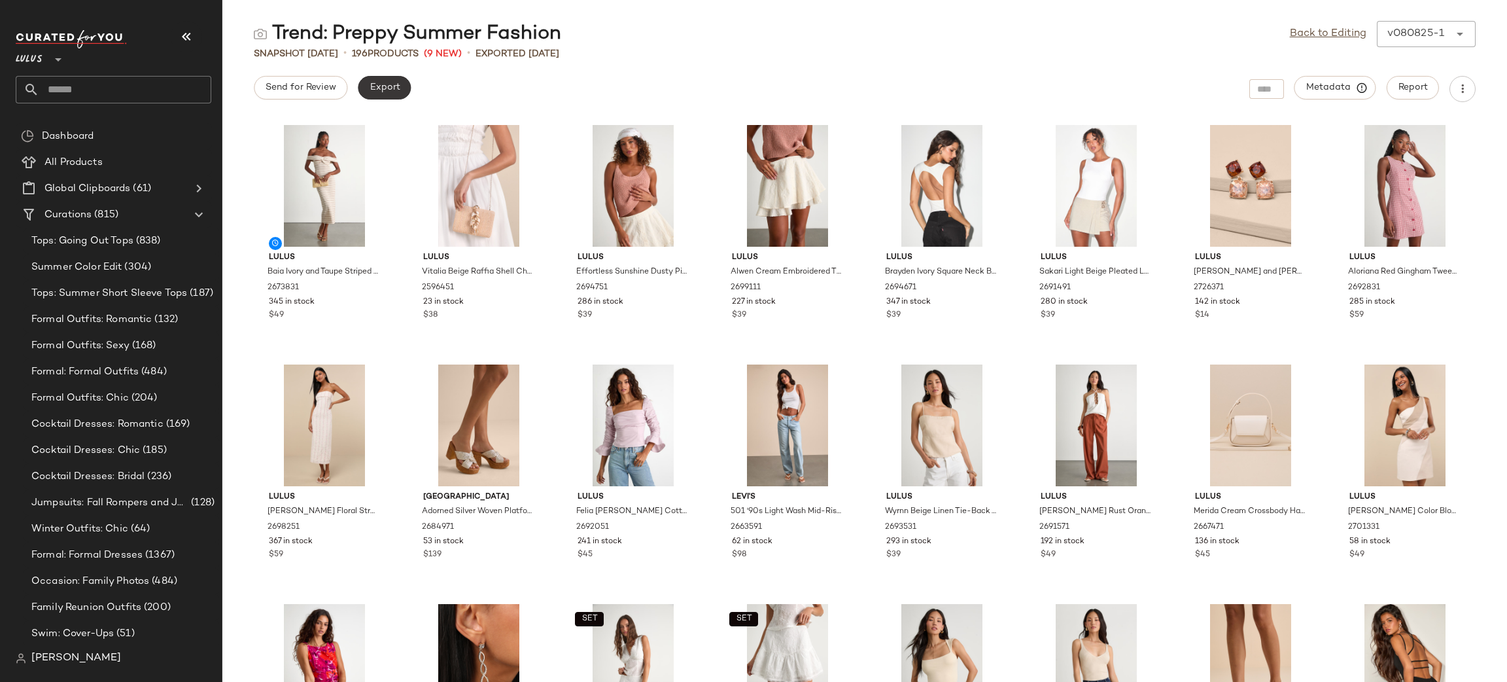
click at [379, 90] on span "Export" at bounding box center [384, 87] width 31 height 10
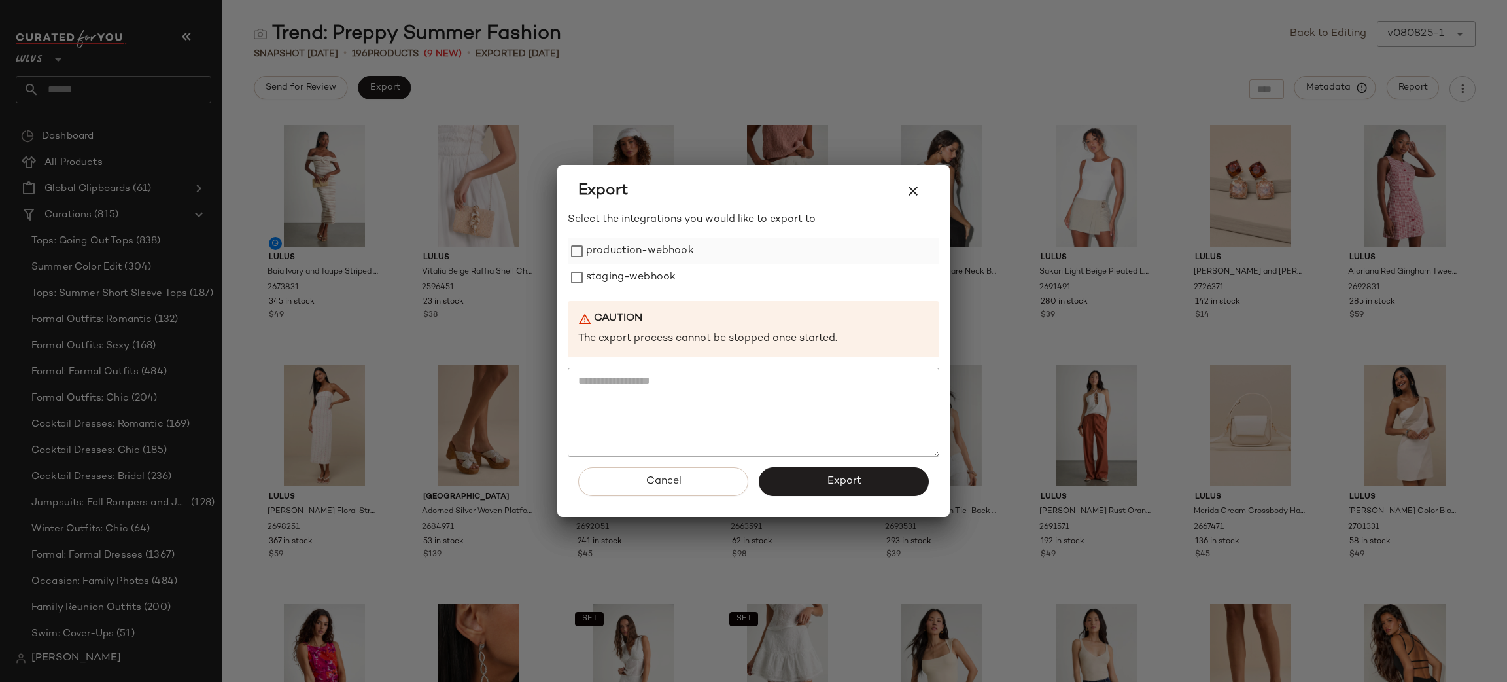
click at [649, 256] on label "production-webhook" at bounding box center [640, 251] width 108 height 26
click at [666, 285] on label "staging-webhook" at bounding box center [631, 277] width 90 height 26
click at [846, 473] on button "Export" at bounding box center [844, 481] width 170 height 29
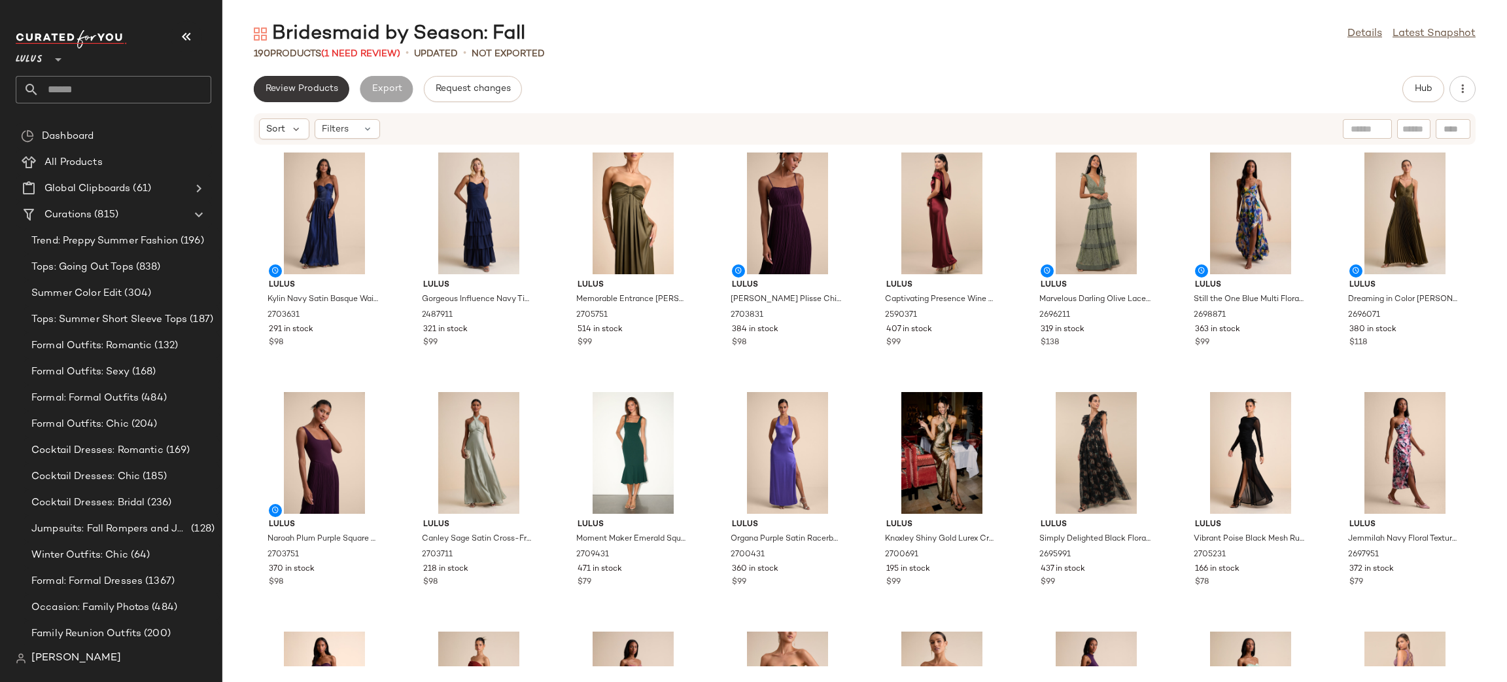
click at [311, 95] on button "Review Products" at bounding box center [302, 89] width 96 height 26
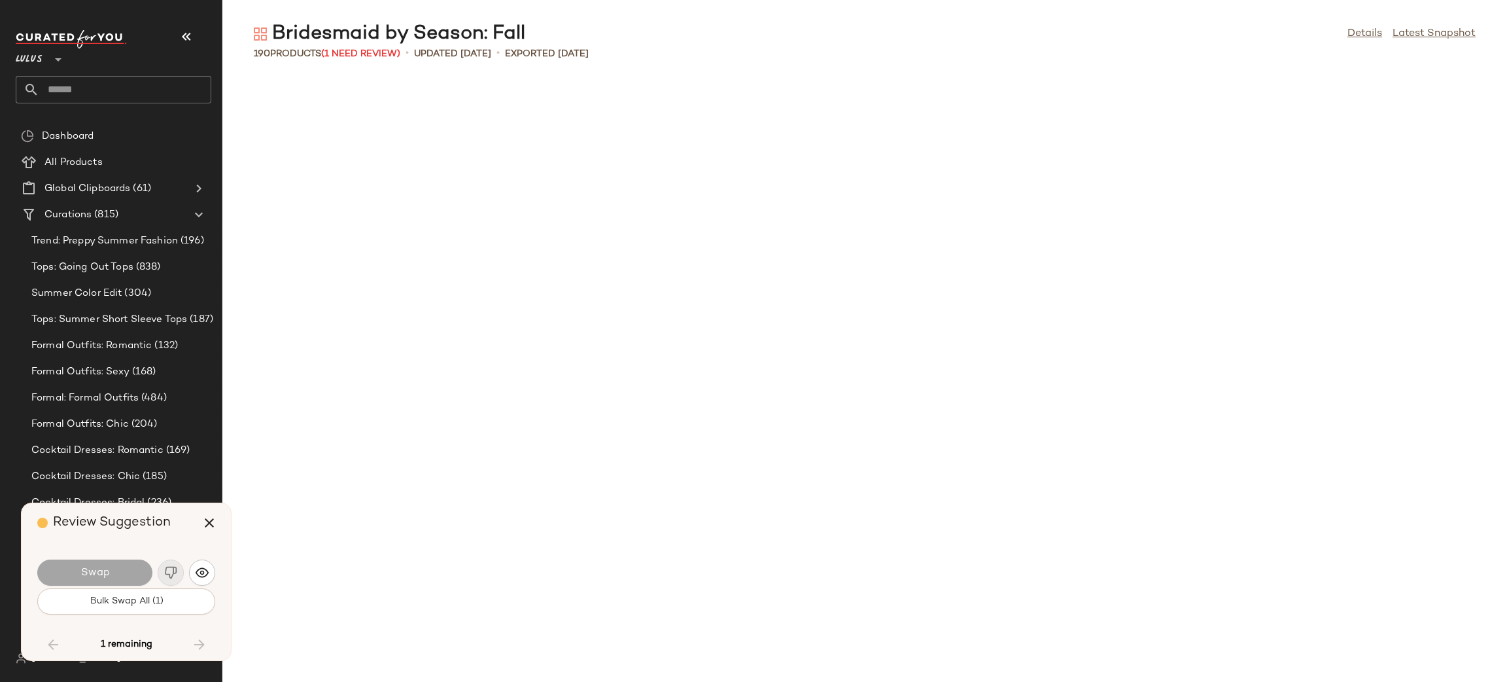
scroll to position [4549, 0]
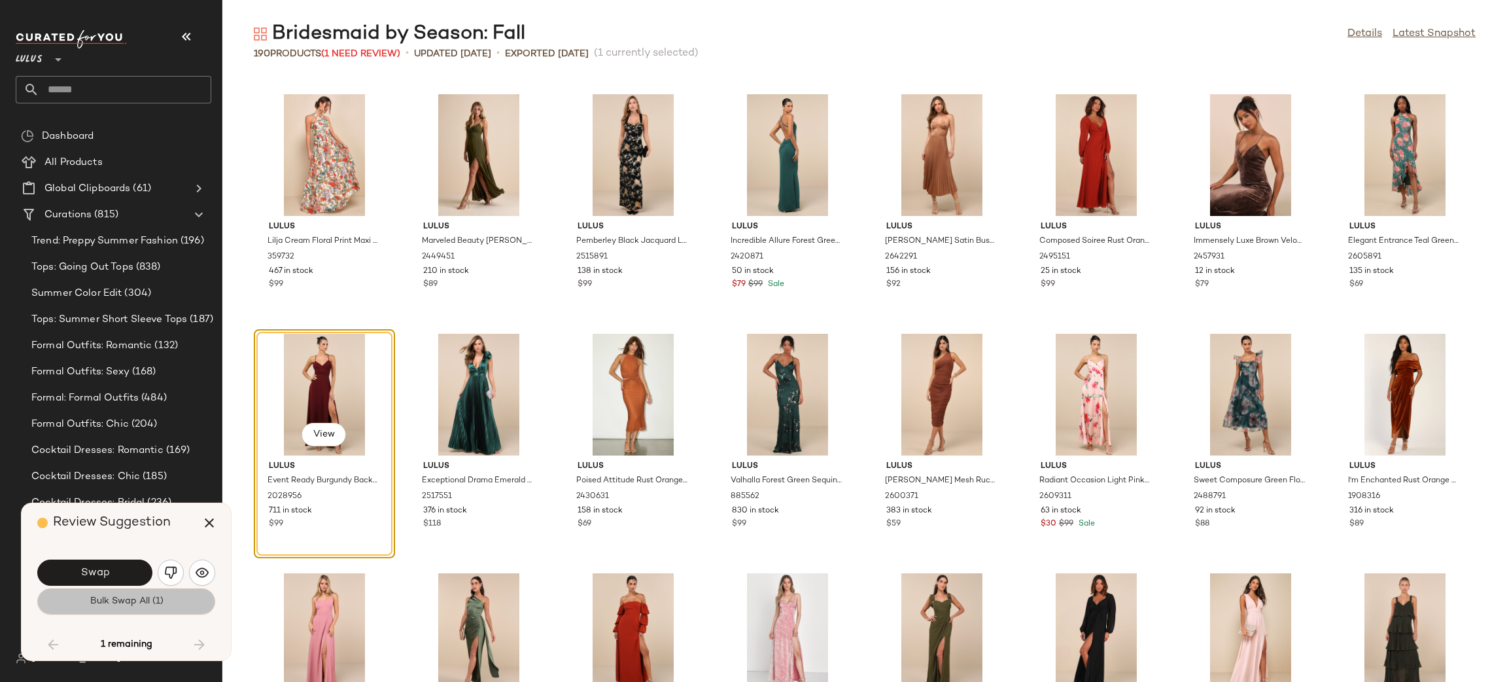
click at [160, 601] on span "Bulk Swap All (1)" at bounding box center [126, 601] width 74 height 10
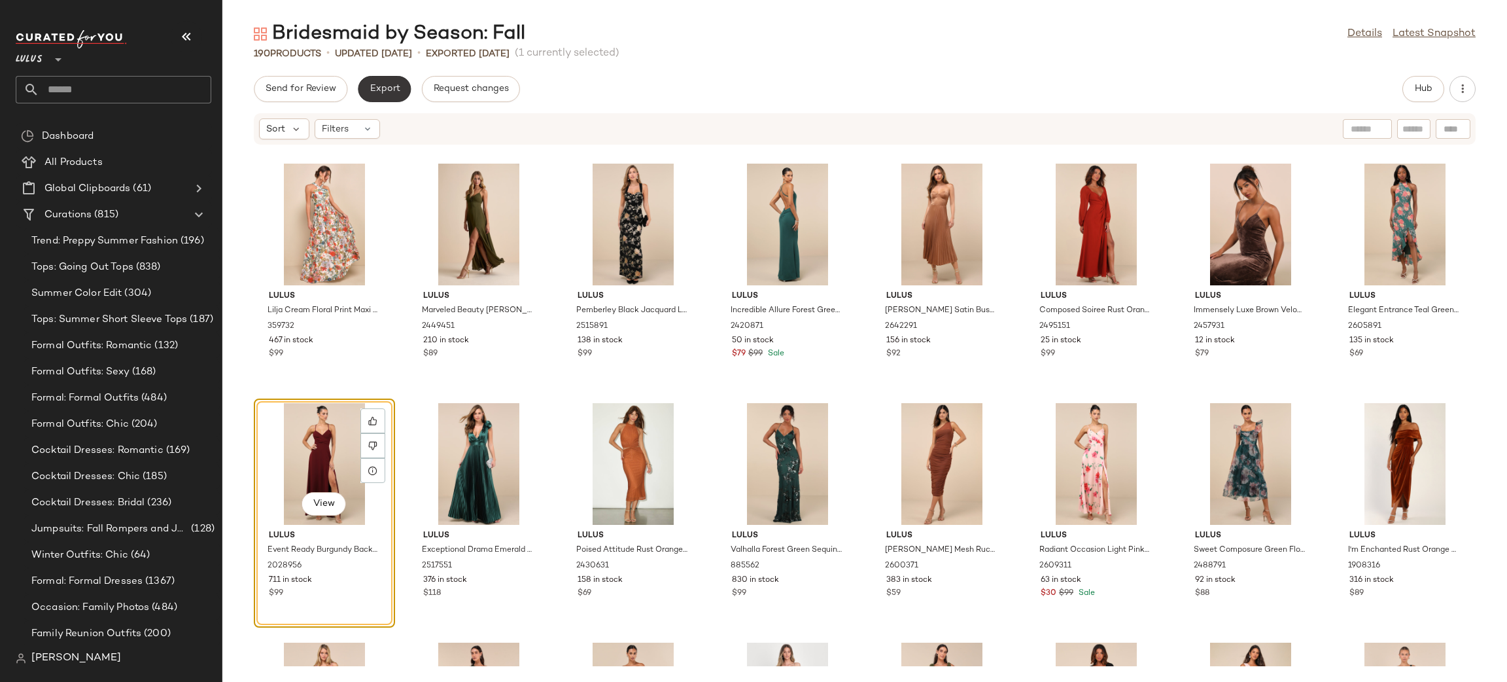
click at [383, 85] on span "Export" at bounding box center [384, 89] width 31 height 10
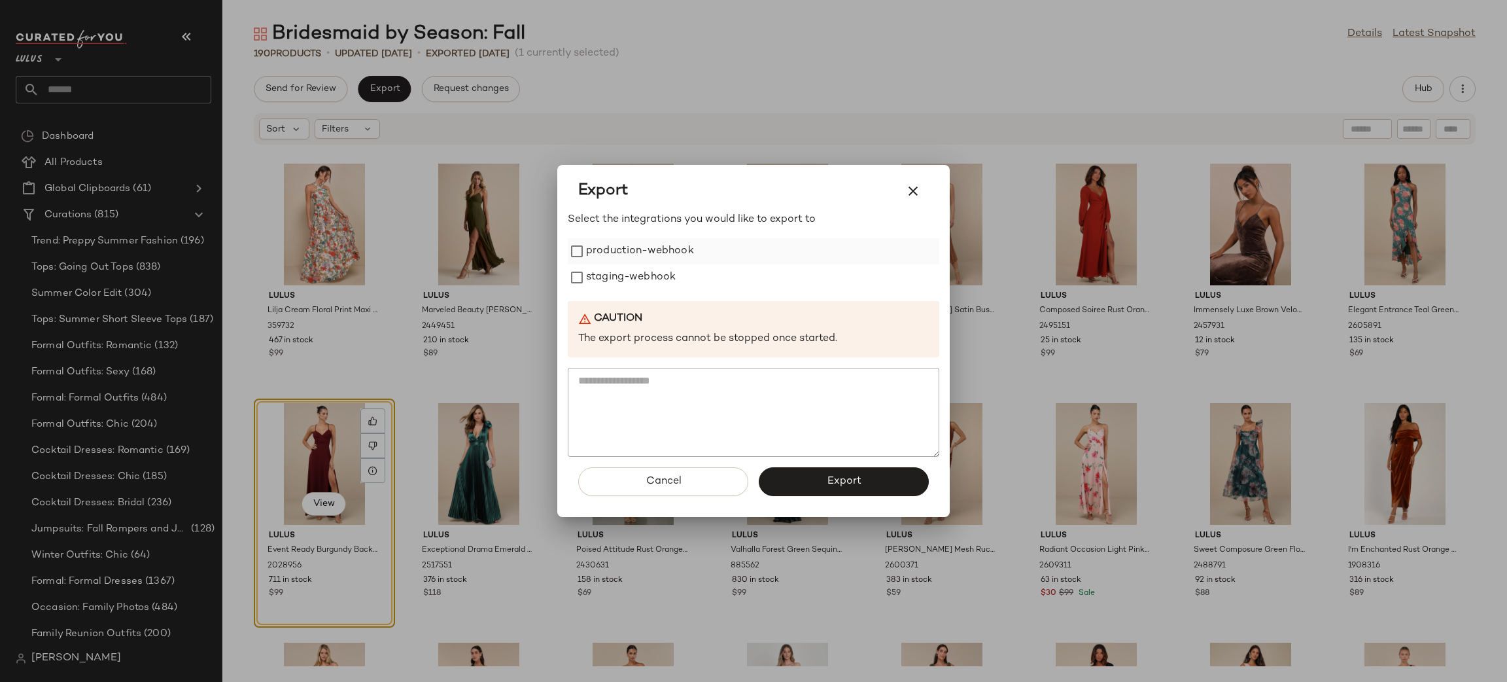
click at [663, 256] on label "production-webhook" at bounding box center [640, 251] width 108 height 26
click at [639, 273] on label "staging-webhook" at bounding box center [631, 277] width 90 height 26
click at [820, 474] on button "Export" at bounding box center [844, 481] width 170 height 29
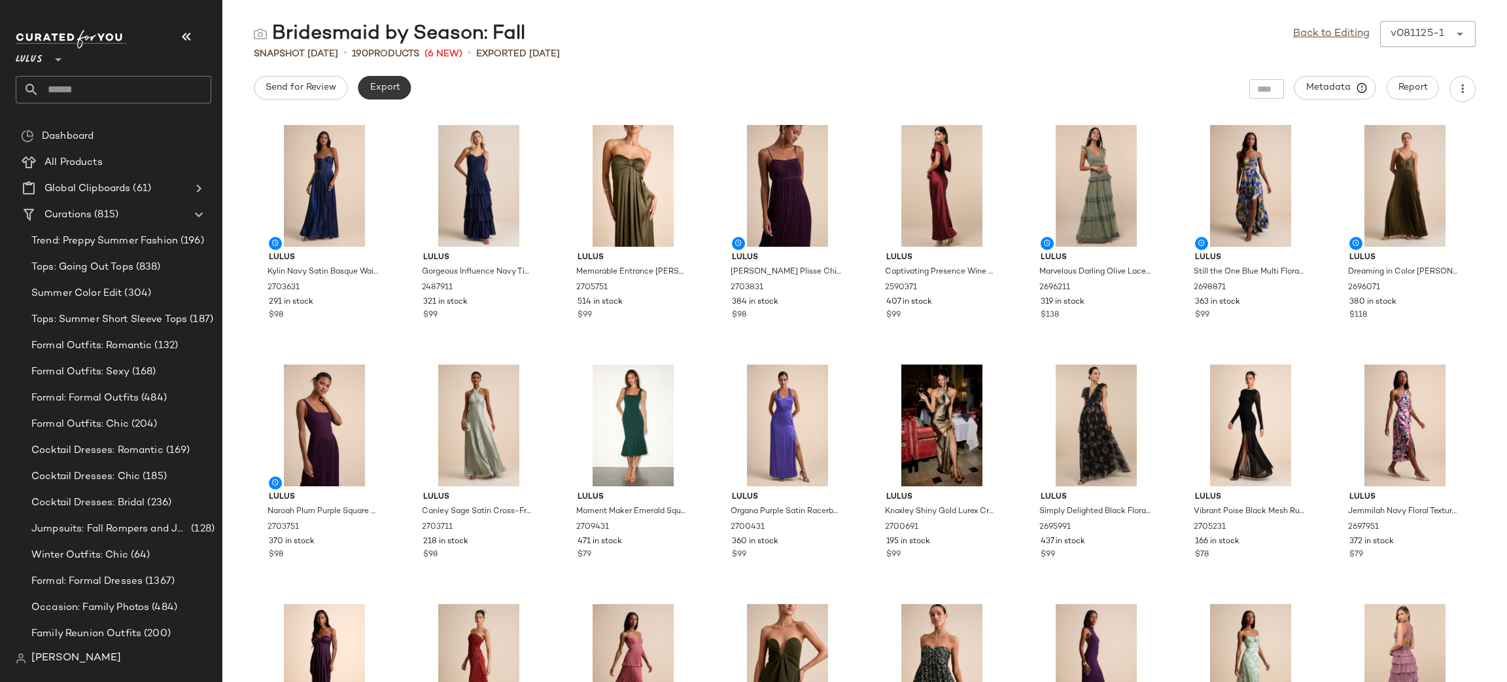
click at [376, 90] on span "Export" at bounding box center [384, 87] width 31 height 10
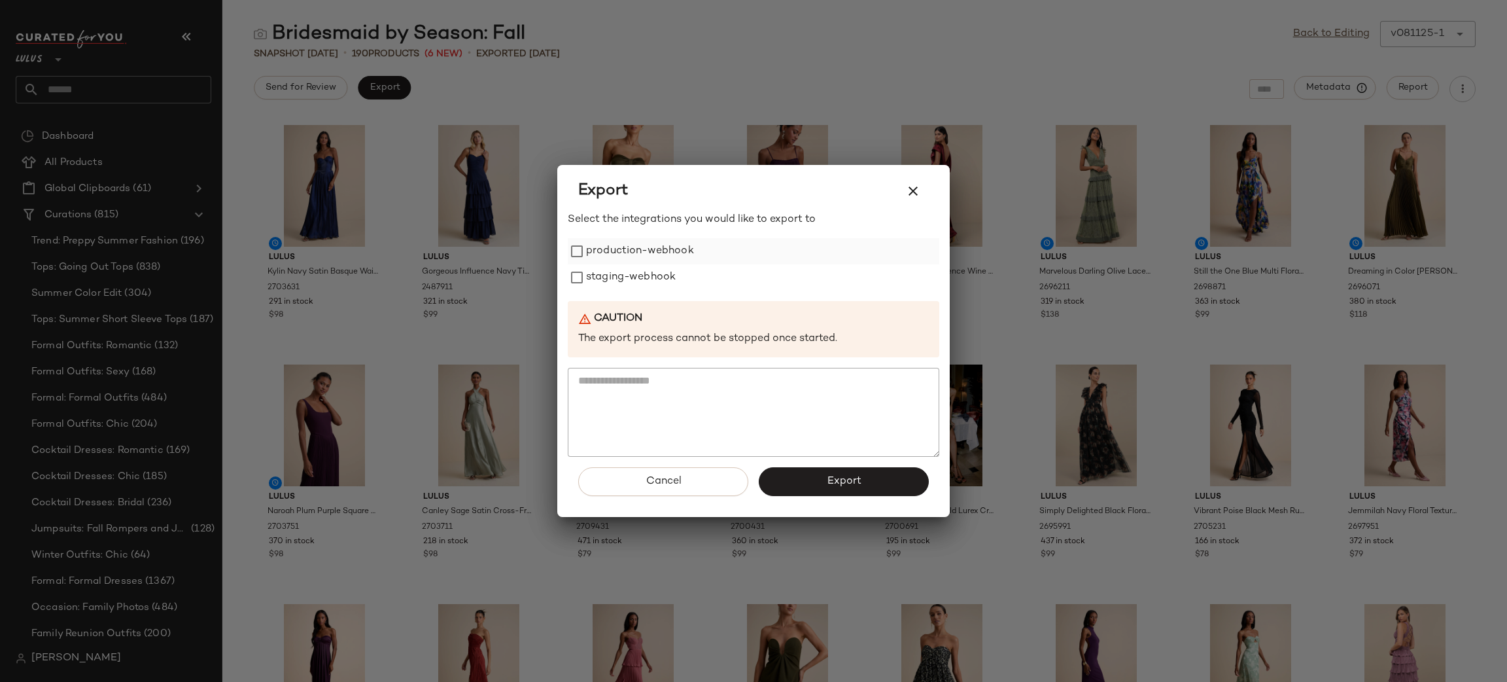
click at [606, 248] on label "production-webhook" at bounding box center [640, 251] width 108 height 26
click at [619, 268] on label "staging-webhook" at bounding box center [631, 277] width 90 height 26
click at [858, 478] on span "Export" at bounding box center [843, 481] width 35 height 12
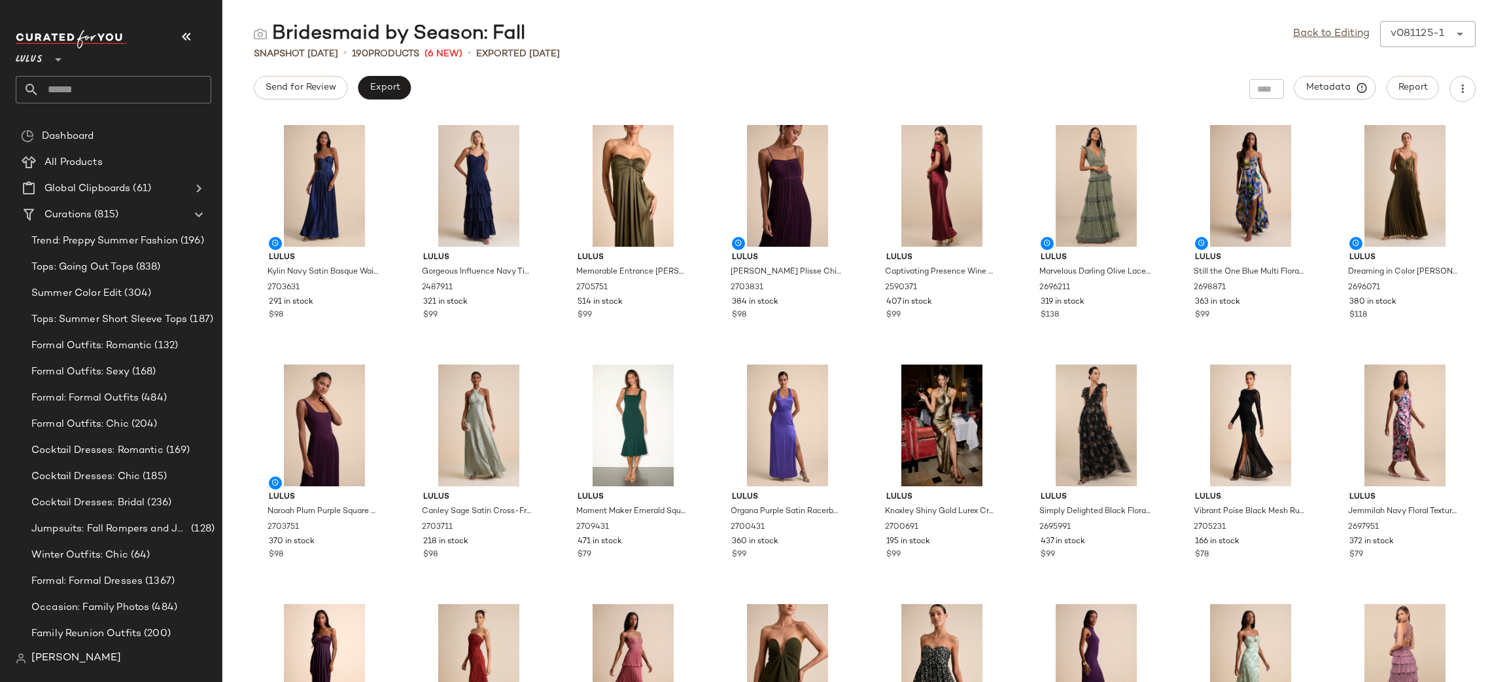
click at [402, 69] on div "Bridesmaid by Season: Fall Back to Editing v081125-1 ****** Snapshot Aug 11th •…" at bounding box center [864, 351] width 1285 height 661
click at [372, 87] on span "Export" at bounding box center [384, 87] width 31 height 10
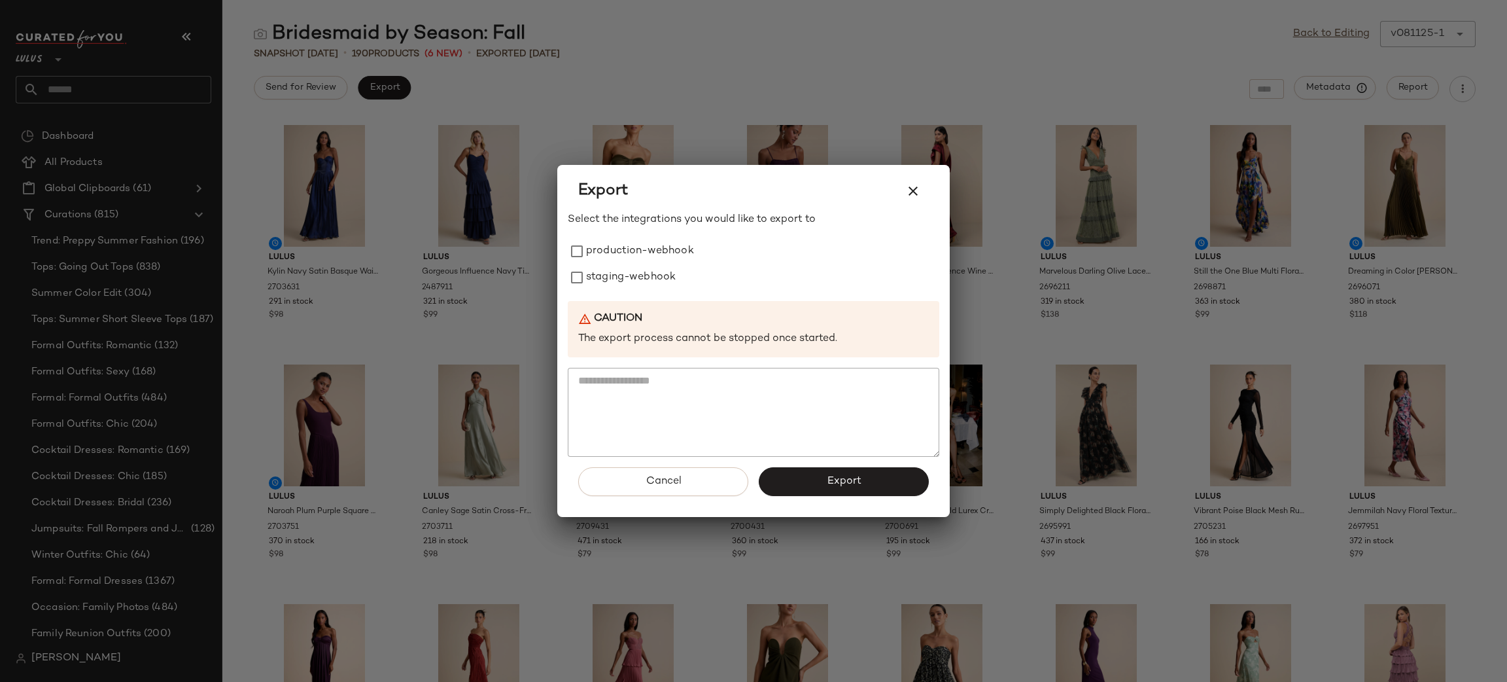
click at [675, 292] on div "Select the integrations you would like to export to production-webhook staging-…" at bounding box center [754, 334] width 372 height 245
click at [640, 254] on label "production-webhook" at bounding box center [640, 251] width 108 height 26
click at [654, 281] on label "staging-webhook" at bounding box center [631, 277] width 90 height 26
click at [791, 475] on button "Export" at bounding box center [844, 481] width 170 height 29
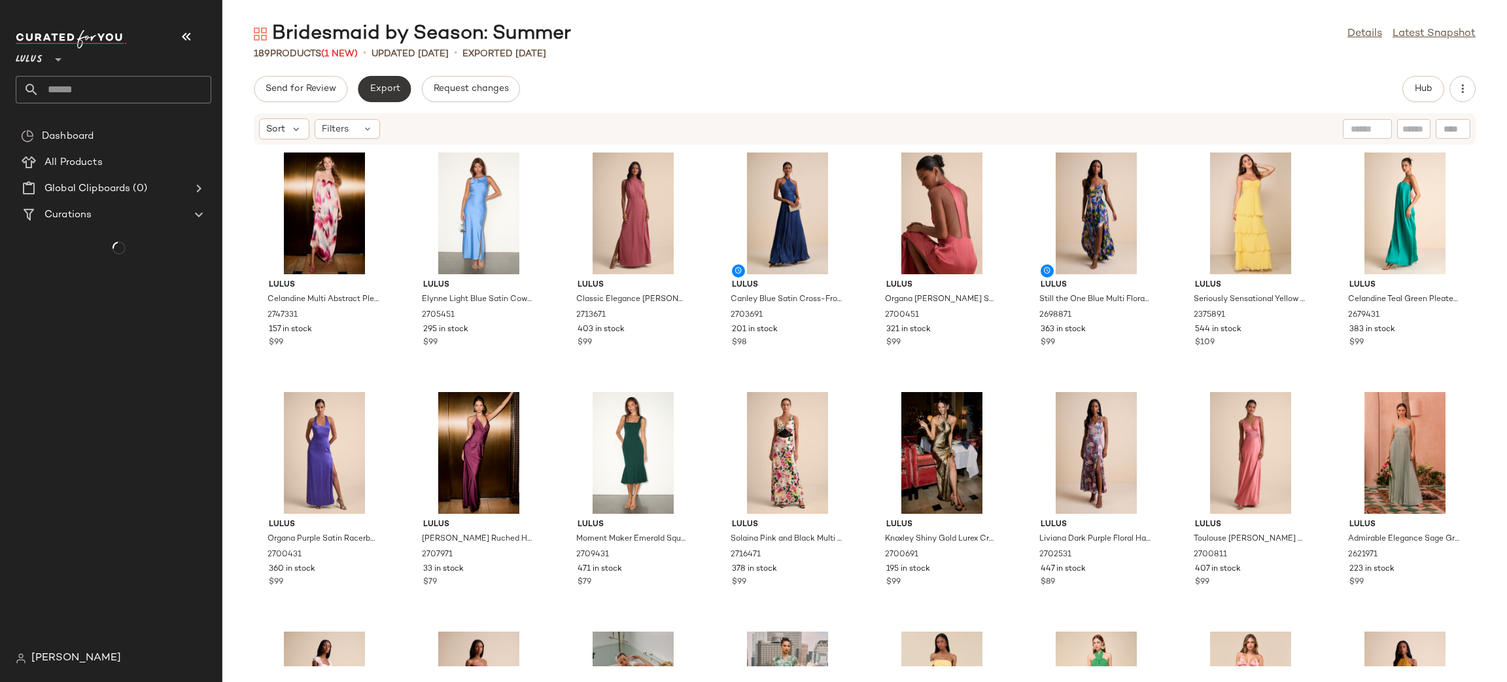
click at [379, 97] on button "Export" at bounding box center [384, 89] width 53 height 26
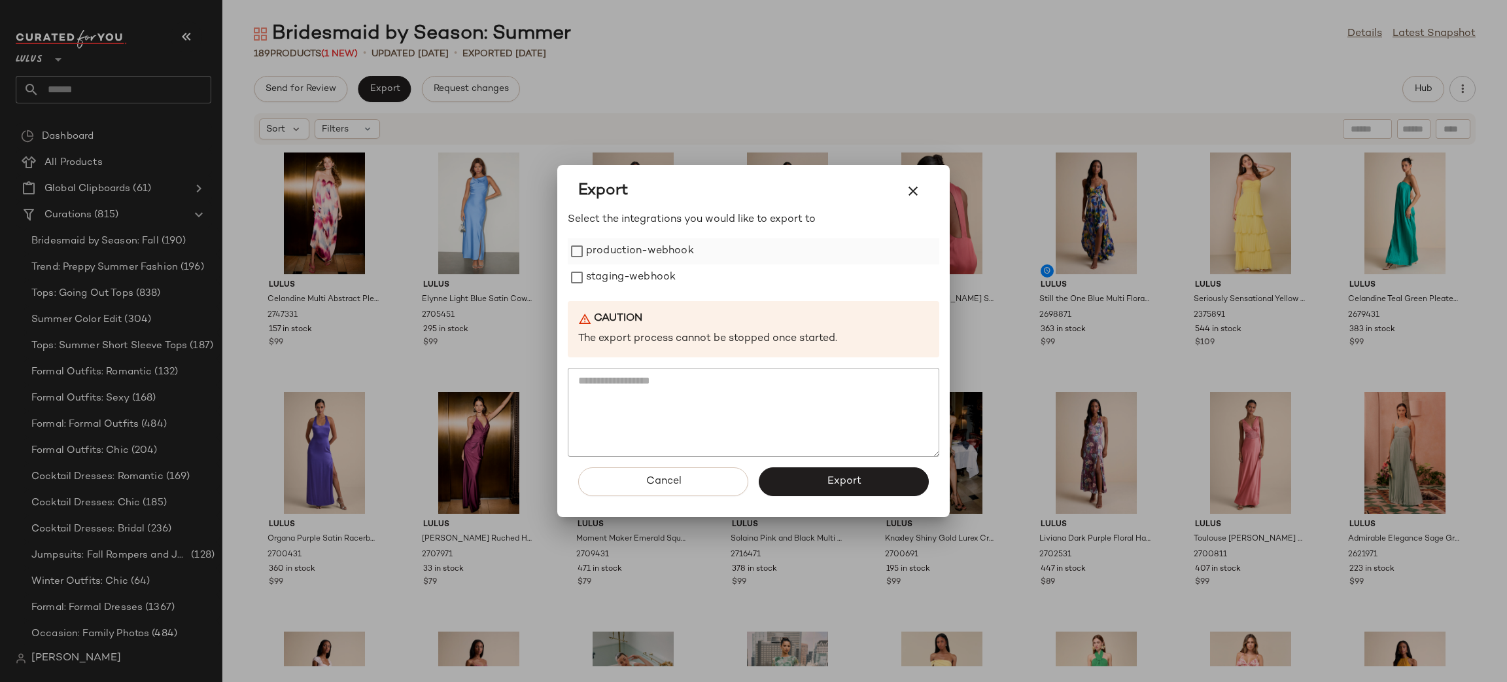
click at [607, 256] on label "production-webhook" at bounding box center [640, 251] width 108 height 26
click at [618, 273] on label "staging-webhook" at bounding box center [631, 277] width 90 height 26
click at [808, 478] on button "Export" at bounding box center [844, 481] width 170 height 29
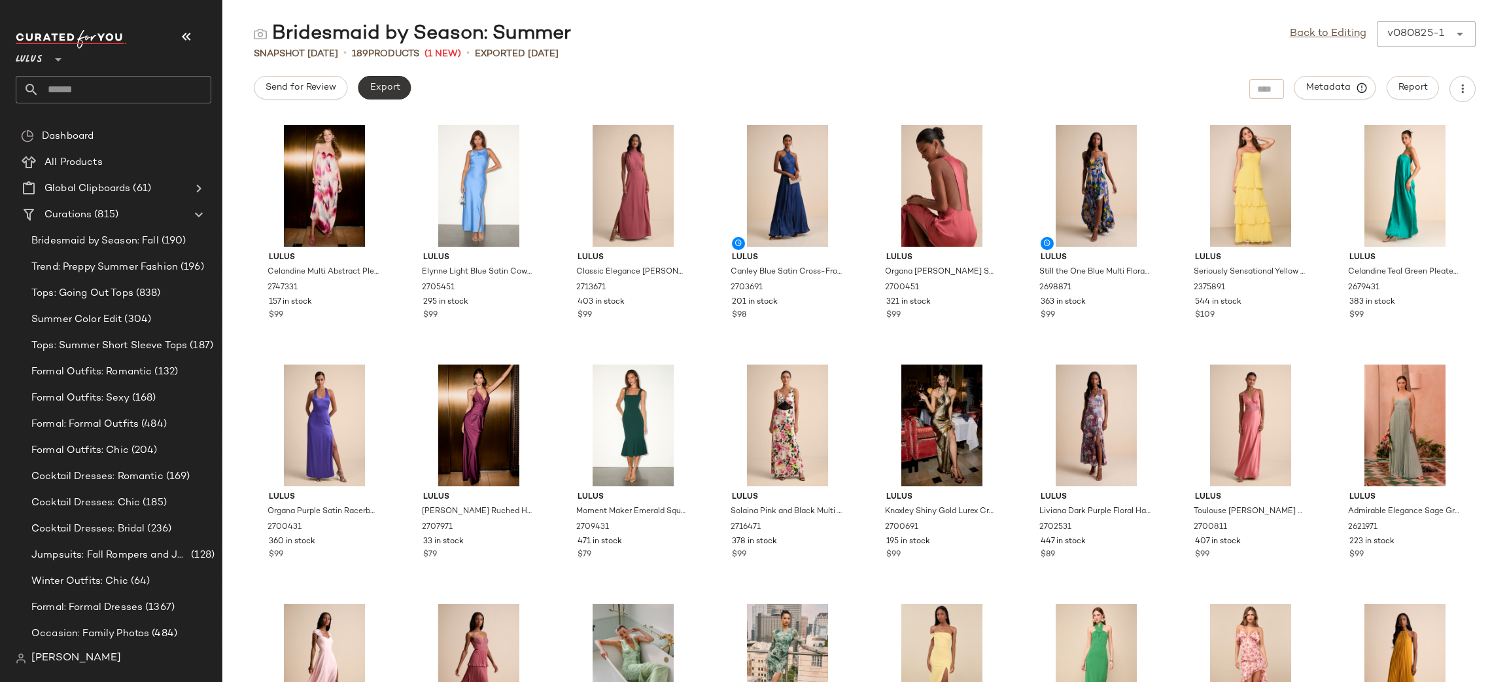
click at [403, 89] on button "Export" at bounding box center [384, 88] width 53 height 24
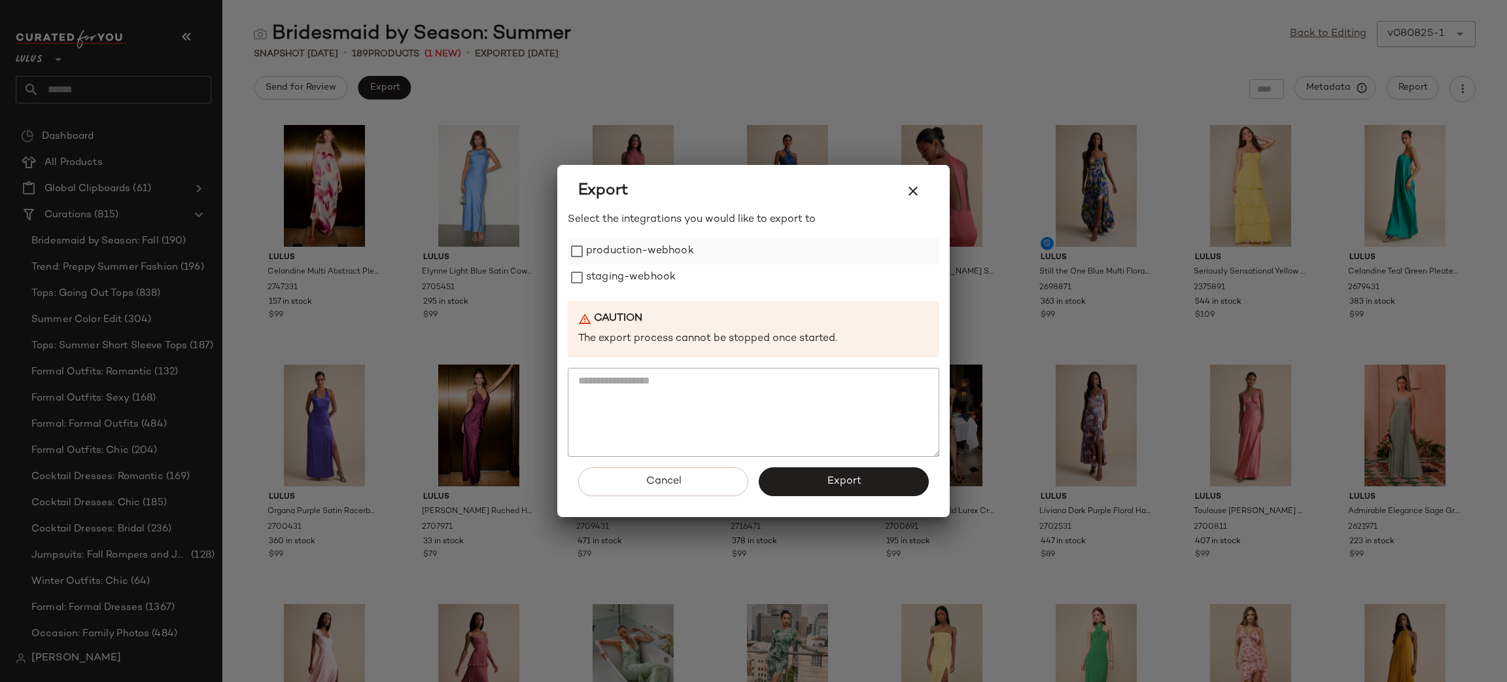
click at [603, 254] on label "production-webhook" at bounding box center [640, 251] width 108 height 26
click at [621, 280] on label "staging-webhook" at bounding box center [631, 277] width 90 height 26
click at [830, 487] on button "Export" at bounding box center [844, 481] width 170 height 29
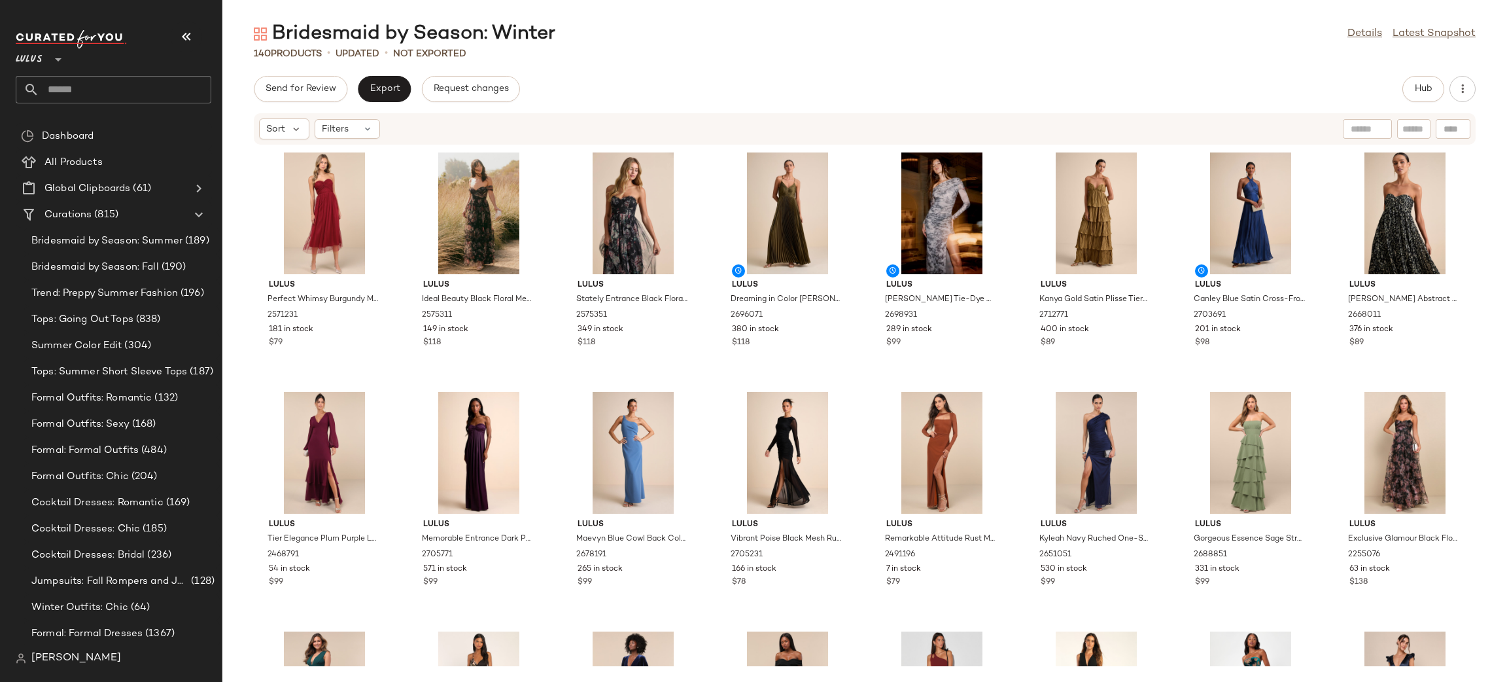
click at [414, 55] on p "Not Exported" at bounding box center [429, 54] width 73 height 14
click at [377, 91] on span "Export" at bounding box center [384, 89] width 31 height 10
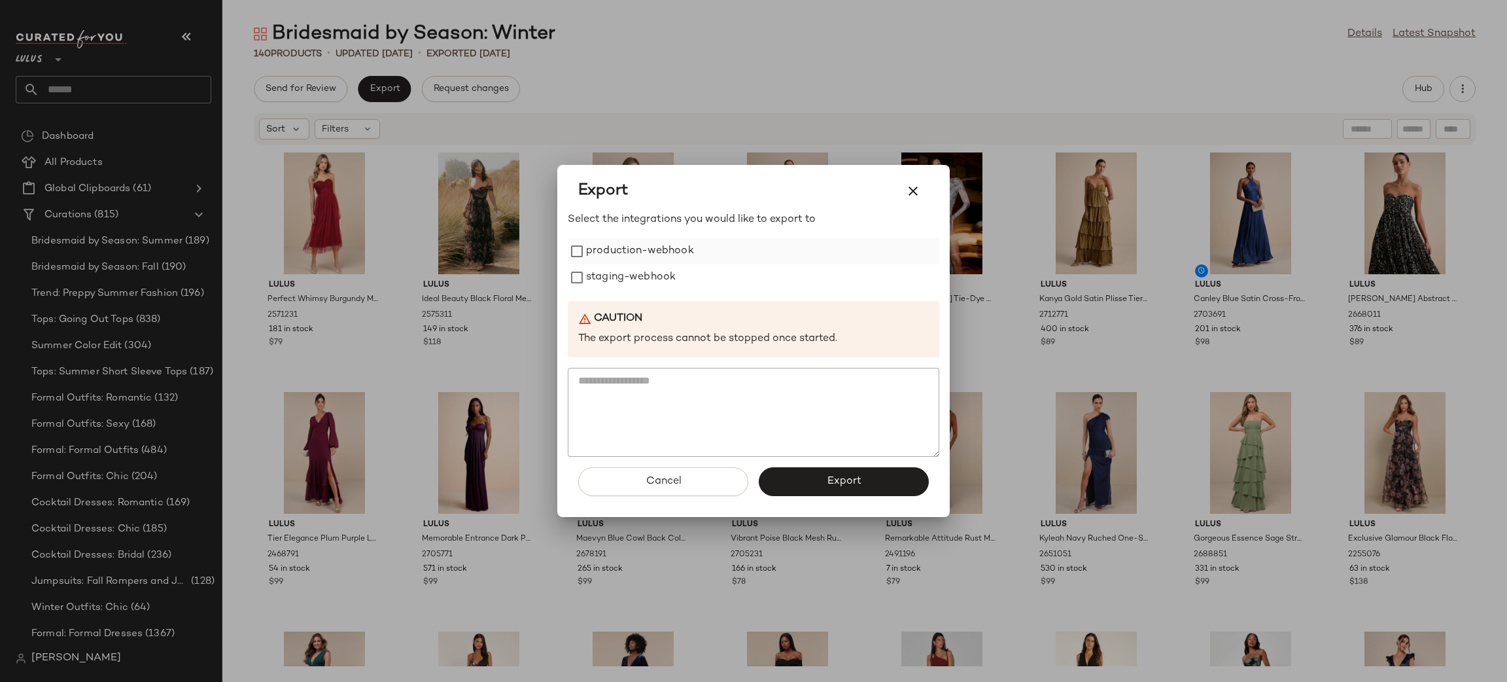
click at [710, 243] on div "production-webhook" at bounding box center [754, 251] width 372 height 26
click at [705, 242] on div "production-webhook" at bounding box center [754, 251] width 372 height 26
click at [691, 256] on label "production-webhook" at bounding box center [640, 251] width 108 height 26
click at [678, 274] on div "staging-webhook" at bounding box center [754, 277] width 372 height 26
click at [798, 465] on div "Cancel Export" at bounding box center [754, 487] width 372 height 60
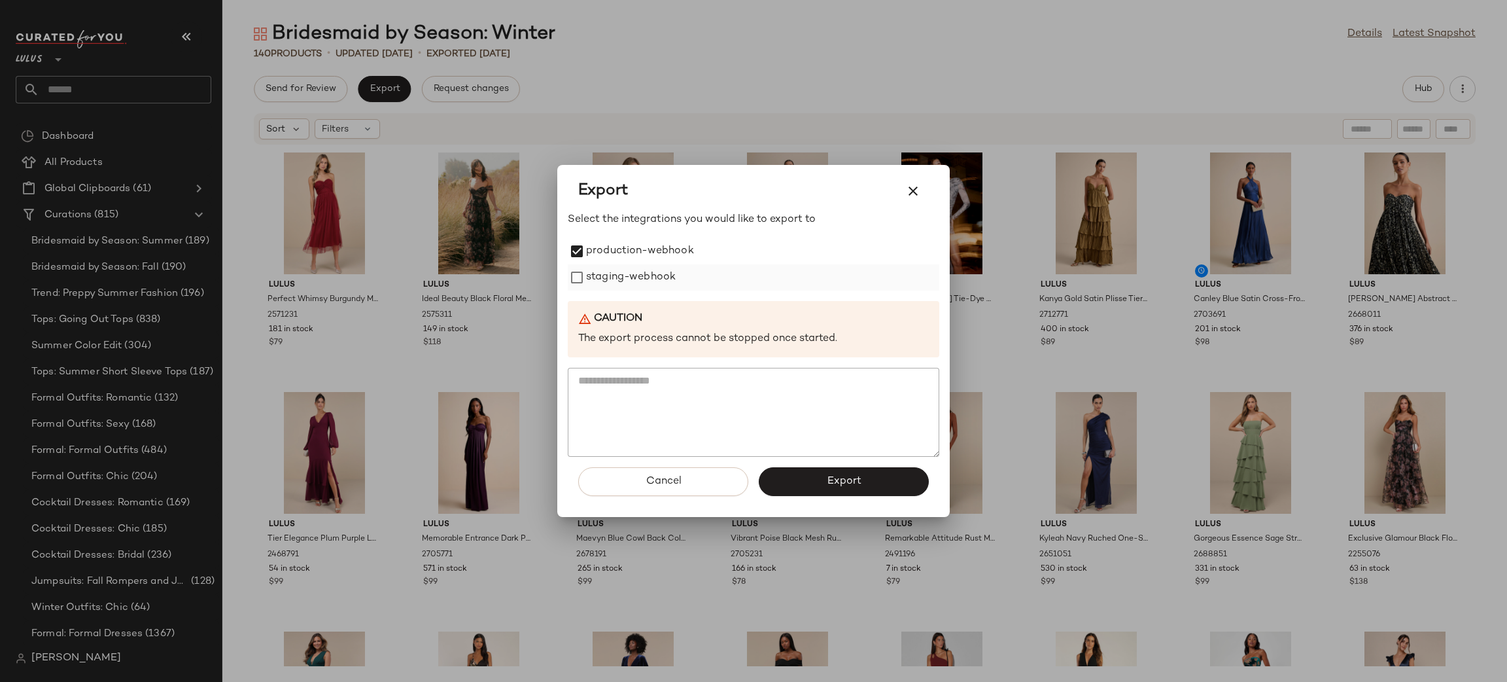
click at [601, 270] on label "staging-webhook" at bounding box center [631, 277] width 90 height 26
click at [838, 475] on span "Export" at bounding box center [843, 481] width 35 height 12
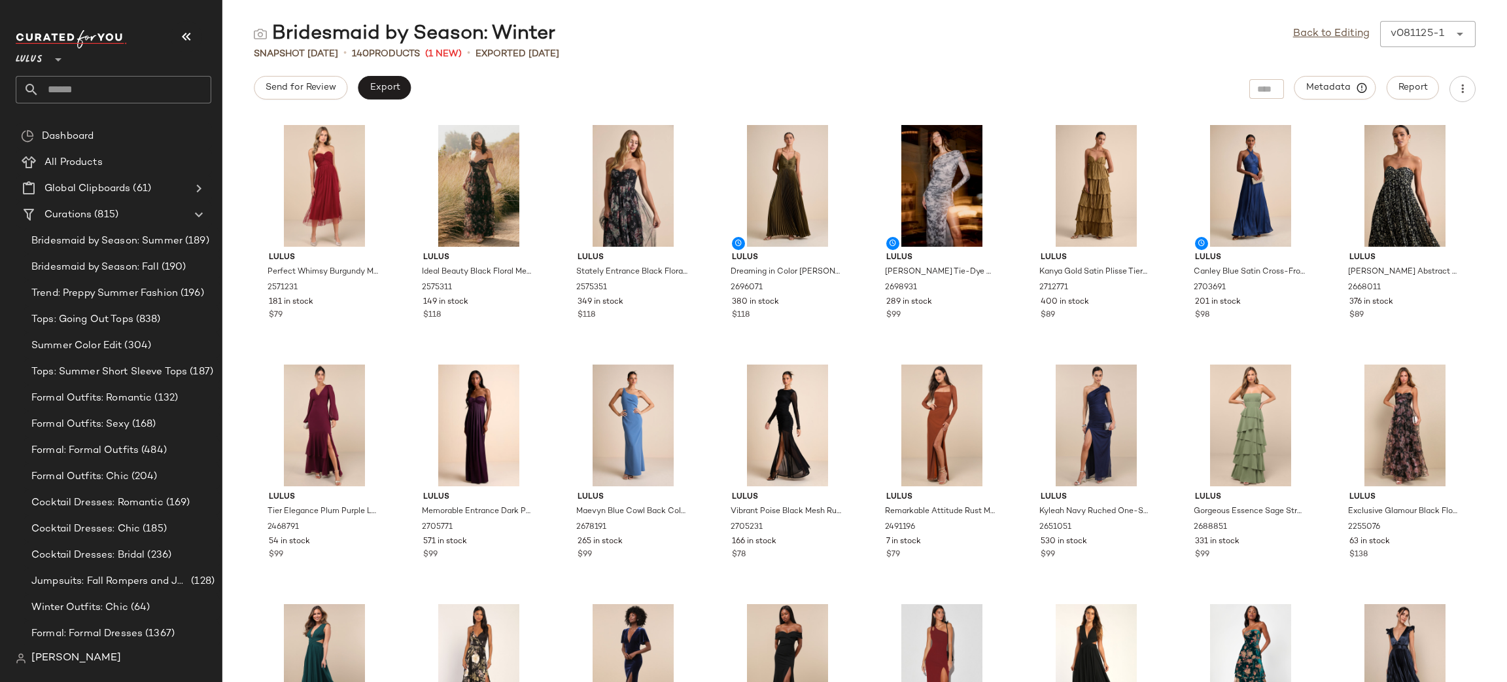
click at [380, 73] on div "Bridesmaid by Season: Winter Back to Editing v081125-1 ****** Snapshot [DATE] •…" at bounding box center [864, 351] width 1285 height 661
click at [429, 130] on div "View" at bounding box center [479, 186] width 132 height 122
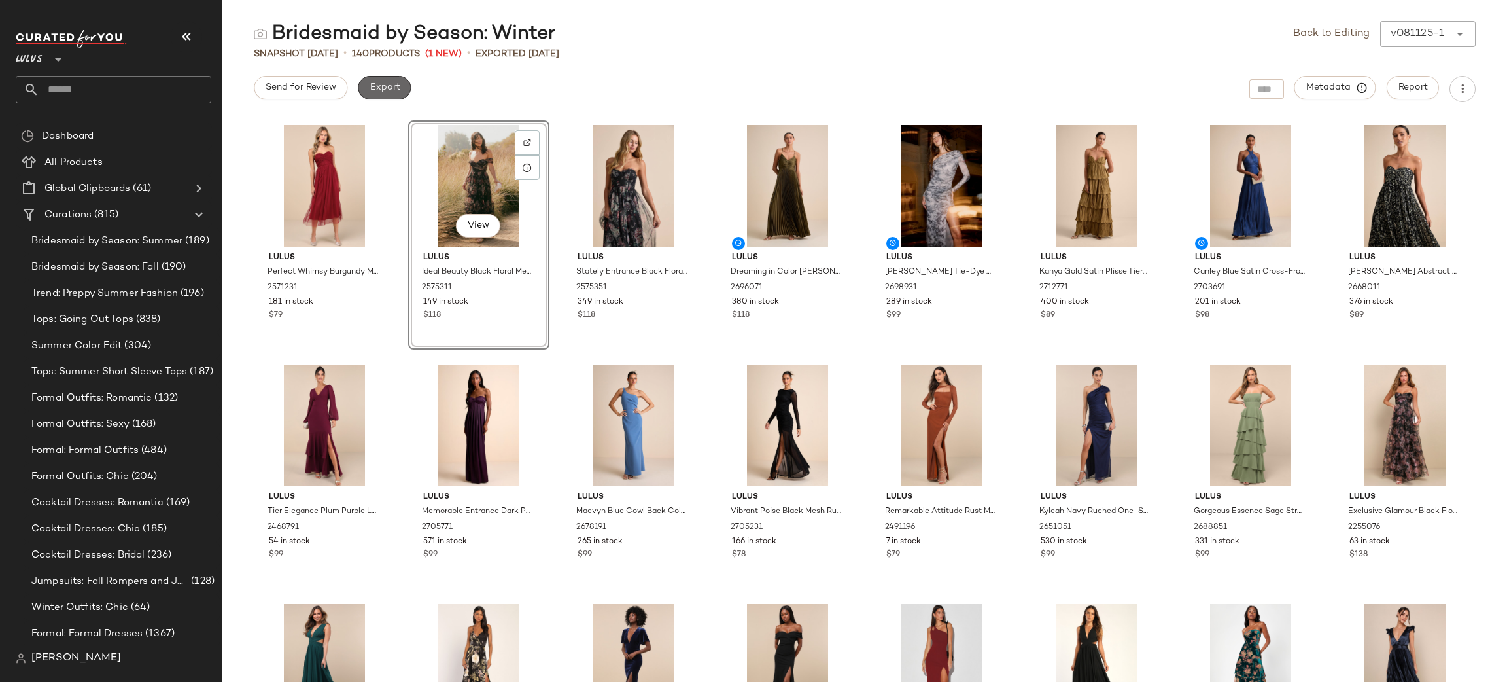
click at [374, 88] on span "Export" at bounding box center [384, 87] width 31 height 10
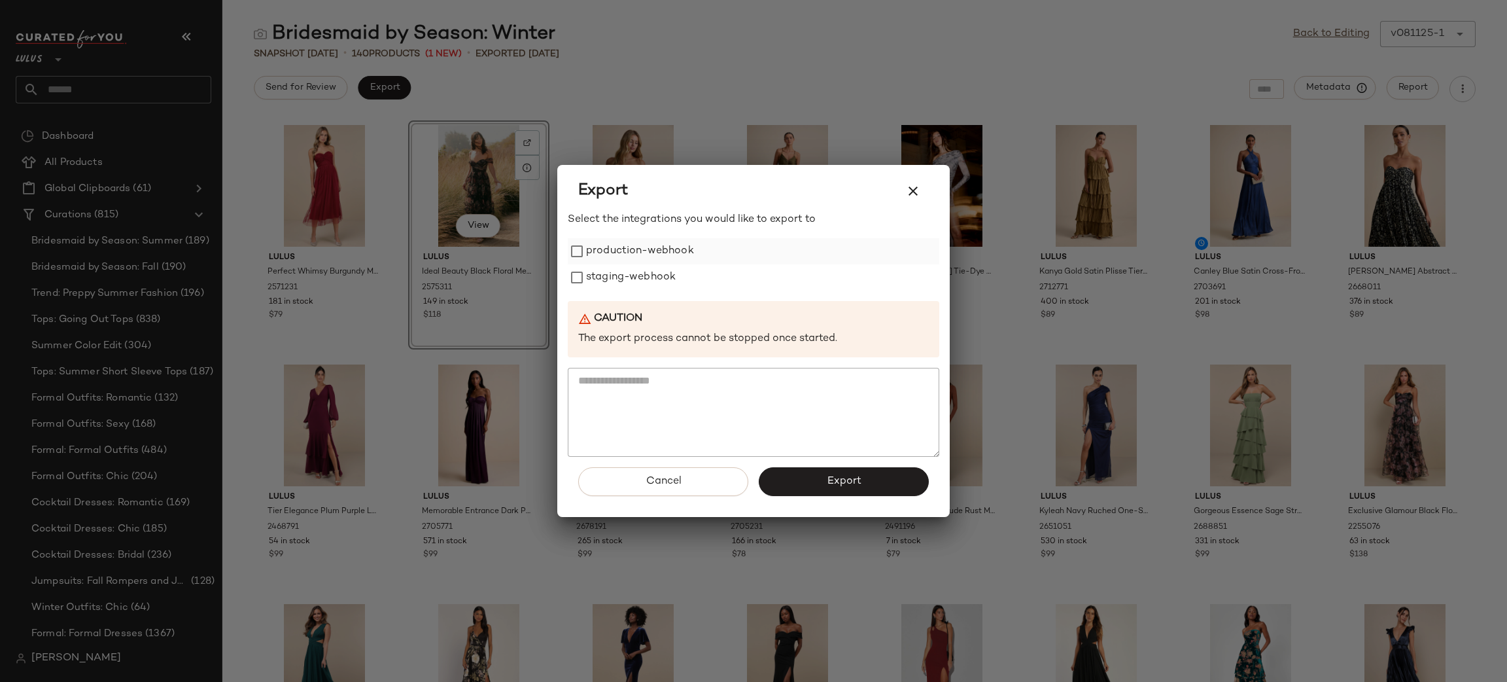
click at [598, 254] on label "production-webhook" at bounding box center [640, 251] width 108 height 26
click at [603, 265] on label "staging-webhook" at bounding box center [631, 277] width 90 height 26
click at [841, 472] on button "Export" at bounding box center [844, 481] width 170 height 29
click at [837, 466] on div "Cancel Export" at bounding box center [754, 487] width 372 height 60
click at [917, 179] on button "button" at bounding box center [913, 190] width 31 height 31
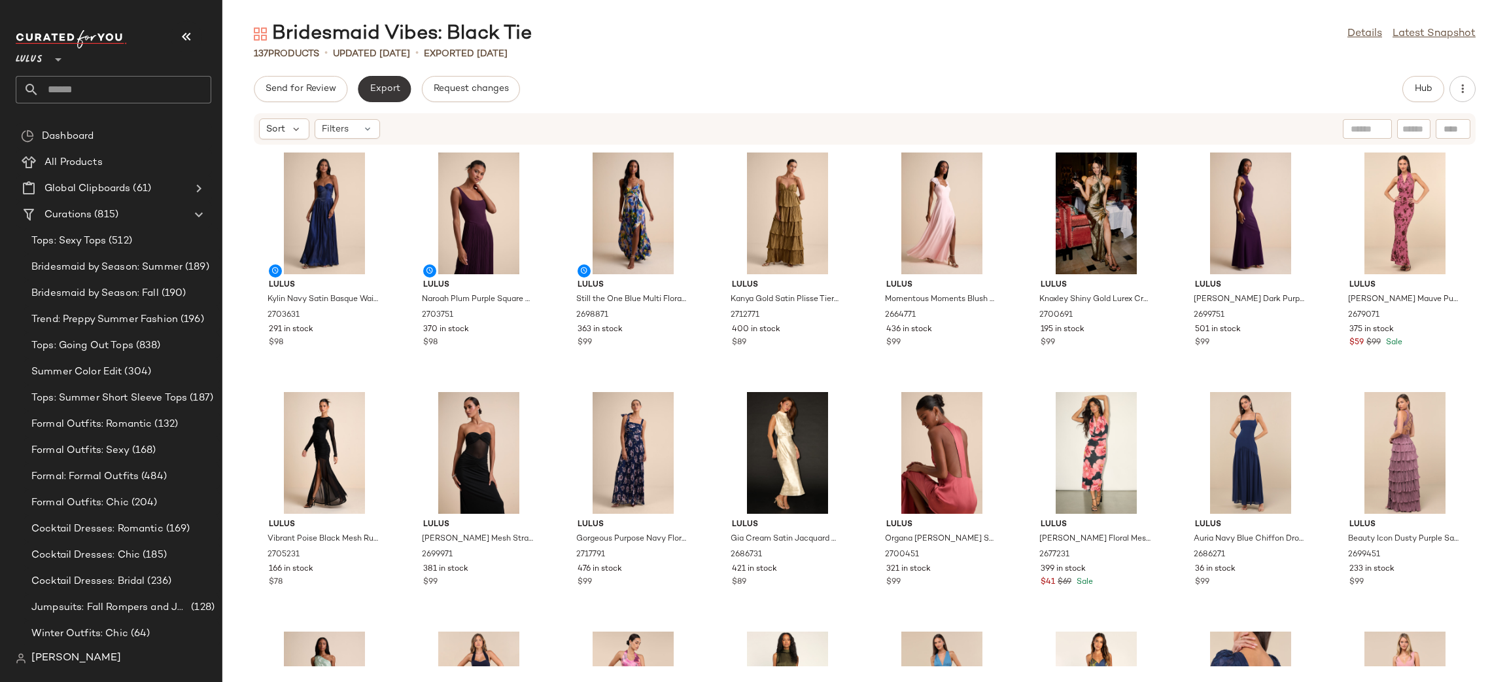
click at [402, 82] on button "Export" at bounding box center [384, 89] width 53 height 26
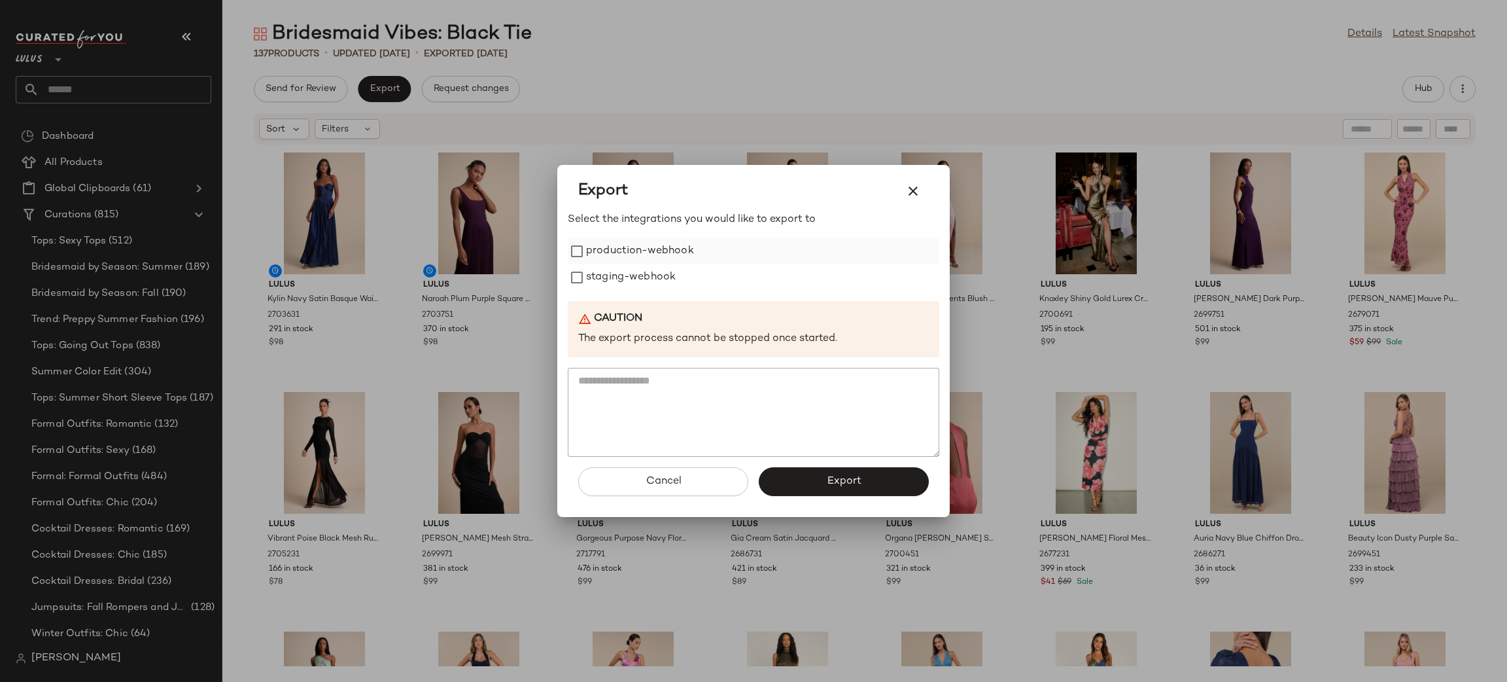
click at [589, 253] on label "production-webhook" at bounding box center [640, 251] width 108 height 26
click at [618, 277] on label "staging-webhook" at bounding box center [631, 277] width 90 height 26
click at [822, 482] on button "Export" at bounding box center [844, 481] width 170 height 29
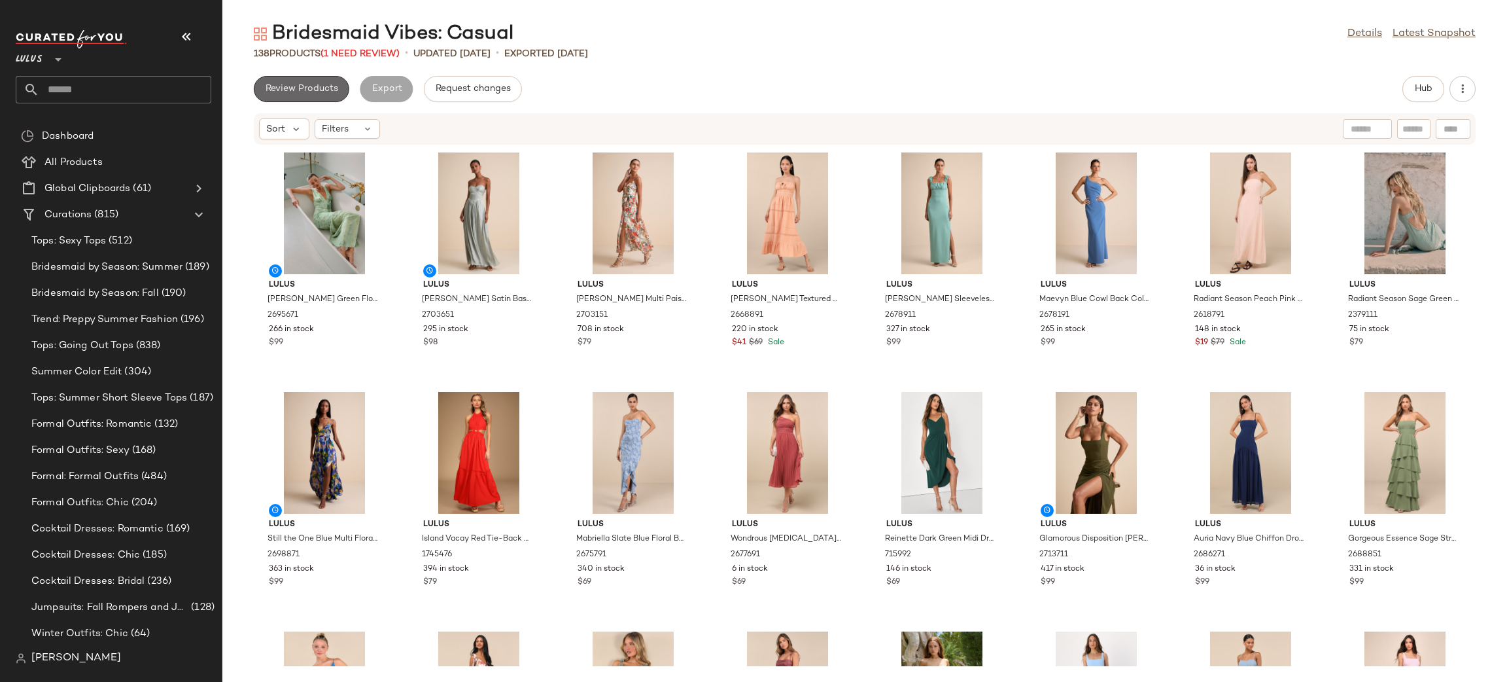
click at [292, 84] on span "Review Products" at bounding box center [301, 89] width 73 height 10
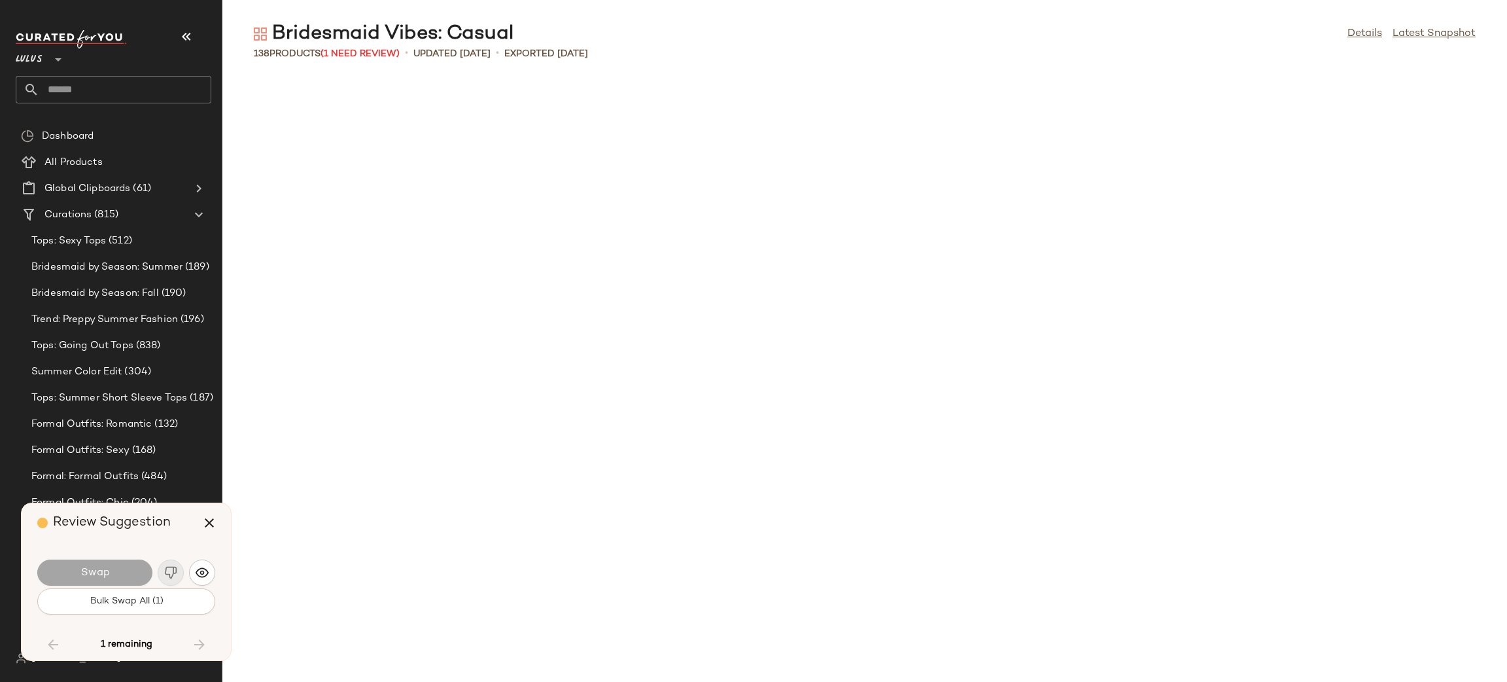
scroll to position [2873, 0]
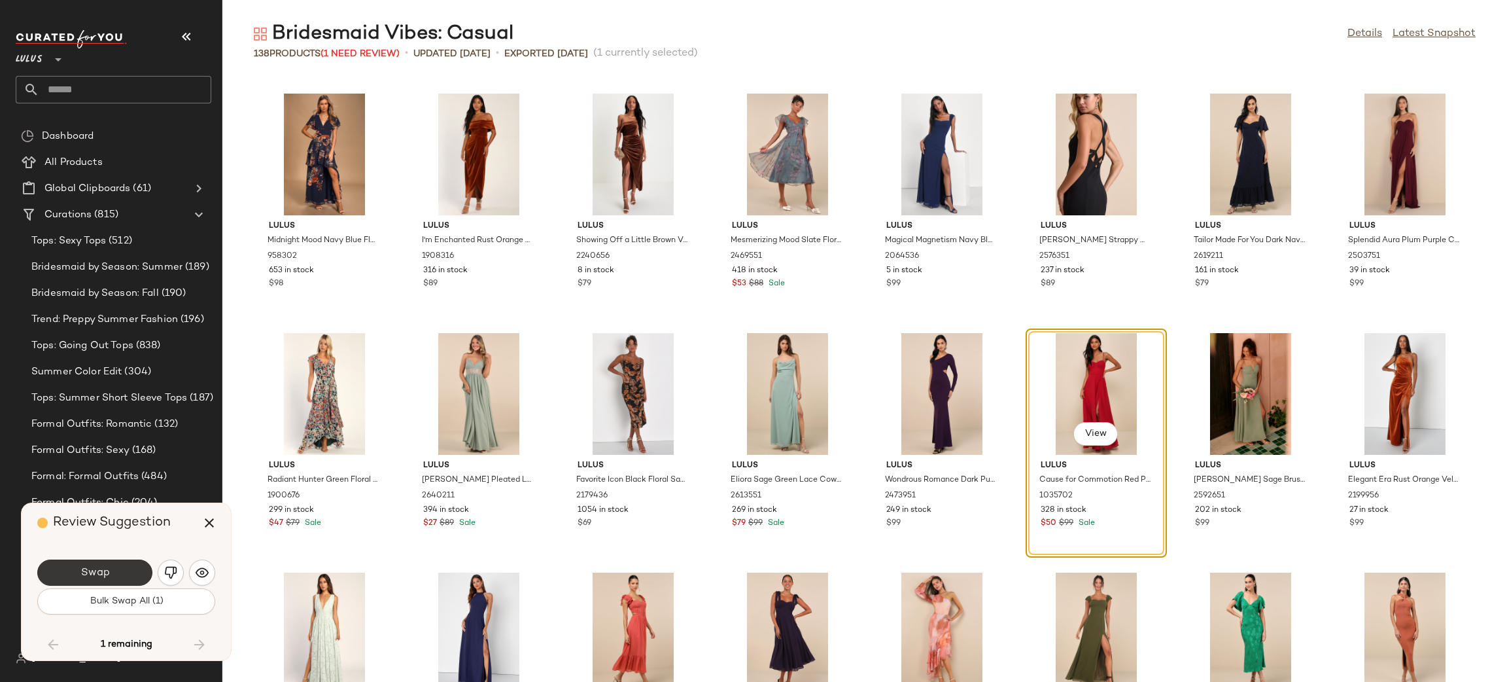
click at [119, 559] on button "Swap" at bounding box center [94, 572] width 115 height 26
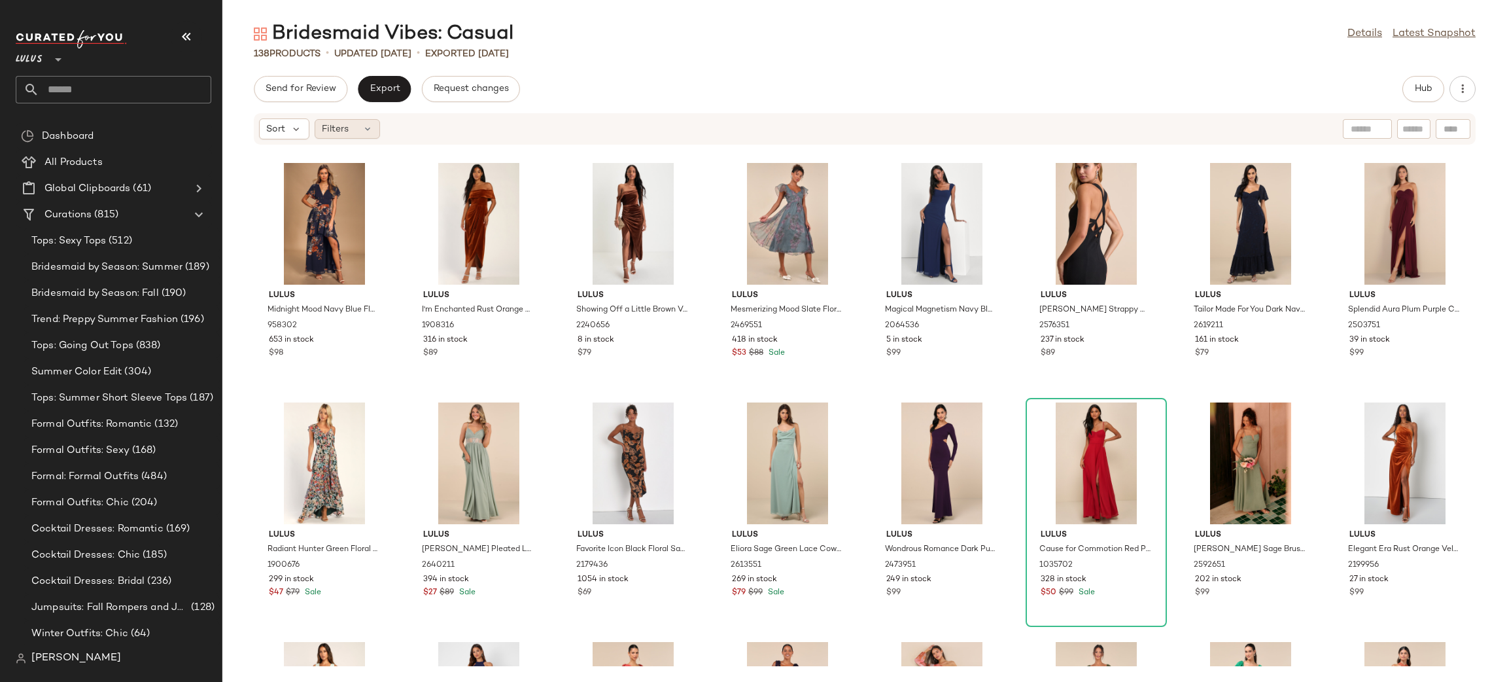
click at [356, 119] on div "Filters" at bounding box center [347, 129] width 65 height 20
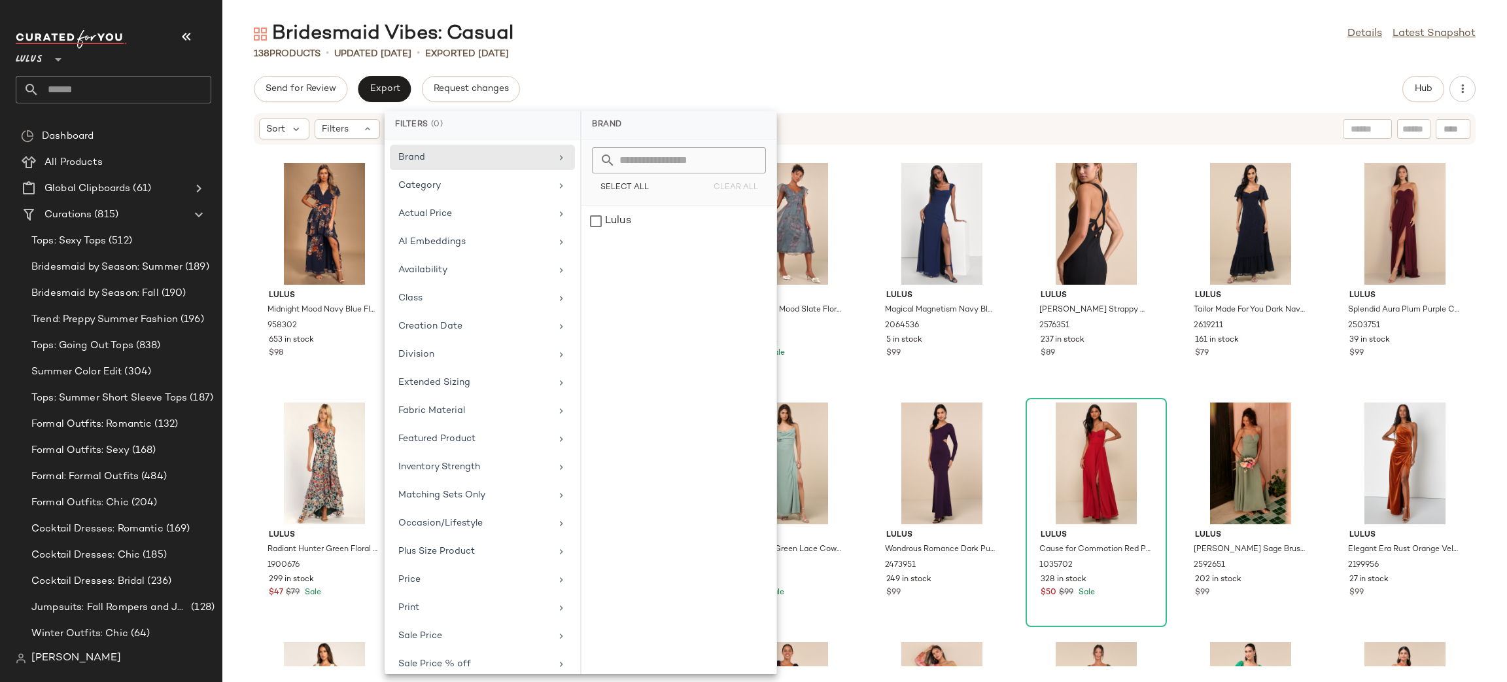
click at [363, 113] on div "Sort Filters" at bounding box center [864, 129] width 1285 height 33
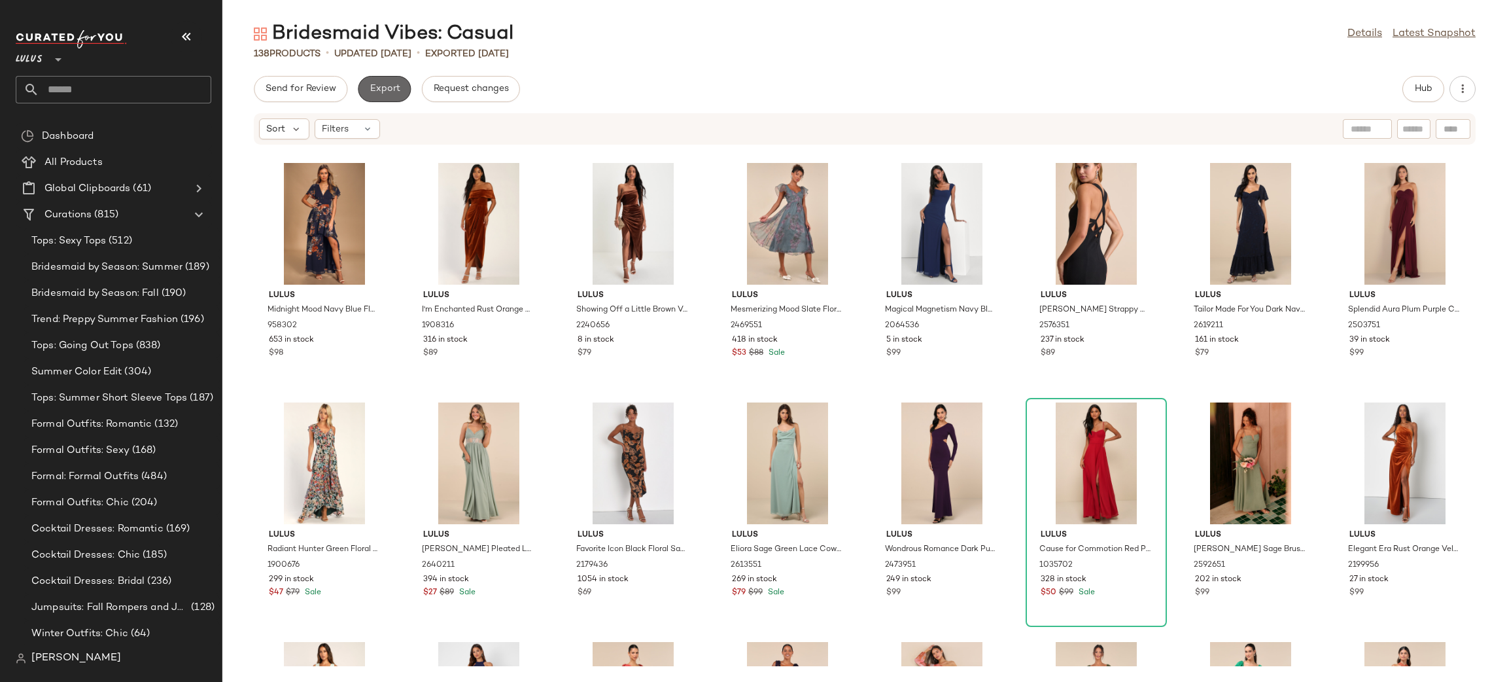
click at [373, 101] on button "Export" at bounding box center [384, 89] width 53 height 26
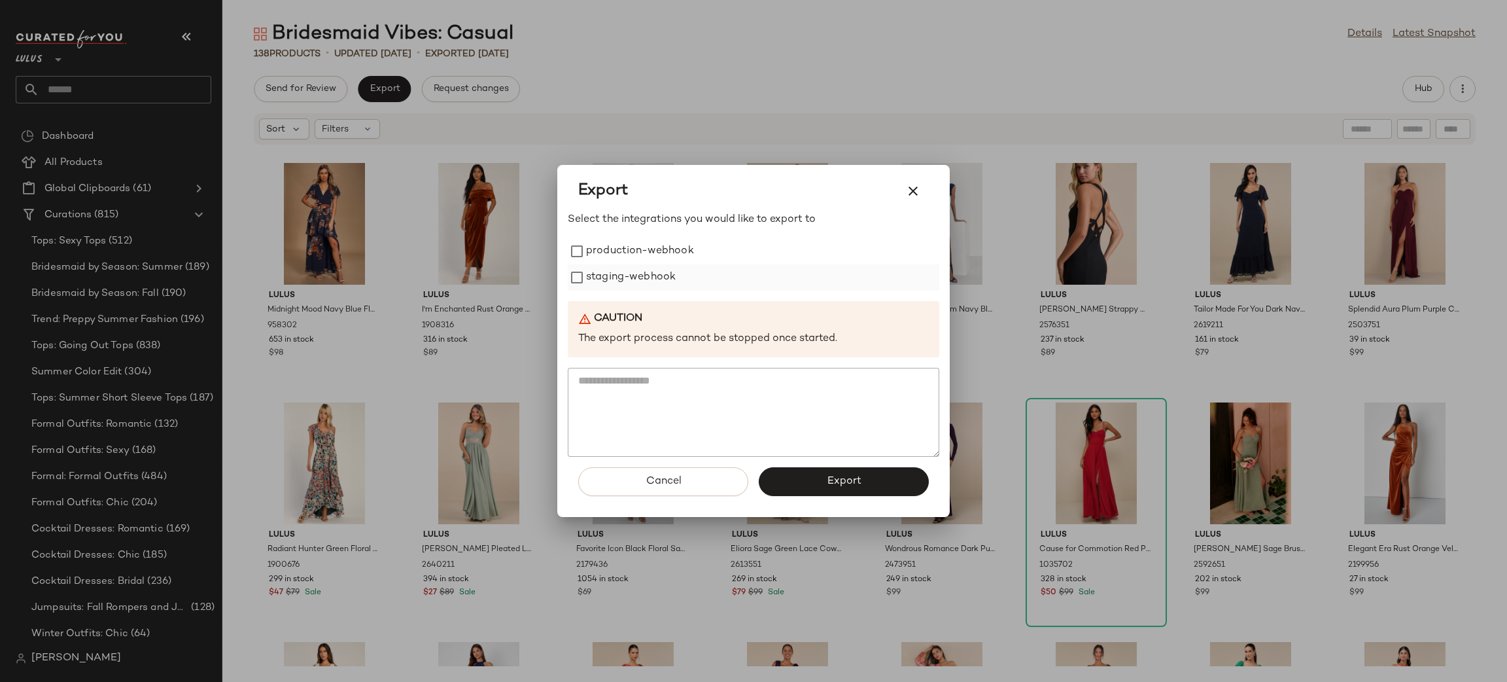
click at [647, 289] on label "staging-webhook" at bounding box center [631, 277] width 90 height 26
click at [633, 249] on label "production-webhook" at bounding box center [640, 251] width 108 height 26
click at [843, 473] on button "Export" at bounding box center [844, 481] width 170 height 29
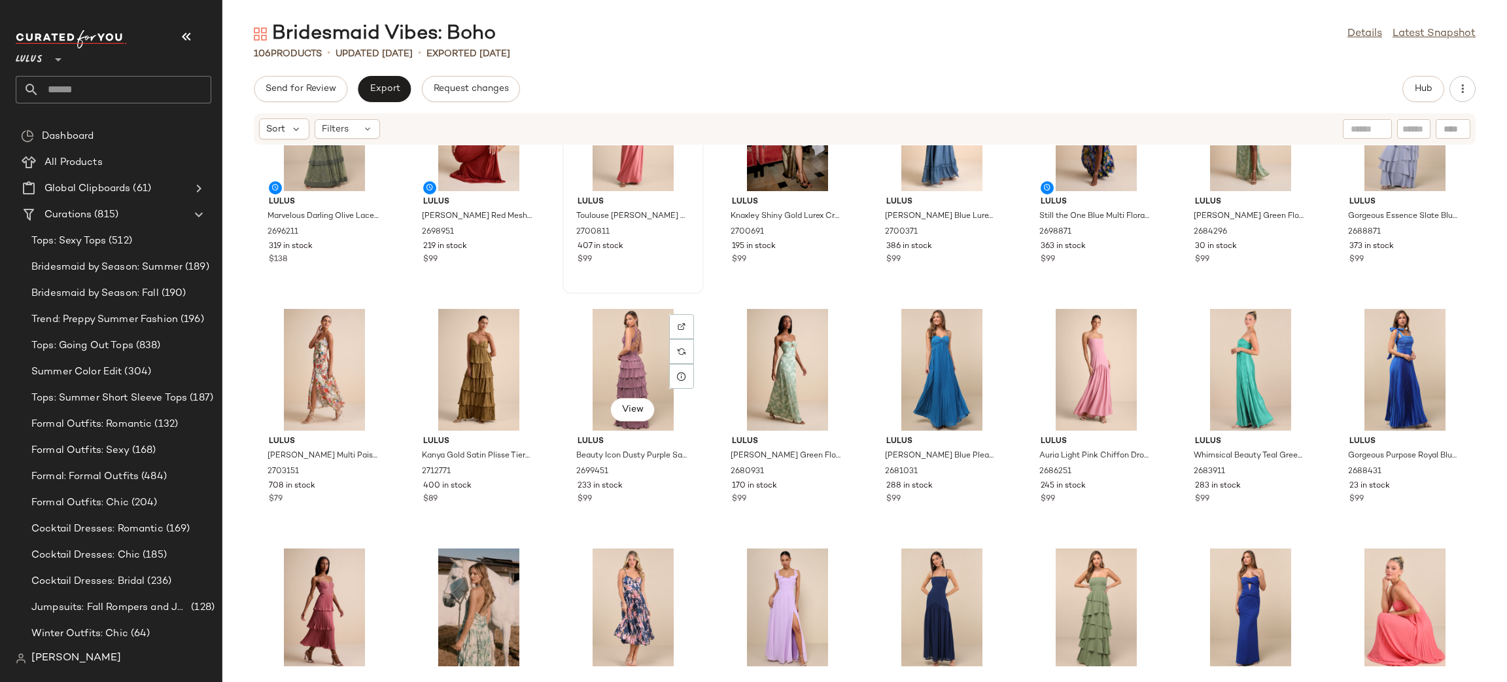
scroll to position [78, 0]
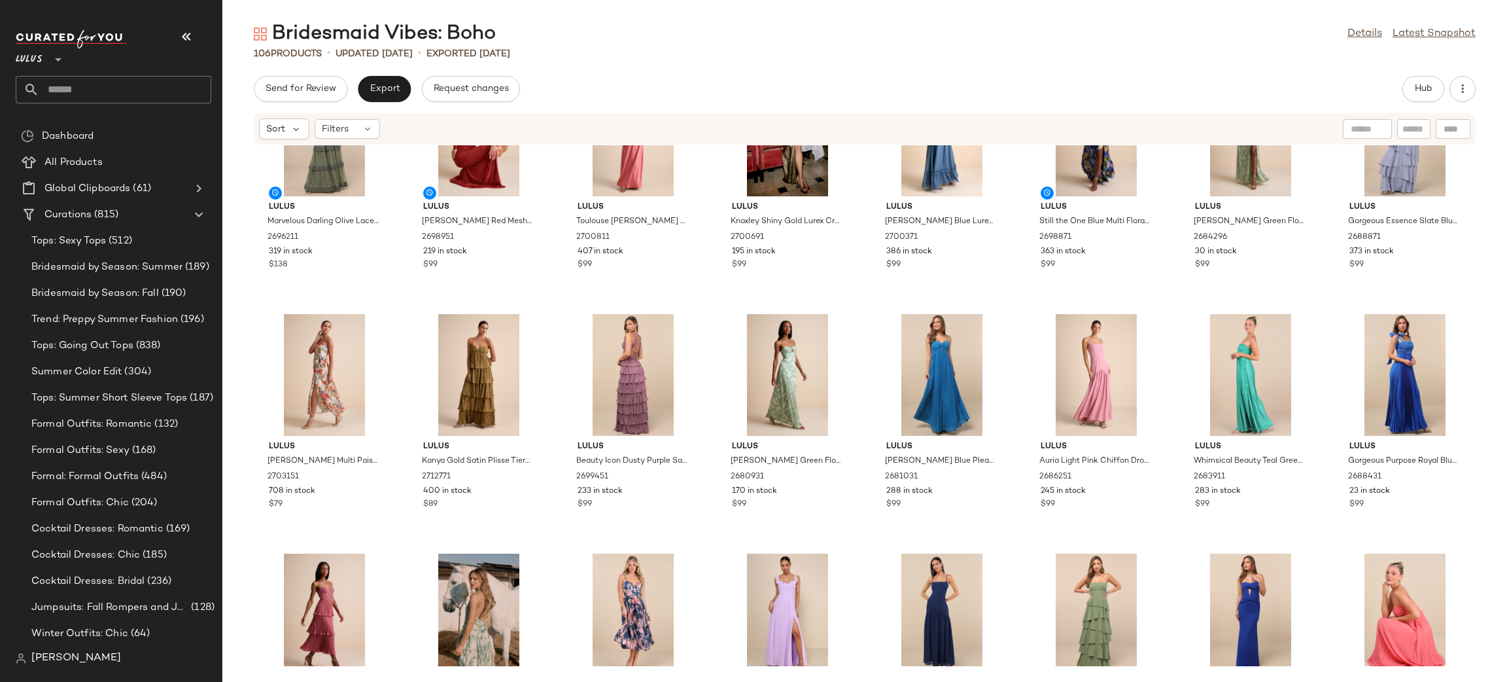
click at [341, 61] on div "Bridesmaid Vibes: Boho Details Latest Snapshot 106 Products • updated [DATE] • …" at bounding box center [864, 351] width 1285 height 661
click at [355, 80] on div "Send for Review Export Request changes" at bounding box center [387, 89] width 266 height 26
click at [358, 82] on button "Export" at bounding box center [384, 89] width 53 height 26
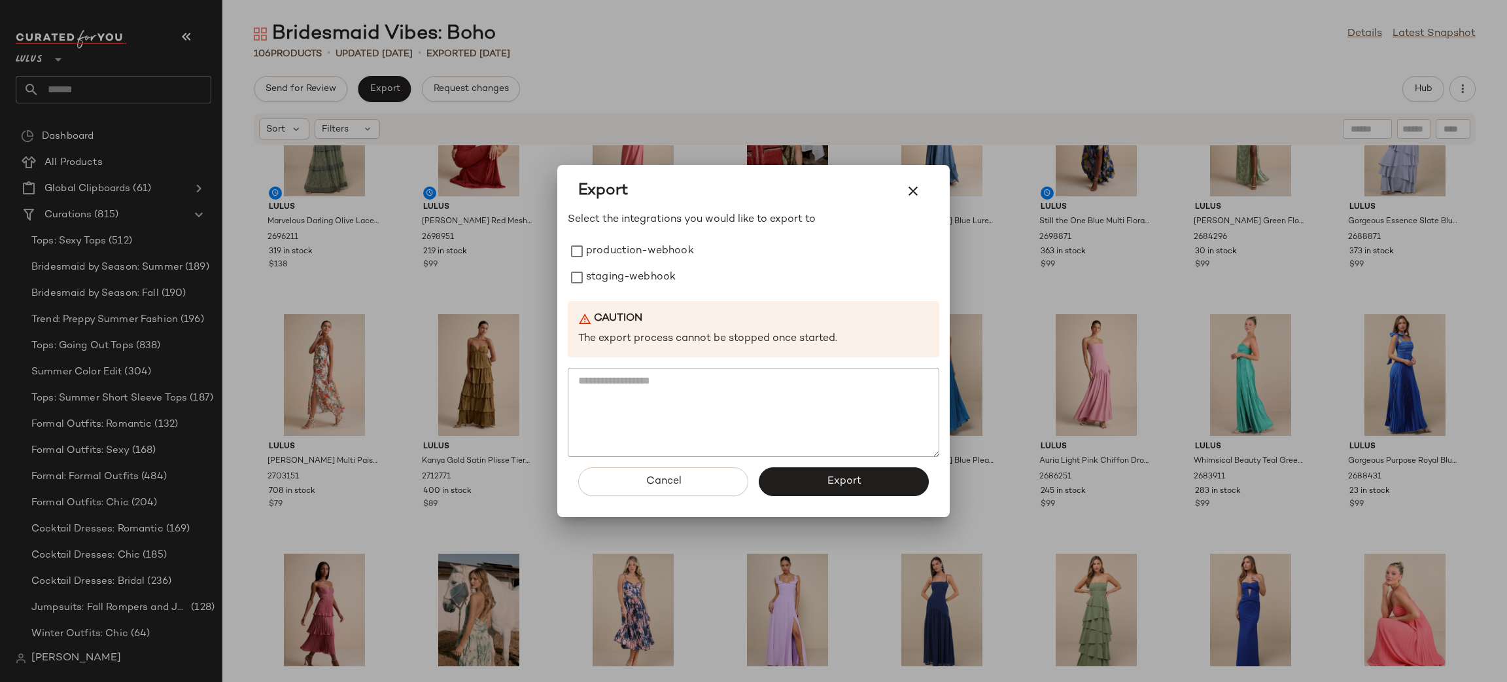
click at [490, 232] on div at bounding box center [753, 341] width 1507 height 682
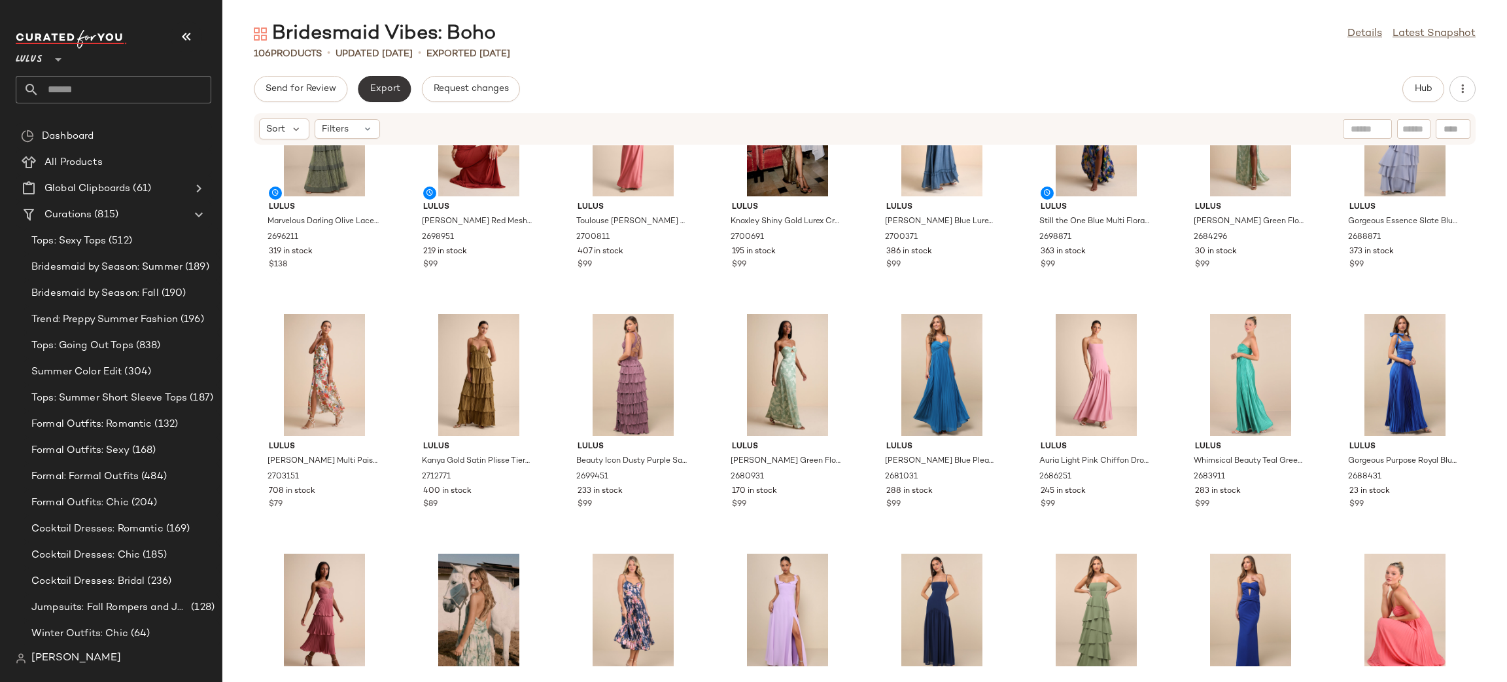
click at [375, 82] on button "Export" at bounding box center [384, 89] width 53 height 26
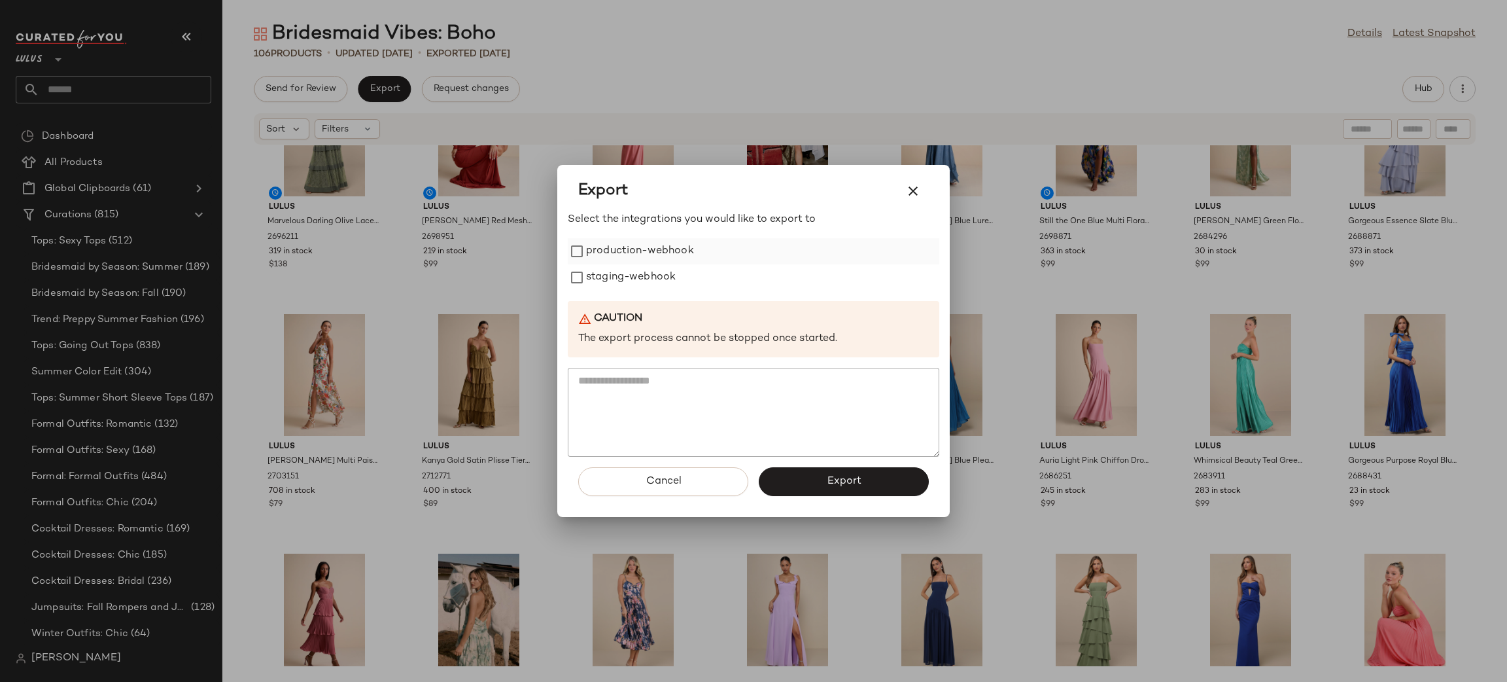
click at [665, 262] on label "production-webhook" at bounding box center [640, 251] width 108 height 26
click at [661, 277] on label "staging-webhook" at bounding box center [631, 277] width 90 height 26
click at [816, 454] on button "Export" at bounding box center [844, 481] width 170 height 29
click at [816, 454] on div "Export" at bounding box center [844, 481] width 170 height 29
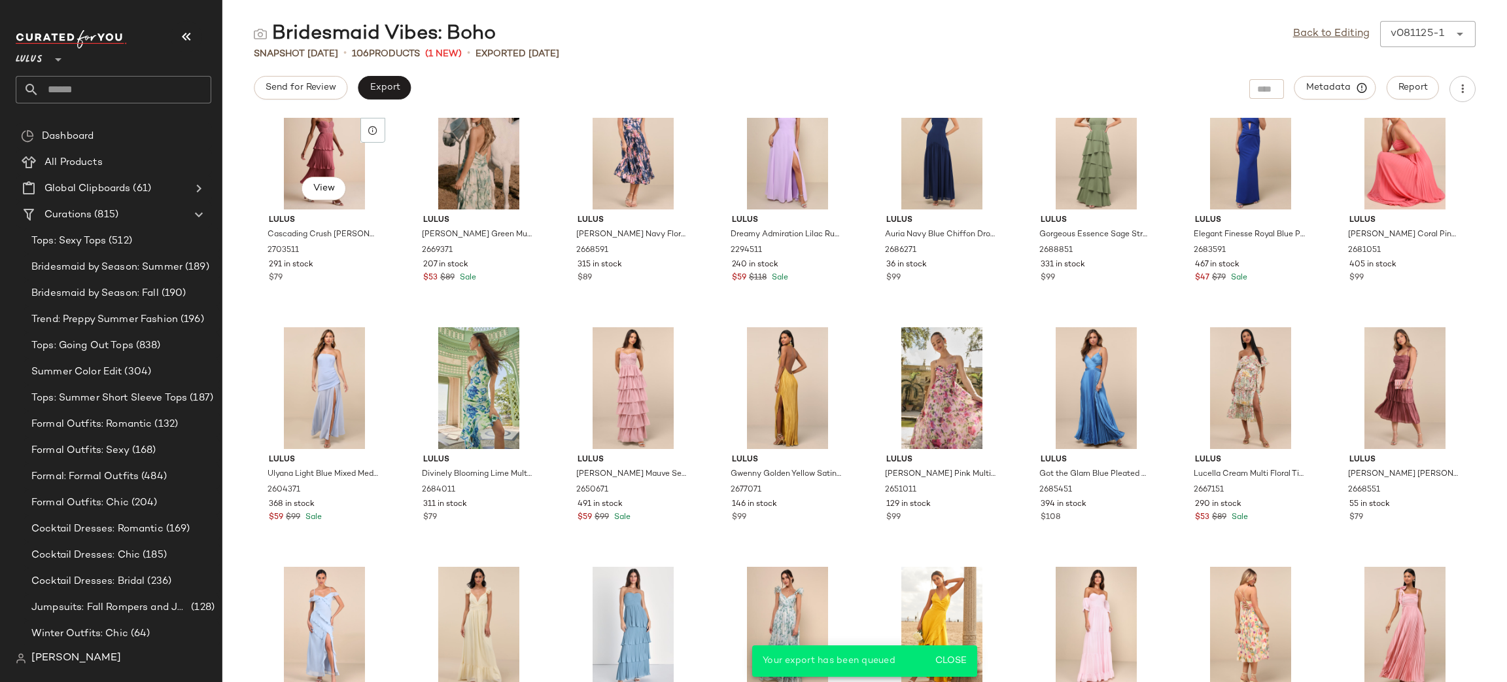
scroll to position [529, 0]
